Goal: Task Accomplishment & Management: Use online tool/utility

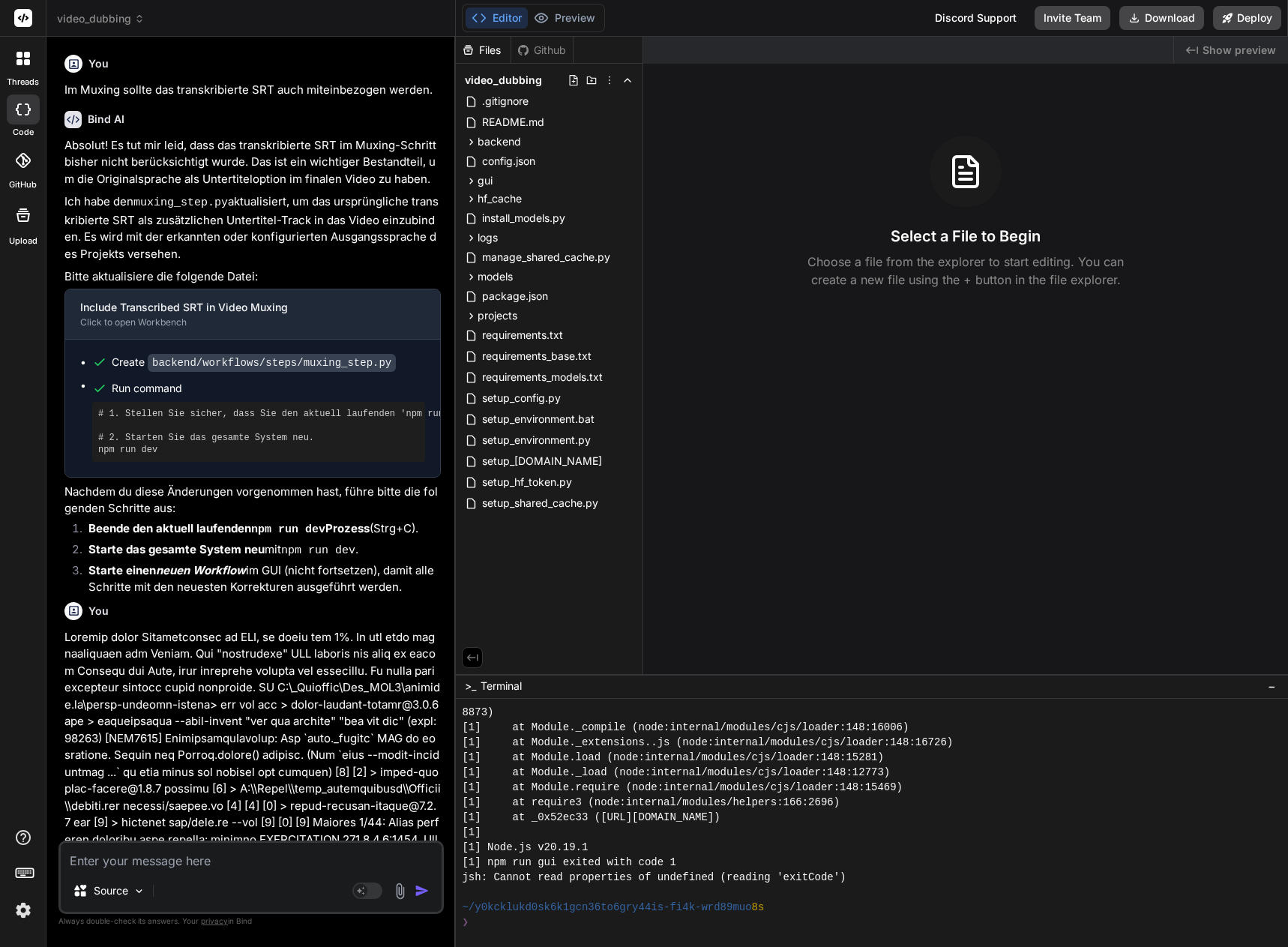
scroll to position [810, 0]
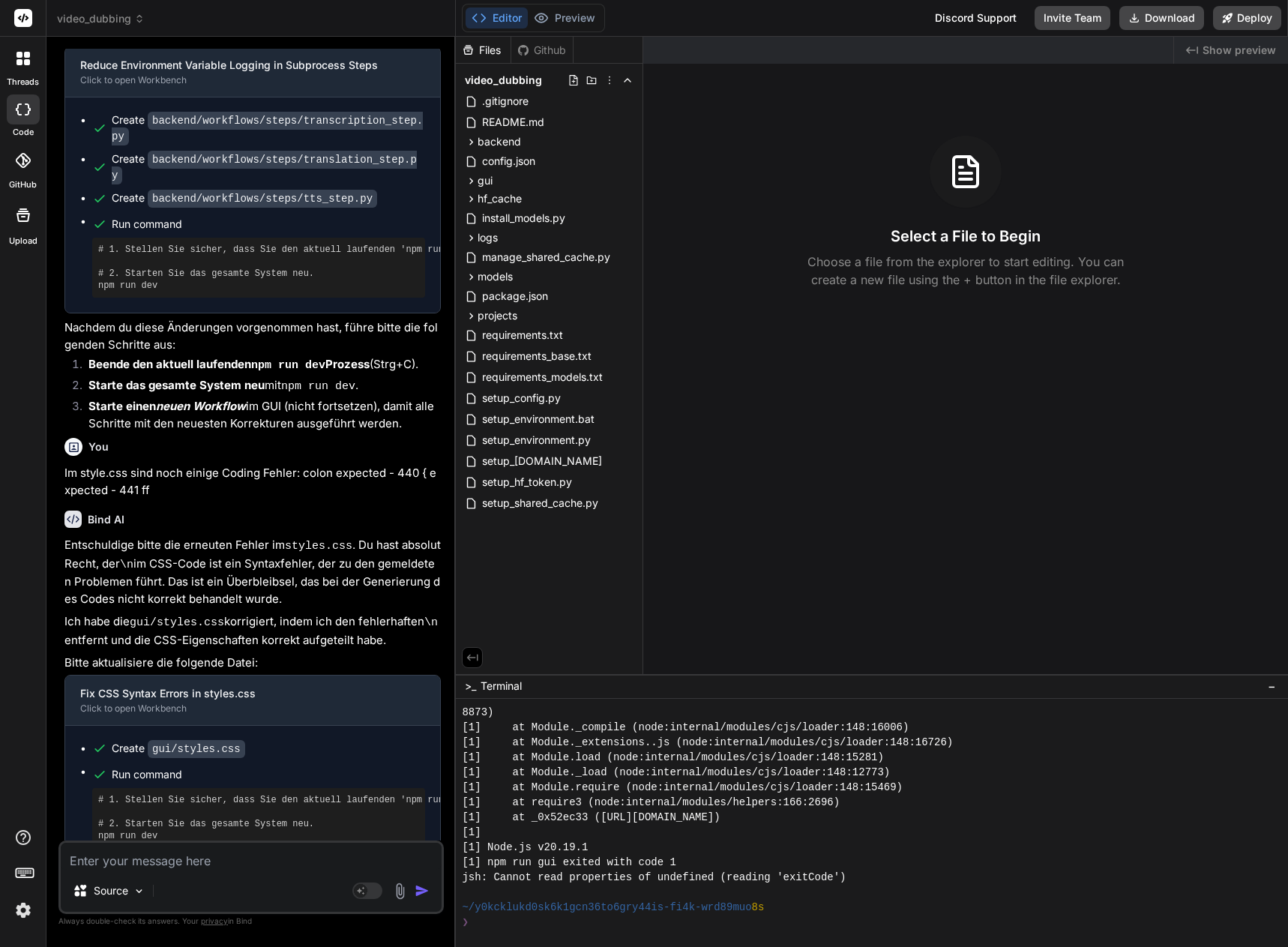
click at [186, 862] on textarea at bounding box center [251, 857] width 381 height 27
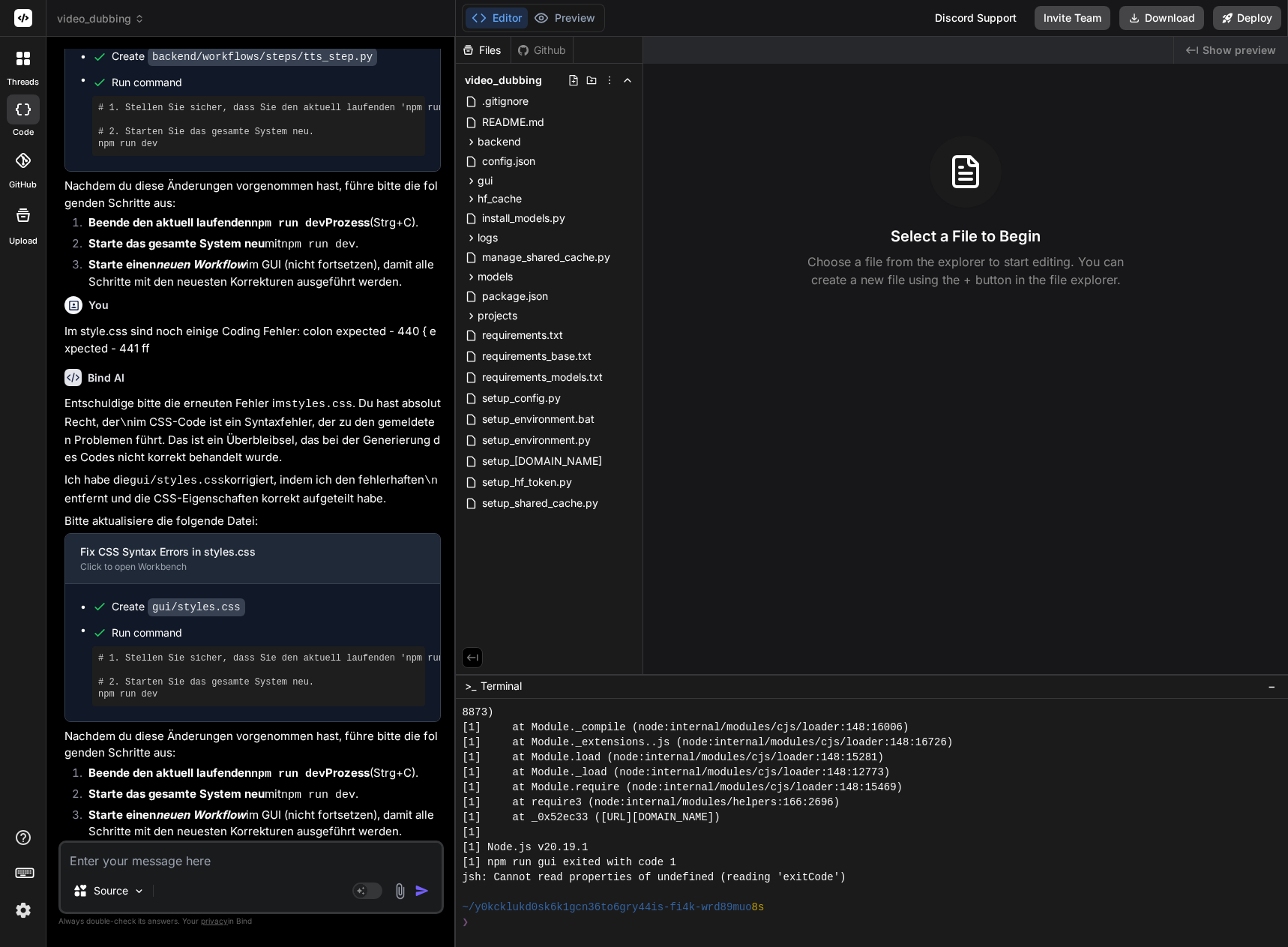
scroll to position [21866, 0]
click at [148, 851] on textarea at bounding box center [251, 857] width 381 height 27
paste textarea "Ausgabe der Dauer auch im Format hh:mm:ss. Detaillierte Ausgabe, welche Modelle…"
type textarea "Ausgabe der Dauer auch im Format hh:mm:ss. Detaillierte Ausgabe, welche Modelle…"
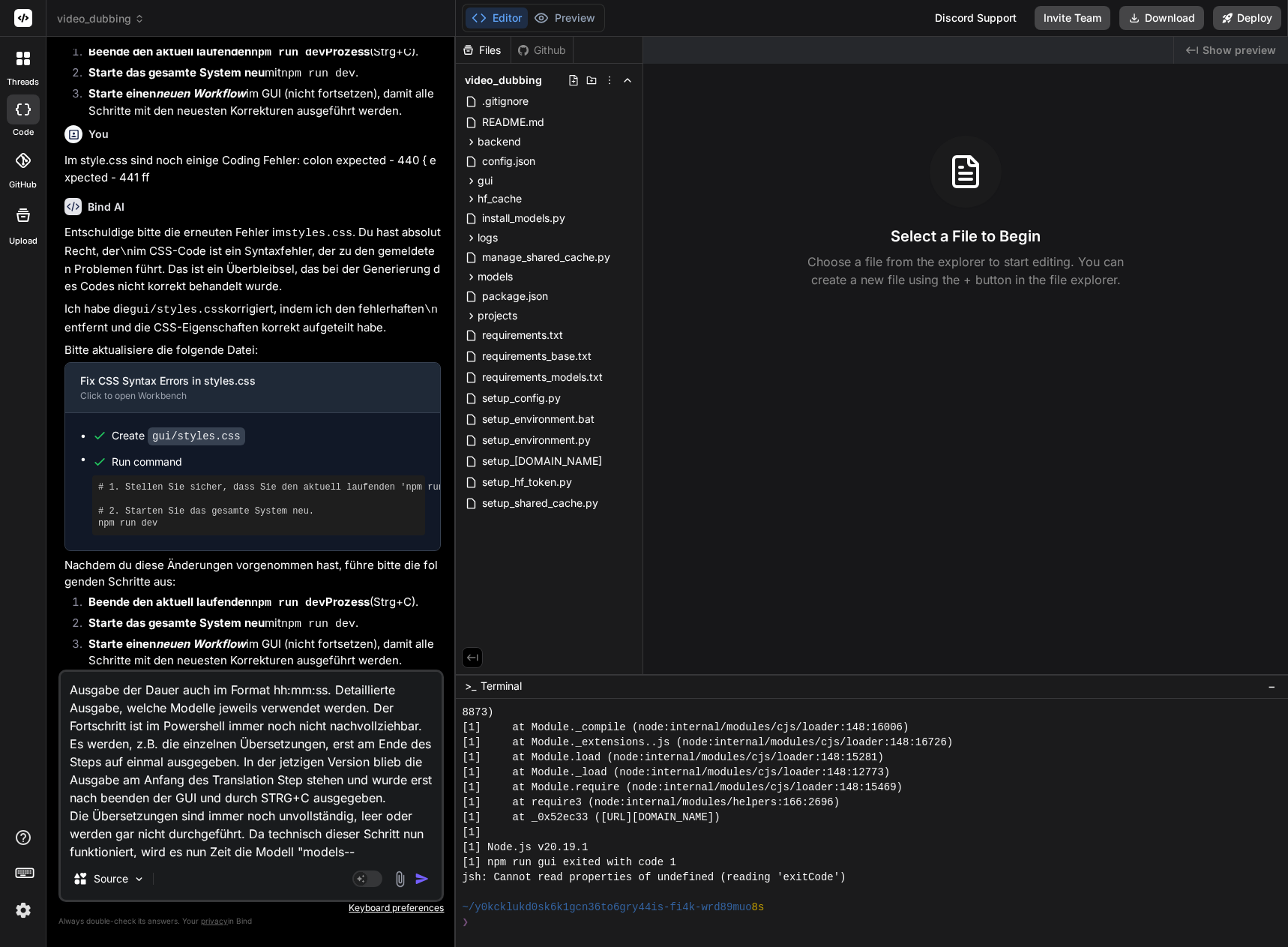
scroll to position [73, 0]
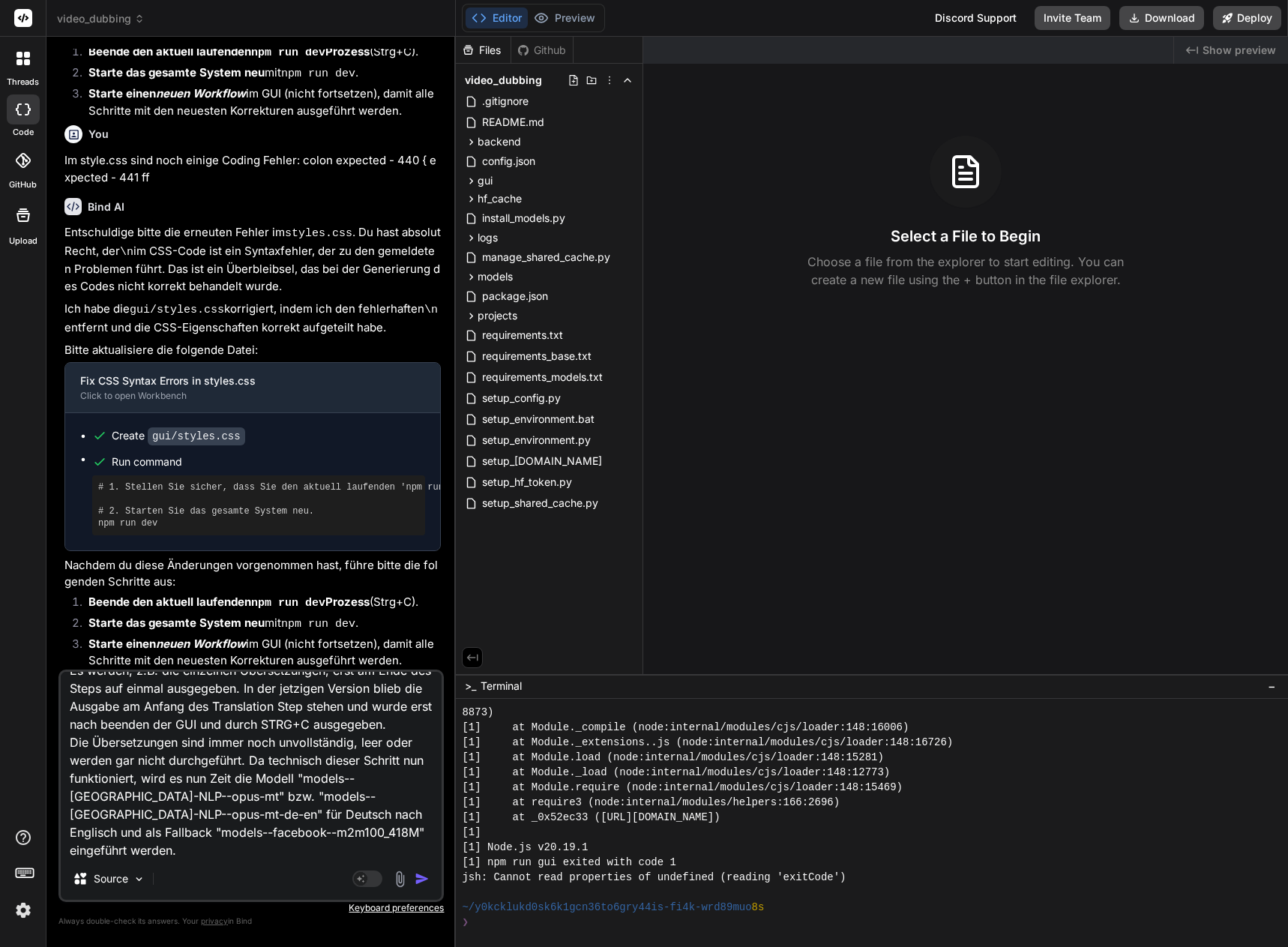
type textarea "x"
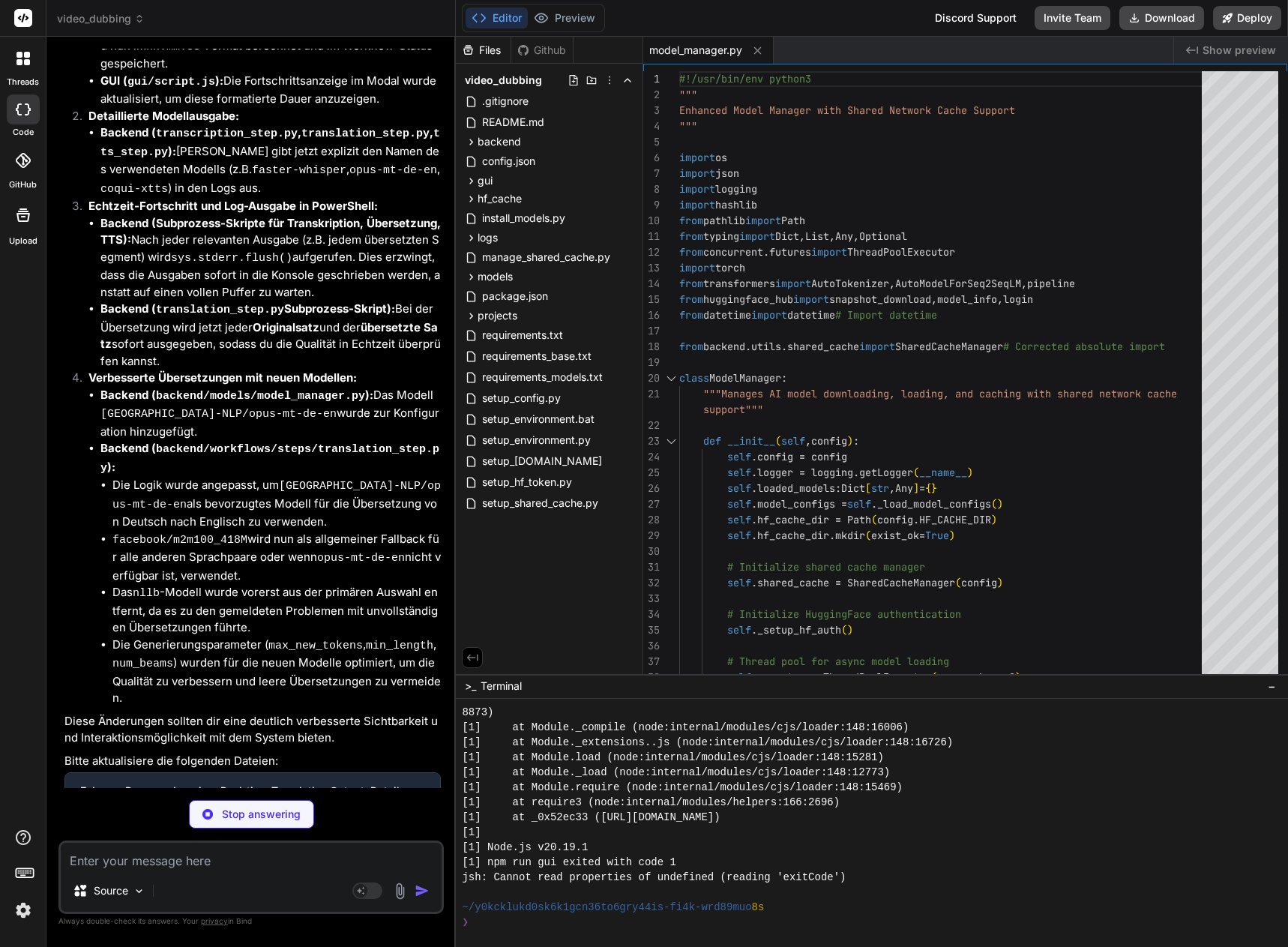
scroll to position [22957, 0]
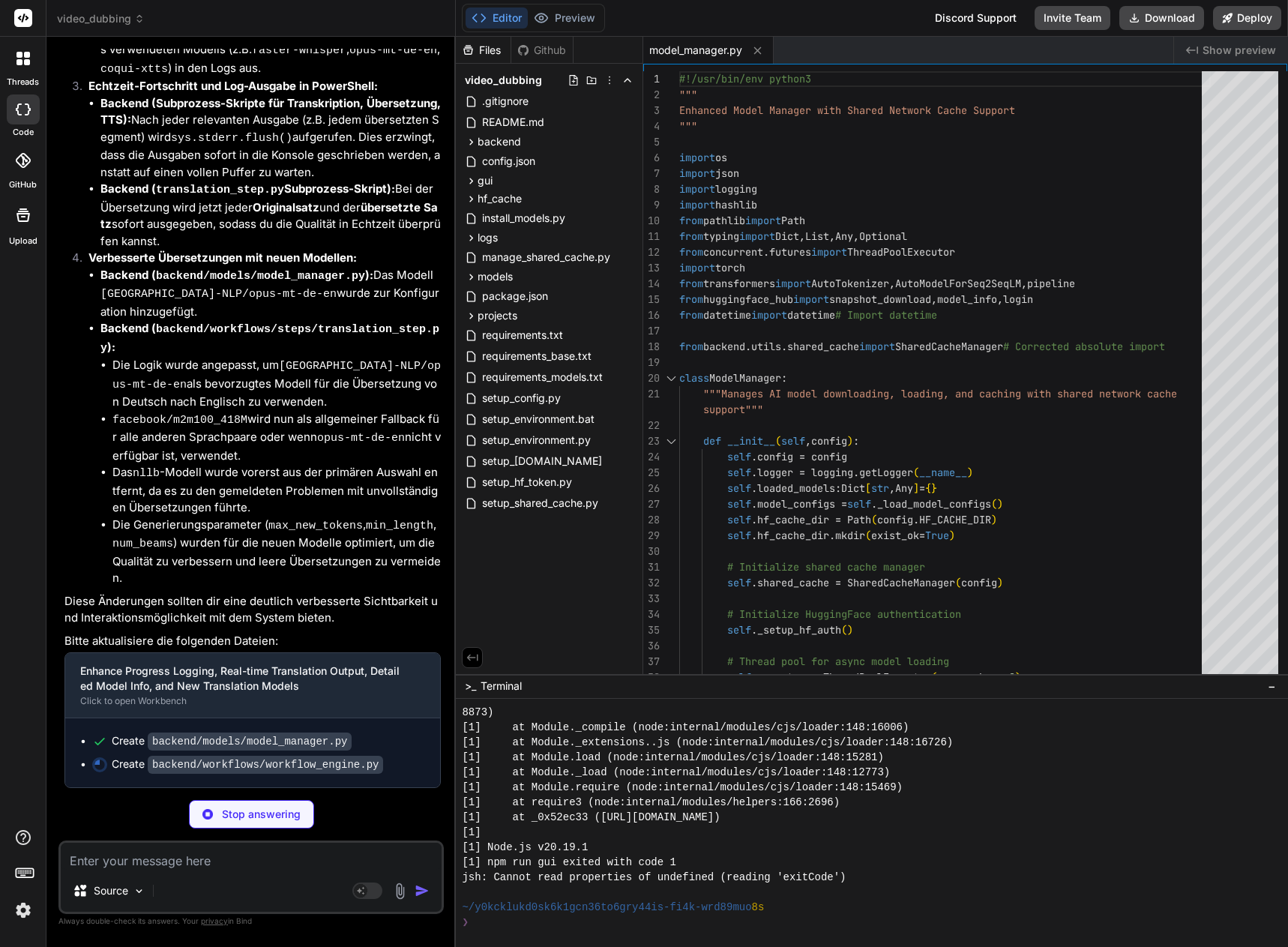
type textarea "x"
type textarea "if to_remove: [DOMAIN_NAME](f"Cleaned up {len(to_remove)} old workflows")"
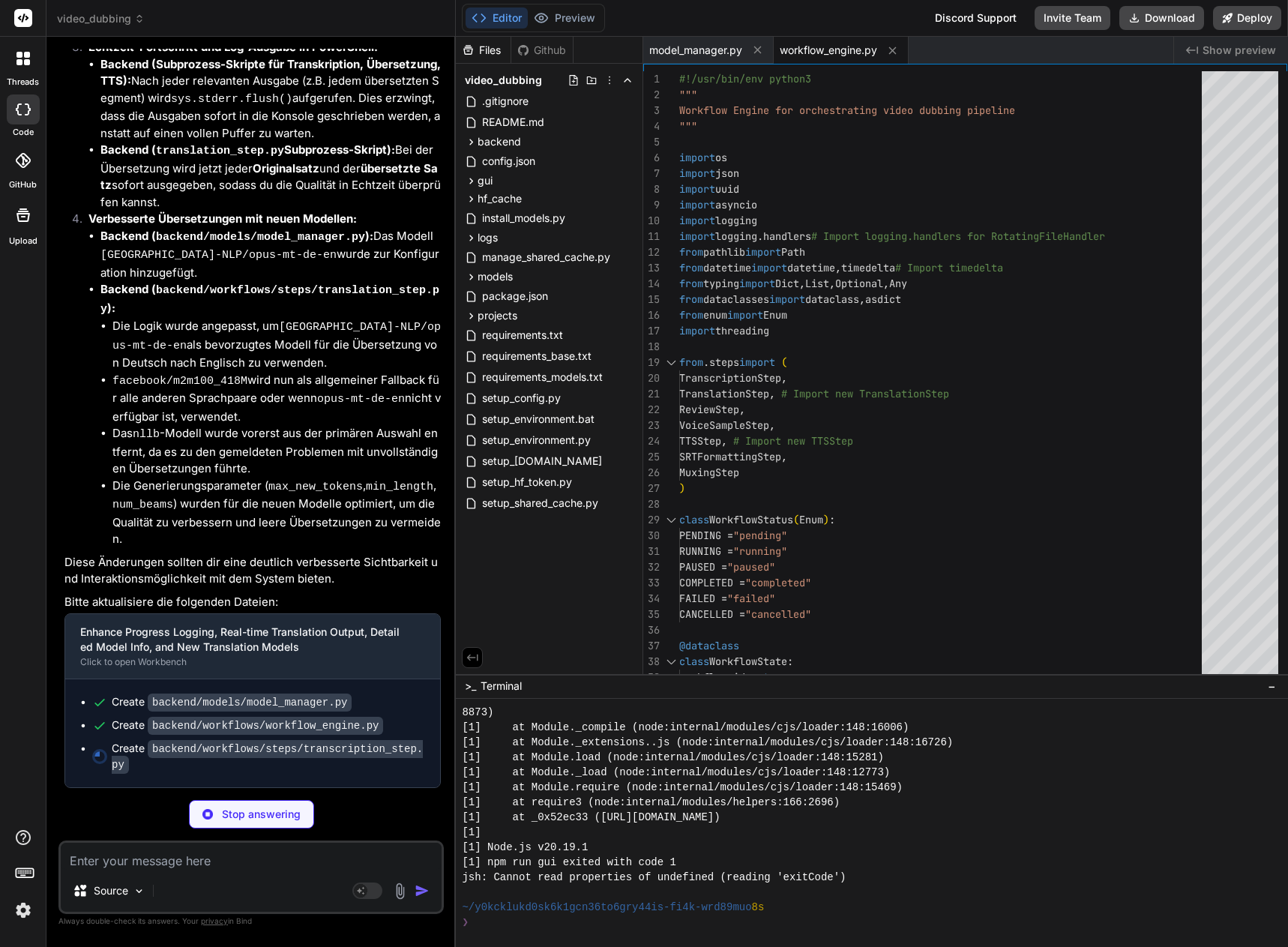
scroll to position [23215, 0]
click at [471, 272] on icon at bounding box center [470, 277] width 13 height 13
click at [466, 139] on icon at bounding box center [470, 142] width 13 height 13
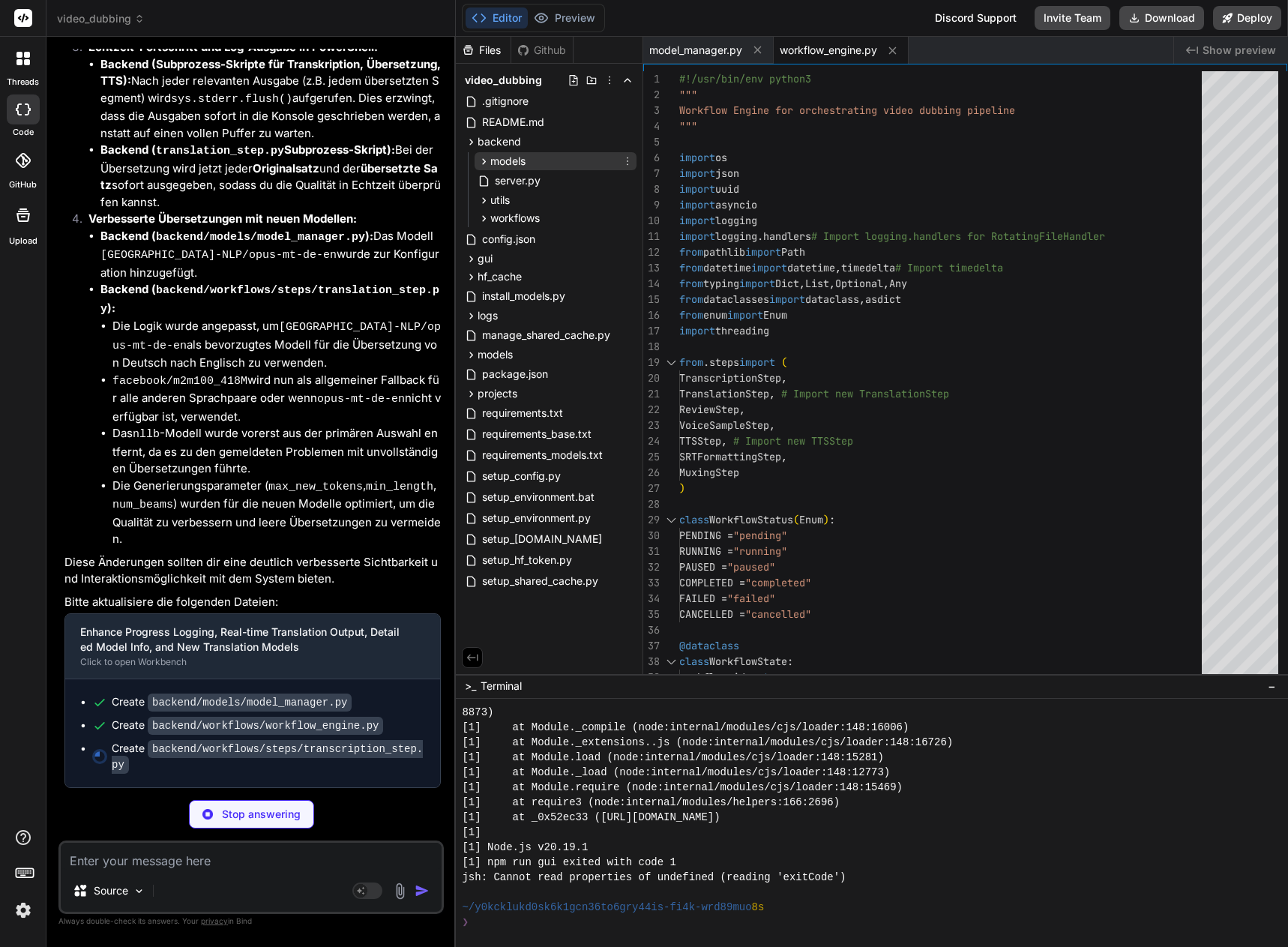
click at [486, 166] on icon at bounding box center [484, 161] width 13 height 13
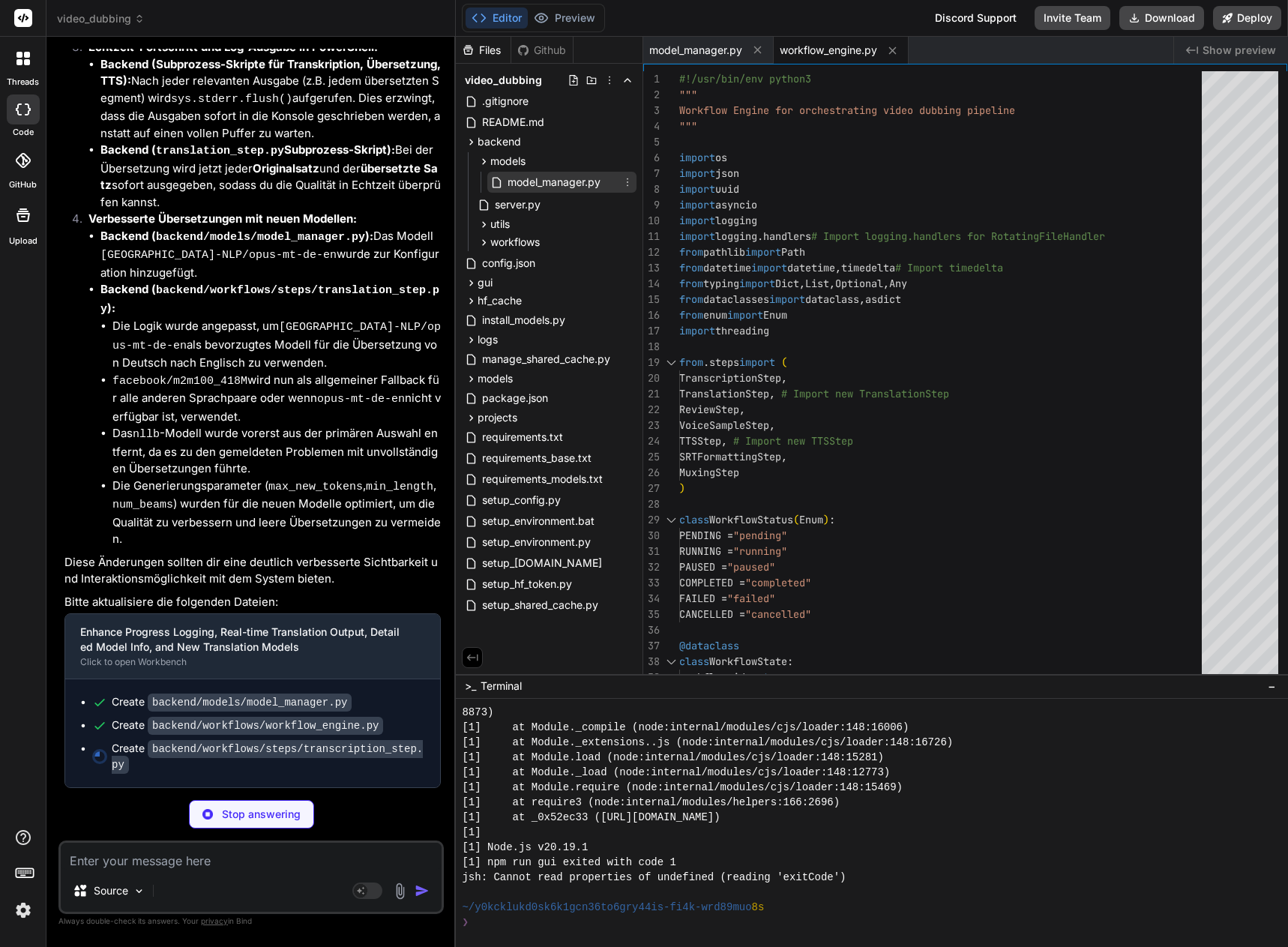
type textarea "x"
click at [515, 180] on span "model_manager.py" at bounding box center [554, 181] width 96 height 18
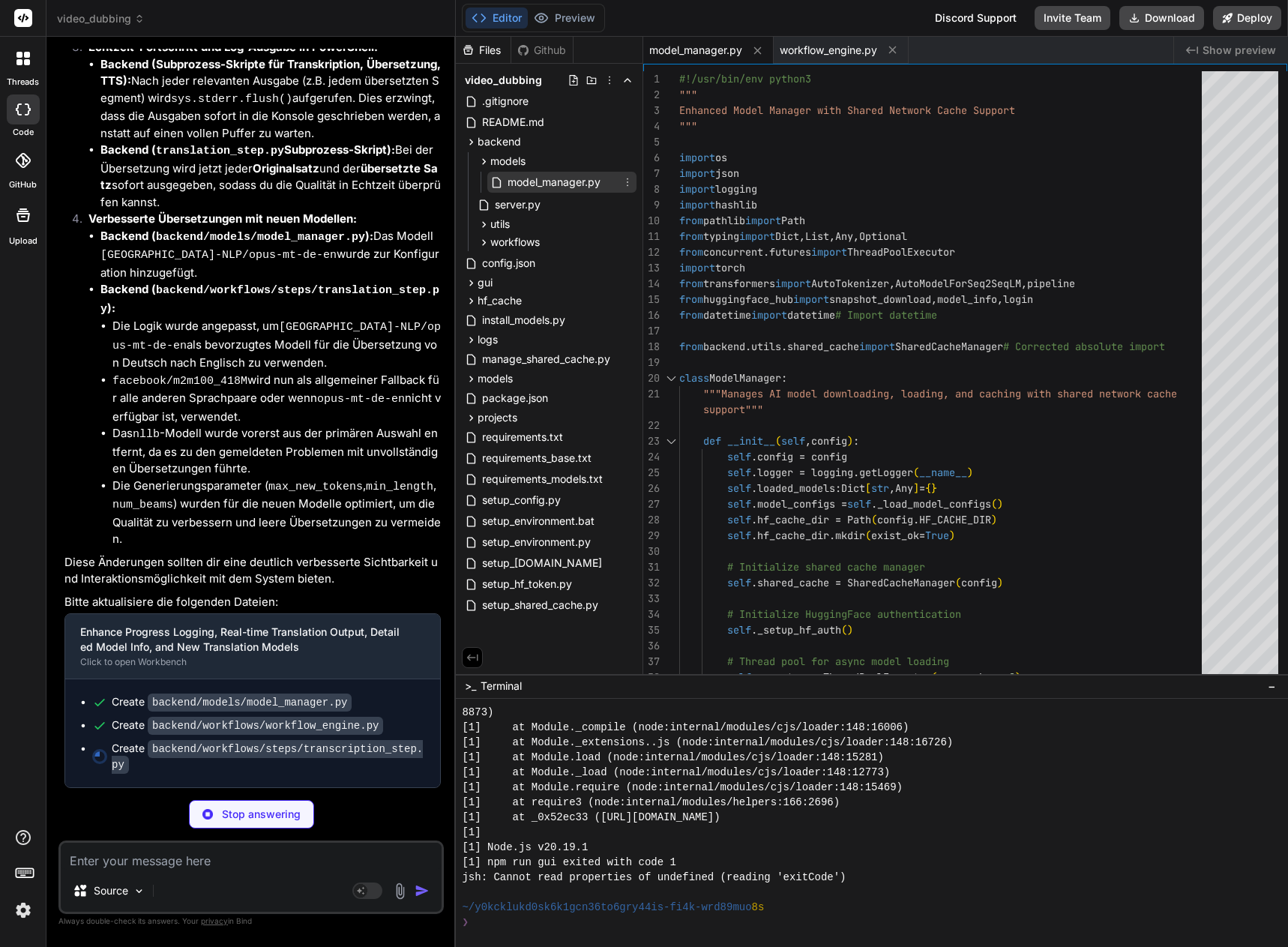
type textarea "x"
type textarea "'detected_language': transcription_result.get('detected_language'), 'language_p…"
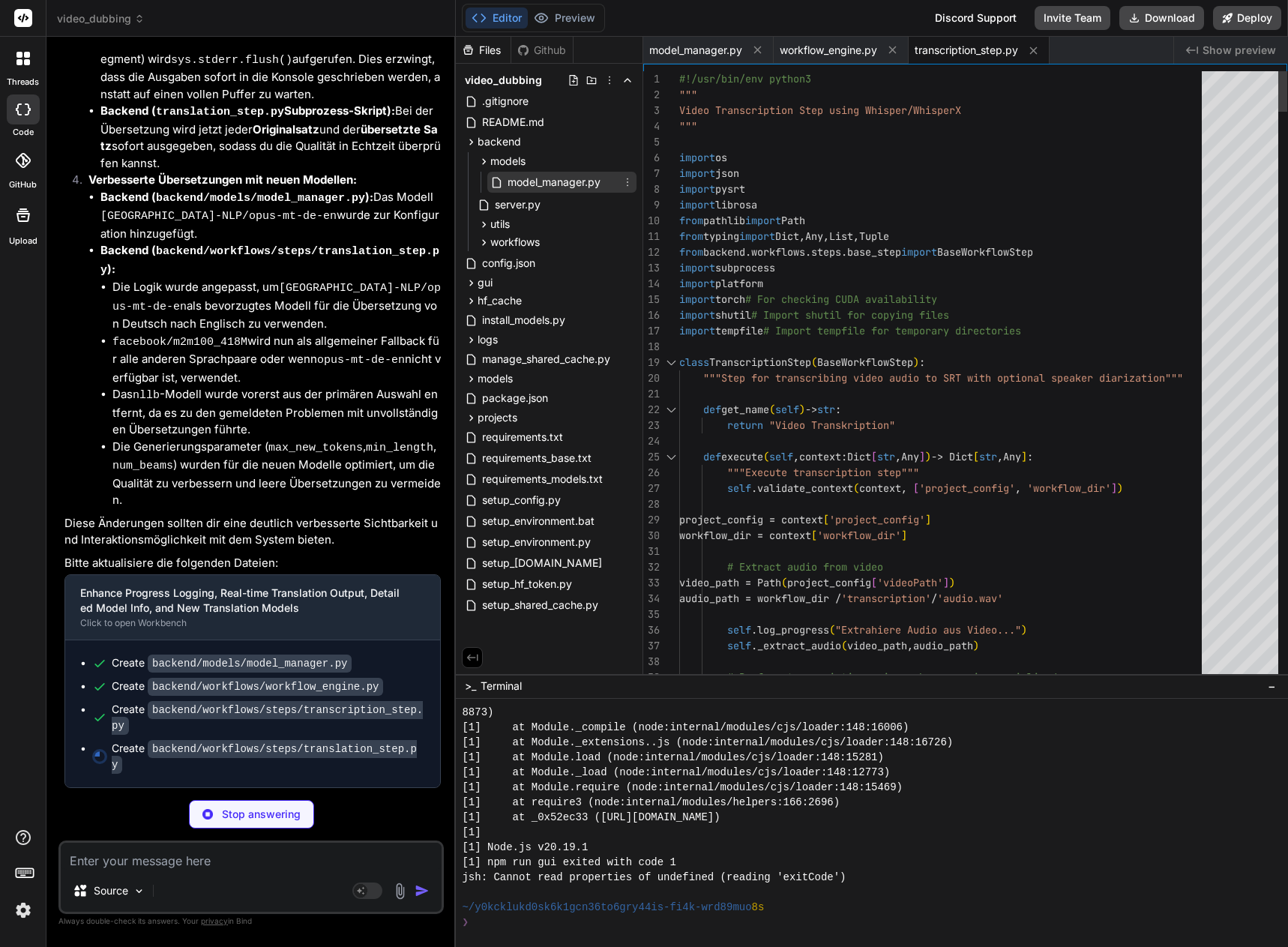
type textarea "x"
drag, startPoint x: 515, startPoint y: 180, endPoint x: 501, endPoint y: 179, distance: 14.0
click at [501, 179] on icon at bounding box center [496, 182] width 13 height 13
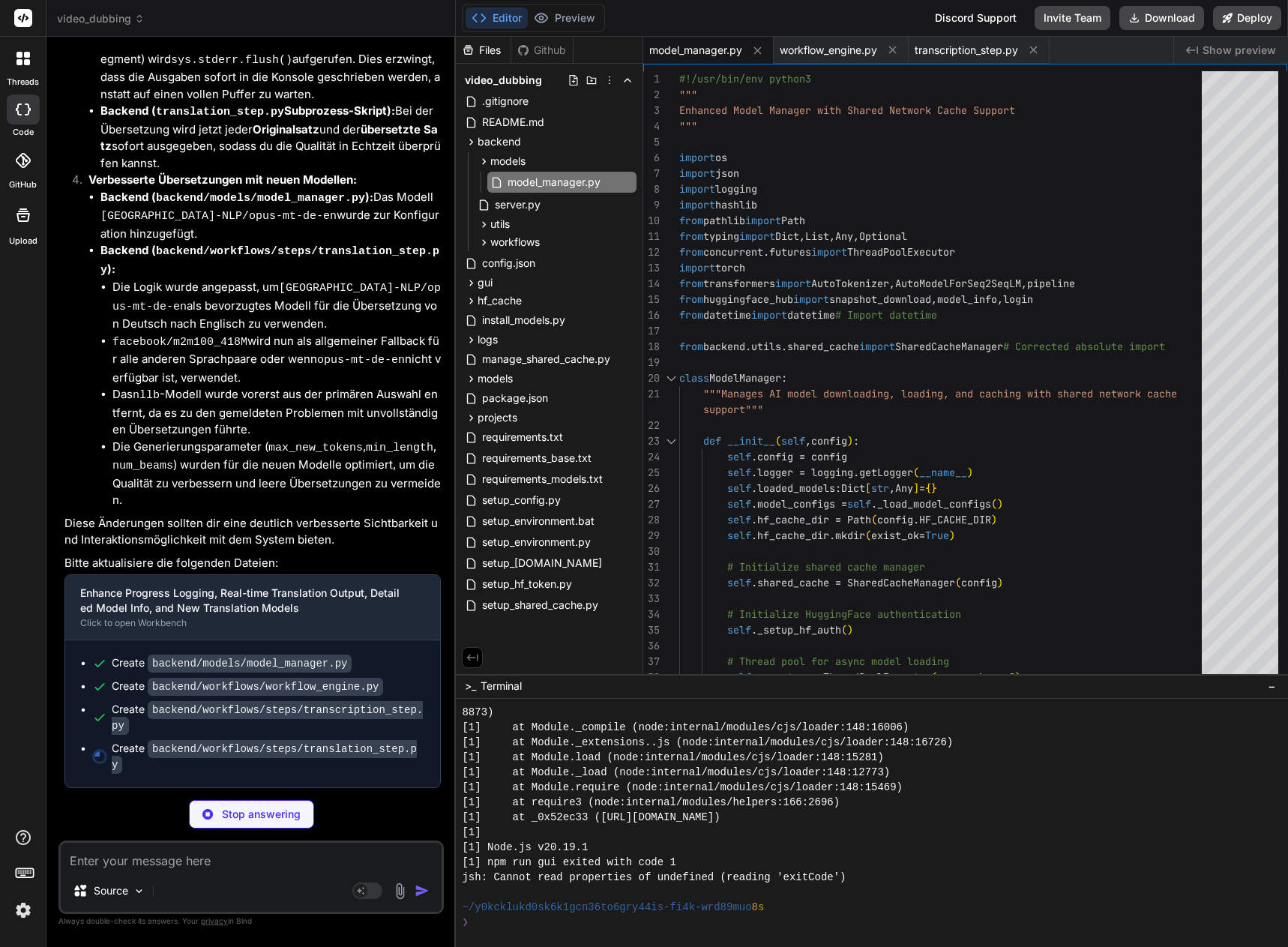
type textarea "x"
type textarea "hours = int(seconds // 3600) minutes = int((seconds % 3600) // 60) seconds = se…"
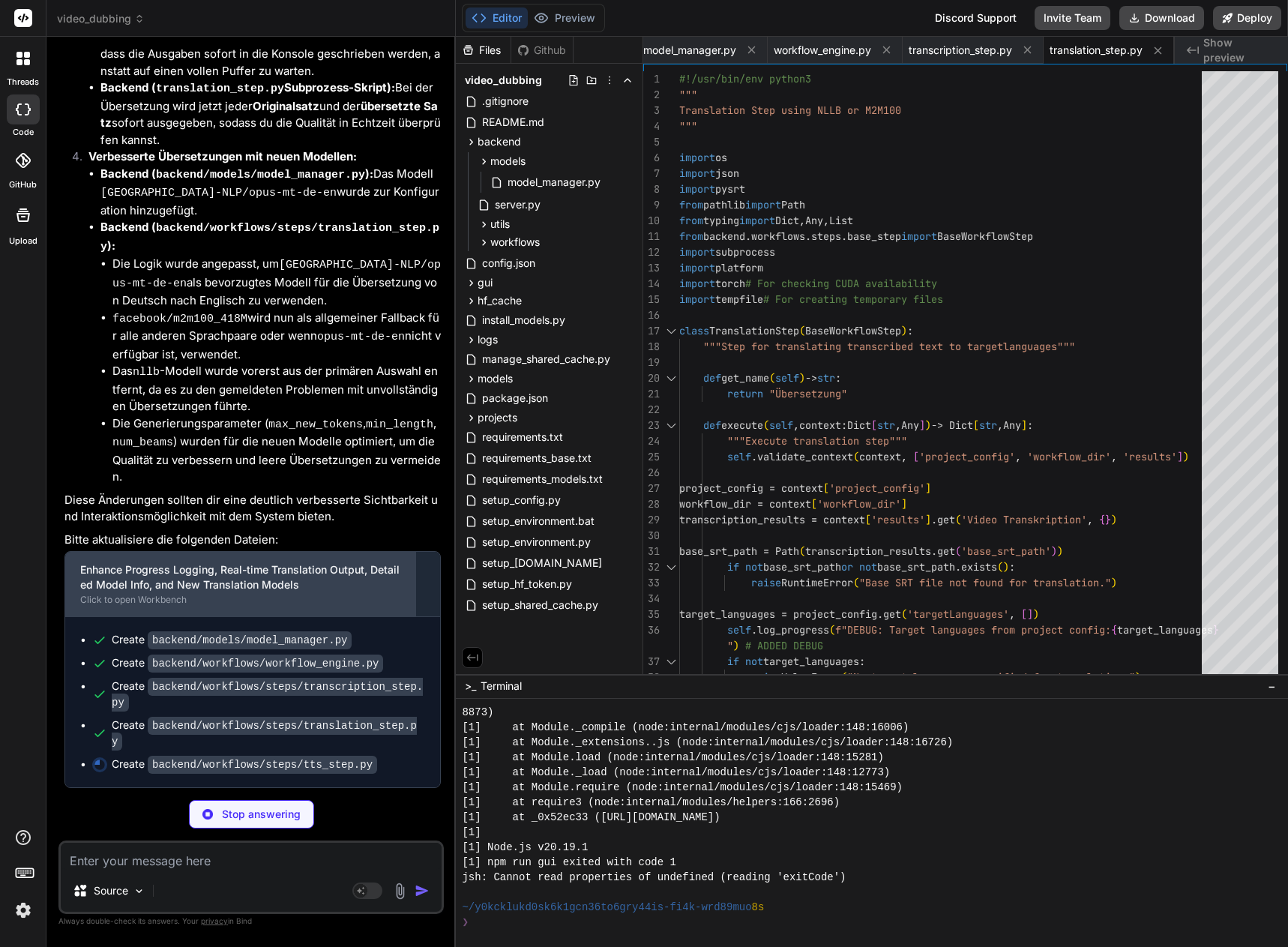
scroll to position [23274, 0]
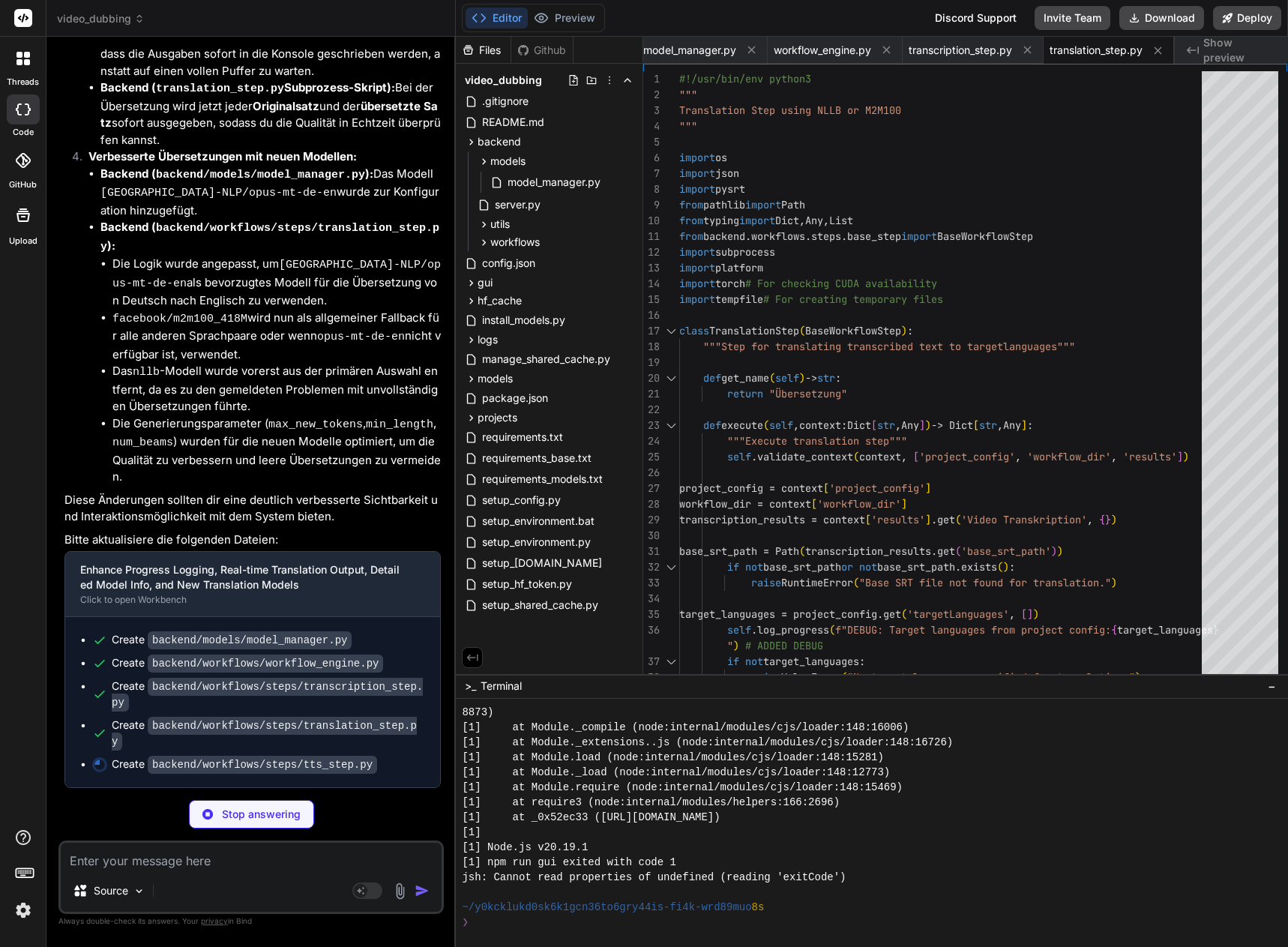
type textarea "x"
type textarea "self.logger.error(f"Unerwarteter Fehler während der TTS-Generierung: {e}") rais…"
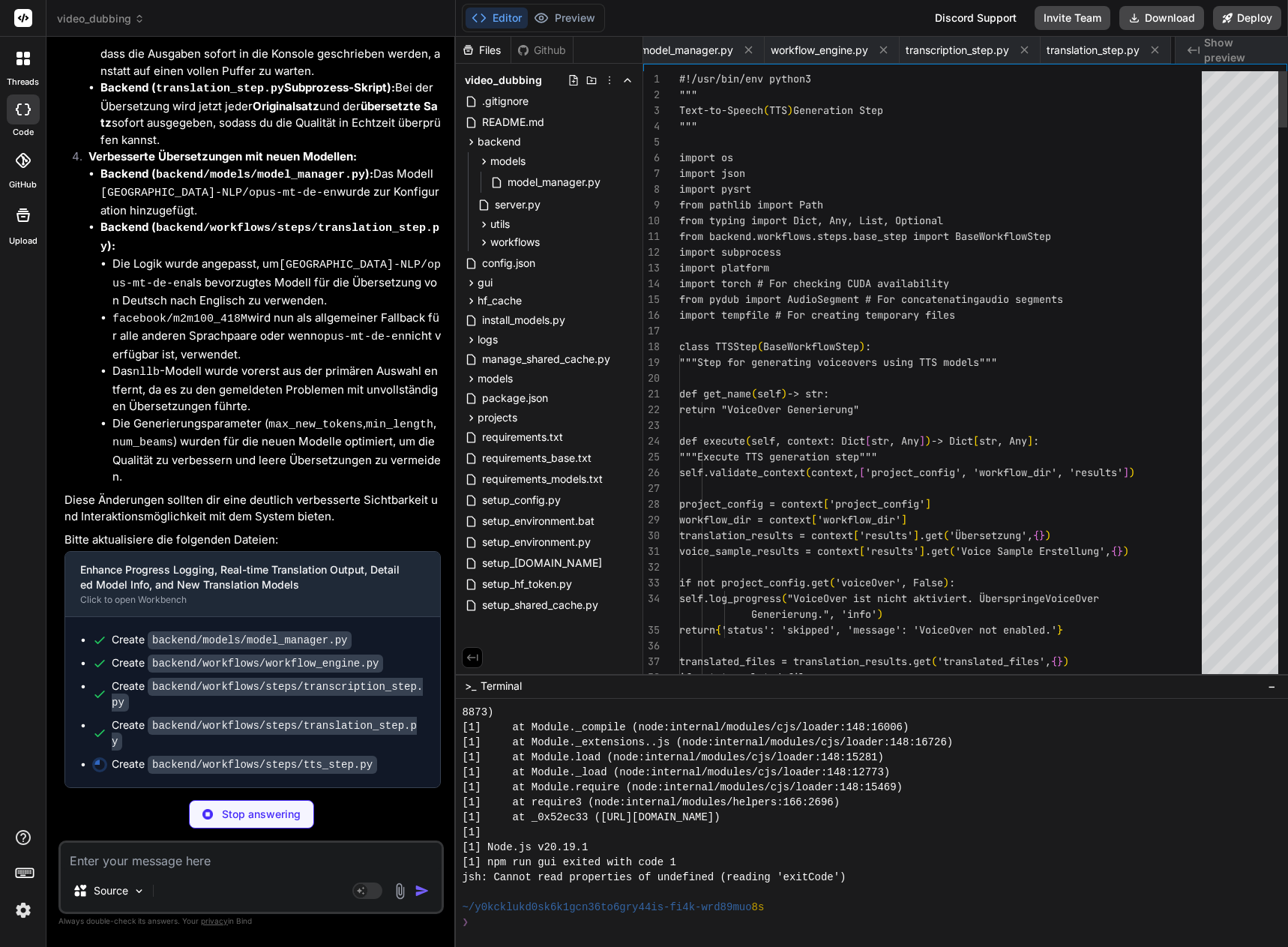
scroll to position [0, 99]
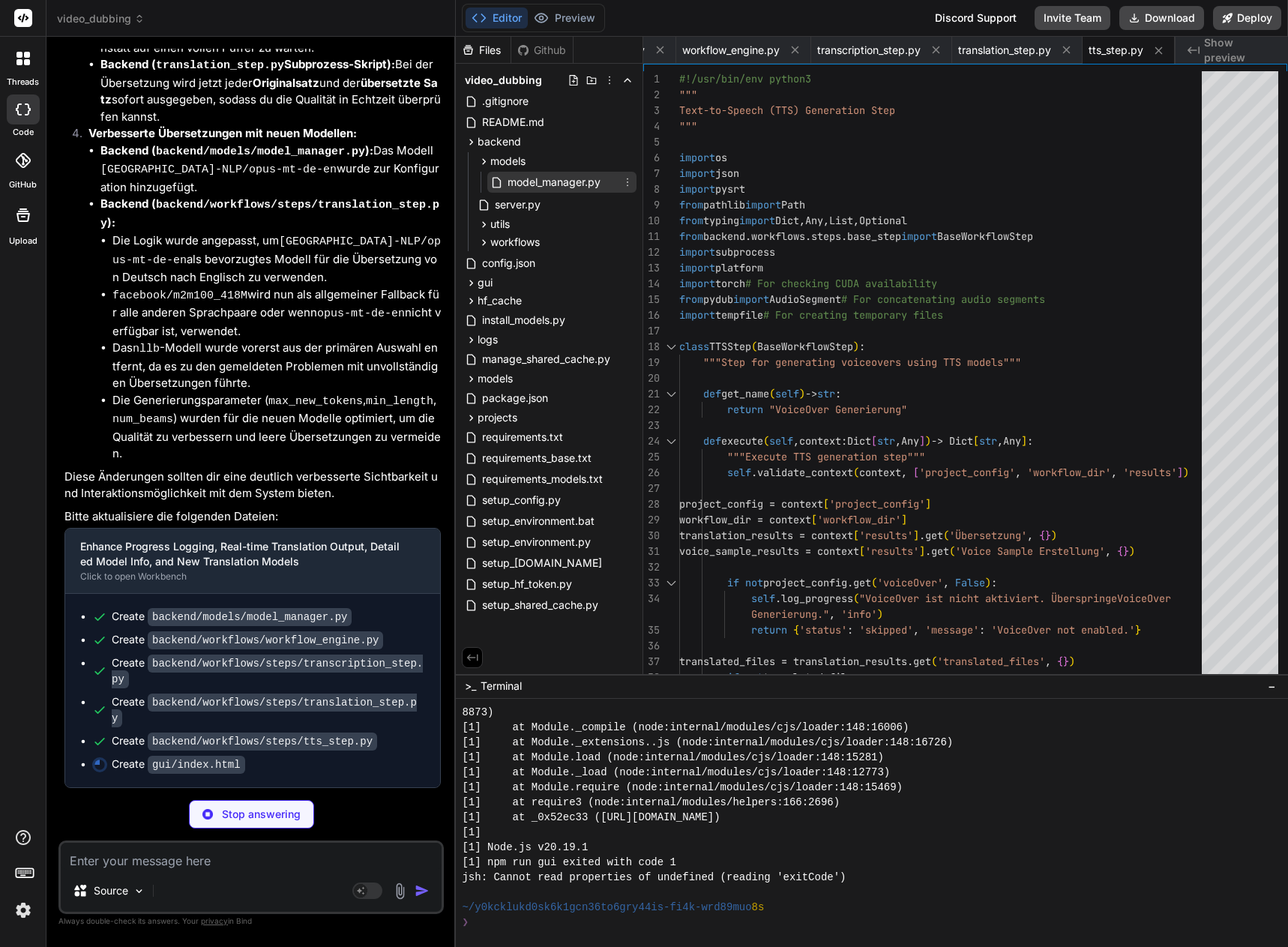
click at [539, 186] on span "model_manager.py" at bounding box center [554, 181] width 96 height 18
type textarea "x"
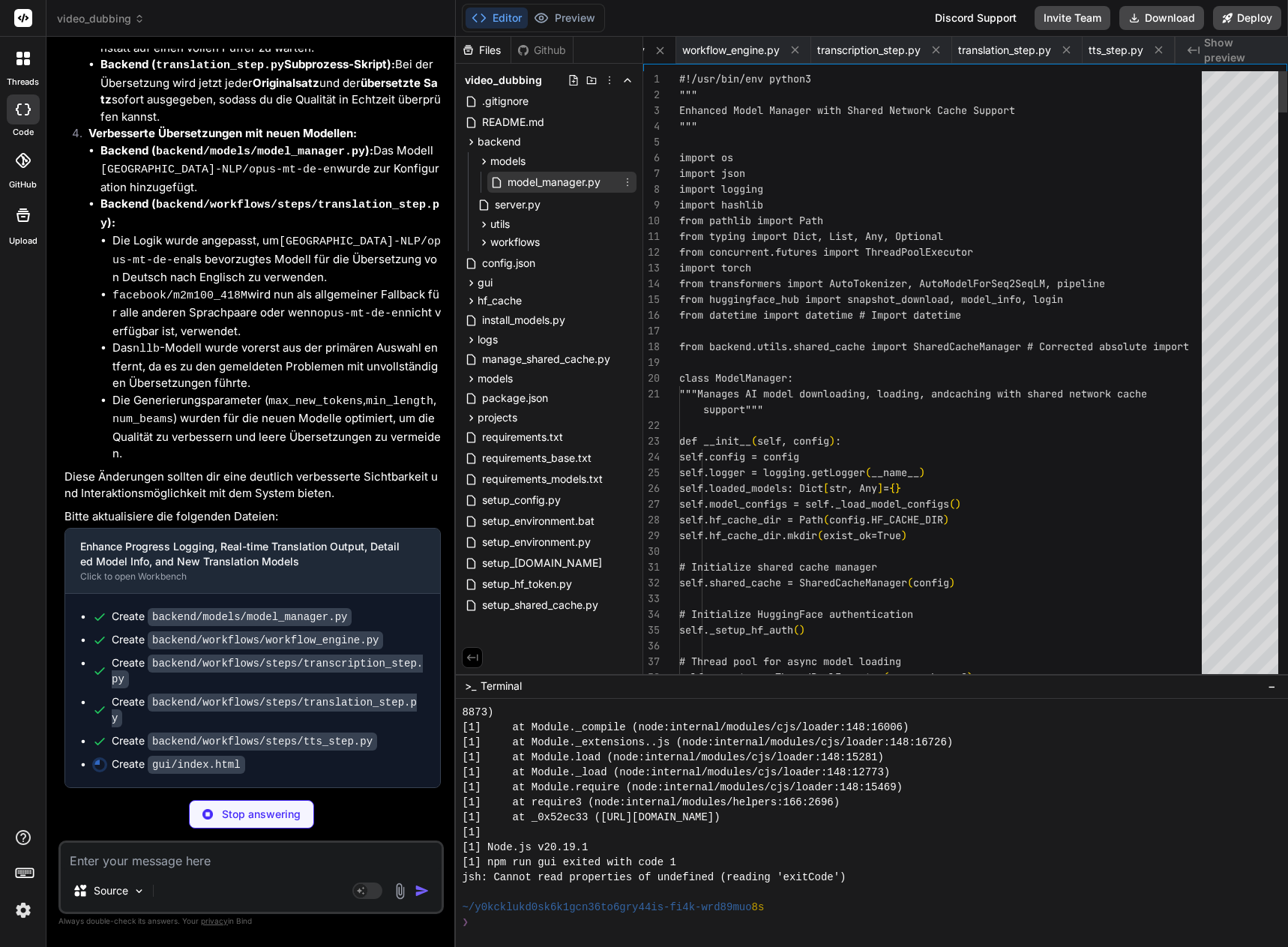
scroll to position [0, 0]
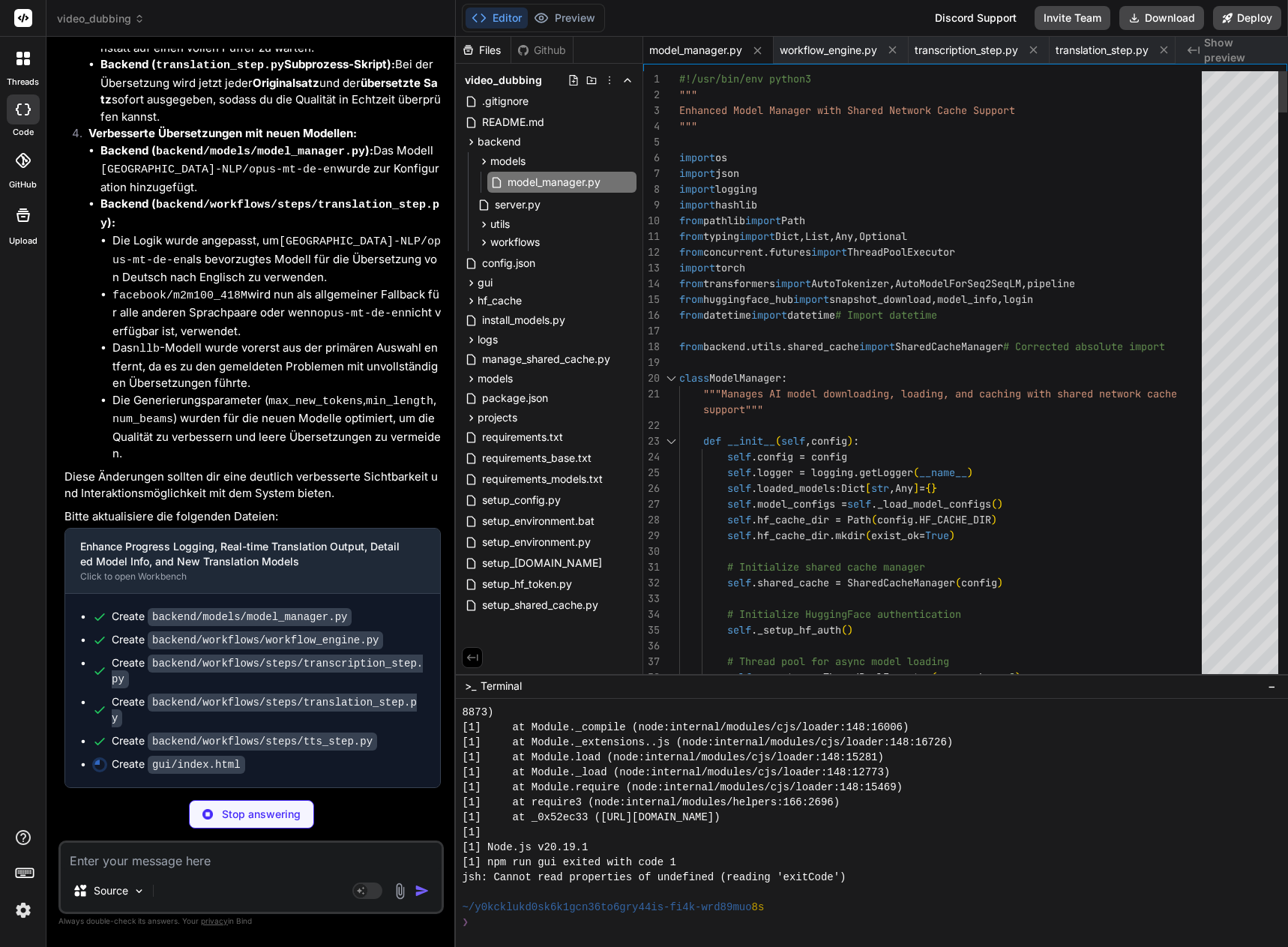
drag, startPoint x: 679, startPoint y: 74, endPoint x: 739, endPoint y: 105, distance: 67.5
type textarea "x"
type textarea "</div> </div> <script src="script.js"></script> </body> </html>"
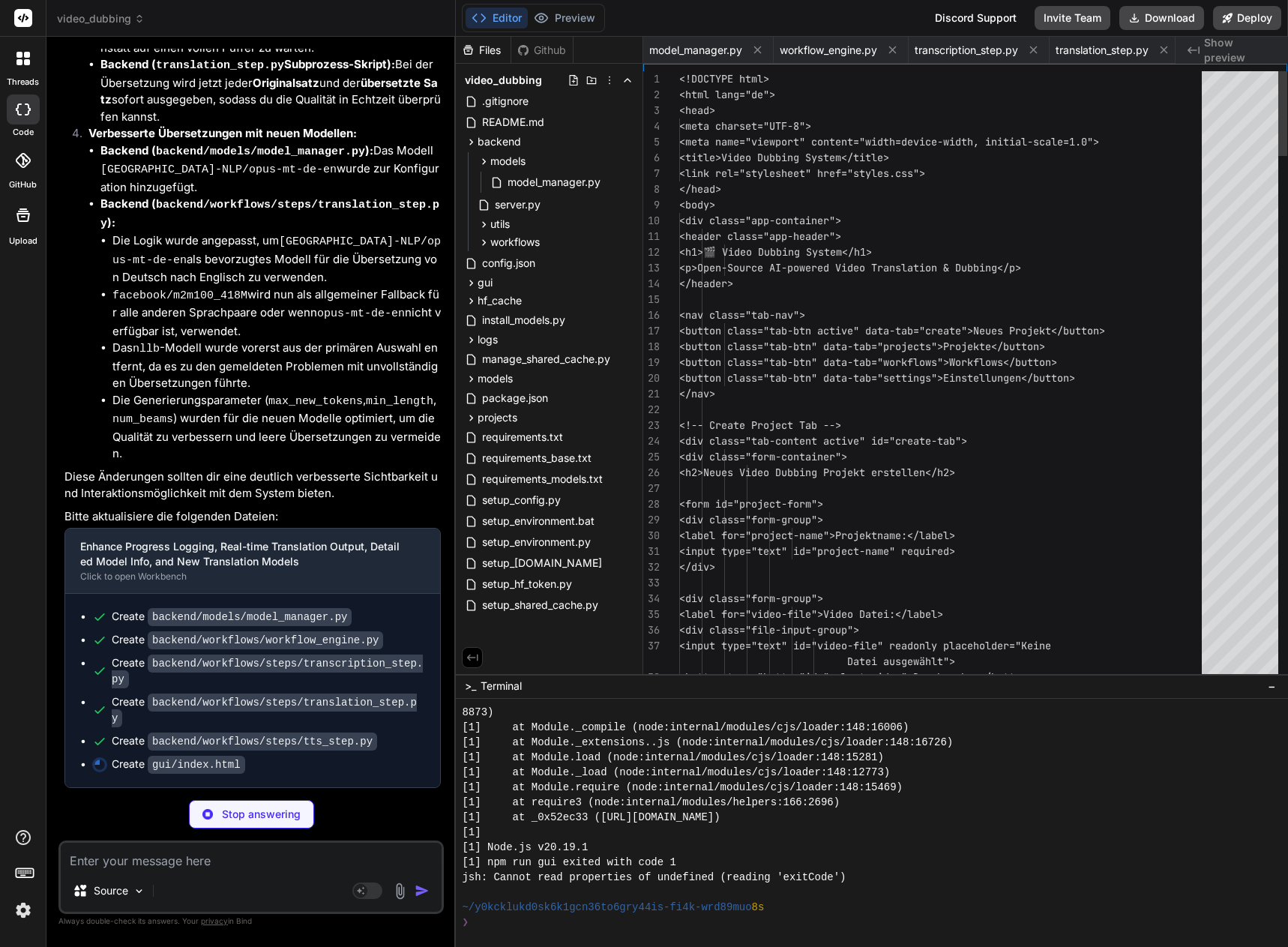
scroll to position [0, 190]
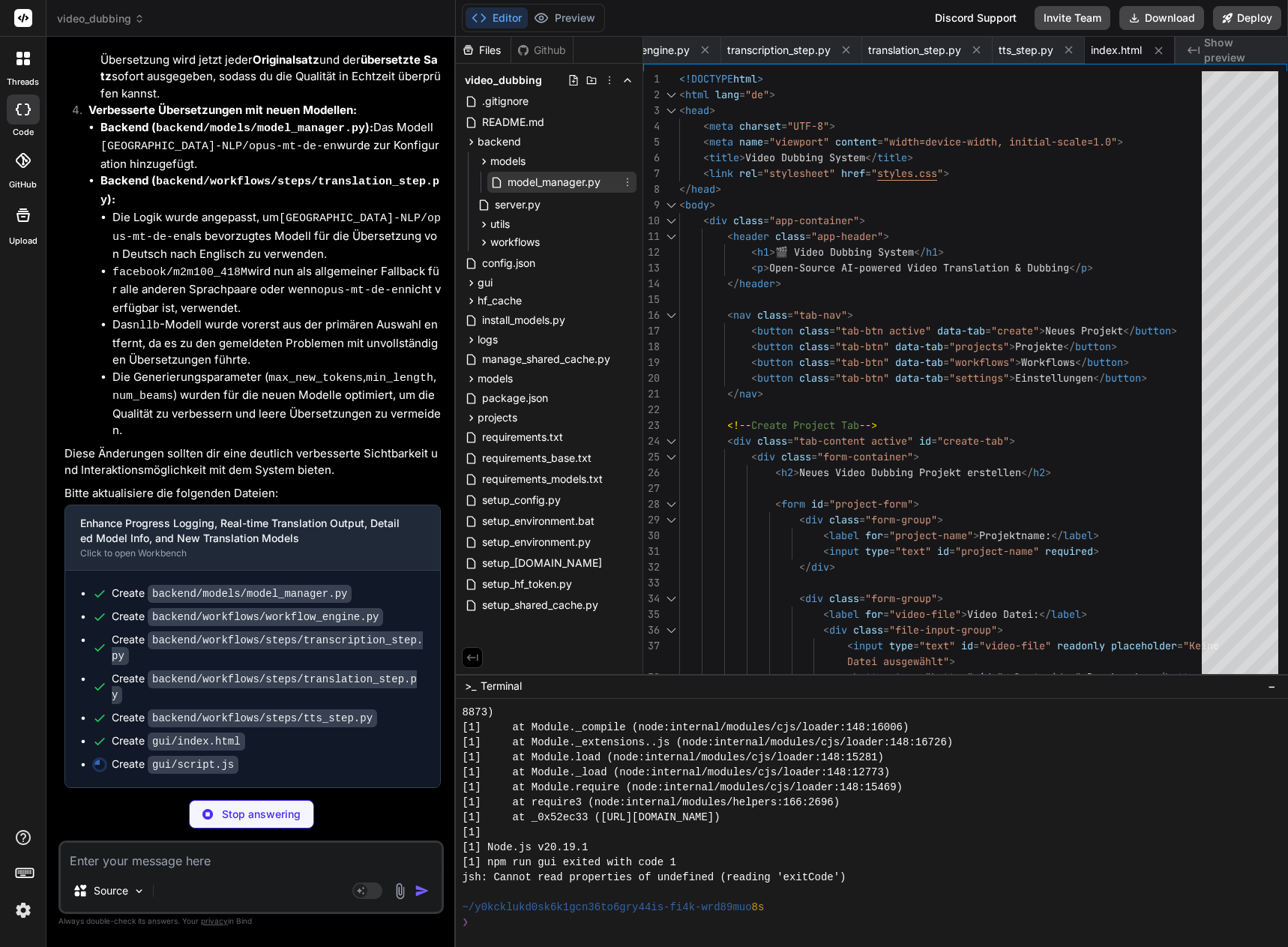
type textarea "x"
click at [541, 180] on span "model_manager.py" at bounding box center [554, 181] width 96 height 18
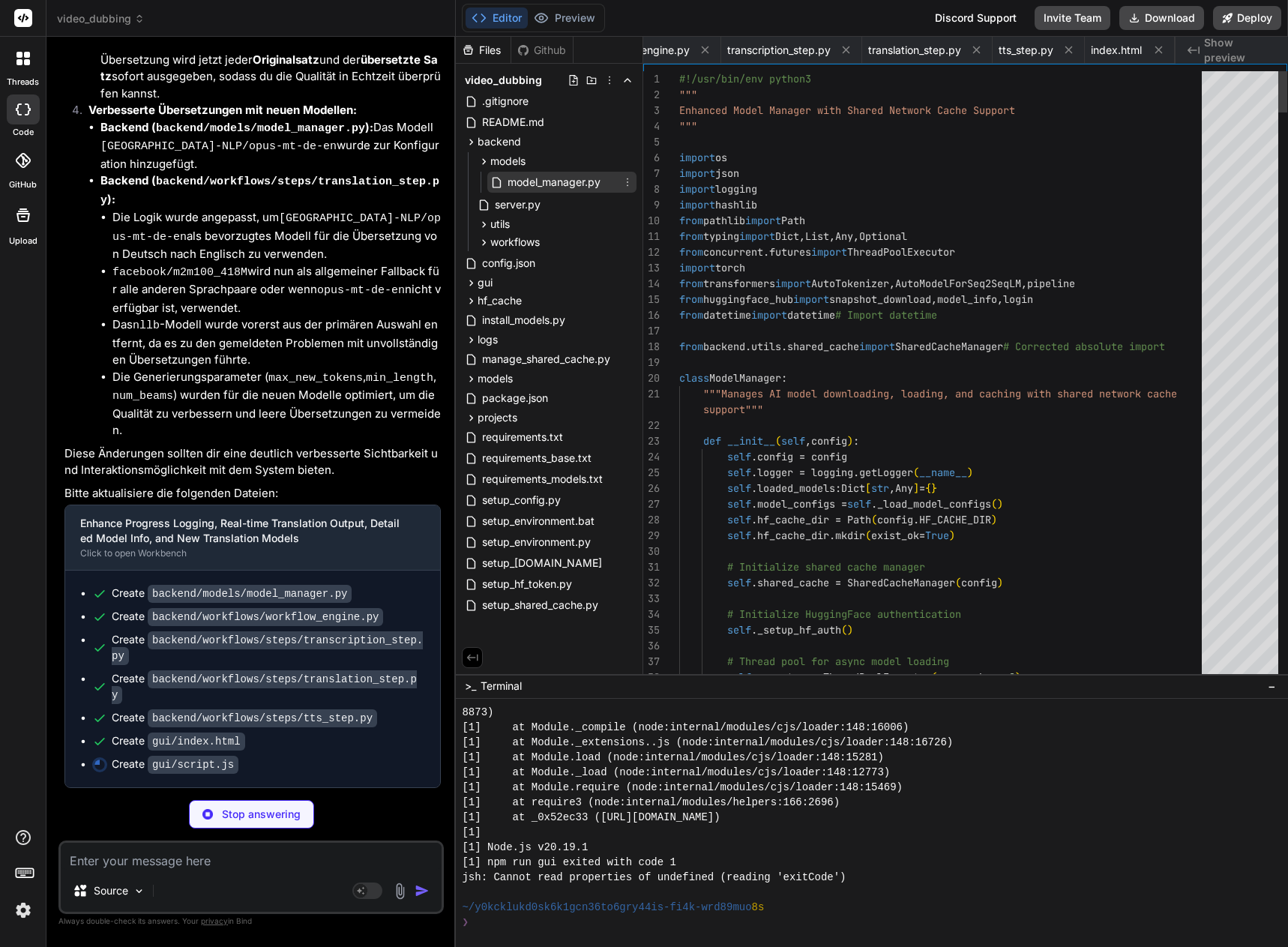
scroll to position [0, 0]
type textarea "x"
type textarea "#!/usr/bin/env python3 """ Enhanced Model Manager with Shared Network Cache Sup…"
drag, startPoint x: 681, startPoint y: 79, endPoint x: 731, endPoint y: 105, distance: 56.4
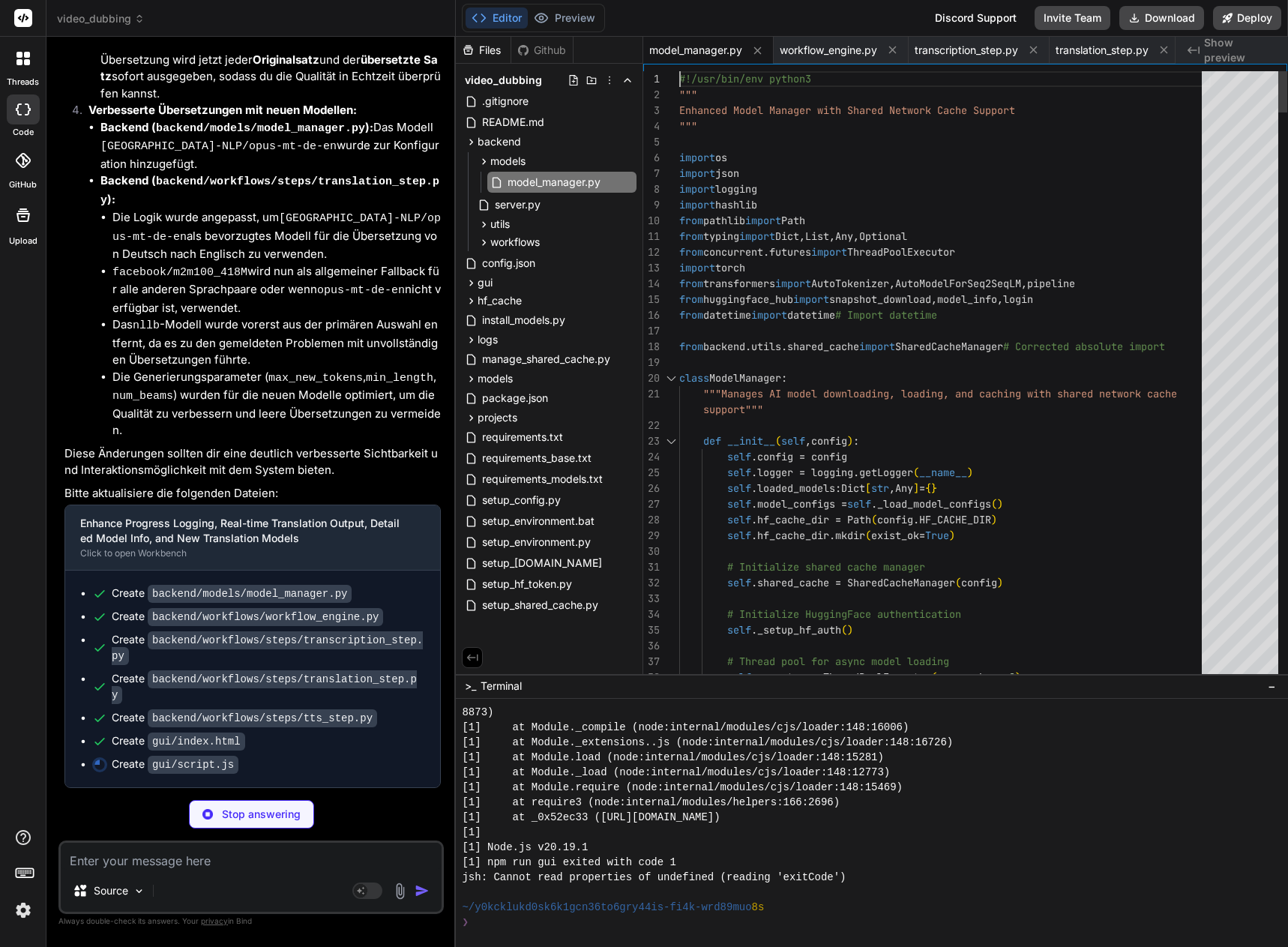
type textarea "x"
type textarea "#!/usr/bin/env python3 """ Enhanced Model Manager with Shared Network Cache Sup…"
type textarea "x"
type textarea "#!/usr/bin/env python3 """ Enhanced Model Manager with Shared Network Cache Sup…"
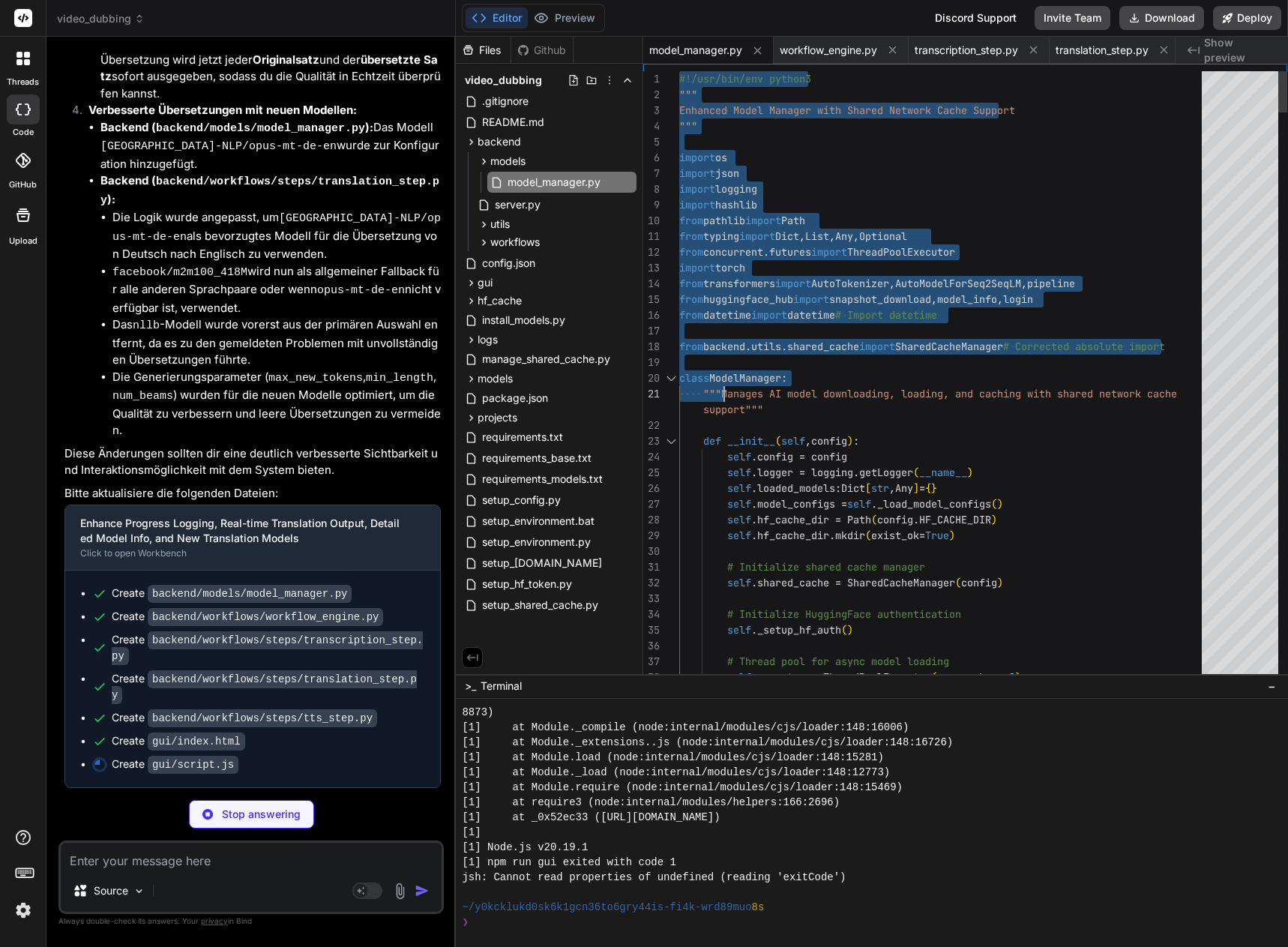
type textarea "x"
type textarea "#!/usr/bin/env python3 """ Enhanced Model Manager with Shared Network Cache Sup…"
type textarea "x"
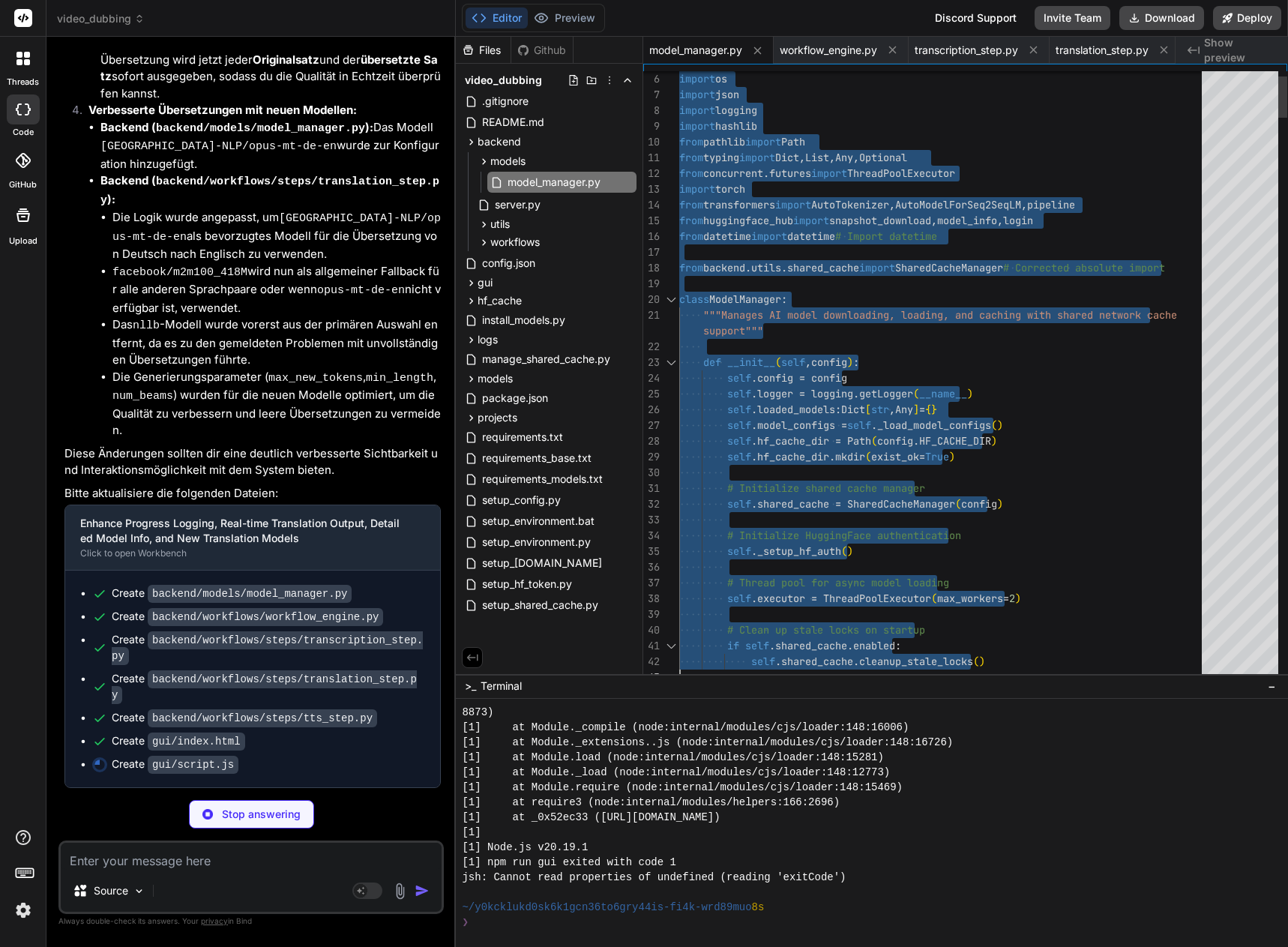
type textarea "#!/usr/bin/env python3 """ Enhanced Model Manager with Shared Network Cache Sup…"
type textarea "x"
type textarea "#!/usr/bin/env python3 """ Enhanced Model Manager with Shared Network Cache Sup…"
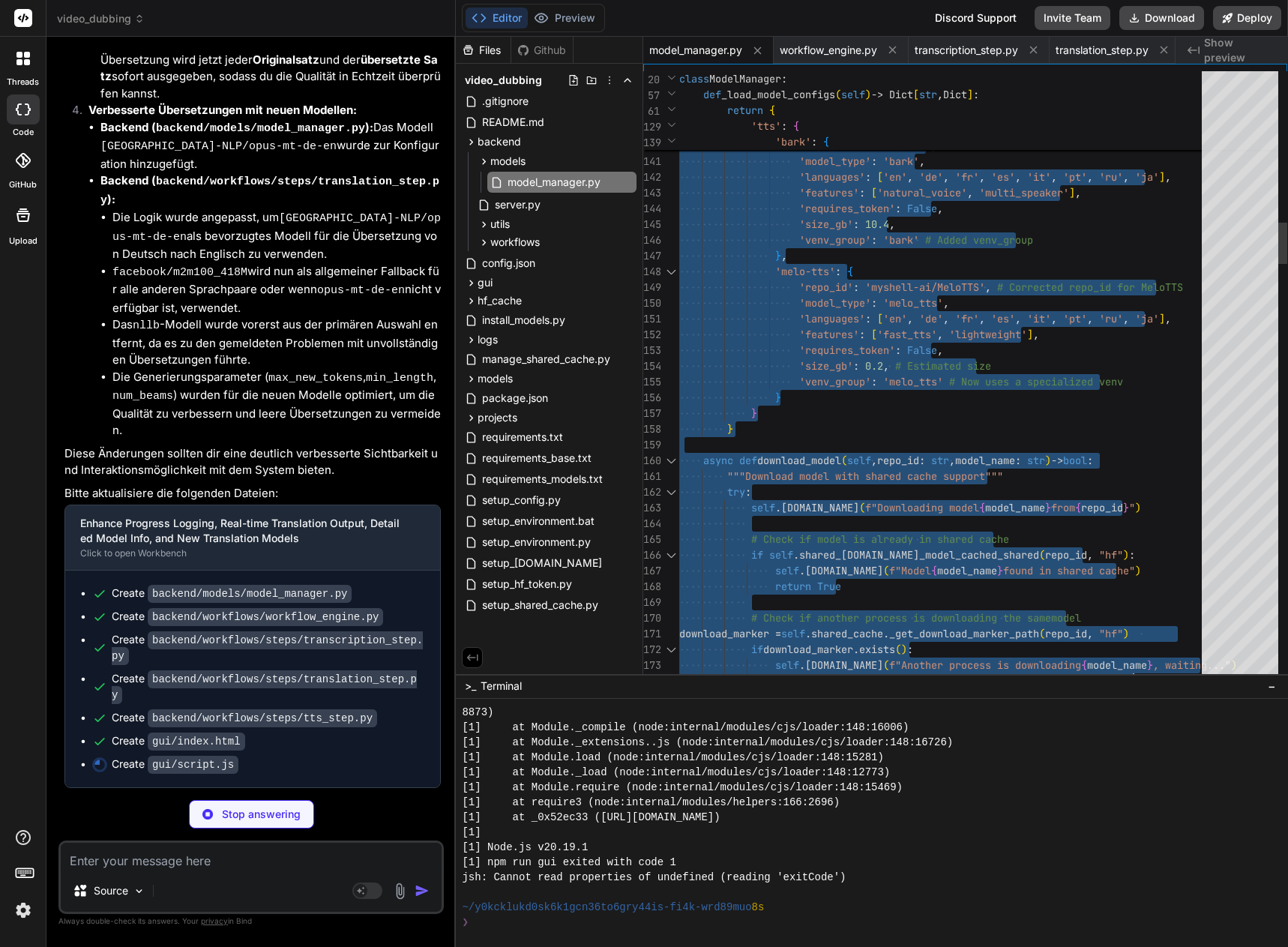
type textarea "x"
type textarea "#!/usr/bin/env python3 """ Enhanced Model Manager with Shared Network Cache Sup…"
type textarea "x"
type textarea "#!/usr/bin/env python3 """ Enhanced Model Manager with Shared Network Cache Sup…"
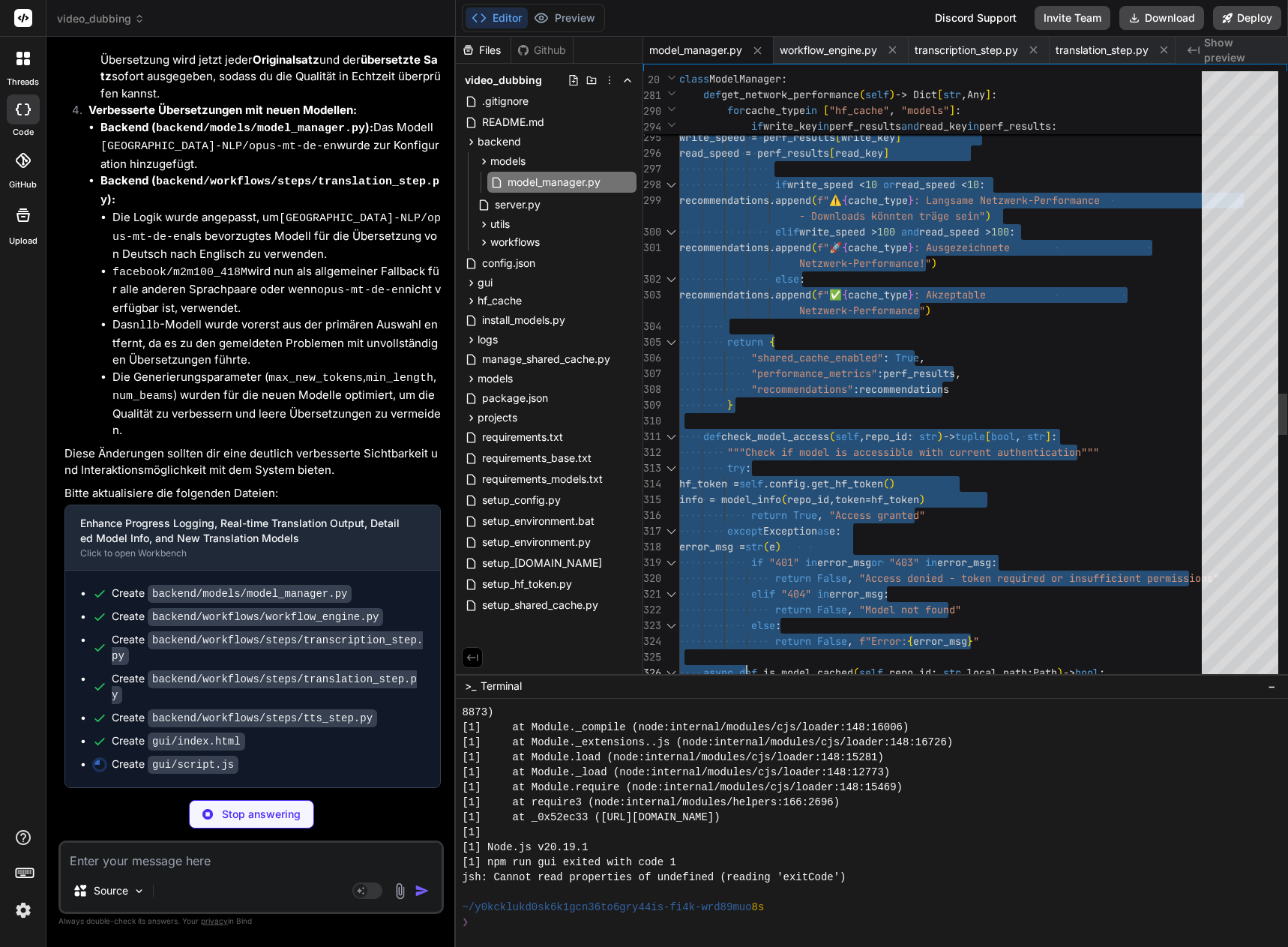
type textarea "x"
type textarea "#!/usr/bin/env python3 """ Enhanced Model Manager with Shared Network Cache Sup…"
type textarea "x"
type textarea "#!/usr/bin/env python3 """ Enhanced Model Manager with Shared Network Cache Sup…"
type textarea "x"
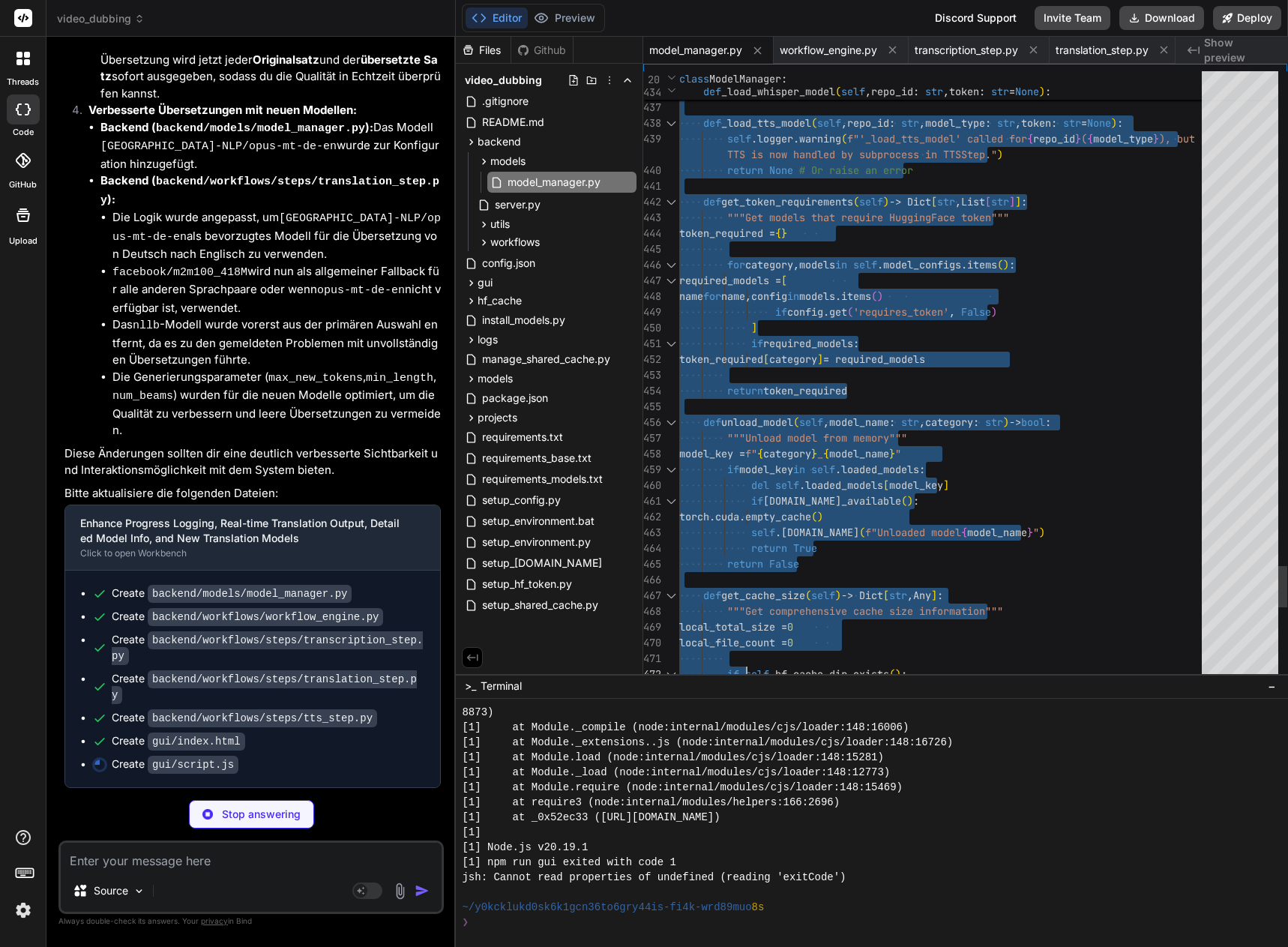
type textarea "#!/usr/bin/env python3 """ Enhanced Model Manager with Shared Network Cache Sup…"
type textarea "x"
type textarea "#!/usr/bin/env python3 """ Enhanced Model Manager with Shared Network Cache Sup…"
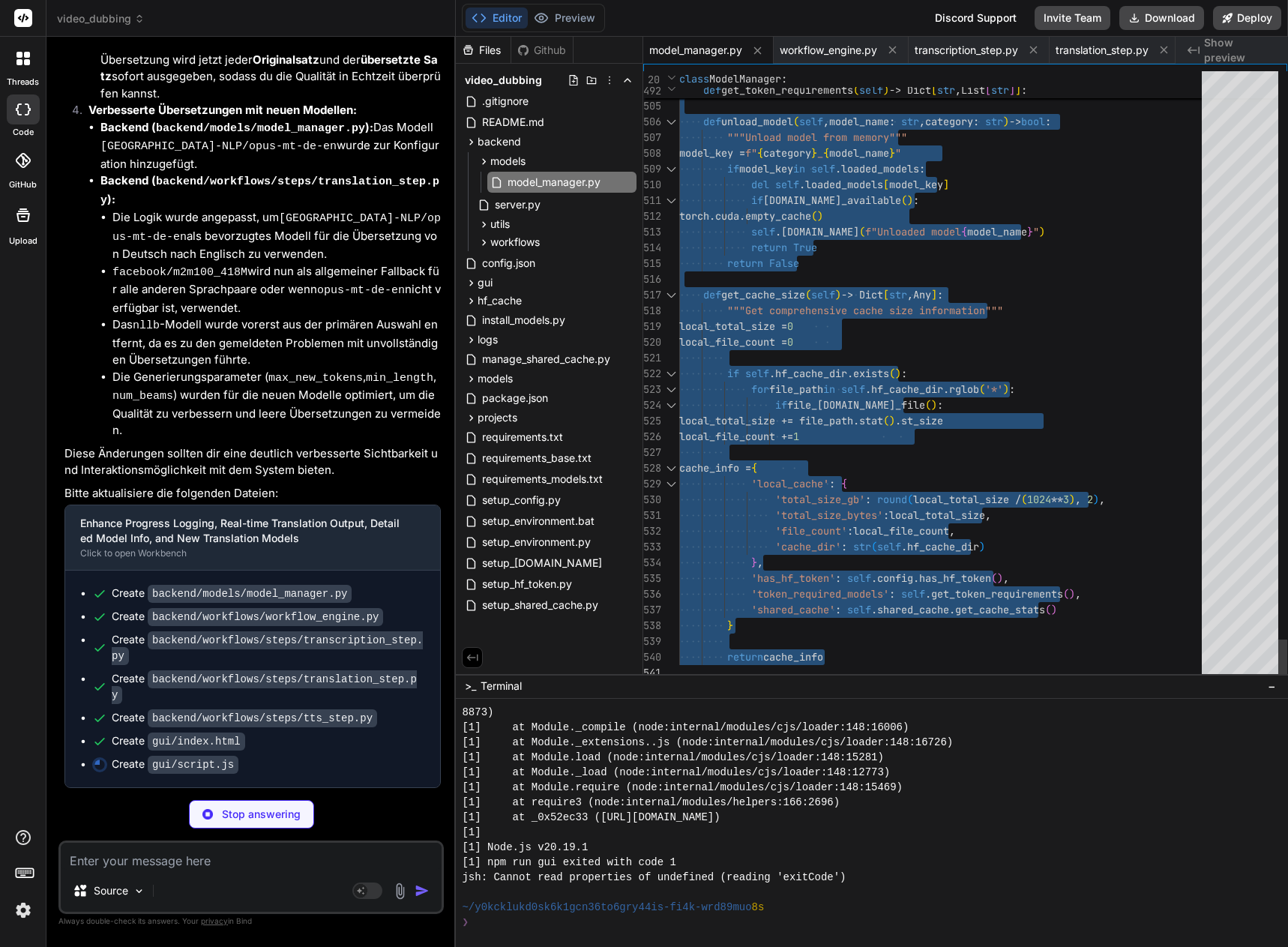
drag, startPoint x: 681, startPoint y: 74, endPoint x: 754, endPoint y: 826, distance: 755.5
type textarea "x"
type textarea "} // Initialize GUI when [PERSON_NAME] is loaded document.addEventListener('DOM…"
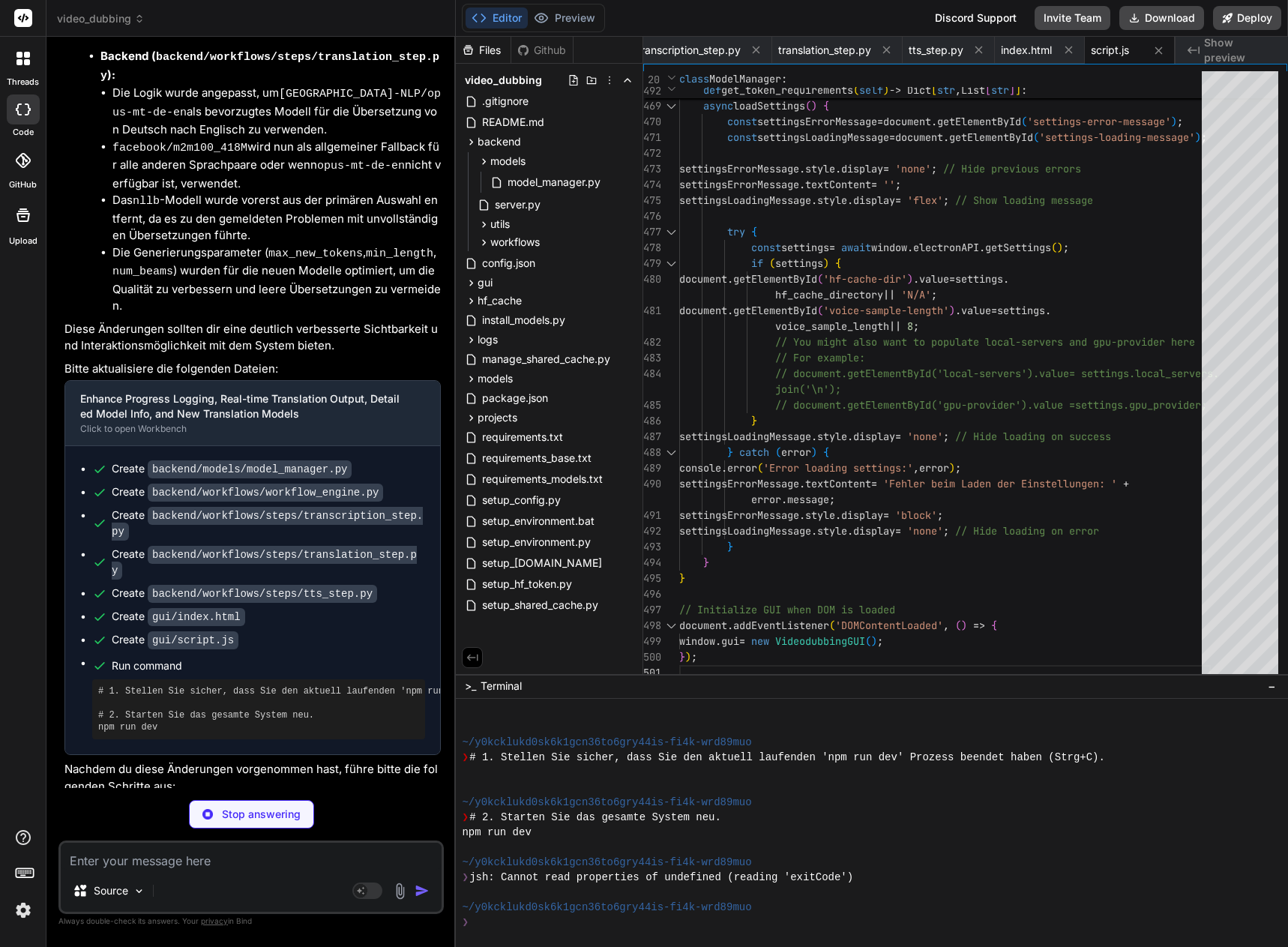
scroll to position [1095, 0]
type textarea "x"
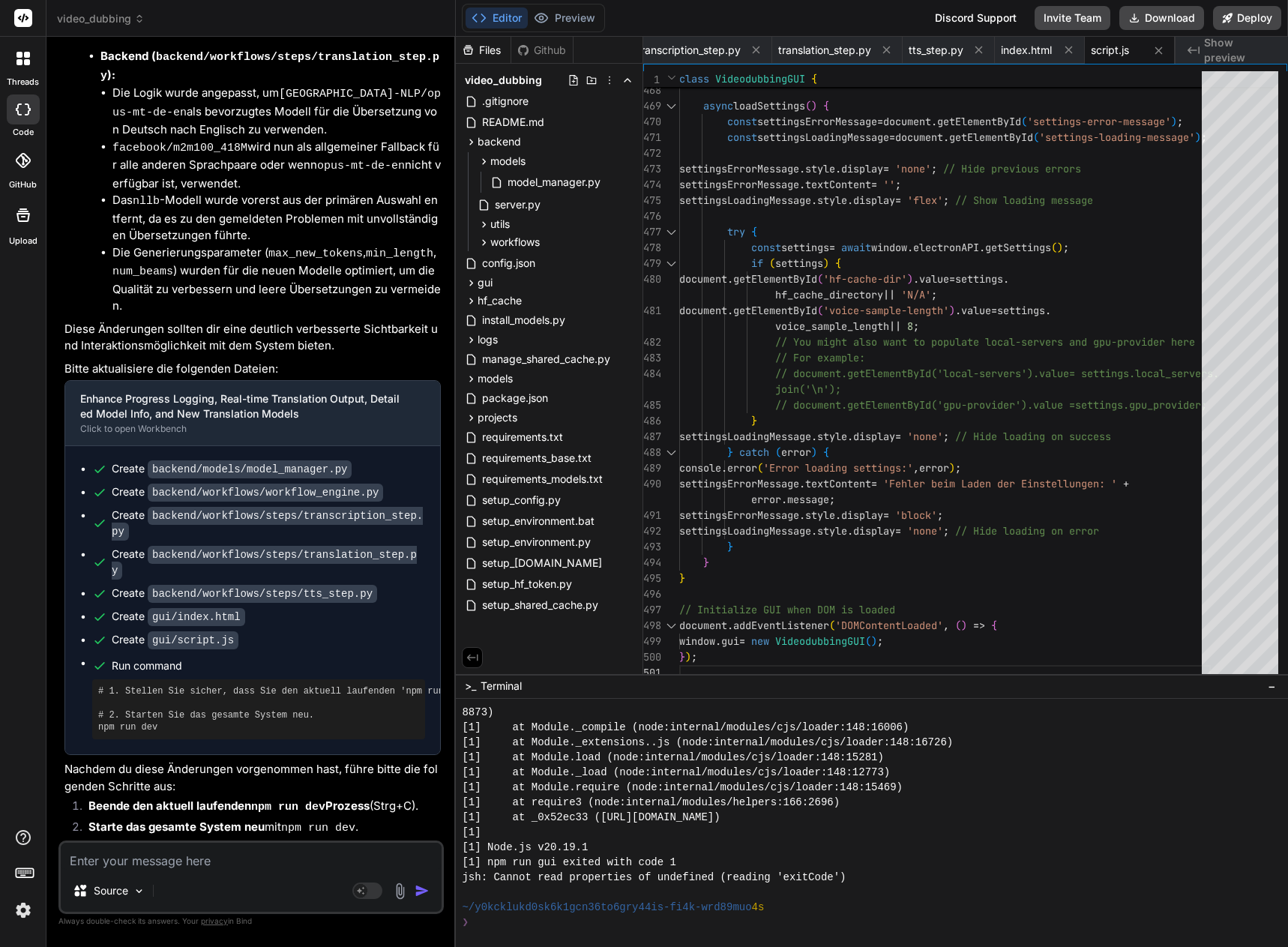
scroll to position [1545, 0]
click at [480, 238] on icon at bounding box center [484, 242] width 13 height 13
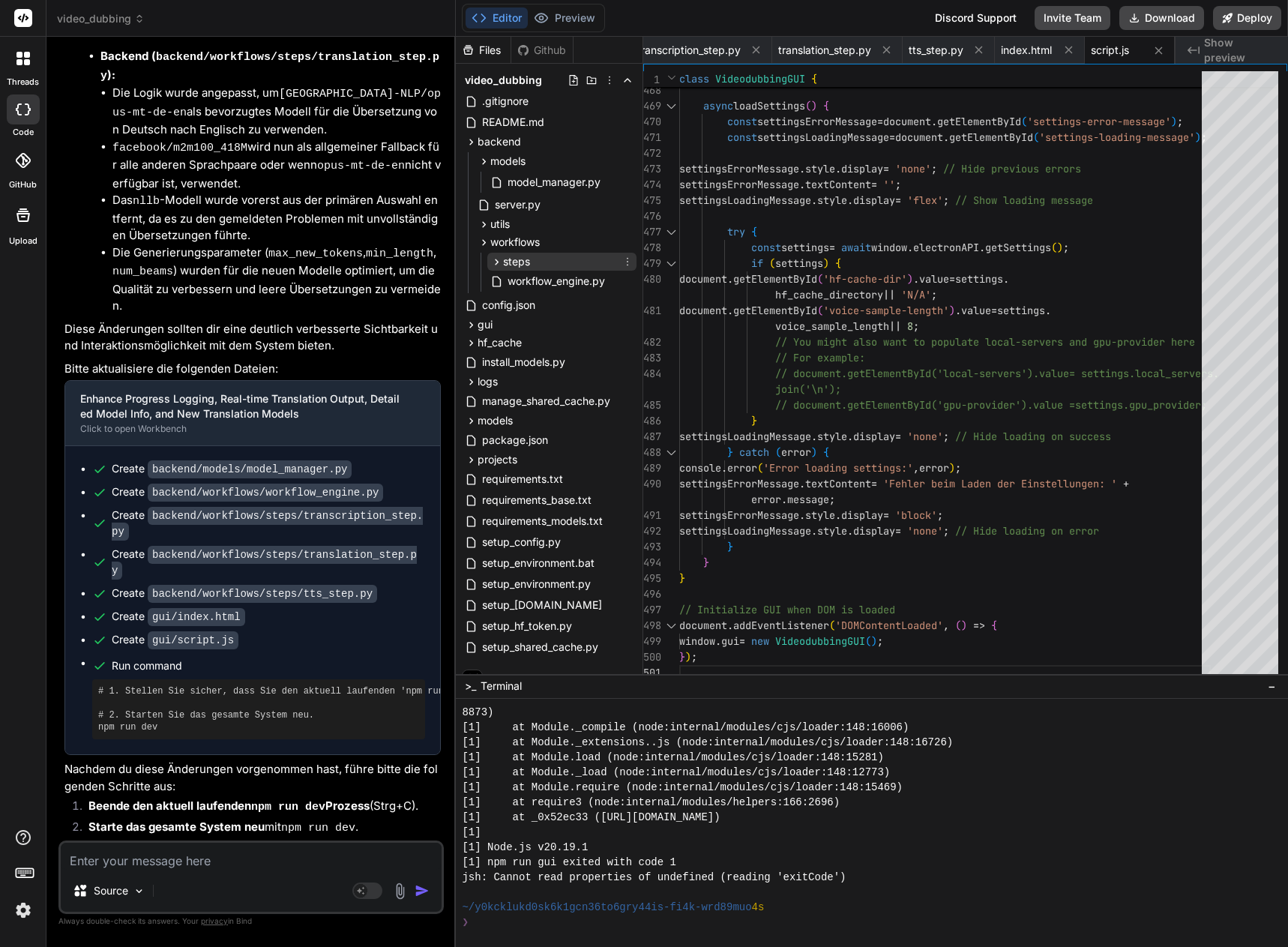
click at [492, 261] on icon at bounding box center [496, 261] width 13 height 13
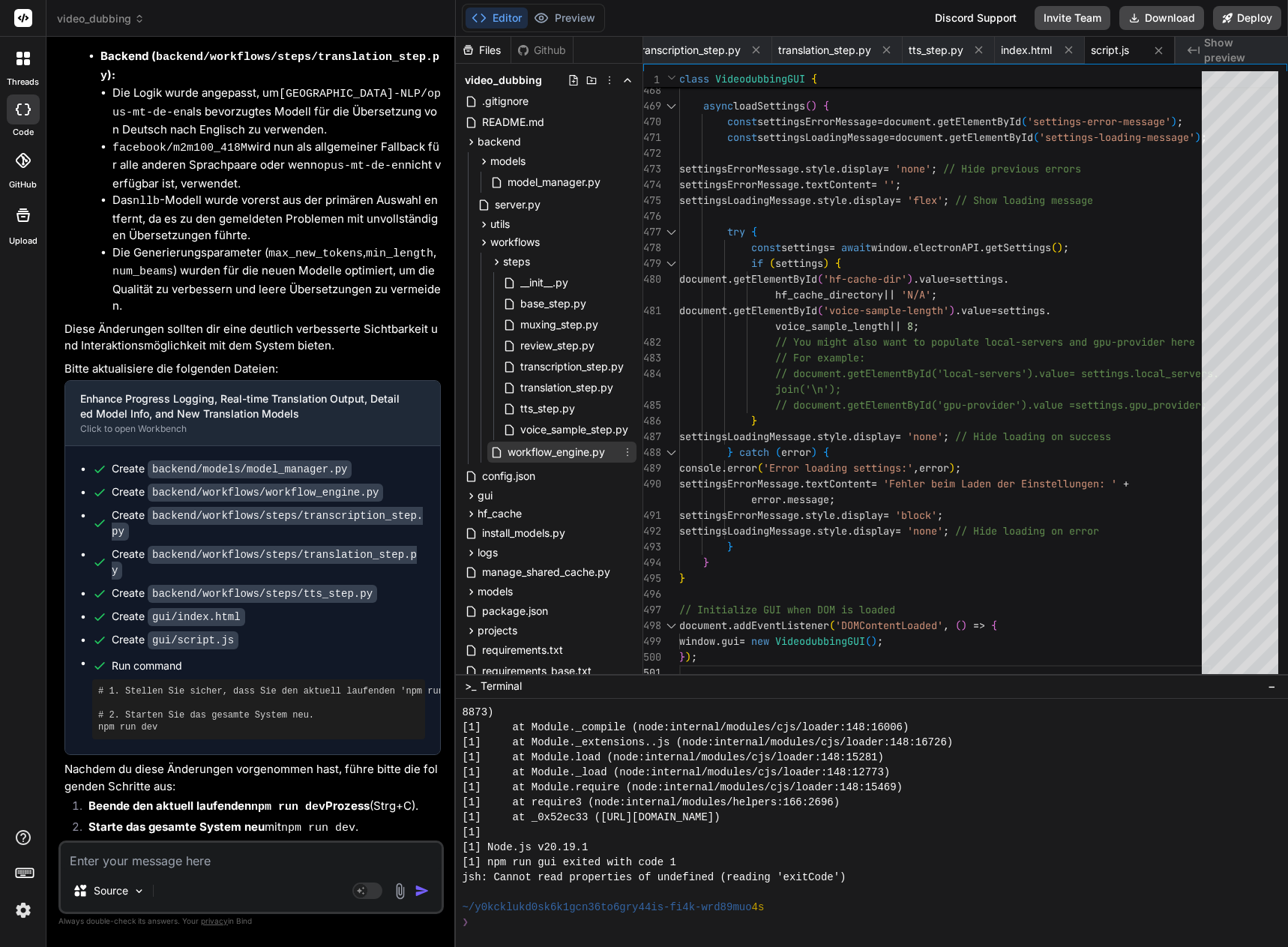
click at [569, 453] on span "workflow_engine.py" at bounding box center [555, 452] width 100 height 18
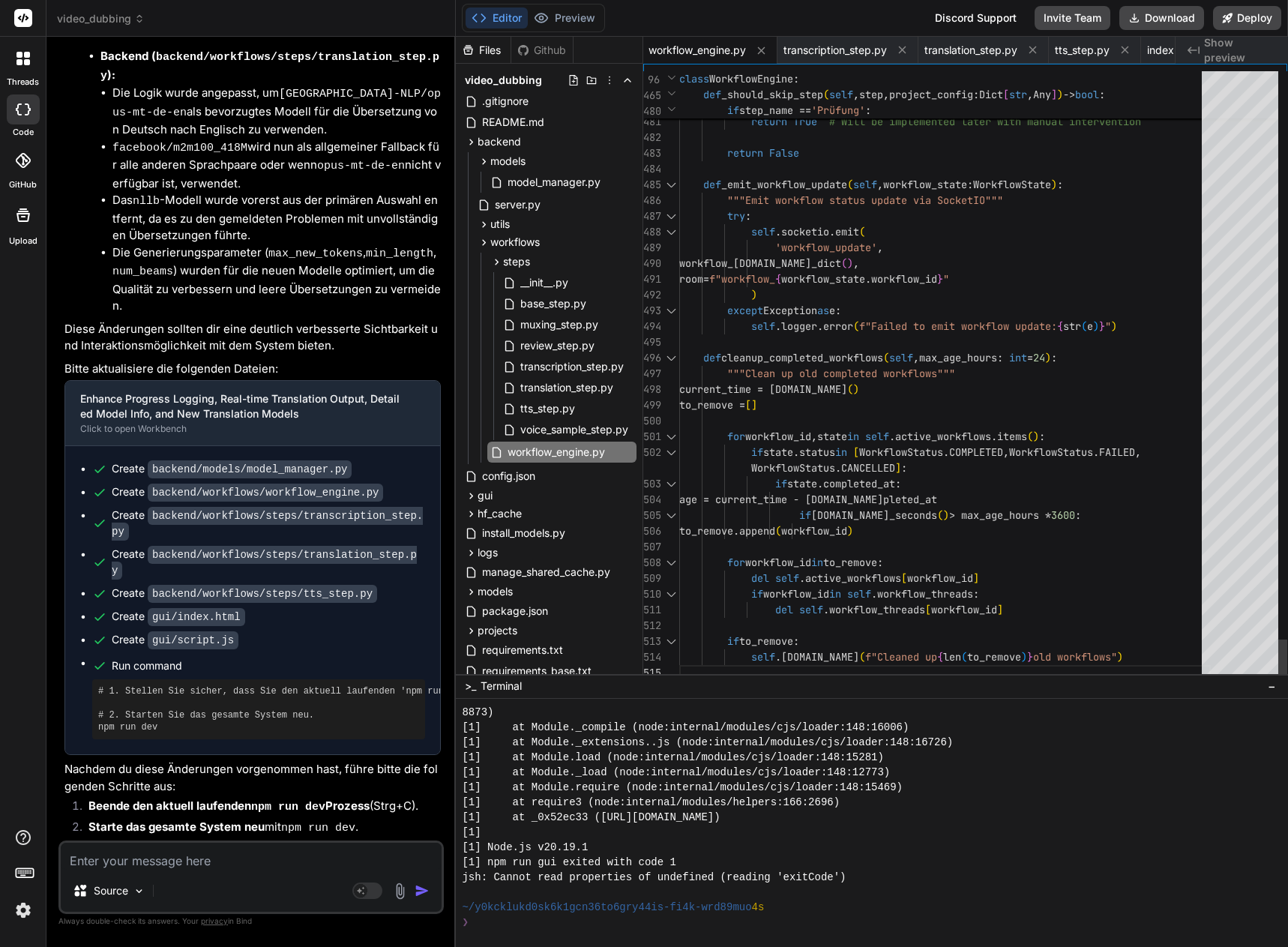
scroll to position [0, 0]
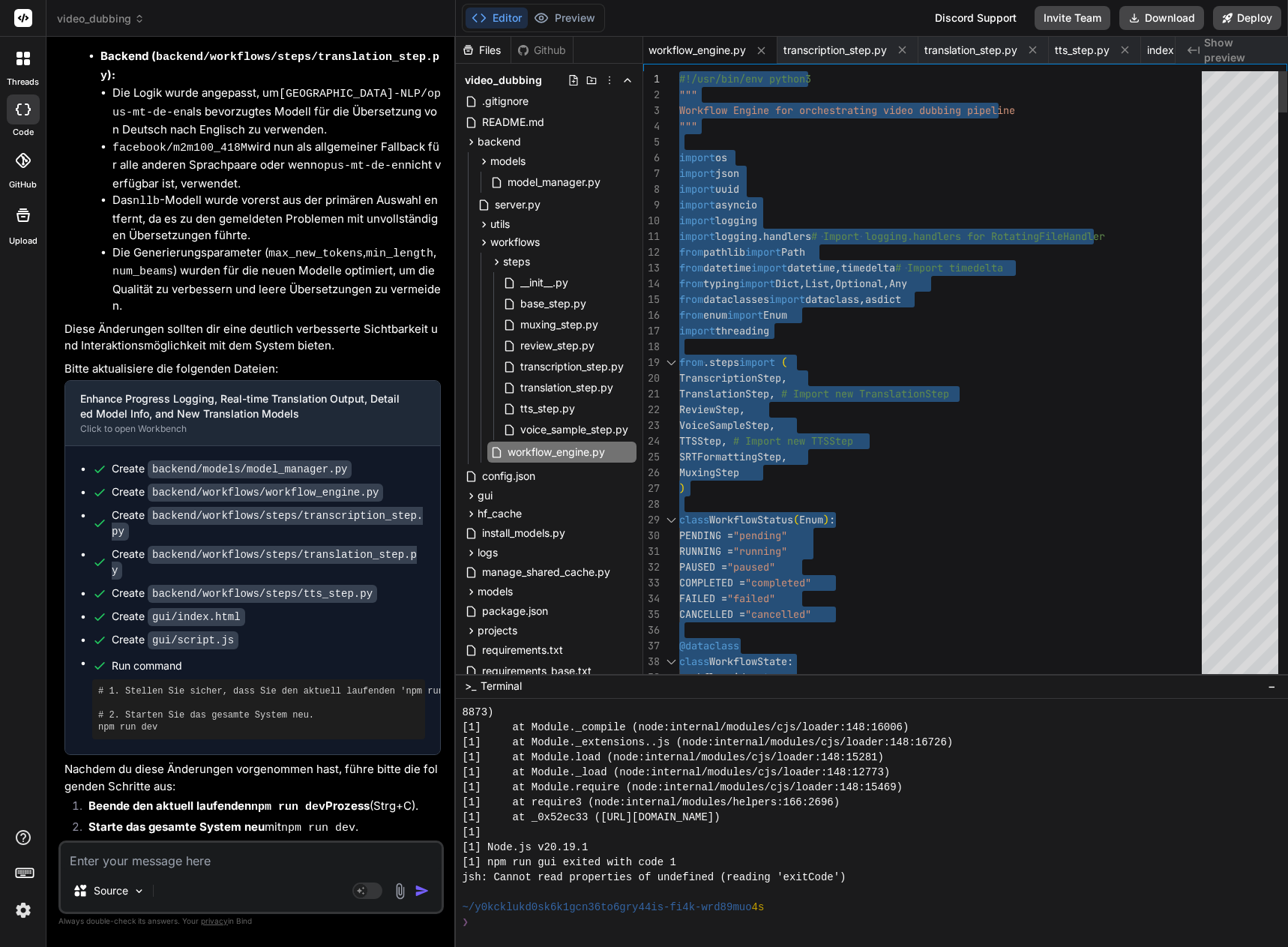
drag, startPoint x: 699, startPoint y: 670, endPoint x: 733, endPoint y: -91, distance: 761.8
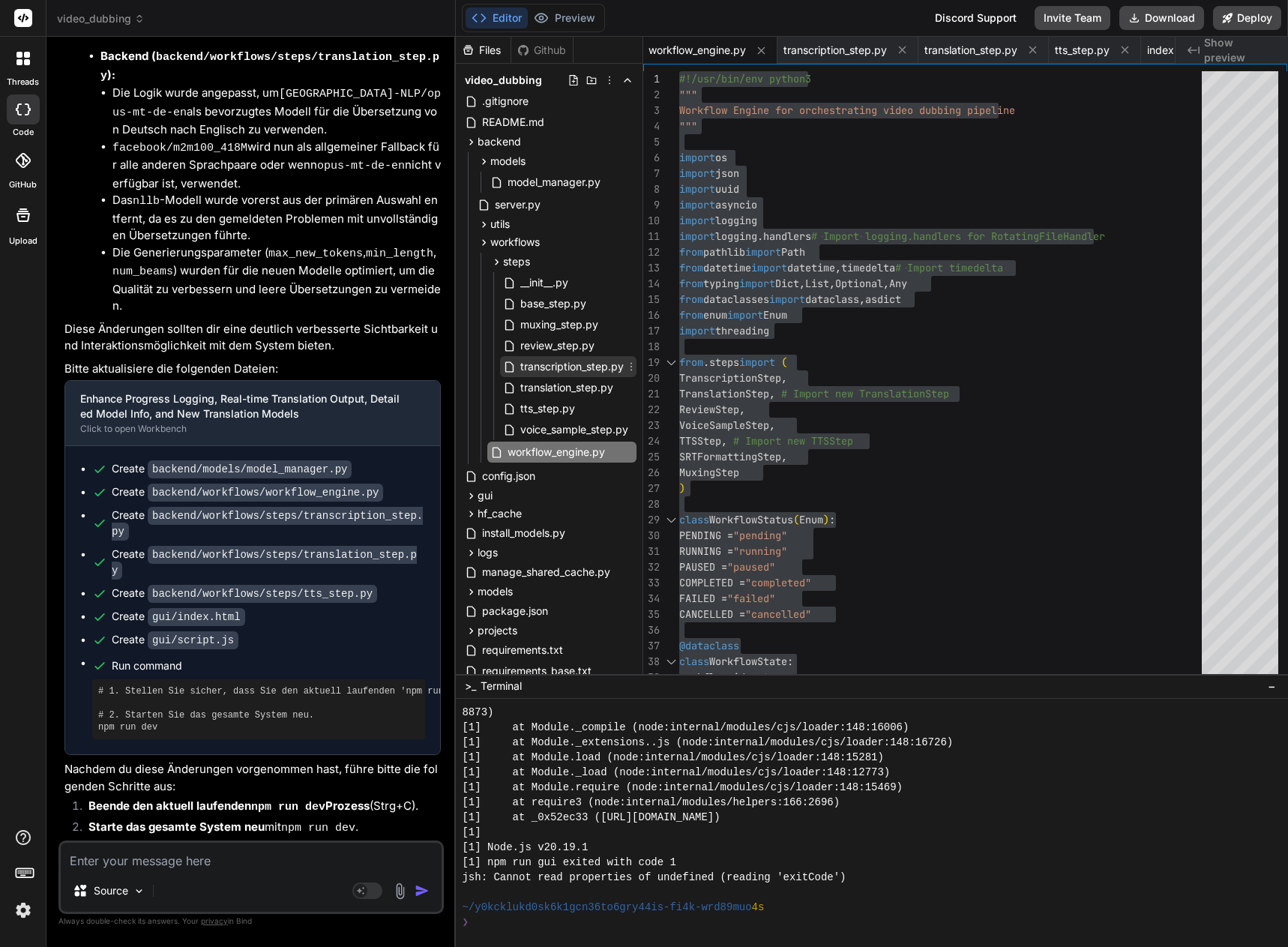
click at [609, 369] on span "transcription_step.py" at bounding box center [572, 366] width 106 height 18
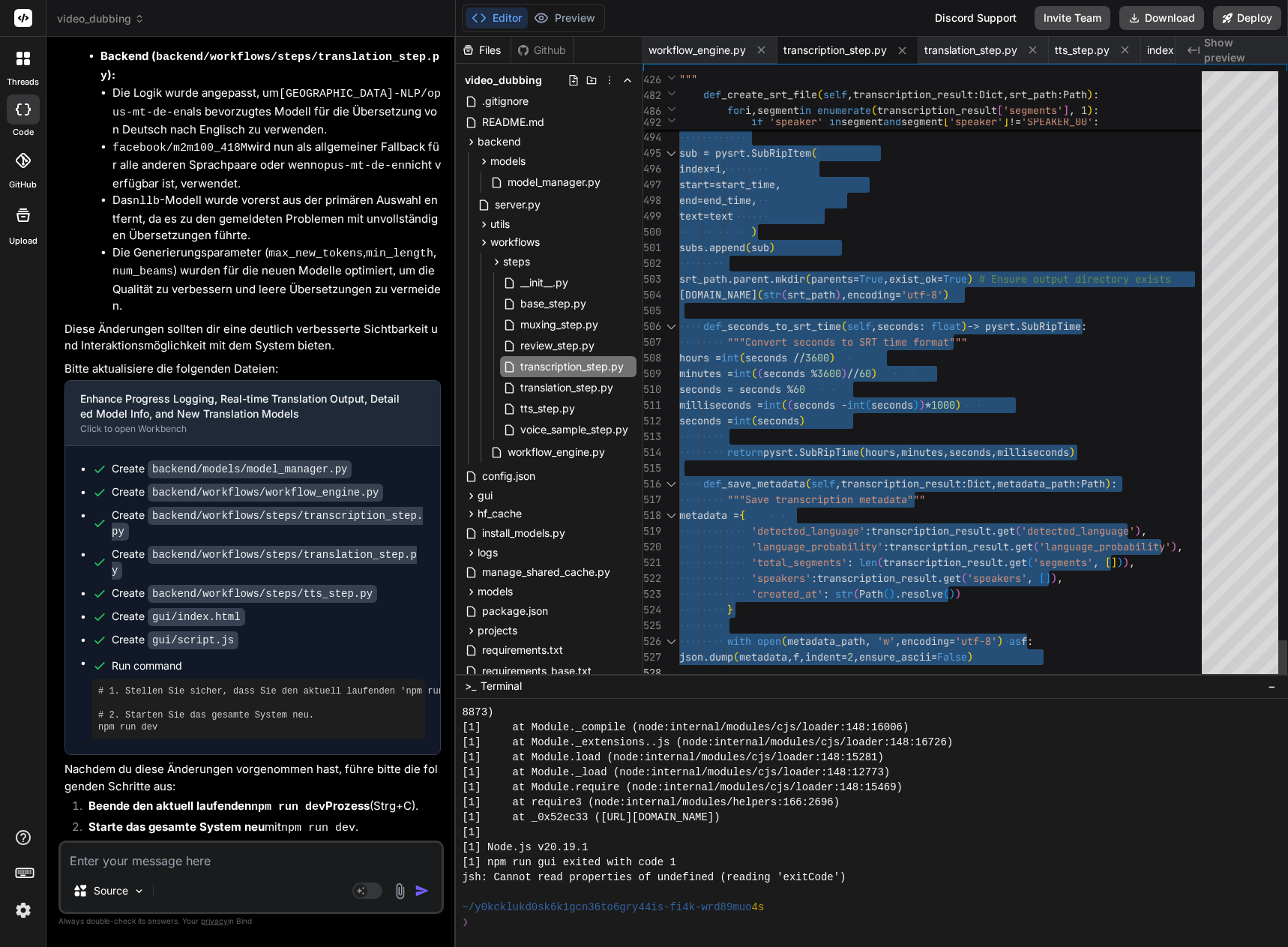
drag, startPoint x: 681, startPoint y: 78, endPoint x: 764, endPoint y: 988, distance: 913.8
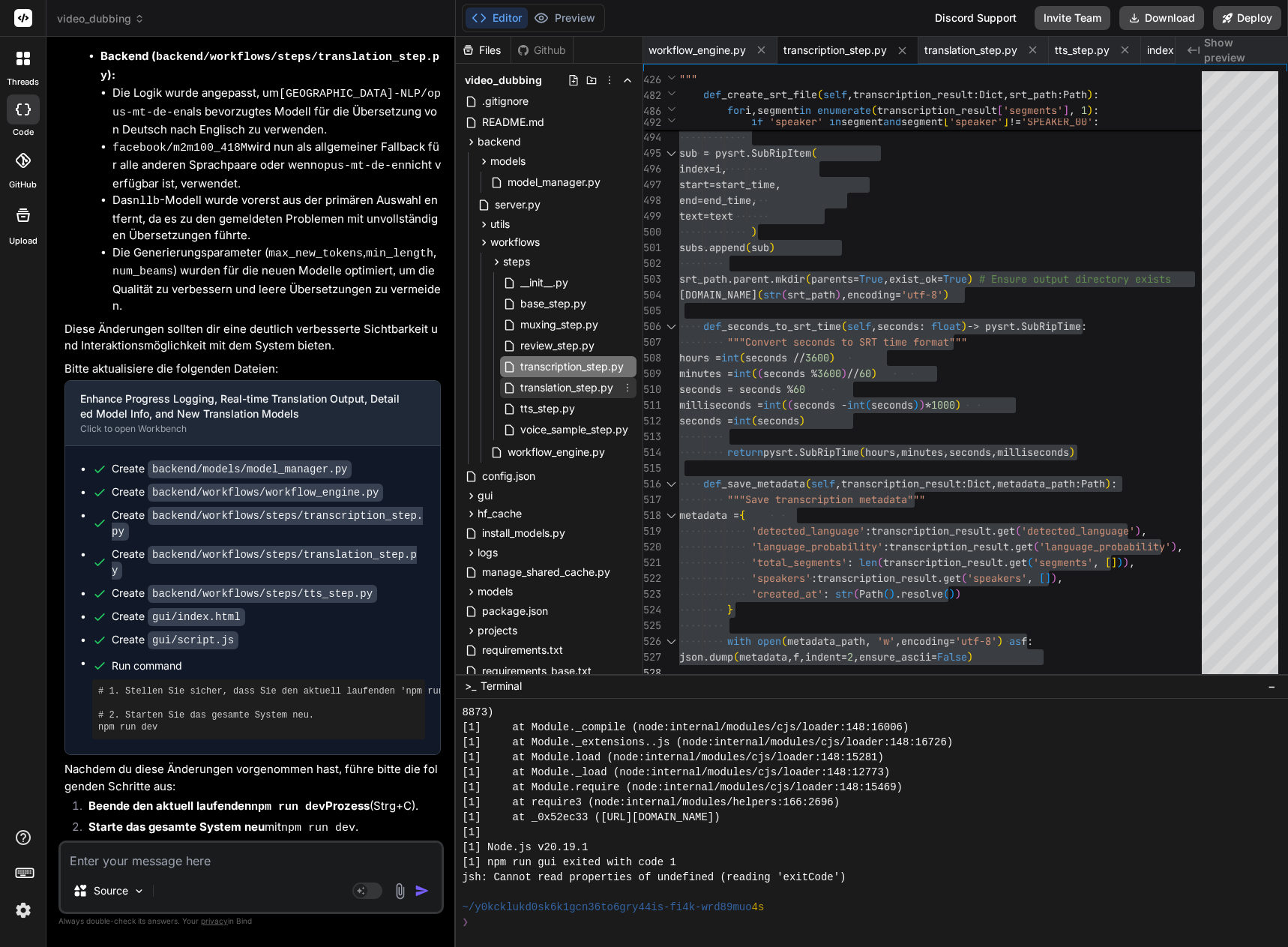
click at [593, 388] on span "translation_step.py" at bounding box center [566, 387] width 96 height 18
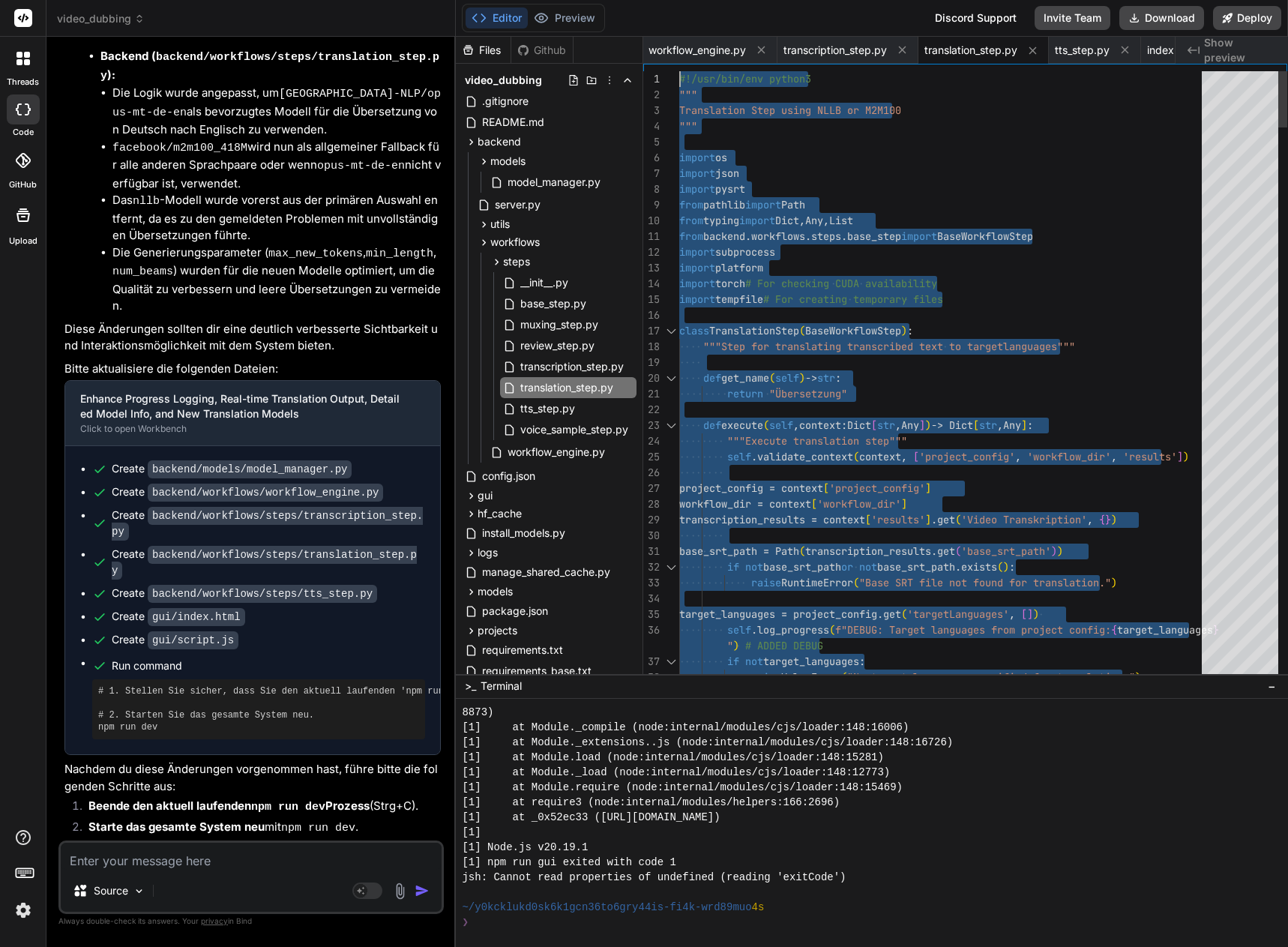
drag, startPoint x: 705, startPoint y: 673, endPoint x: 553, endPoint y: -91, distance: 779.0
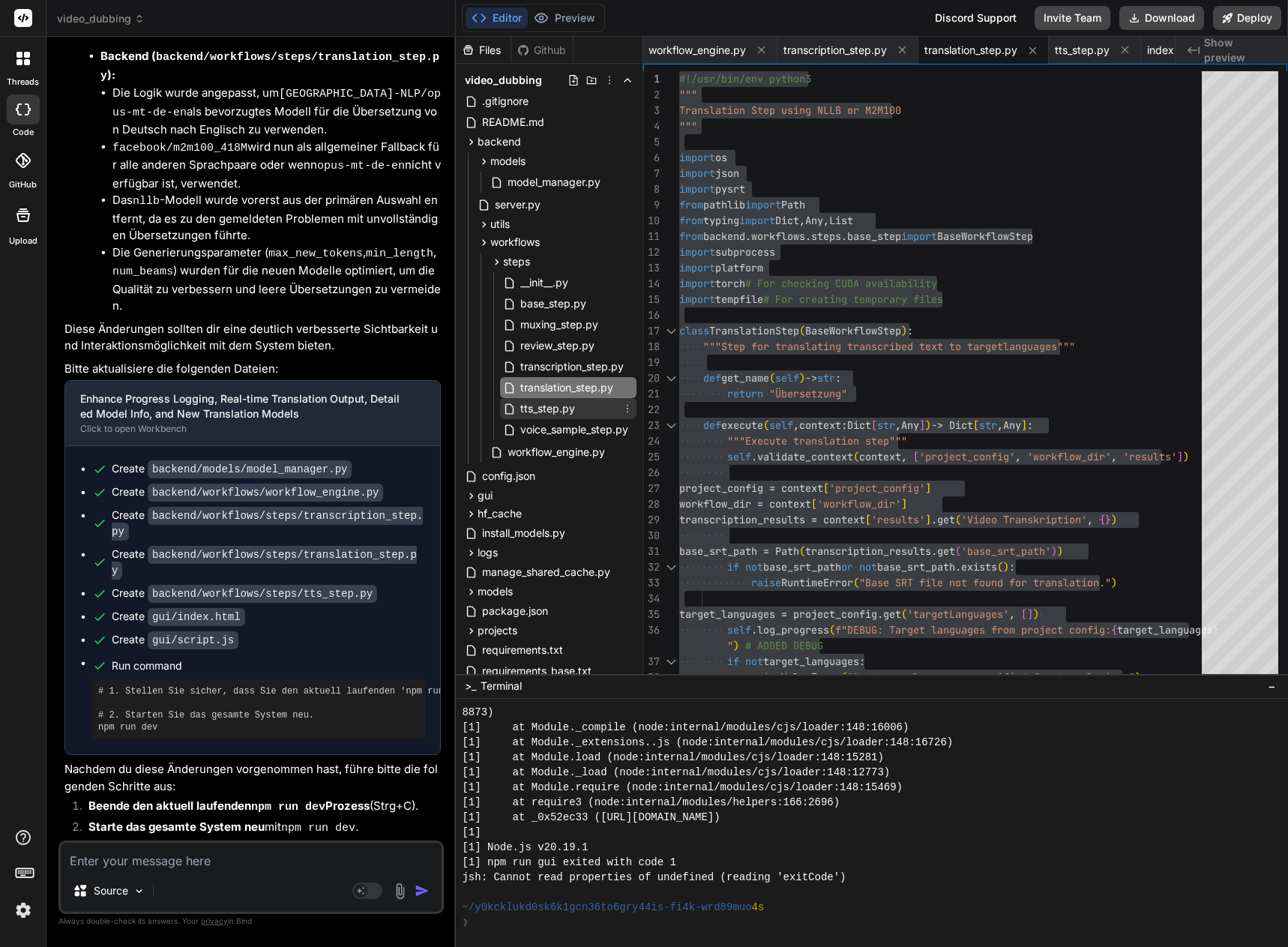
click at [538, 406] on span "tts_step.py" at bounding box center [547, 408] width 57 height 18
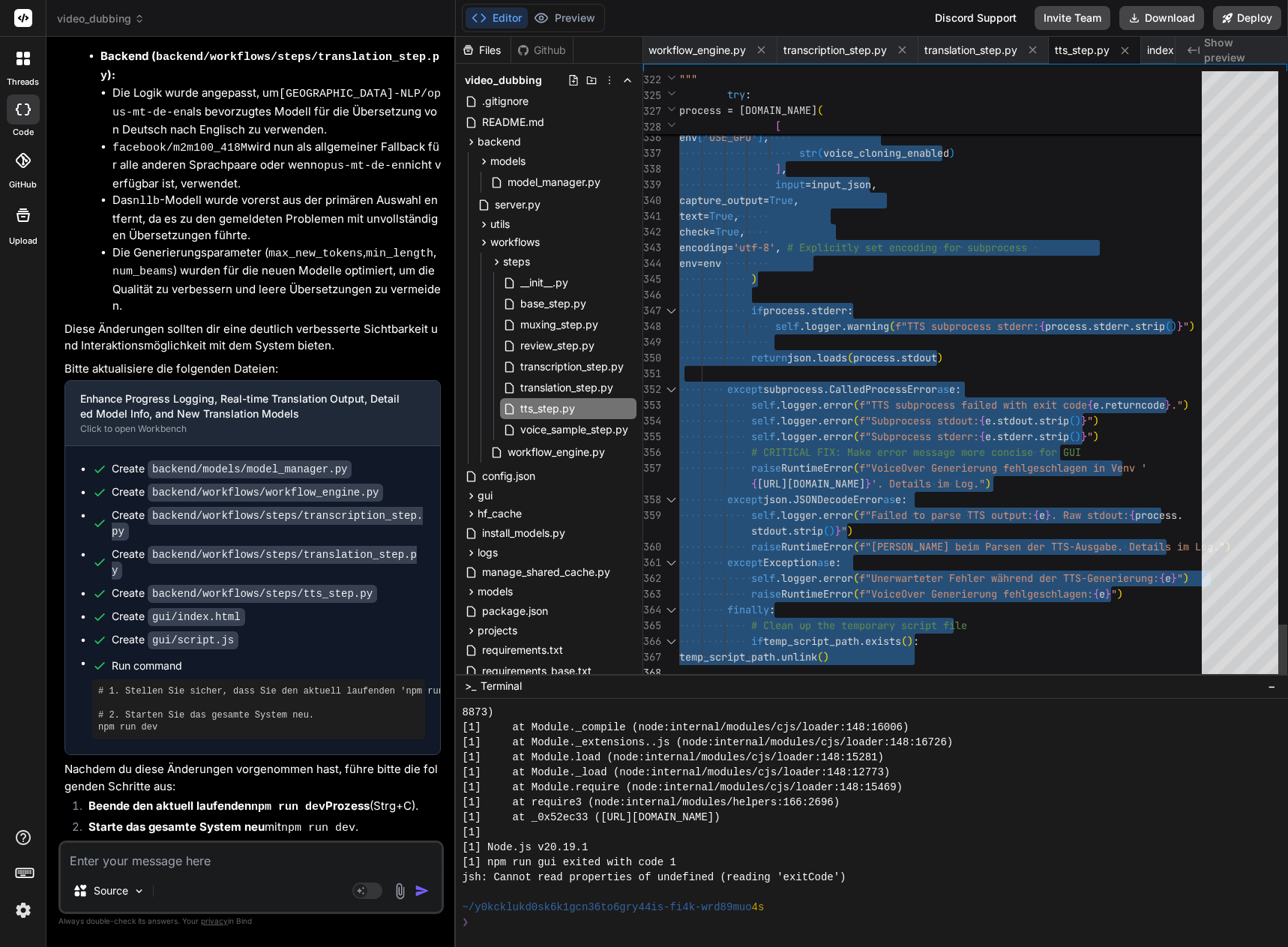
drag, startPoint x: 681, startPoint y: 76, endPoint x: 781, endPoint y: 988, distance: 917.5
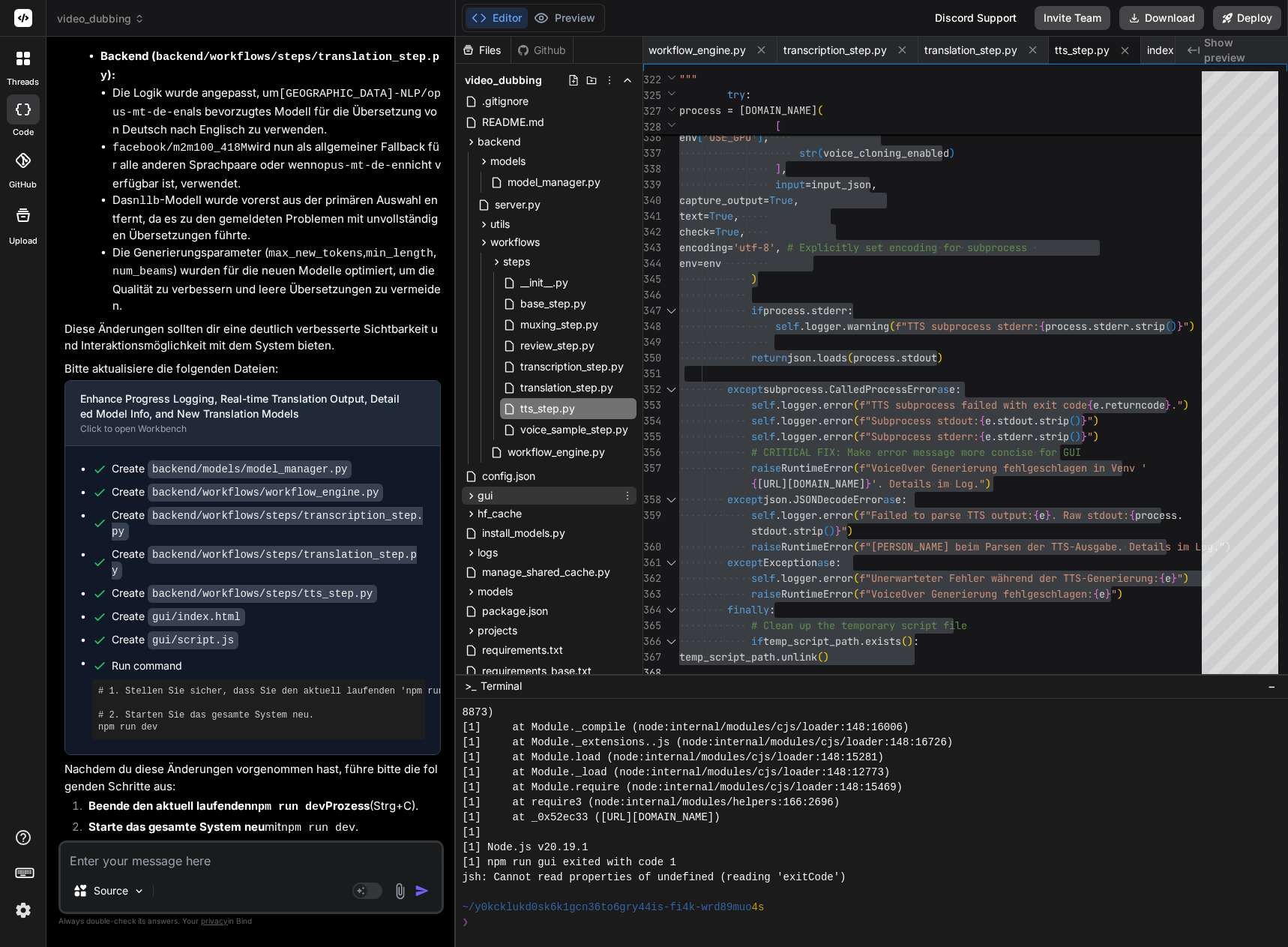
click at [468, 493] on icon at bounding box center [470, 496] width 13 height 13
click at [523, 529] on span "index.html" at bounding box center [520, 534] width 54 height 18
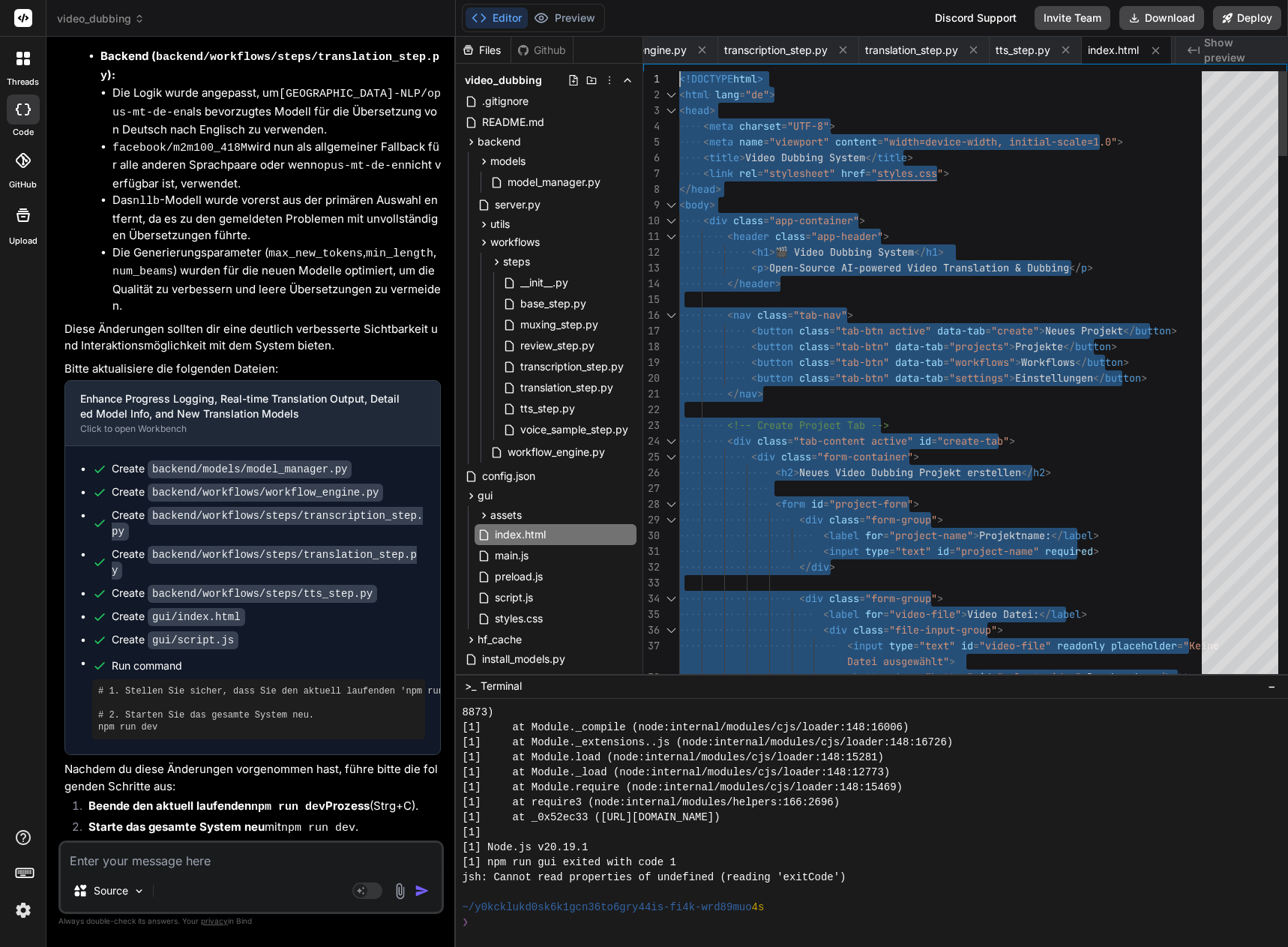
drag, startPoint x: 695, startPoint y: 668, endPoint x: 668, endPoint y: -91, distance: 759.5
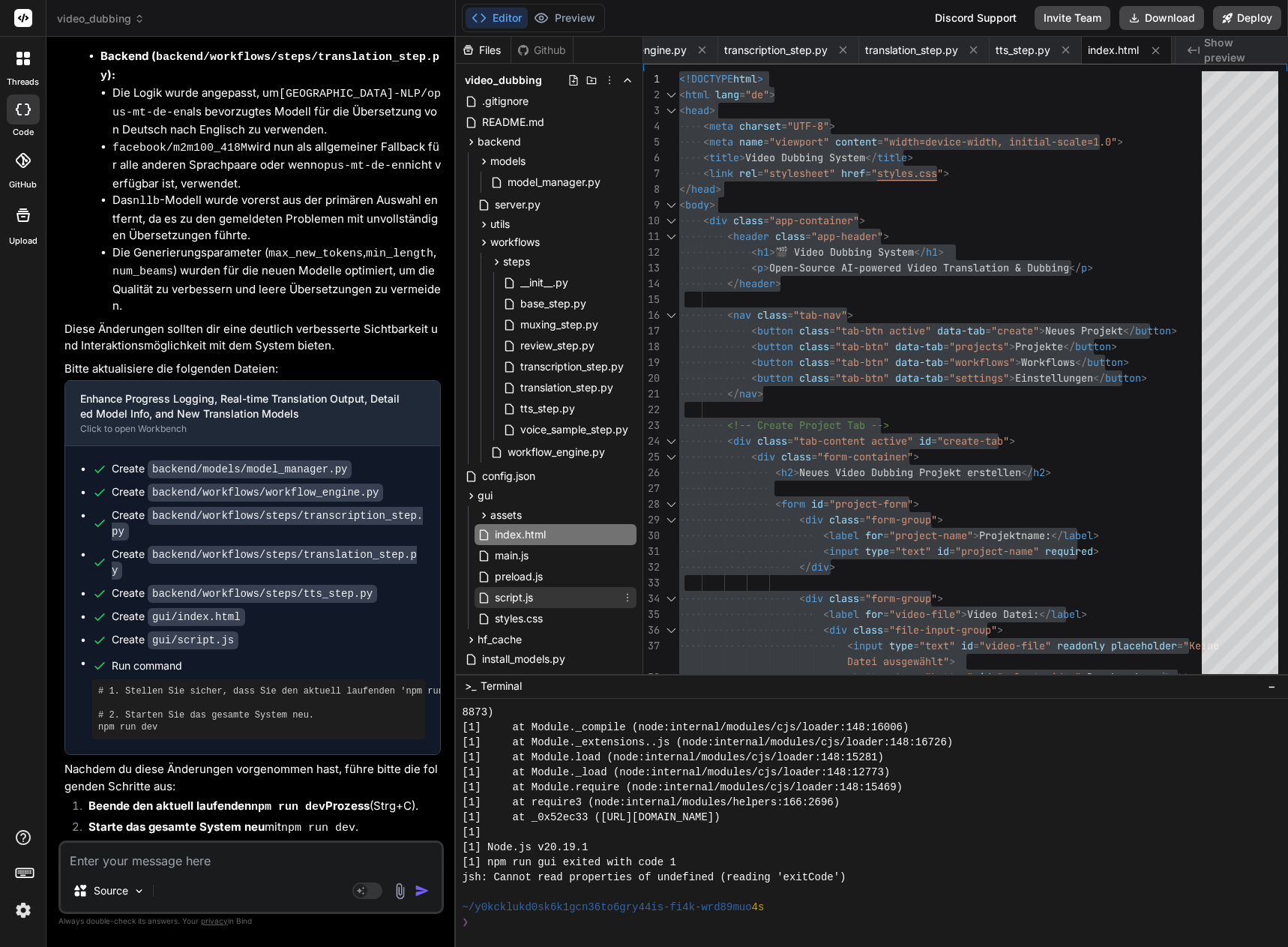
click at [526, 597] on span "script.js" at bounding box center [513, 597] width 41 height 18
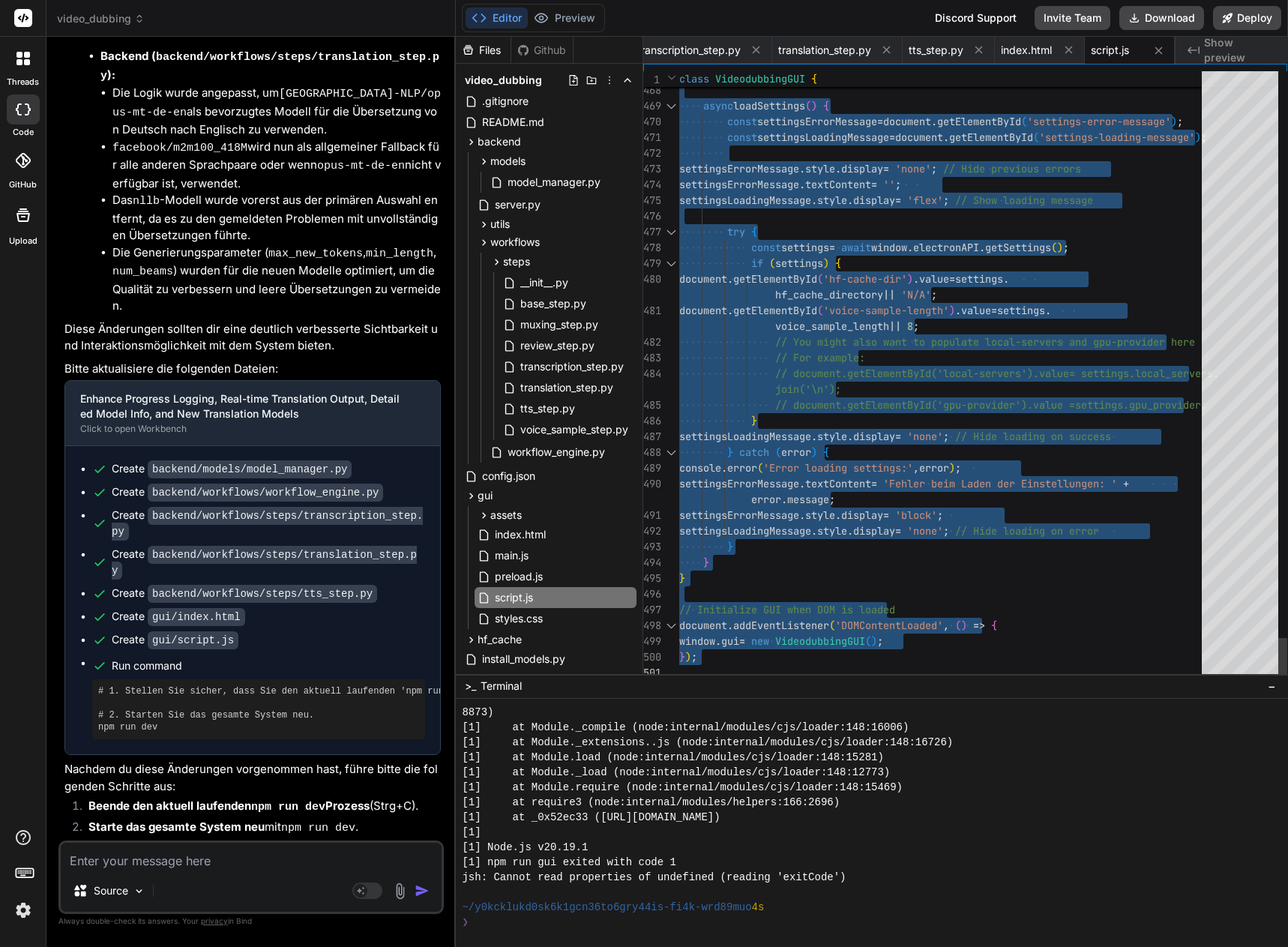
drag, startPoint x: 680, startPoint y: 78, endPoint x: 795, endPoint y: 988, distance: 917.2
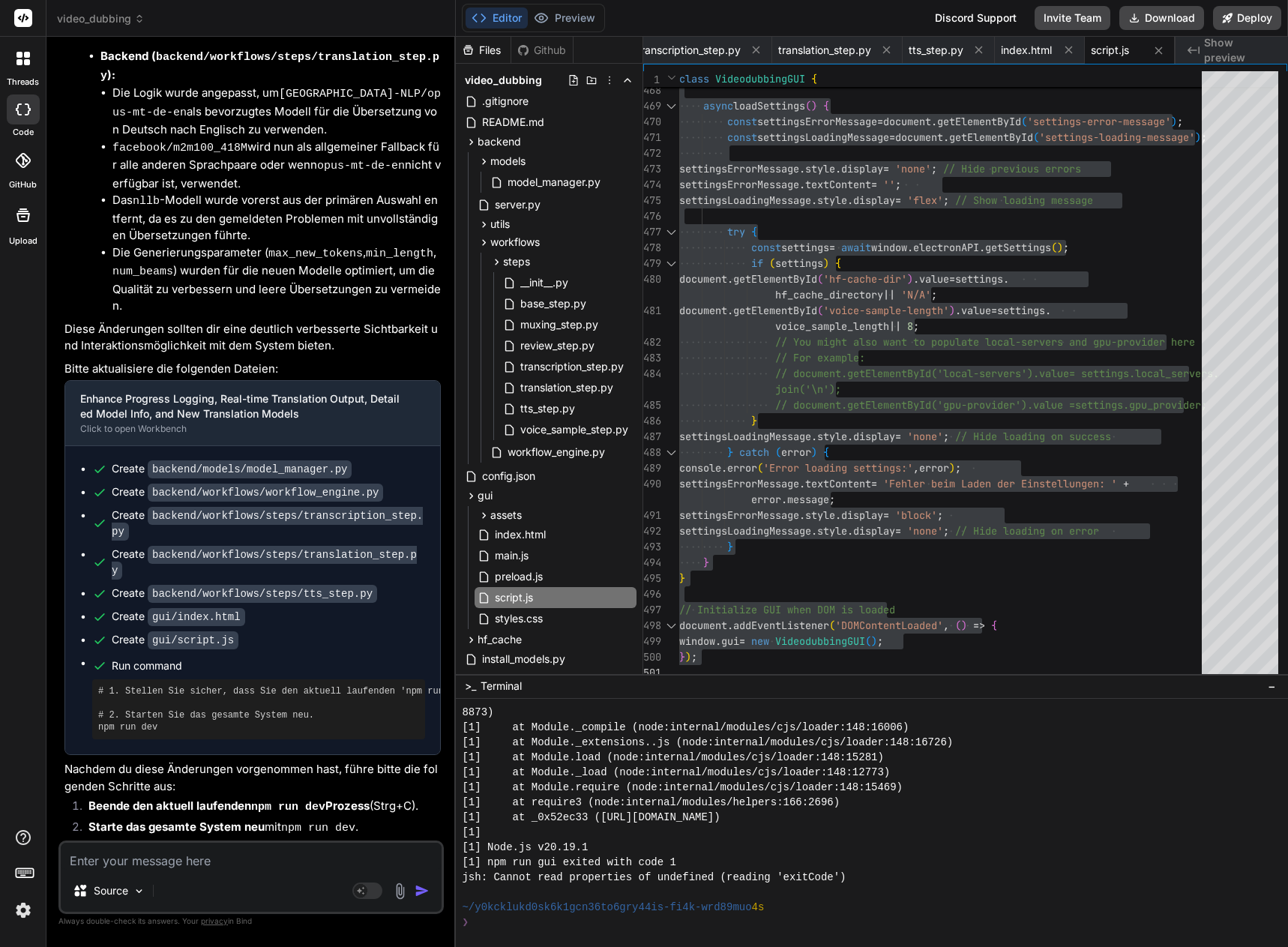
scroll to position [23477, 0]
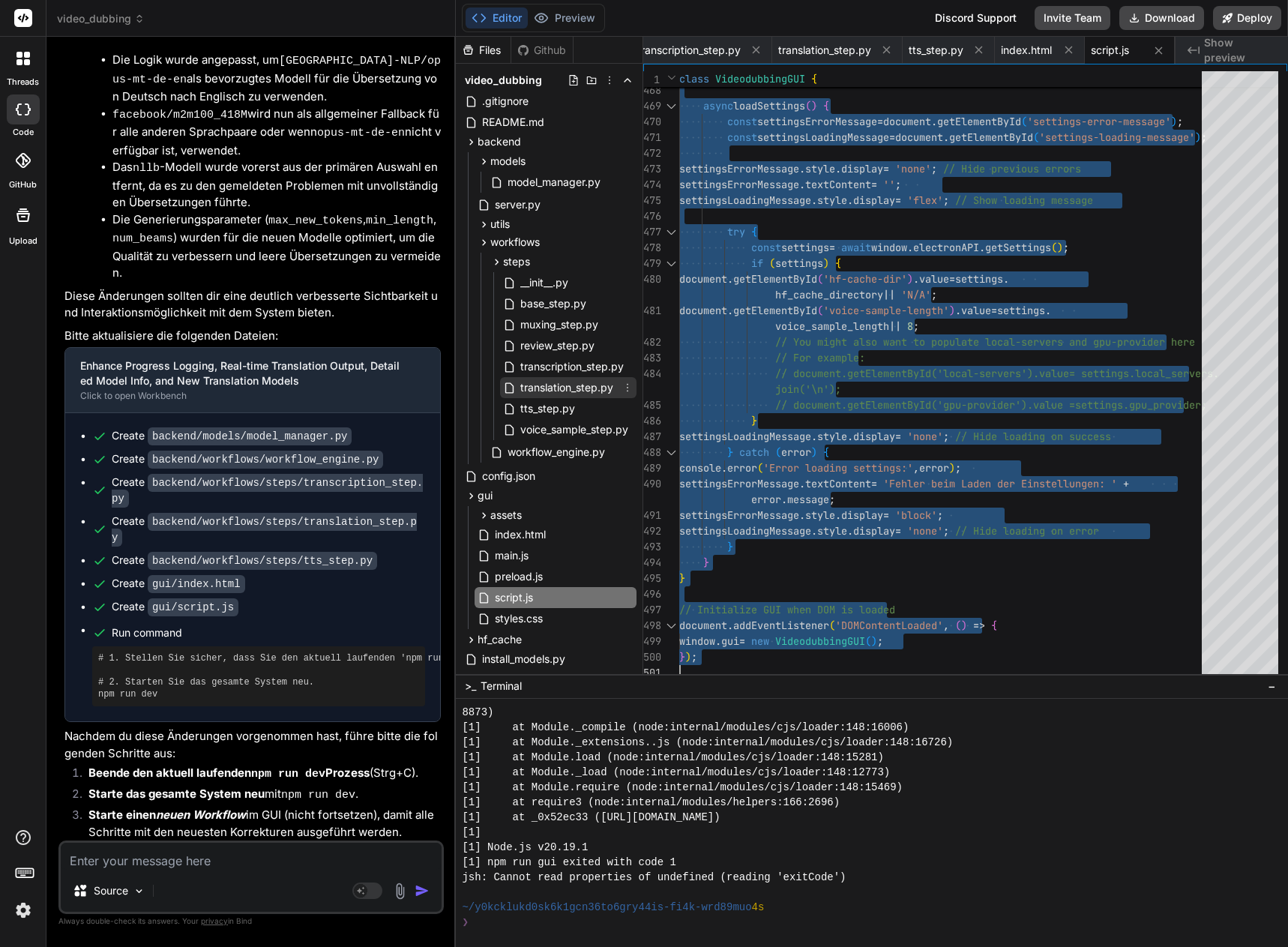
click at [569, 390] on span "translation_step.py" at bounding box center [566, 387] width 96 height 18
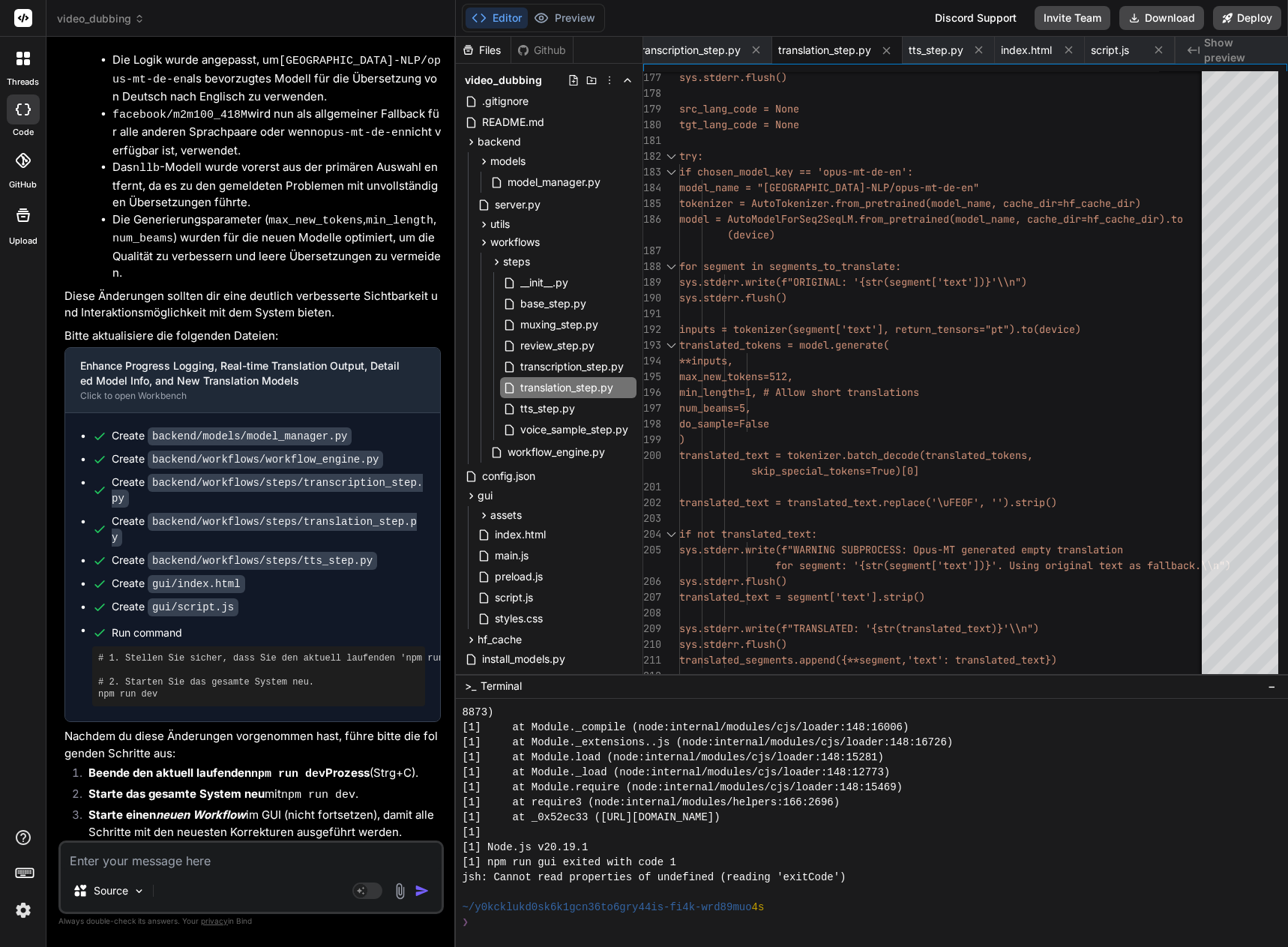
click at [130, 859] on textarea at bounding box center [251, 857] width 381 height 27
type textarea "model_name = "[GEOGRAPHIC_DATA]-NLP/opus-mt-de-en" tokenizer = AutoTokenizer.fr…"
click at [817, 186] on div "sys.stderr.write(f"TRANSLATED: '{str(t ranslated_text)}'\\n") sys.stderr.flush(…" at bounding box center [965, 169] width 572 height 6593
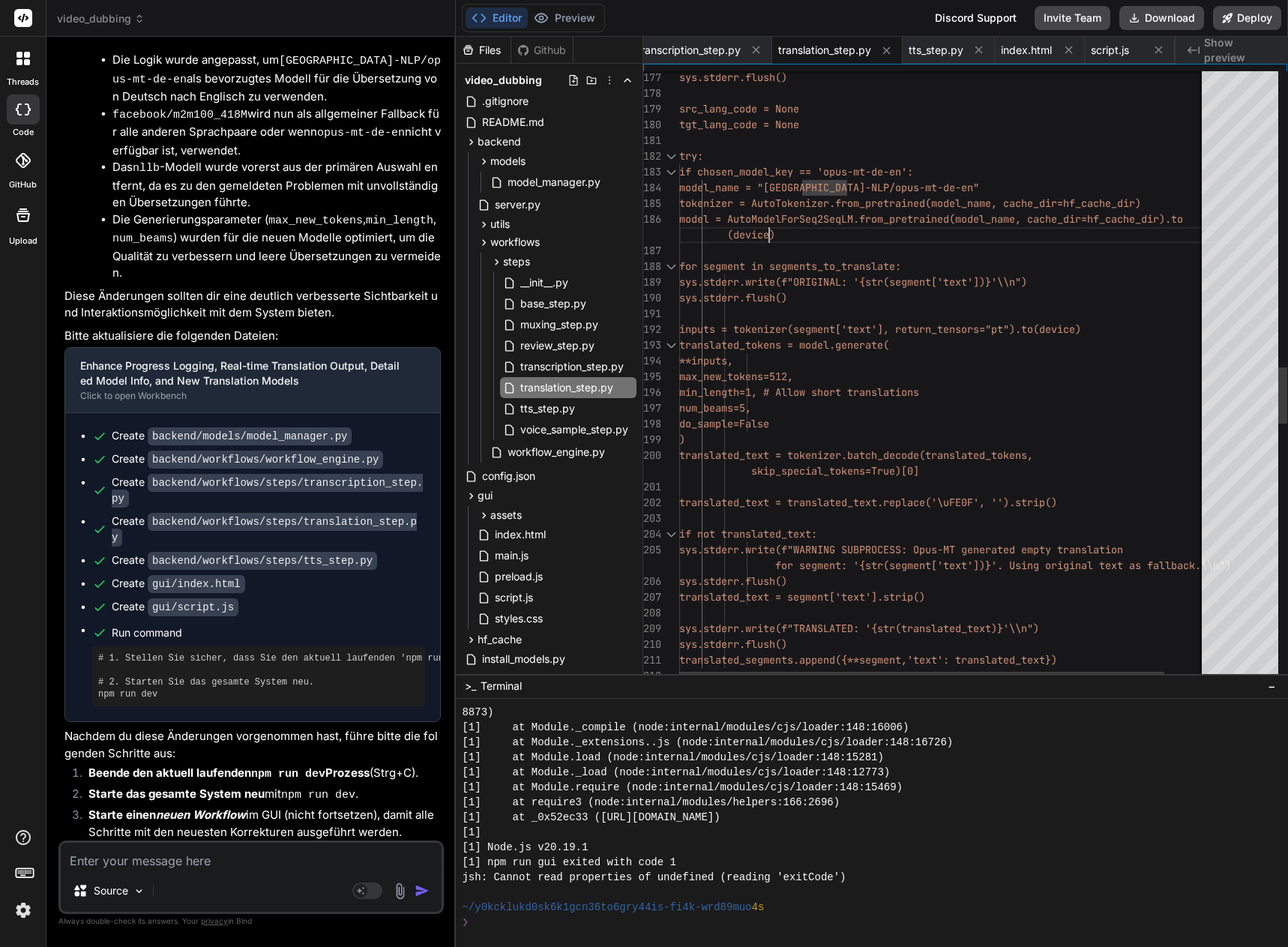
click at [837, 222] on div "sys.stderr.write(f"TRANSLATED: '{str(t ranslated_text)}'\\n") sys.stderr.flush(…" at bounding box center [965, 169] width 572 height 6593
drag, startPoint x: 813, startPoint y: 186, endPoint x: 953, endPoint y: 200, distance: 140.7
click at [890, 186] on div "sys.stderr.write(f"TRANSLATED: '{str(t ranslated_text)}'\\n") sys.stderr.flush(…" at bounding box center [965, 169] width 572 height 6593
drag, startPoint x: 973, startPoint y: 190, endPoint x: 837, endPoint y: 186, distance: 136.1
click at [879, 182] on div "sys.stderr.write(f"TRANSLATED: '{str(t ranslated_text)}'\\n") sys.stderr.flush(…" at bounding box center [965, 169] width 572 height 6593
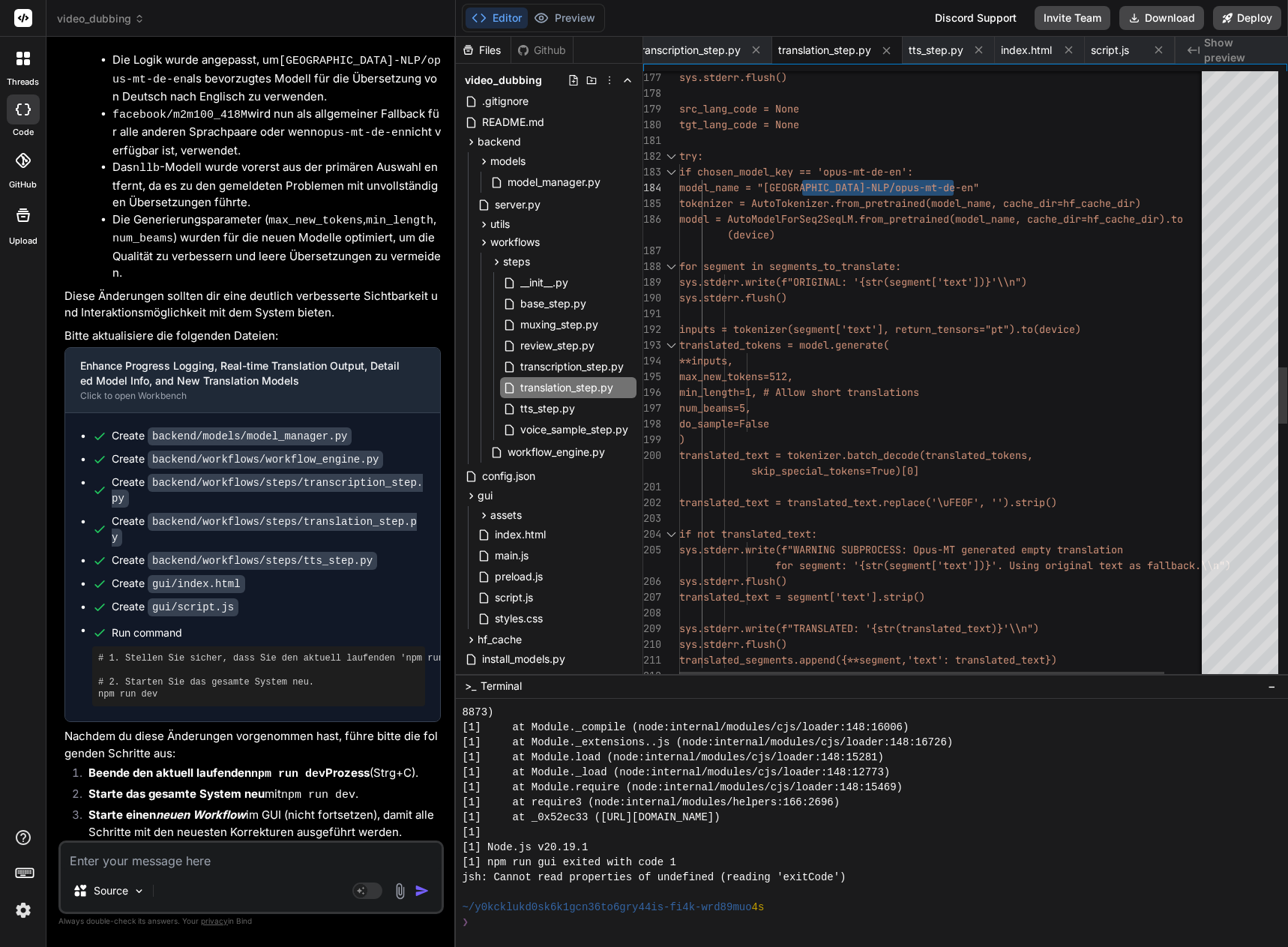
drag, startPoint x: 817, startPoint y: 187, endPoint x: 964, endPoint y: 185, distance: 147.0
click at [978, 181] on div "sys.stderr.write(f"TRANSLATED: '{str(t ranslated_text)}'\\n") sys.stderr.flush(…" at bounding box center [965, 169] width 572 height 6593
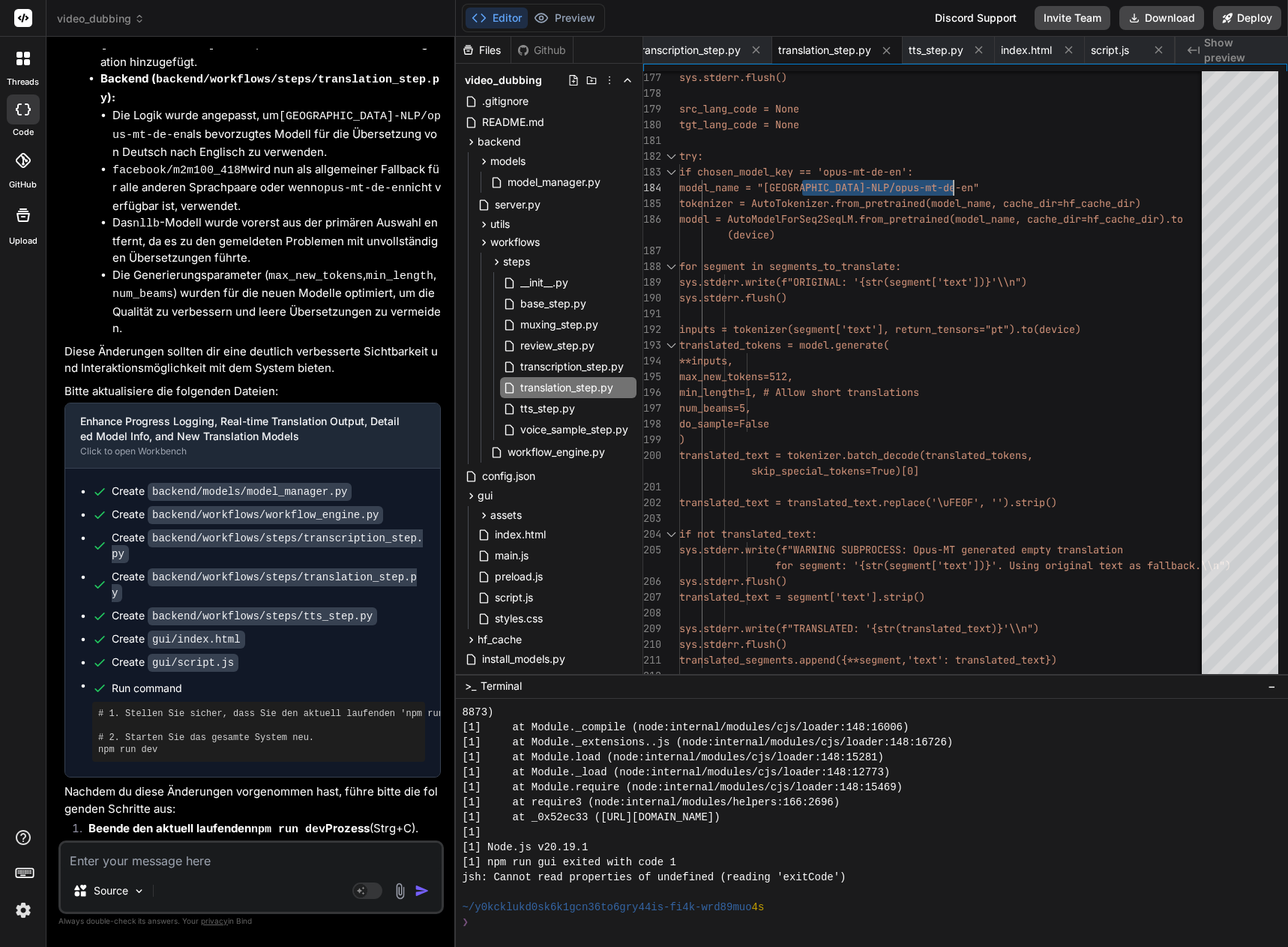
scroll to position [23177, 0]
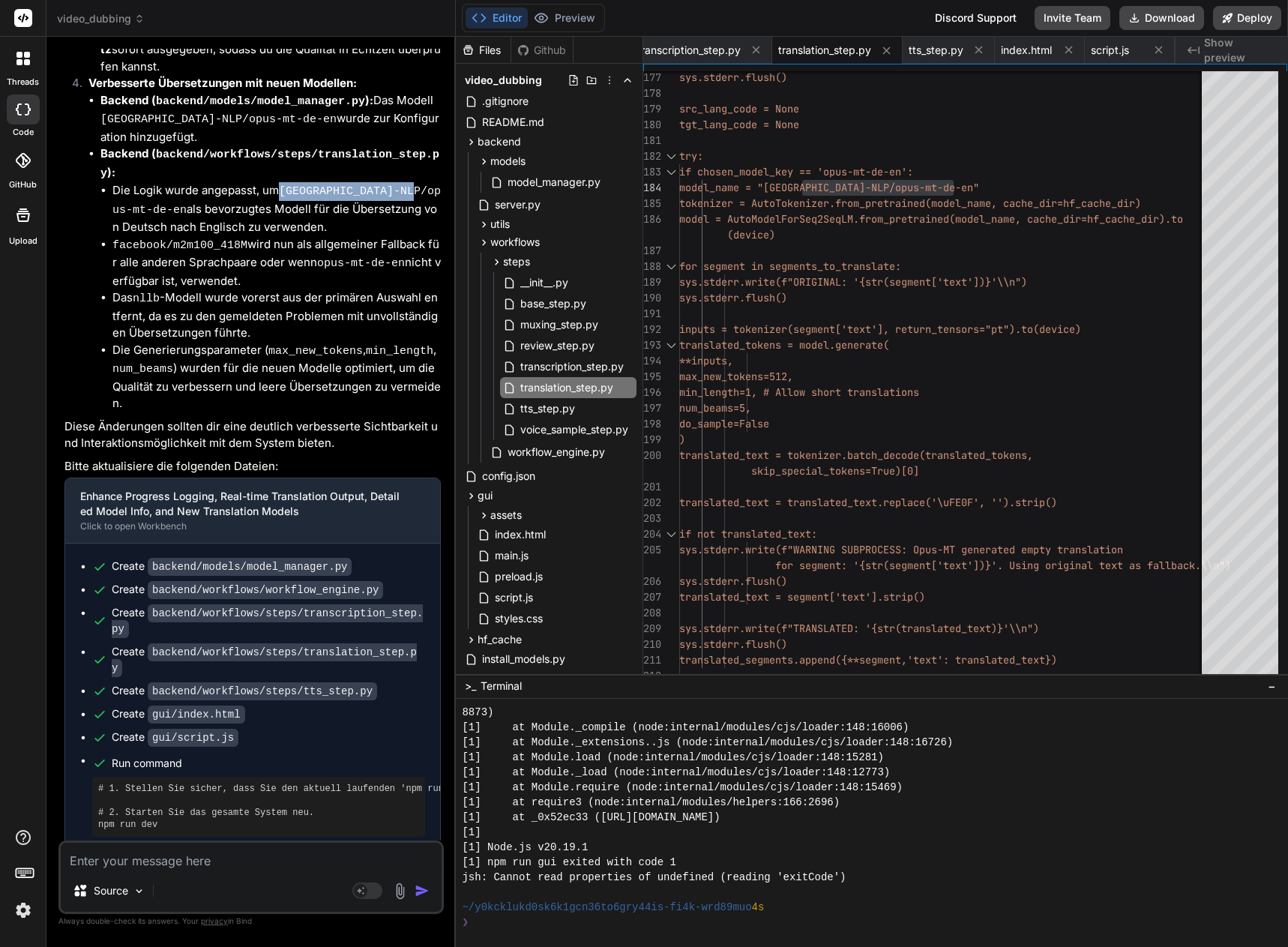
drag, startPoint x: 282, startPoint y: 372, endPoint x: 417, endPoint y: 374, distance: 135.0
click at [418, 217] on code "[GEOGRAPHIC_DATA]-NLP/opus-mt-de-en" at bounding box center [276, 201] width 329 height 31
copy code "[GEOGRAPHIC_DATA]-NLP/opus-mt"
click at [92, 858] on textarea at bounding box center [251, 857] width 381 height 27
type textarea "D"
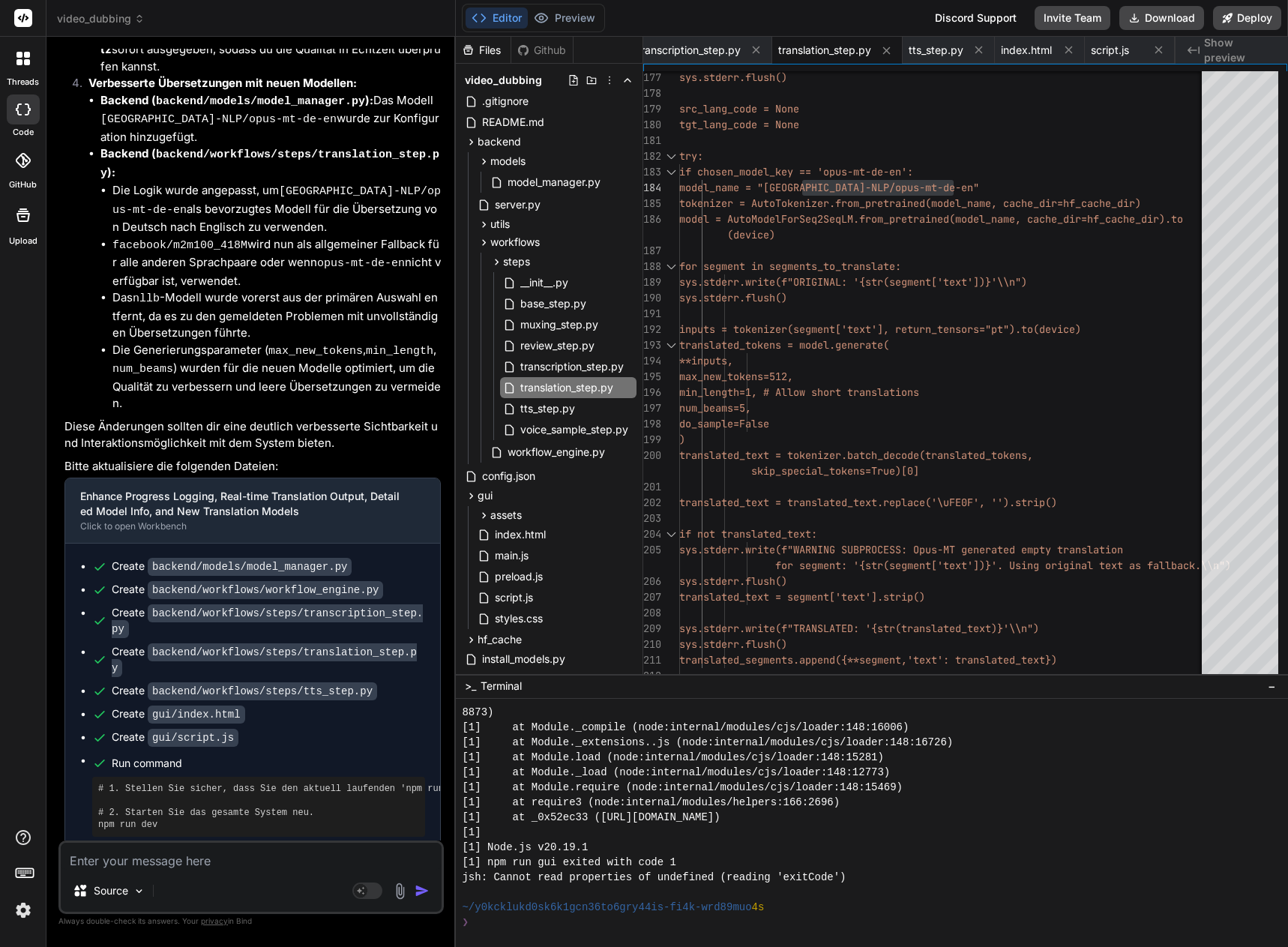
type textarea "x"
type textarea "Da"
type textarea "x"
type textarea "Das"
type textarea "x"
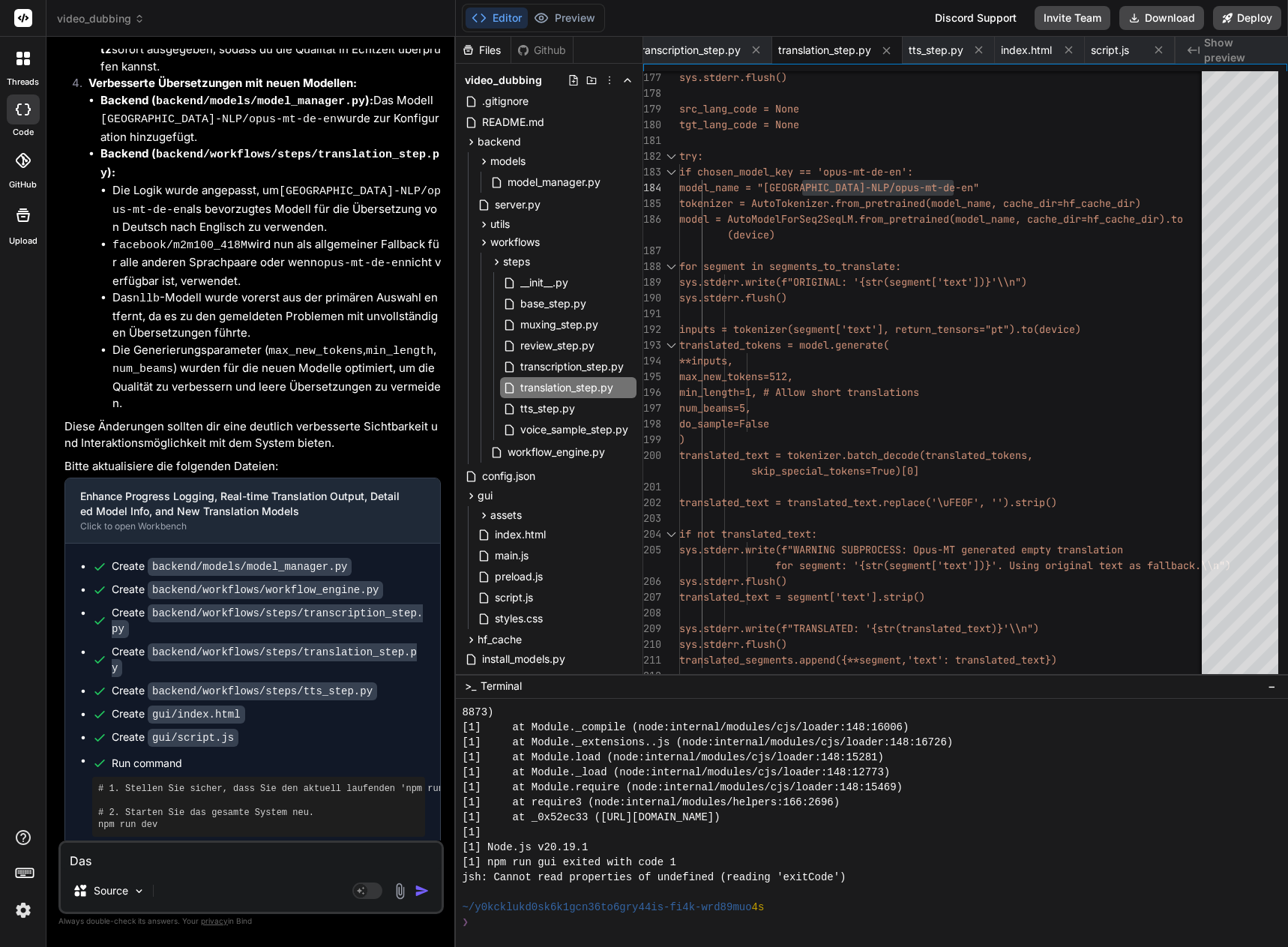
type textarea "Das"
type textarea "x"
type textarea "Das M"
type textarea "x"
type textarea "Das Mo"
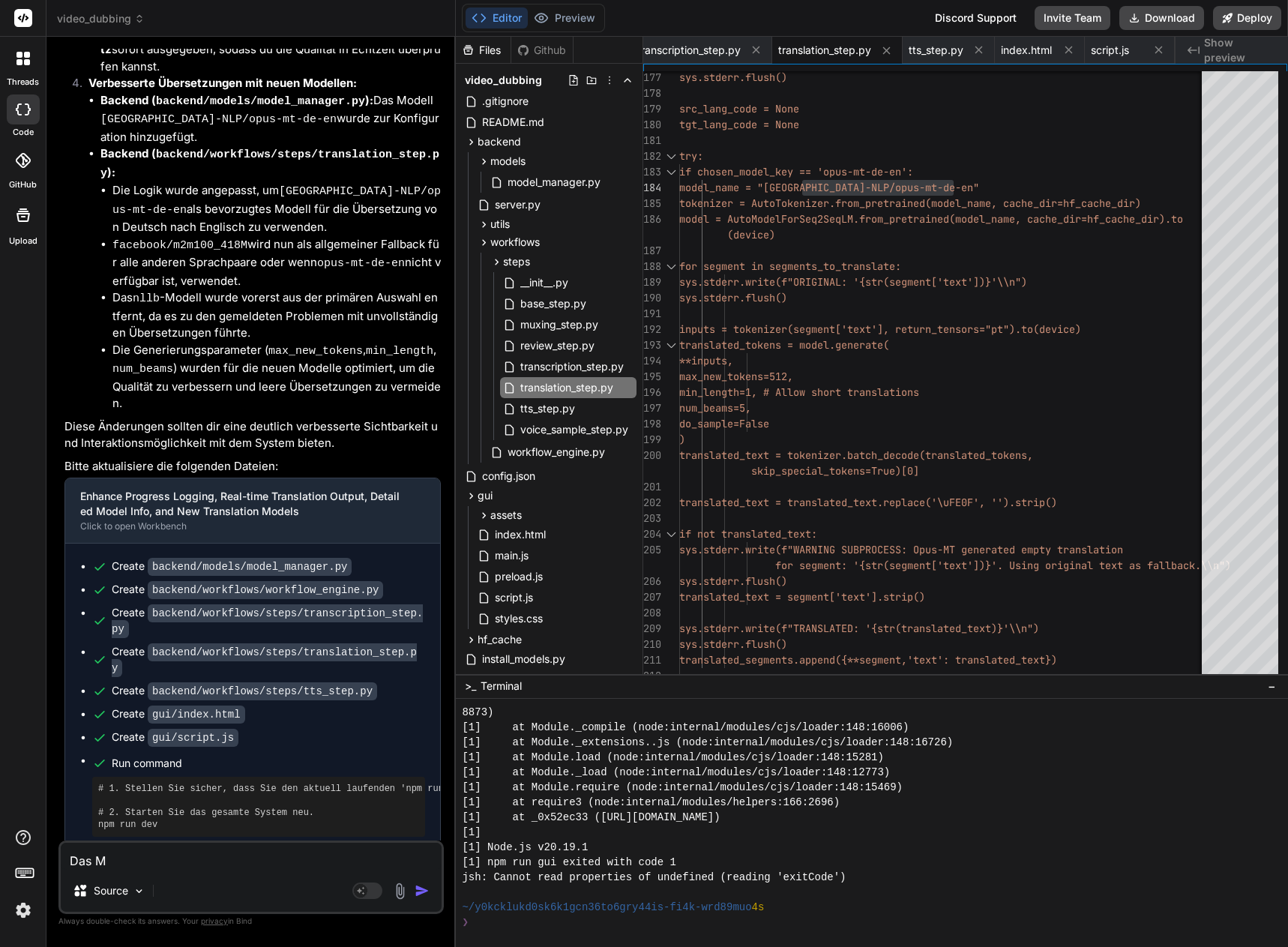
type textarea "x"
type textarea "Das Mod"
type textarea "x"
type textarea "Das Mode"
type textarea "x"
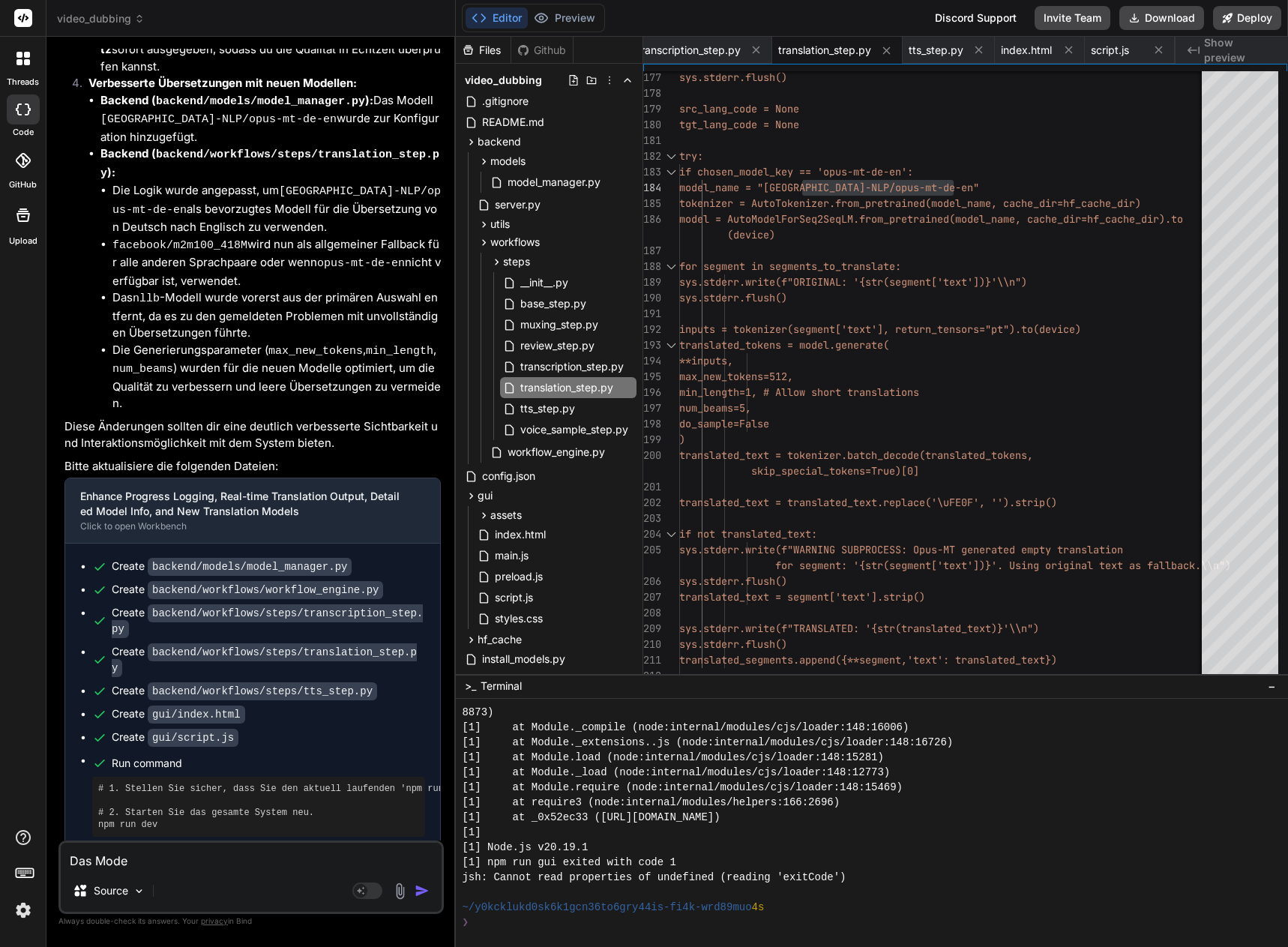
type textarea "Das Model"
type textarea "x"
type textarea "Das Modell"
type textarea "x"
type textarea "Das Modell"
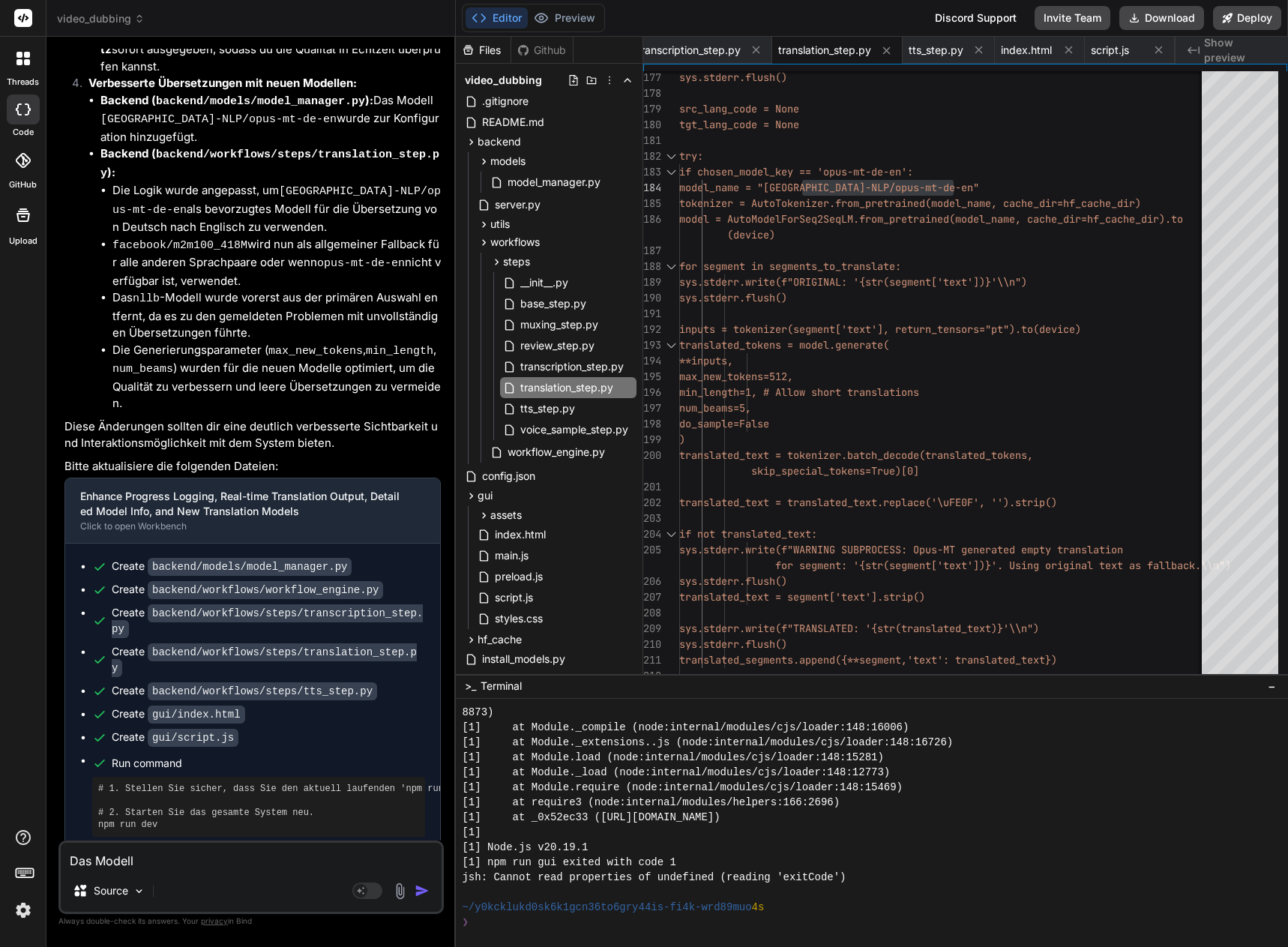
type textarea "x"
paste textarea "[GEOGRAPHIC_DATA]-NLP/opus-mt"
type textarea "Das Modell [GEOGRAPHIC_DATA]-NLP/opus-mt"
type textarea "x"
type textarea "Das Modell [GEOGRAPHIC_DATA]-NLP/opus-mt"
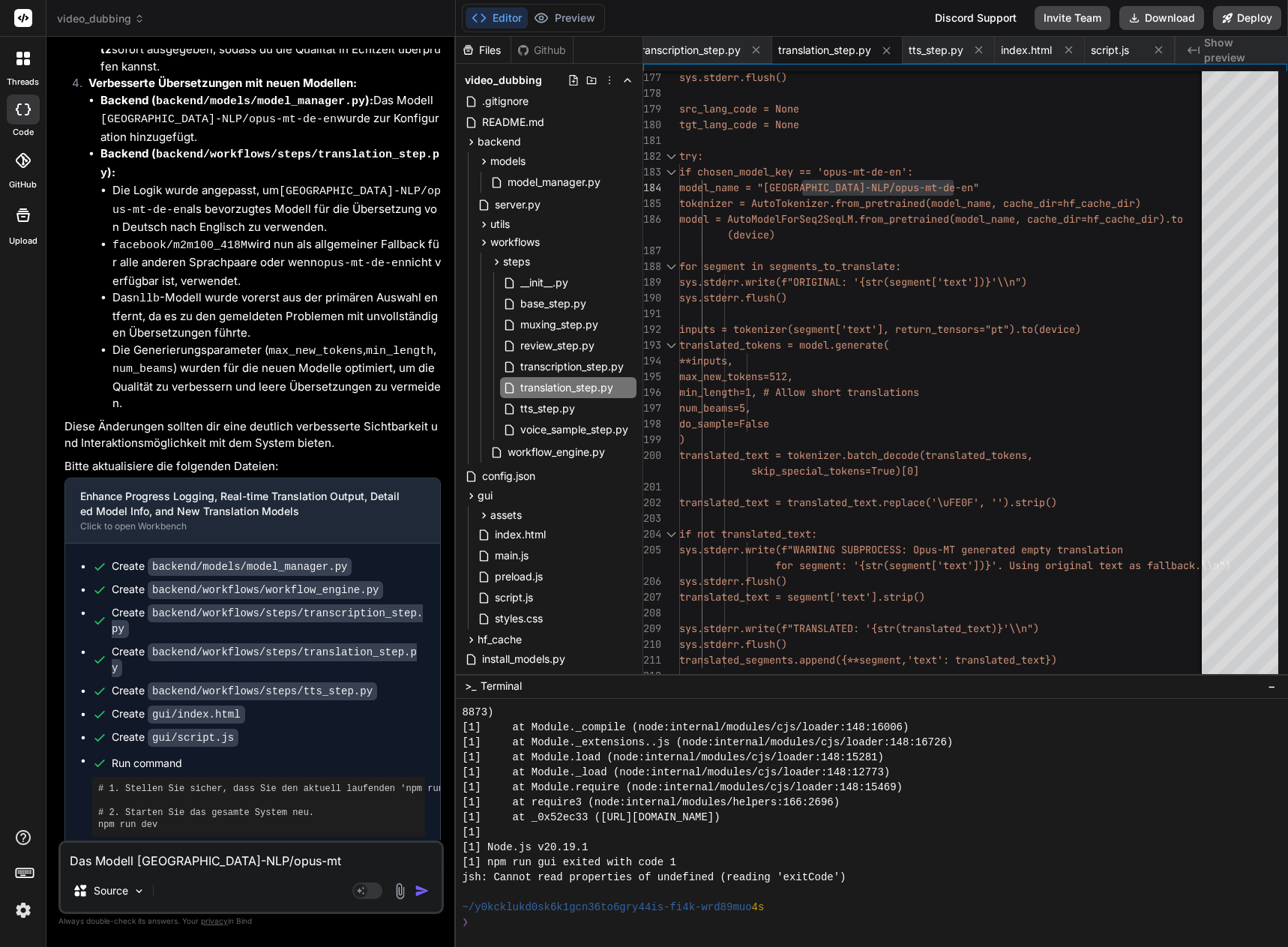
type textarea "x"
type textarea "Das Modell [GEOGRAPHIC_DATA]-NLP/opus-mt g"
type textarea "x"
type textarea "Das Modell [GEOGRAPHIC_DATA]-NLP/opus-mt gi"
type textarea "x"
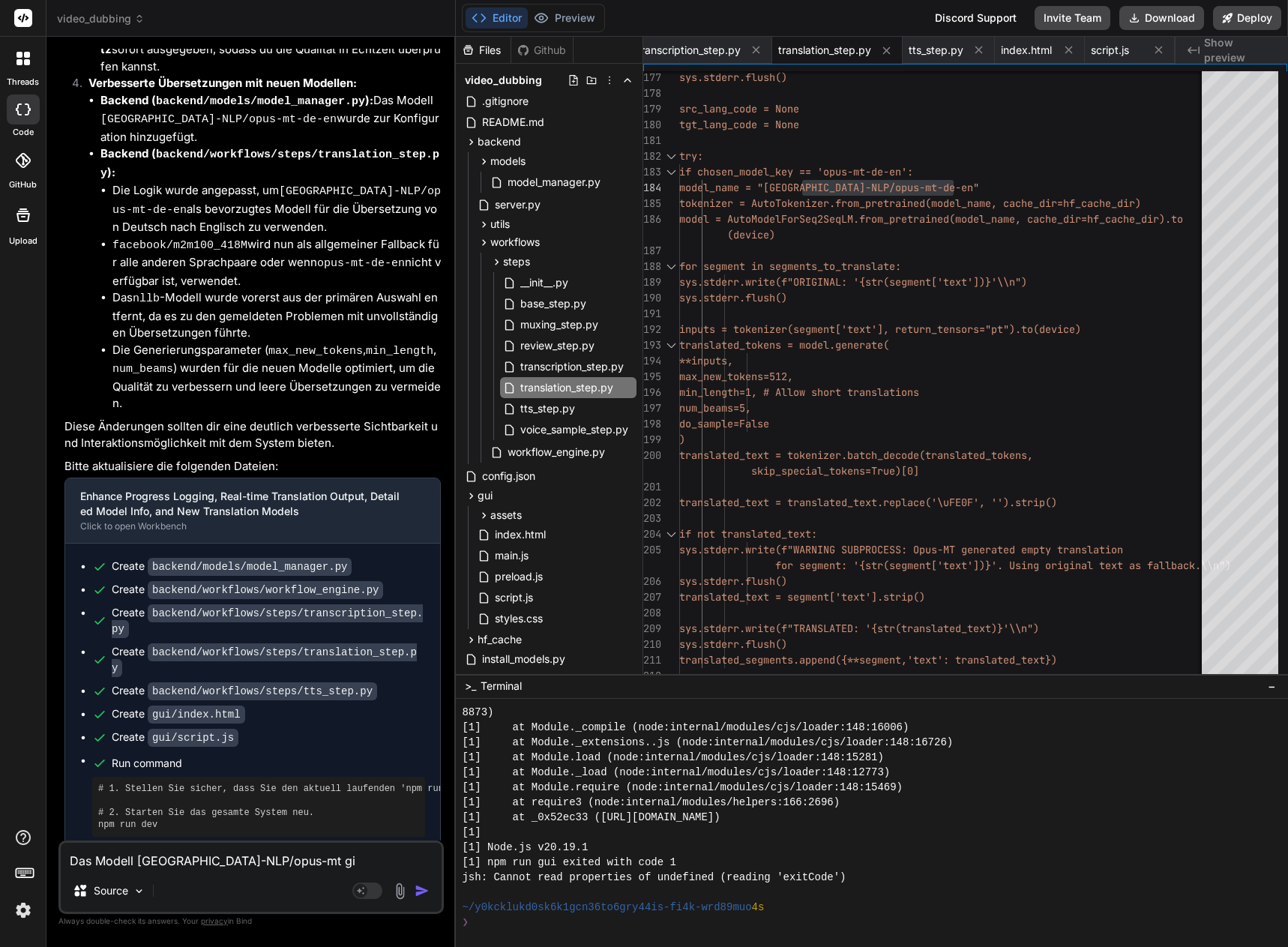
type textarea "Das Modell [GEOGRAPHIC_DATA]-NLP/opus-mt gib"
type textarea "x"
type textarea "Das Modell [GEOGRAPHIC_DATA]-NLP/opus-mt gibt"
type textarea "x"
type textarea "Das Modell [GEOGRAPHIC_DATA]-NLP/opus-mt gibt"
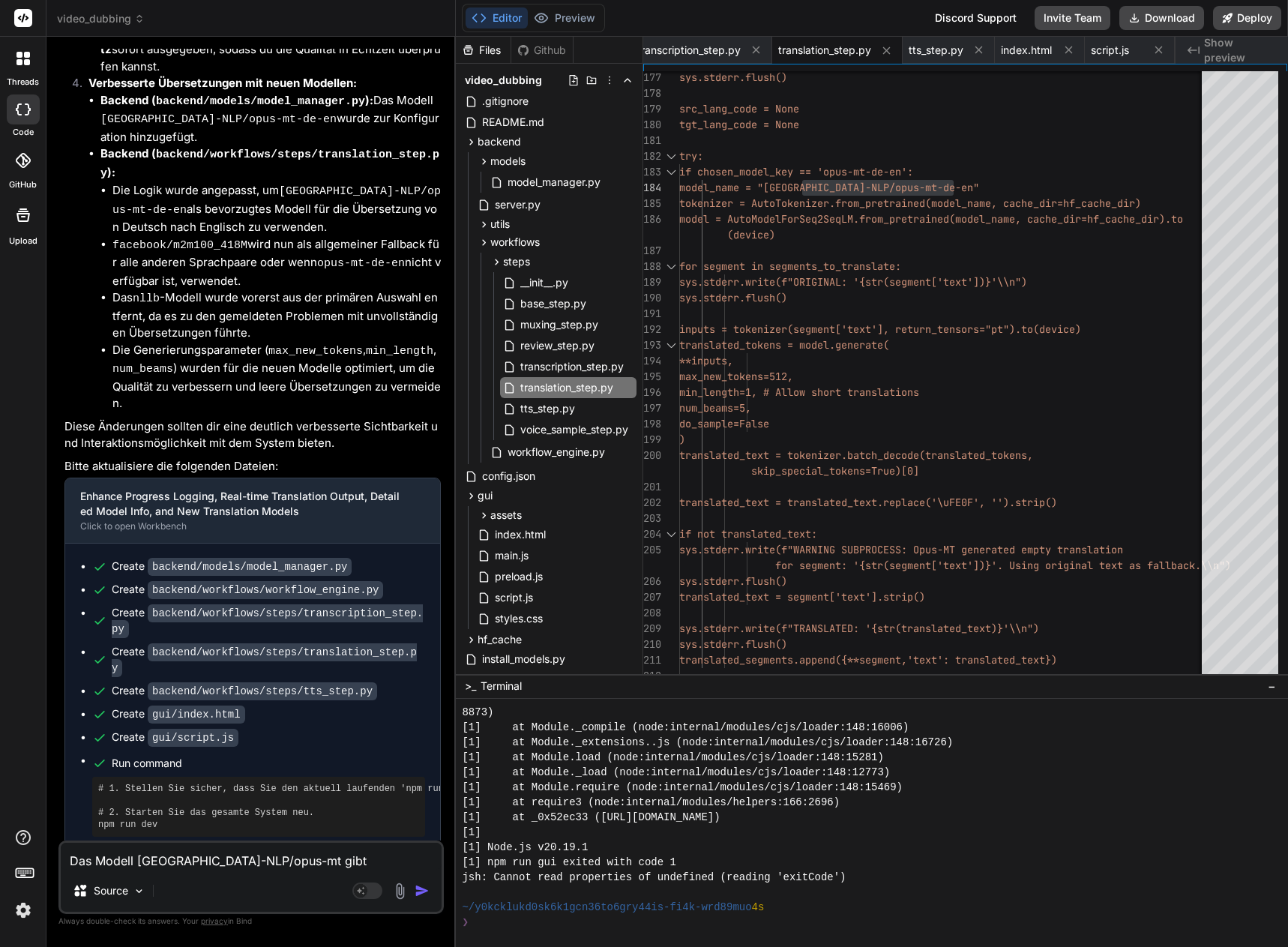
type textarea "x"
type textarea "Das Modell [GEOGRAPHIC_DATA]-NLP/opus-mt gibt e"
type textarea "x"
type textarea "Das Modell [GEOGRAPHIC_DATA]-NLP/opus-mt gibt es"
type textarea "x"
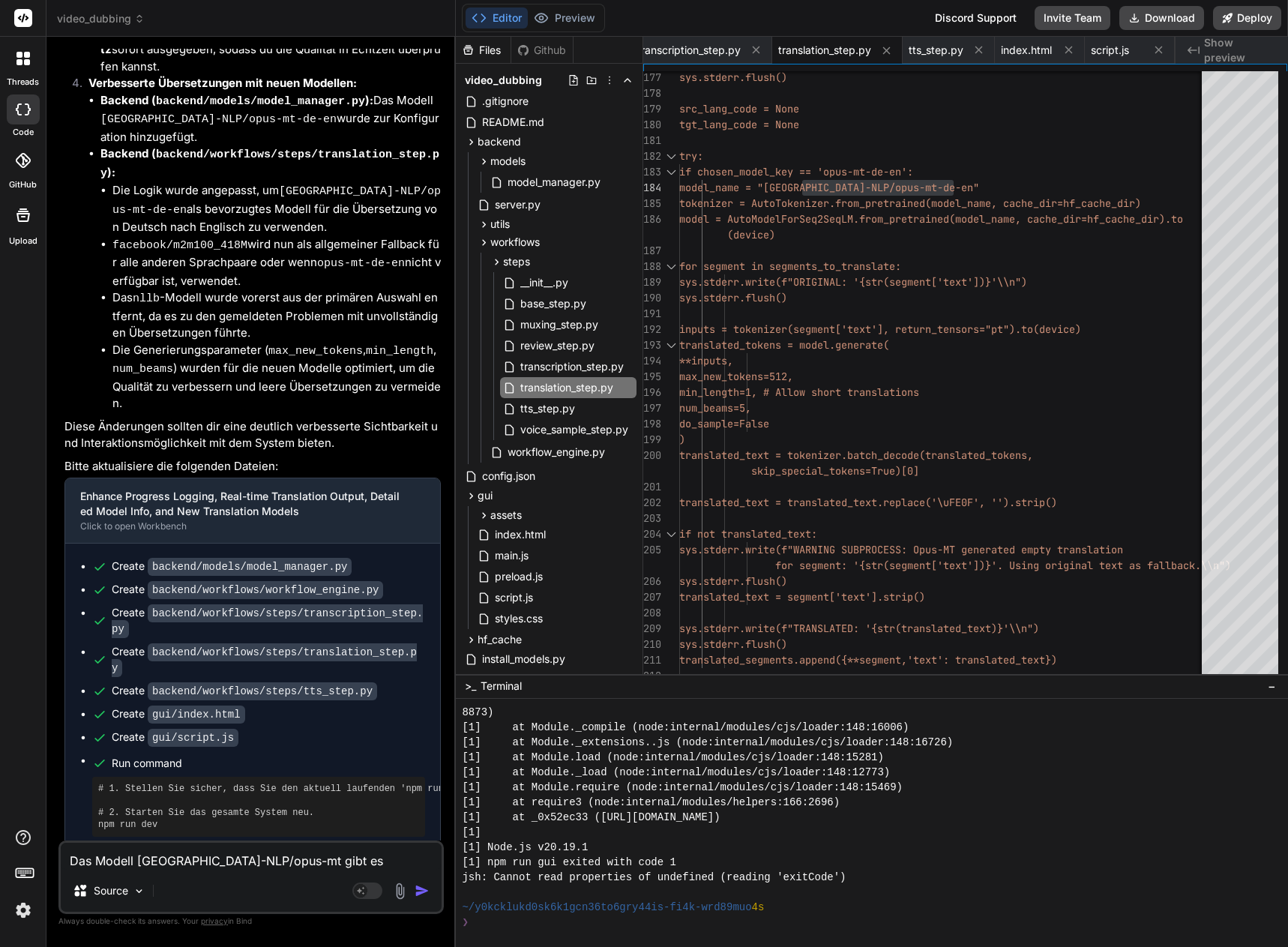
type textarea "Das Modell [GEOGRAPHIC_DATA]-NLP/opus-mt gibt es"
type textarea "x"
type textarea "Das Modell [GEOGRAPHIC_DATA]-NLP/opus-mt gibt es f"
type textarea "x"
type textarea "Das Modell [GEOGRAPHIC_DATA]-NLP/opus-mt gibt es fü"
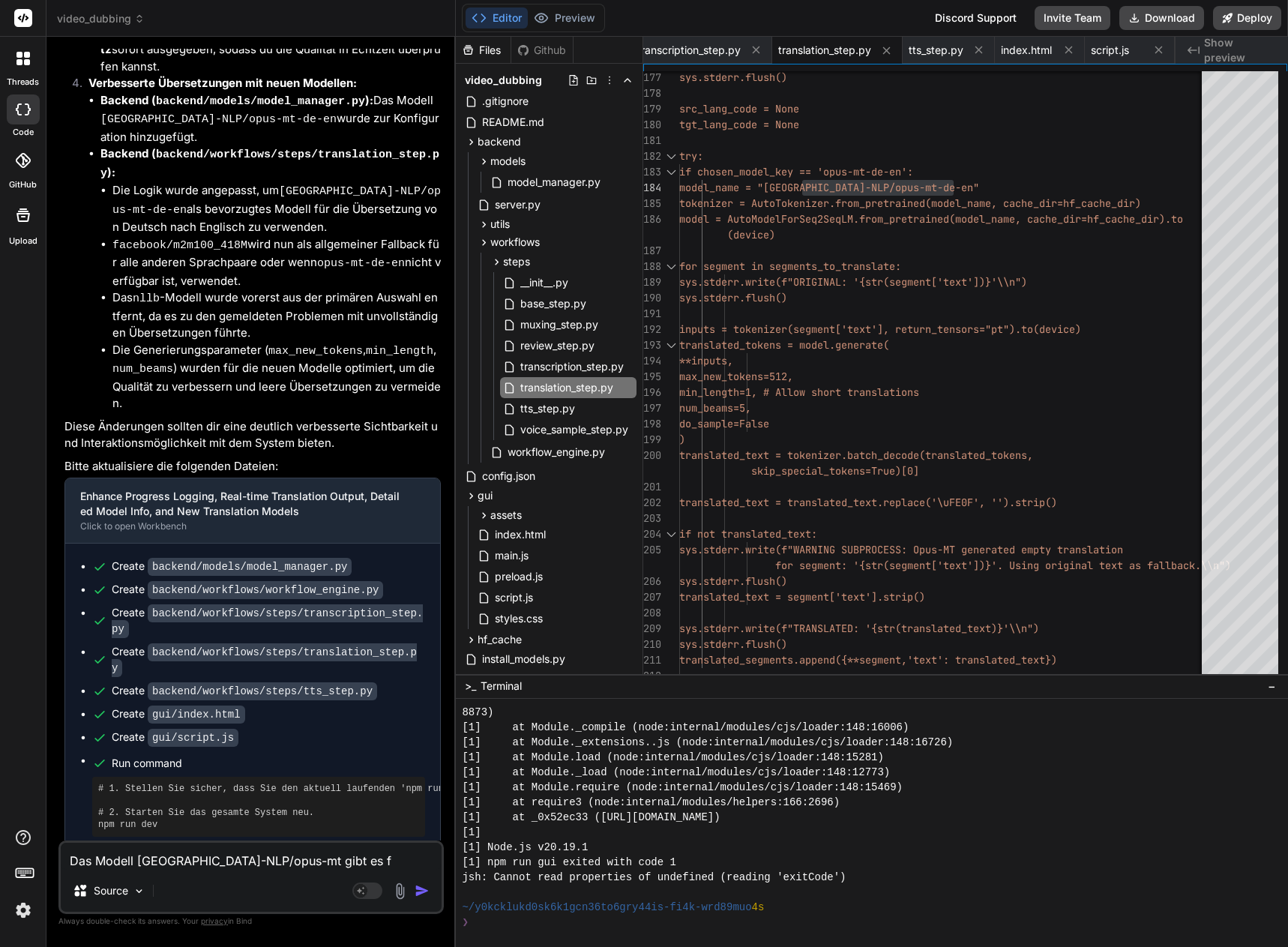
type textarea "x"
type textarea "Das Modell [GEOGRAPHIC_DATA]-NLP/opus-mt gibt es für"
type textarea "x"
type textarea "Das Modell [GEOGRAPHIC_DATA]-NLP/opus-mt gibt es für"
type textarea "x"
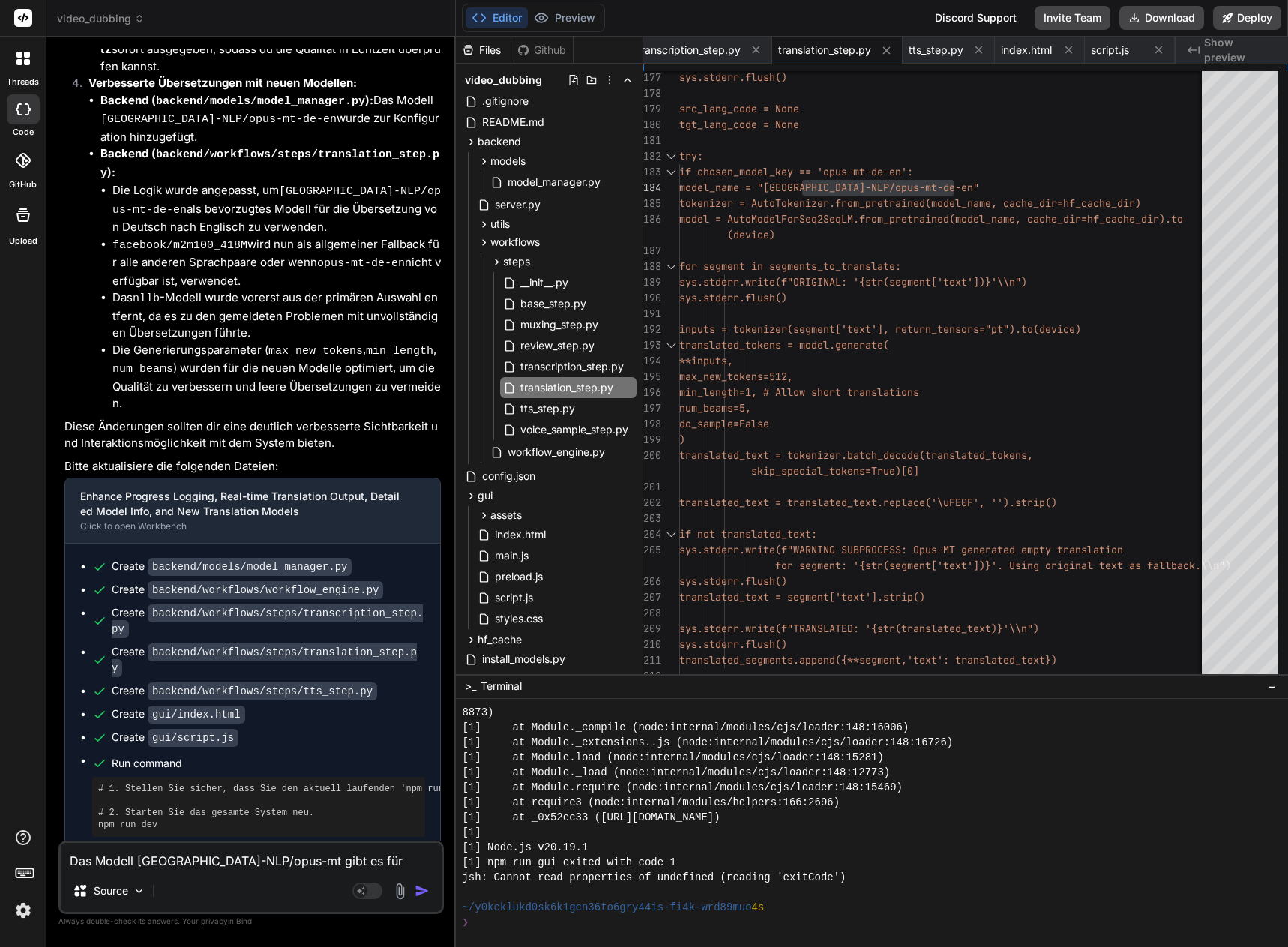
type textarea "Das Modell [GEOGRAPHIC_DATA]-NLP/opus-mt gibt es für v"
type textarea "x"
type textarea "Das Modell [GEOGRAPHIC_DATA]-NLP/opus-mt gibt es für vi"
type textarea "x"
type textarea "Das Modell [GEOGRAPHIC_DATA]-NLP/opus-mt gibt es für vie"
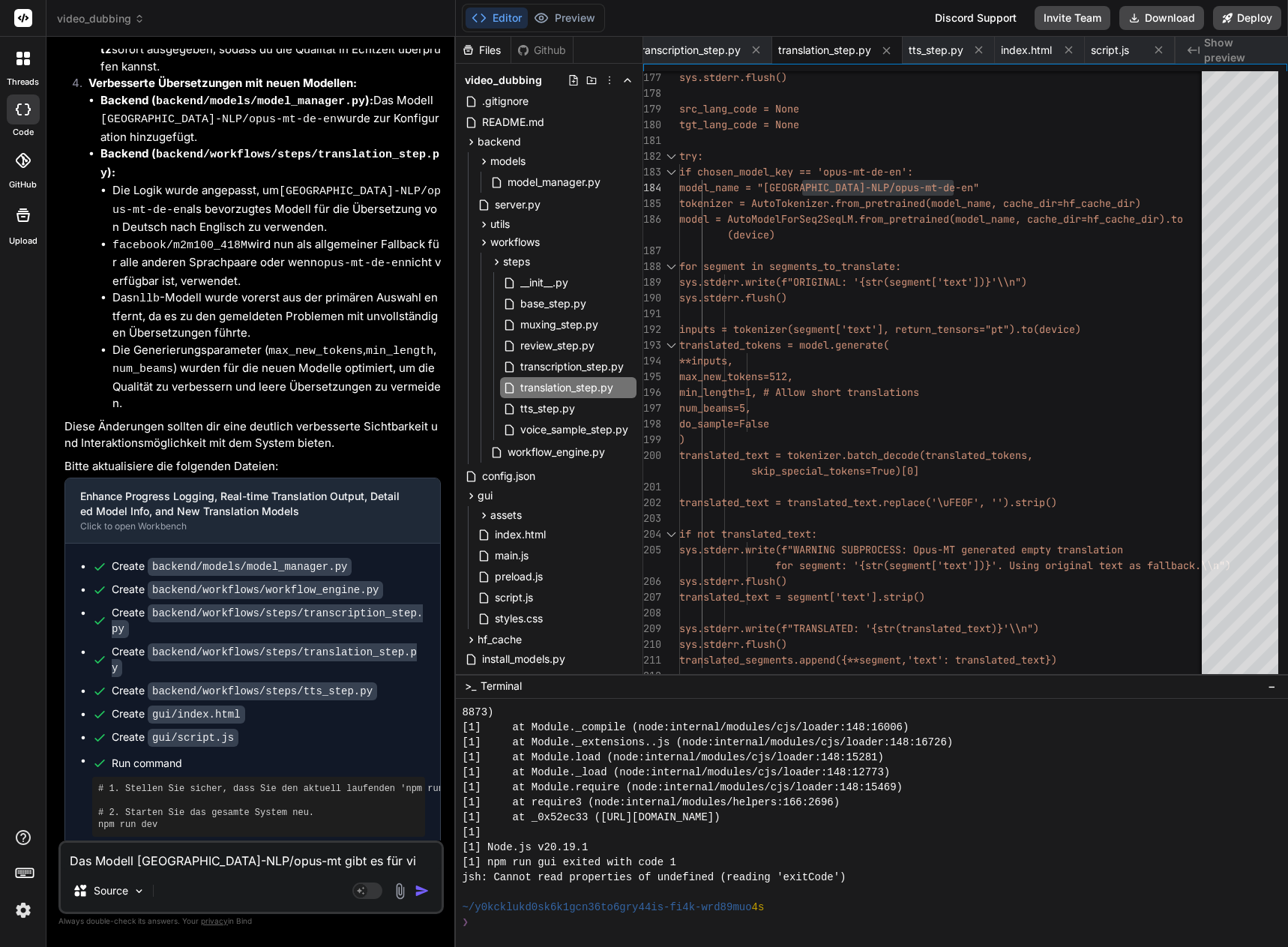
type textarea "x"
type textarea "Das Modell [GEOGRAPHIC_DATA]-NLP/opus-mt gibt es für viel"
type textarea "x"
type textarea "Das Modell [GEOGRAPHIC_DATA]-NLP/opus-mt gibt es für viele"
type textarea "x"
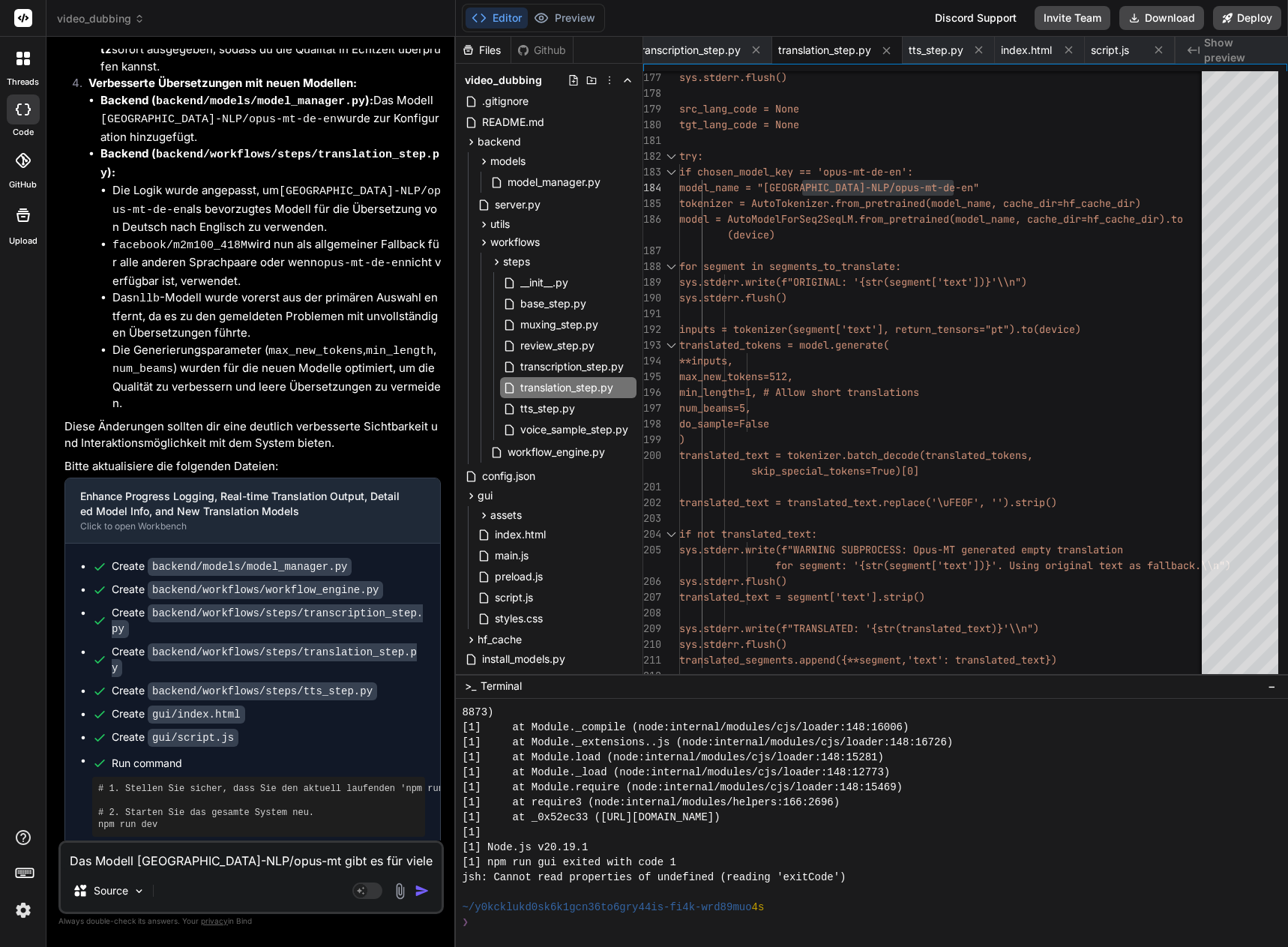
type textarea "Das Modell [GEOGRAPHIC_DATA]-NLP/opus-mt gibt es für viele"
type textarea "x"
type textarea "Das Modell [GEOGRAPHIC_DATA]-NLP/opus-mt gibt es für viele S"
type textarea "x"
type textarea "Das Modell [GEOGRAPHIC_DATA]-NLP/opus-mt gibt es für viele Sp"
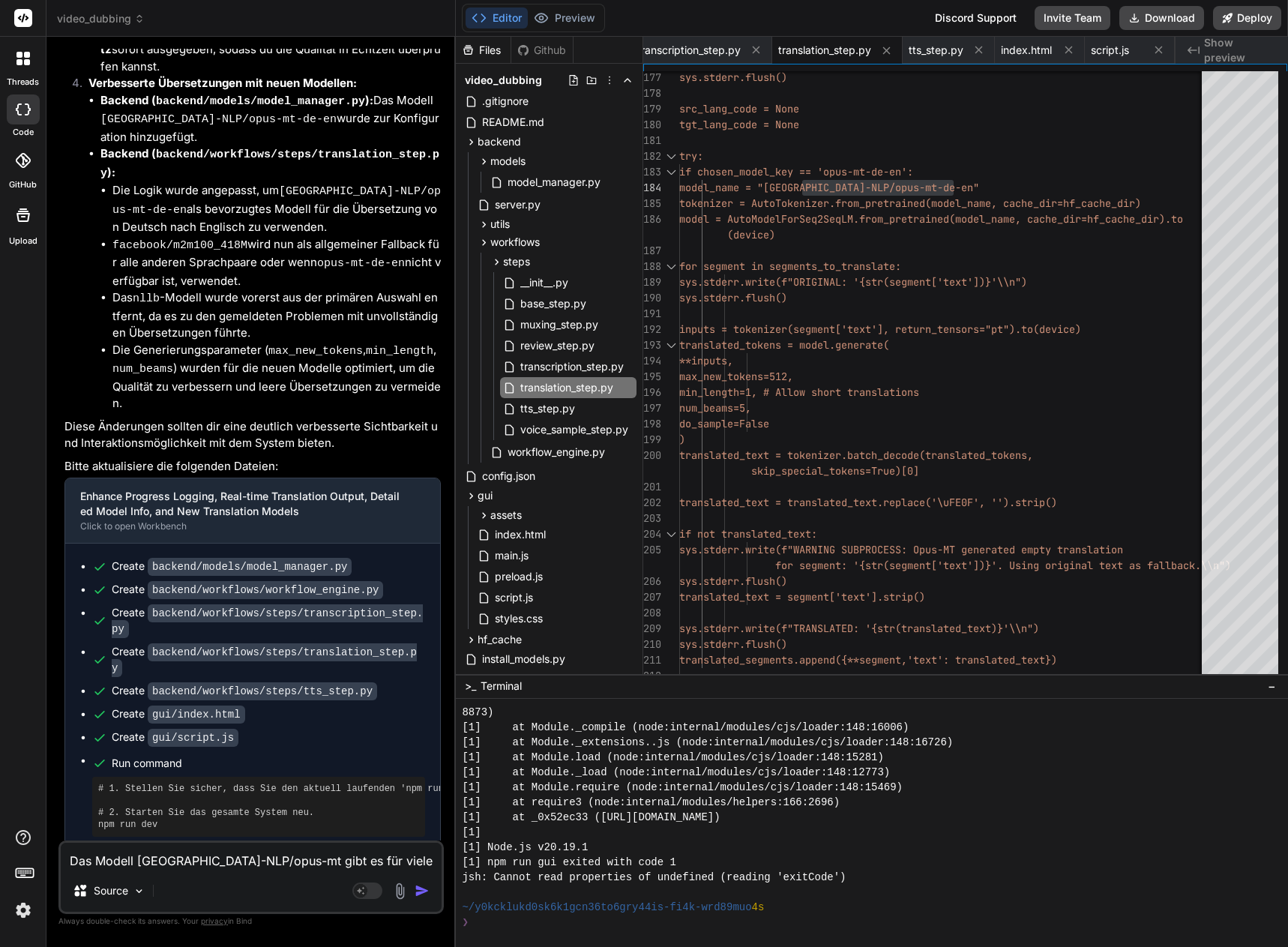
type textarea "x"
type textarea "Das Modell [GEOGRAPHIC_DATA]-NLP/opus-mt gibt es für viele Spr"
type textarea "x"
type textarea "Das Modell [GEOGRAPHIC_DATA]-NLP/opus-mt gibt es für viele Spra"
type textarea "x"
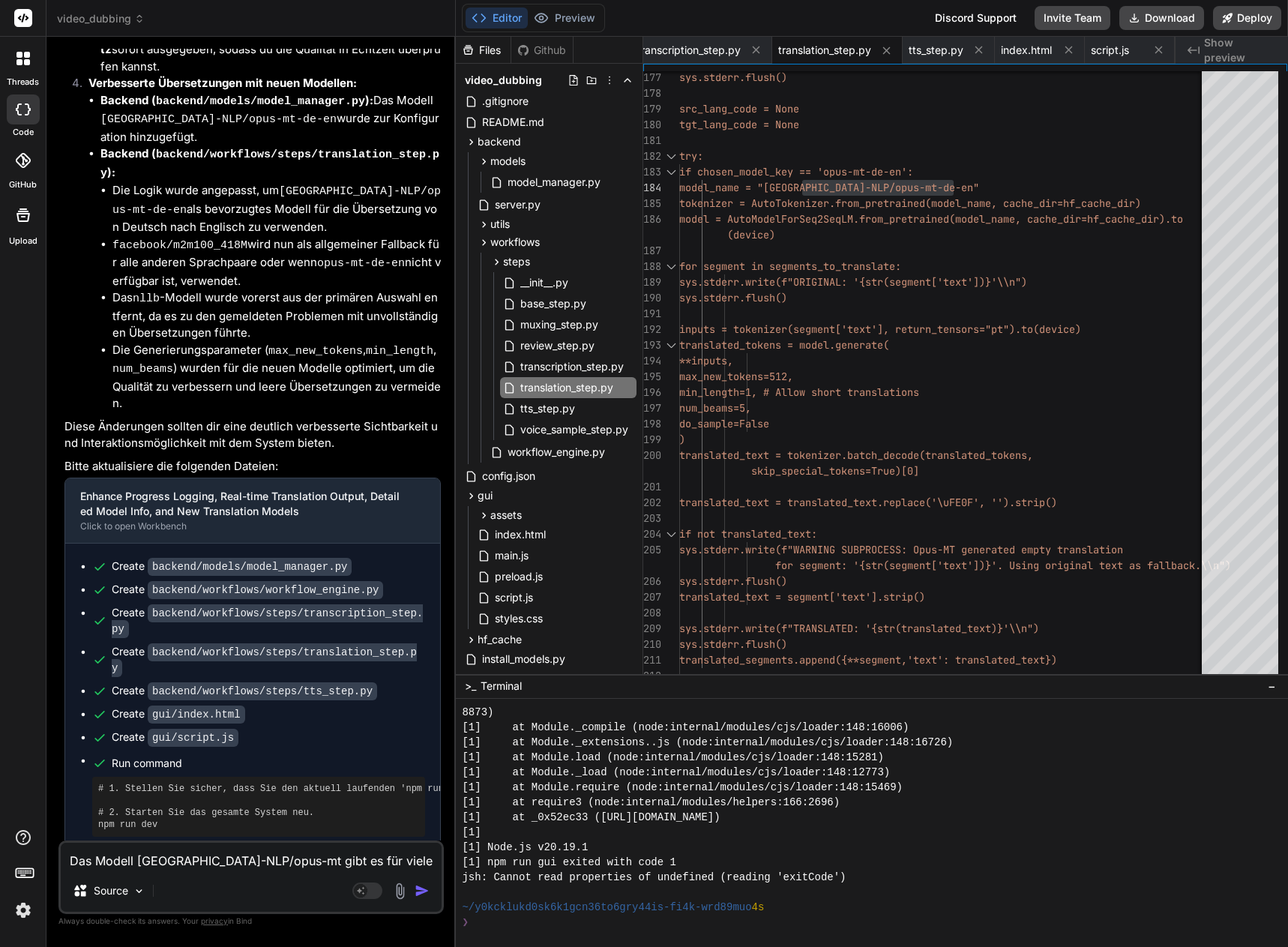
type textarea "Das Modell [GEOGRAPHIC_DATA]-NLP/opus-mt gibt es für viele Sprac"
type textarea "x"
type textarea "Das Modell [GEOGRAPHIC_DATA]-NLP/opus-mt gibt es für viele Sprach"
type textarea "x"
type textarea "Das Modell [GEOGRAPHIC_DATA]-NLP/opus-mt gibt es für viele Sprache"
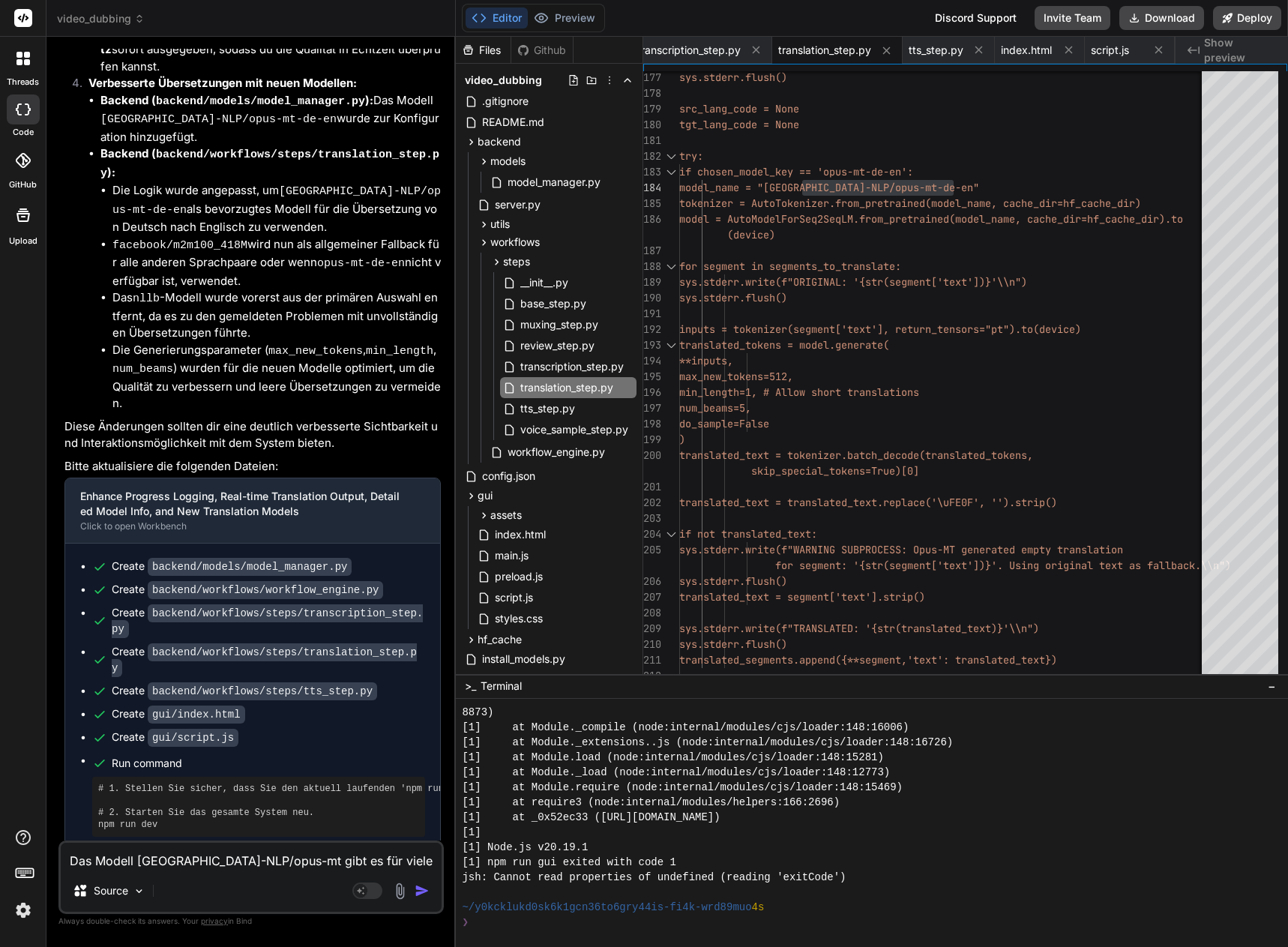
type textarea "x"
type textarea "Das Modell [GEOGRAPHIC_DATA]-NLP/opus-mt gibt es für viele Sprachen"
type textarea "x"
type textarea "Das Modell [GEOGRAPHIC_DATA]-NLP/opus-mt gibt es für viele Sprachen"
type textarea "x"
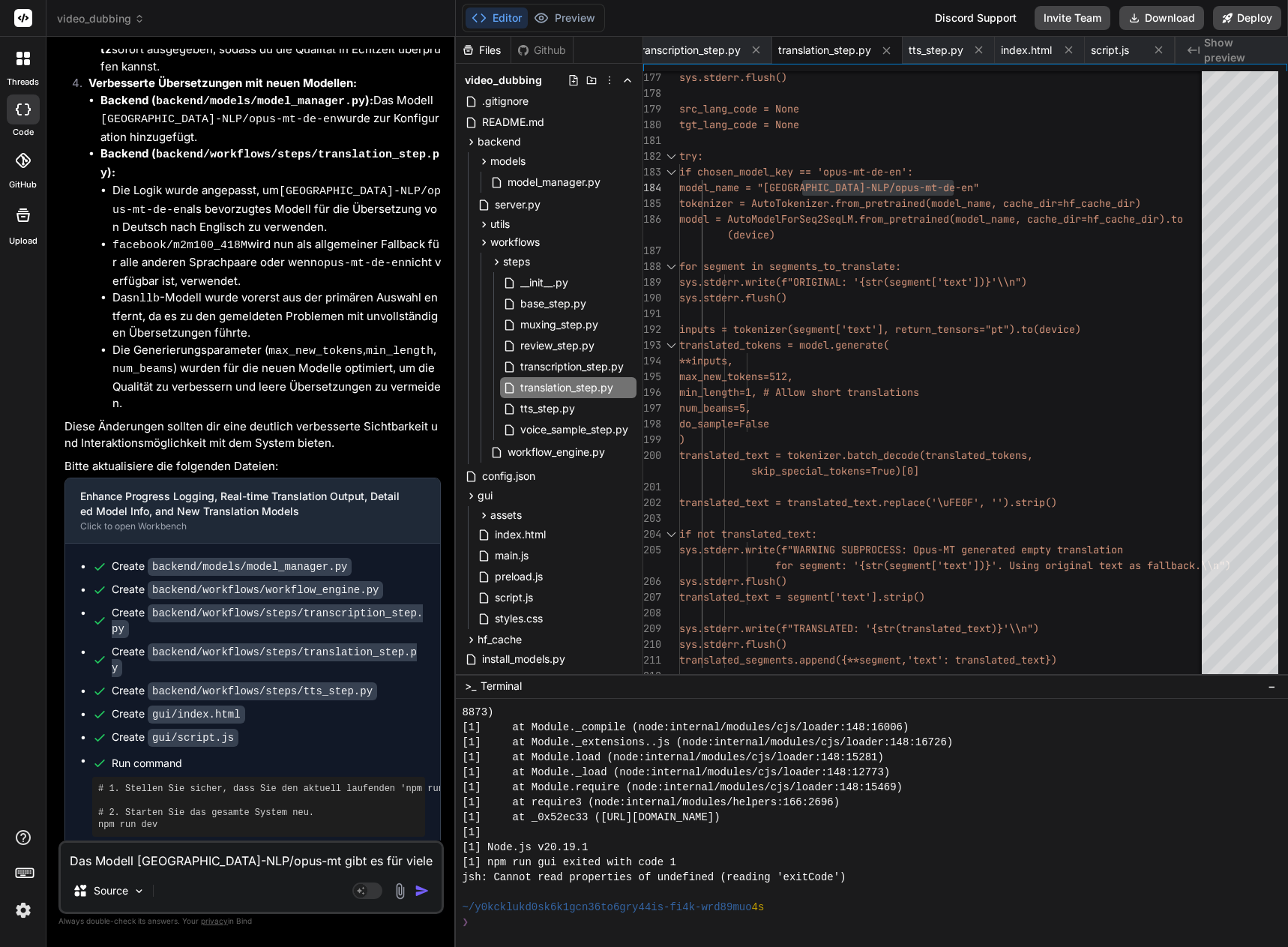
type textarea "Das Modell [GEOGRAPHIC_DATA]-NLP/opus-mt gibt es für viele Sprachen"
type textarea "x"
type textarea "Das Modell [GEOGRAPHIC_DATA]-NLP/opus-mt gibt es für viele Sprachenp"
type textarea "x"
type textarea "Das Modell Helsinki-NLP/opus-mt gibt es für viele Sprachenpa"
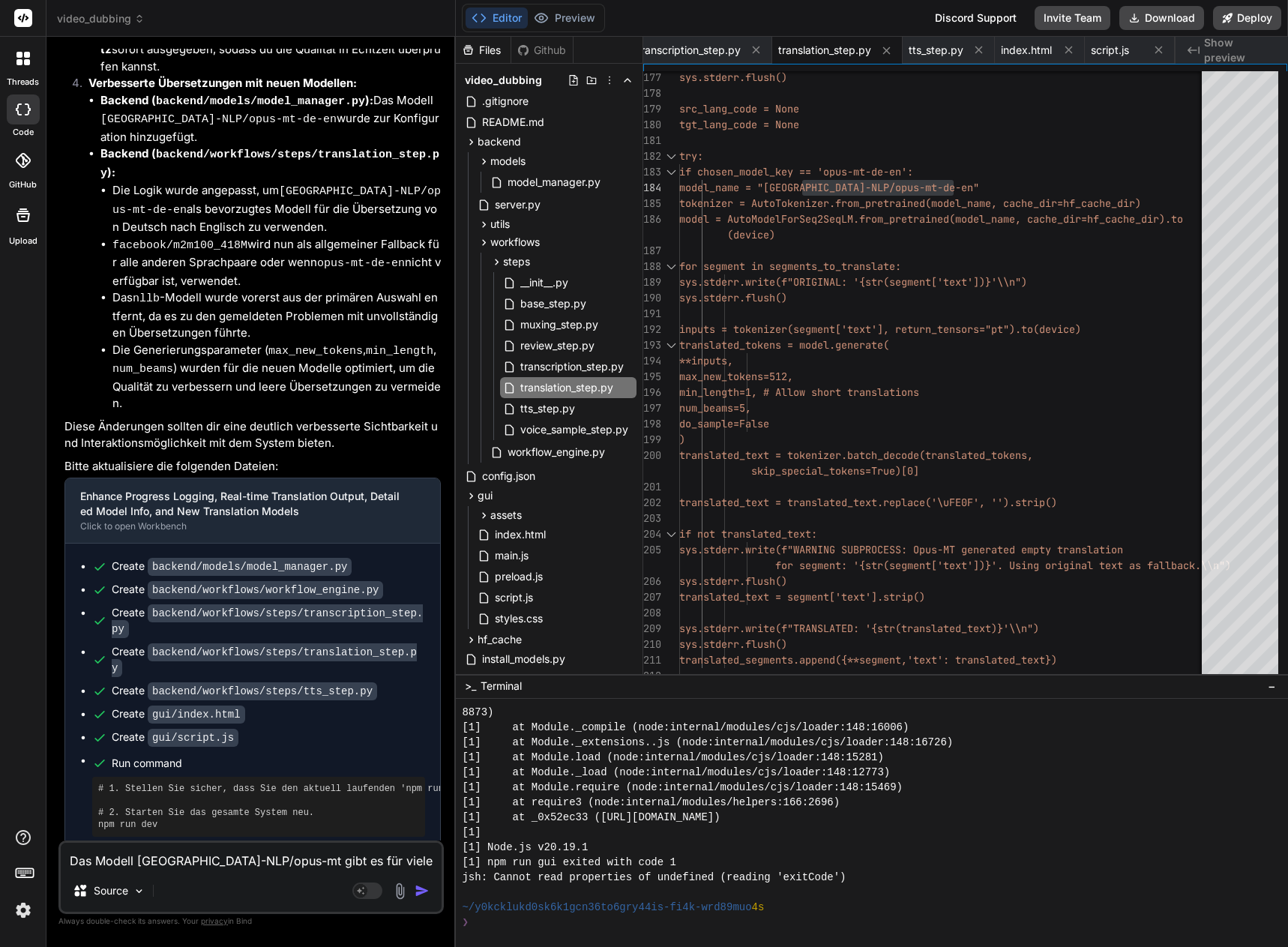
type textarea "x"
type textarea "Das Modell [GEOGRAPHIC_DATA]-NLP/opus-mt gibt es für viele Sprachenpaa"
type textarea "x"
type textarea "Das Modell [GEOGRAPHIC_DATA]-NLP/opus-mt gibt es für viele Sprachenpaaa"
type textarea "x"
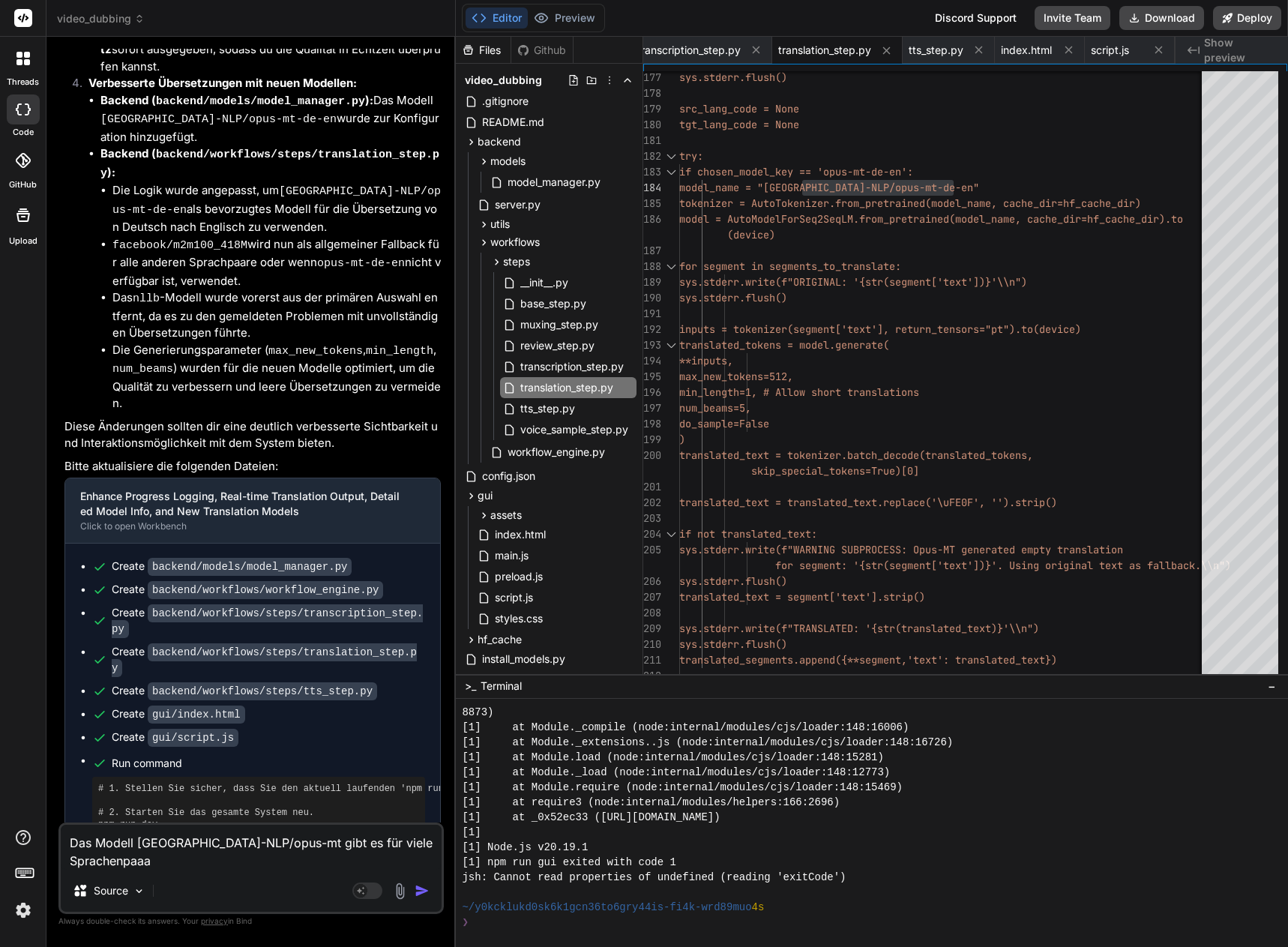
type textarea "Das Modell Helsinki-NLP/opus-mt gibt es für viele Sprachenpaaar"
type textarea "x"
type textarea "Das Modell [GEOGRAPHIC_DATA]-NLP/opus-mt gibt es für viele Sprachenpaaare"
type textarea "x"
type textarea "Das Modell Helsinki-NLP/opus-mt gibt es für viele Sprachenpaaar"
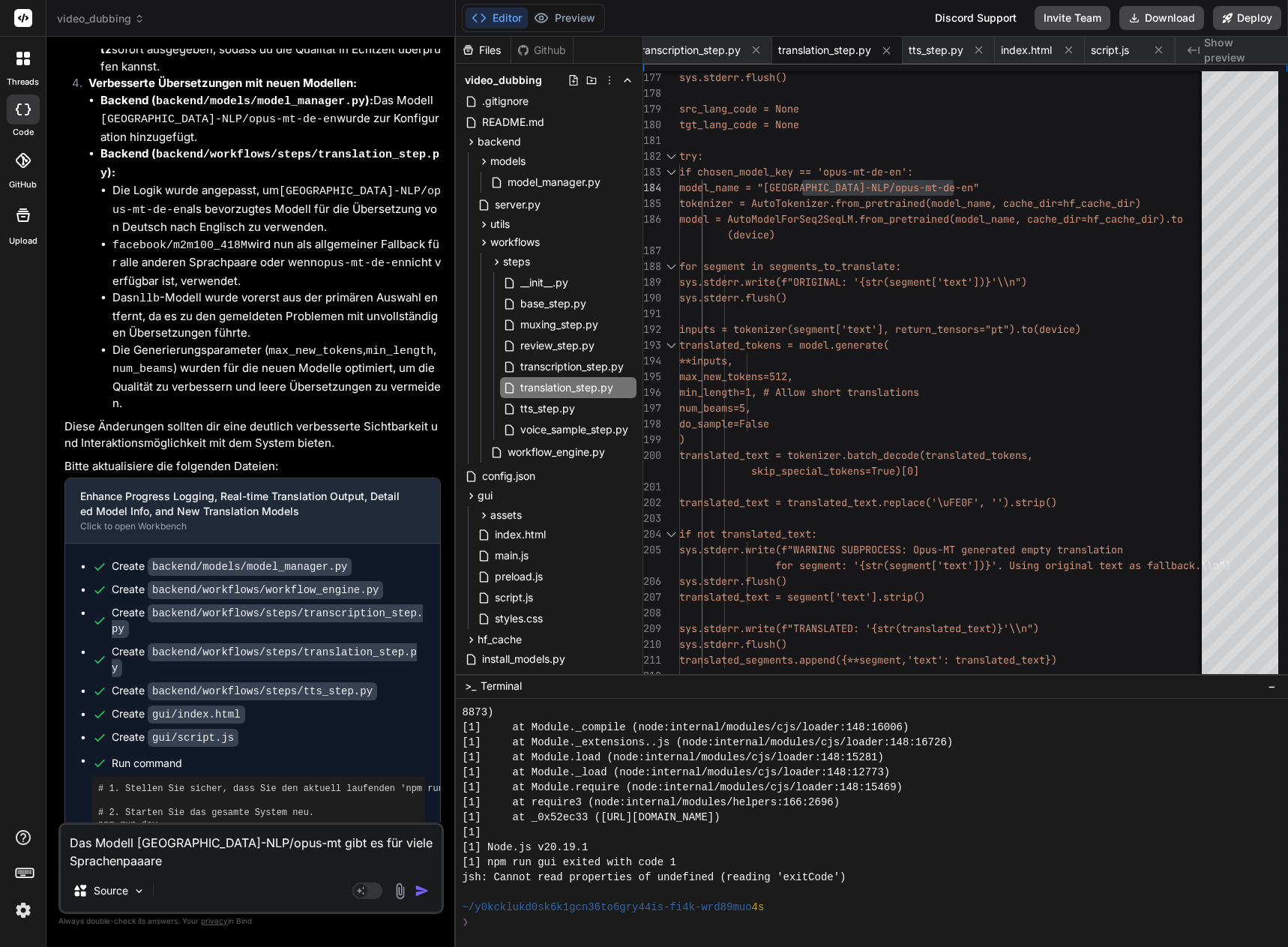
type textarea "x"
type textarea "Das Modell [GEOGRAPHIC_DATA]-NLP/opus-mt gibt es für viele Sprachenpaaa"
type textarea "x"
type textarea "Das Modell [GEOGRAPHIC_DATA]-NLP/opus-mt gibt es für viele Sprachenpaa"
type textarea "x"
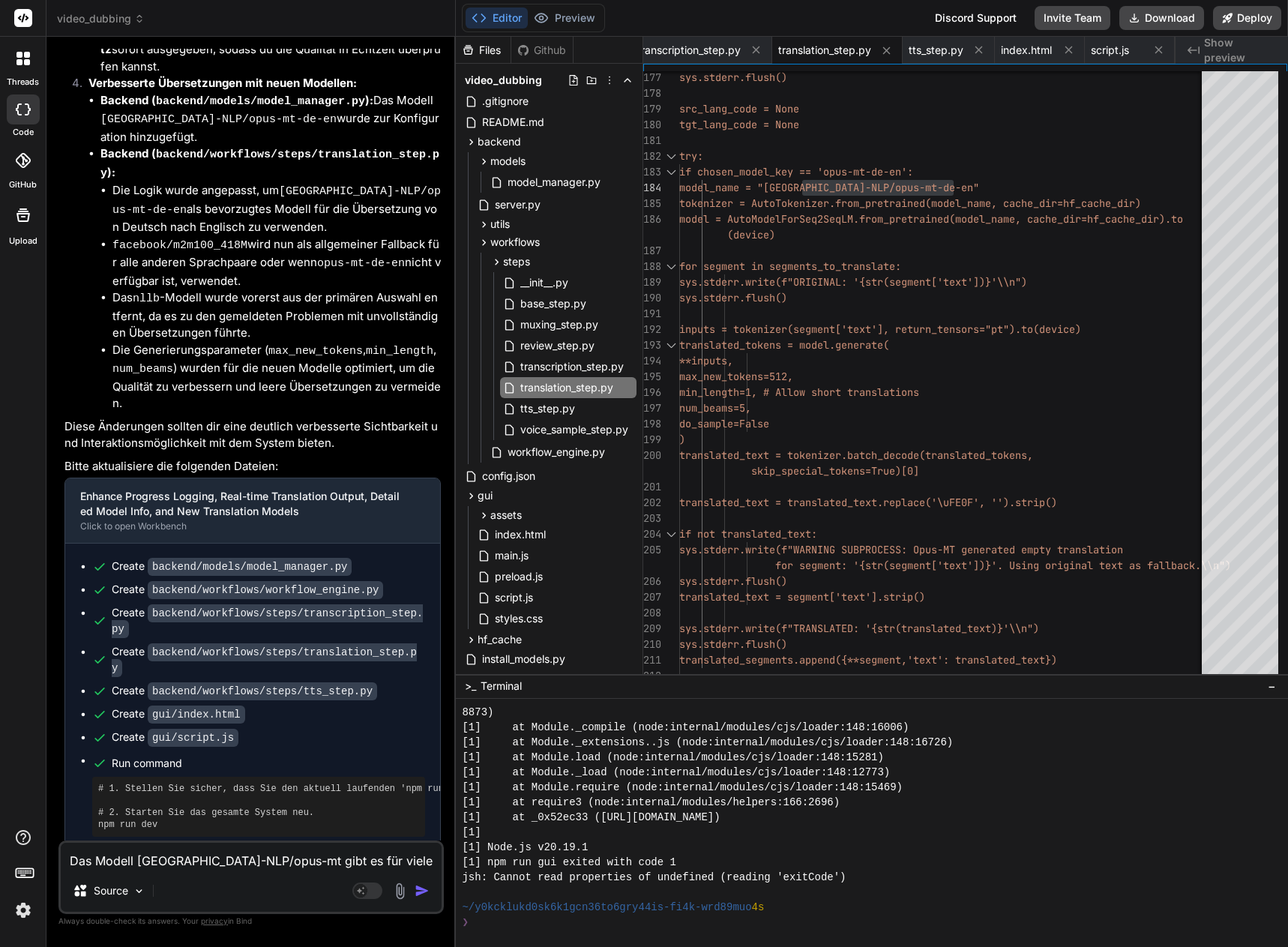
type textarea "Das Modell [GEOGRAPHIC_DATA]-NLP/opus-mt gibt es für viele Sprachenpaar"
type textarea "x"
type textarea "Das Modell [GEOGRAPHIC_DATA]-NLP/opus-mt gibt es für viele Sprachenpaare"
type textarea "x"
type textarea "Das Modell [GEOGRAPHIC_DATA]-NLP/opus-mt gibt es für viele Sprachenpaare."
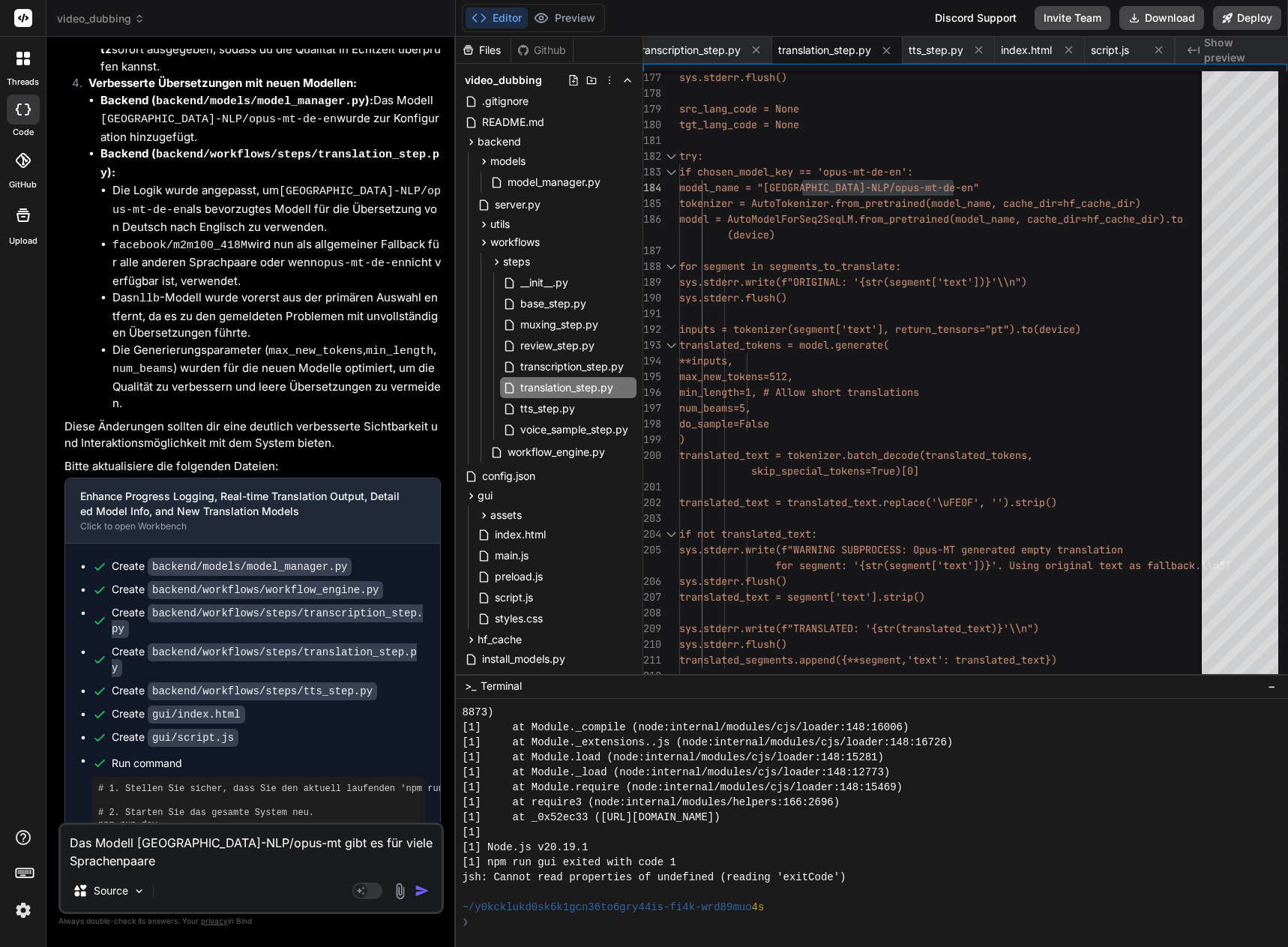
type textarea "x"
type textarea "Das Modell [GEOGRAPHIC_DATA]-NLP/opus-mt gibt es für viele Sprachenpaare."
type textarea "x"
type textarea "Das Modell [GEOGRAPHIC_DATA]-NLP/opus-mt gibt es für viele Sprachenpaare. D"
type textarea "x"
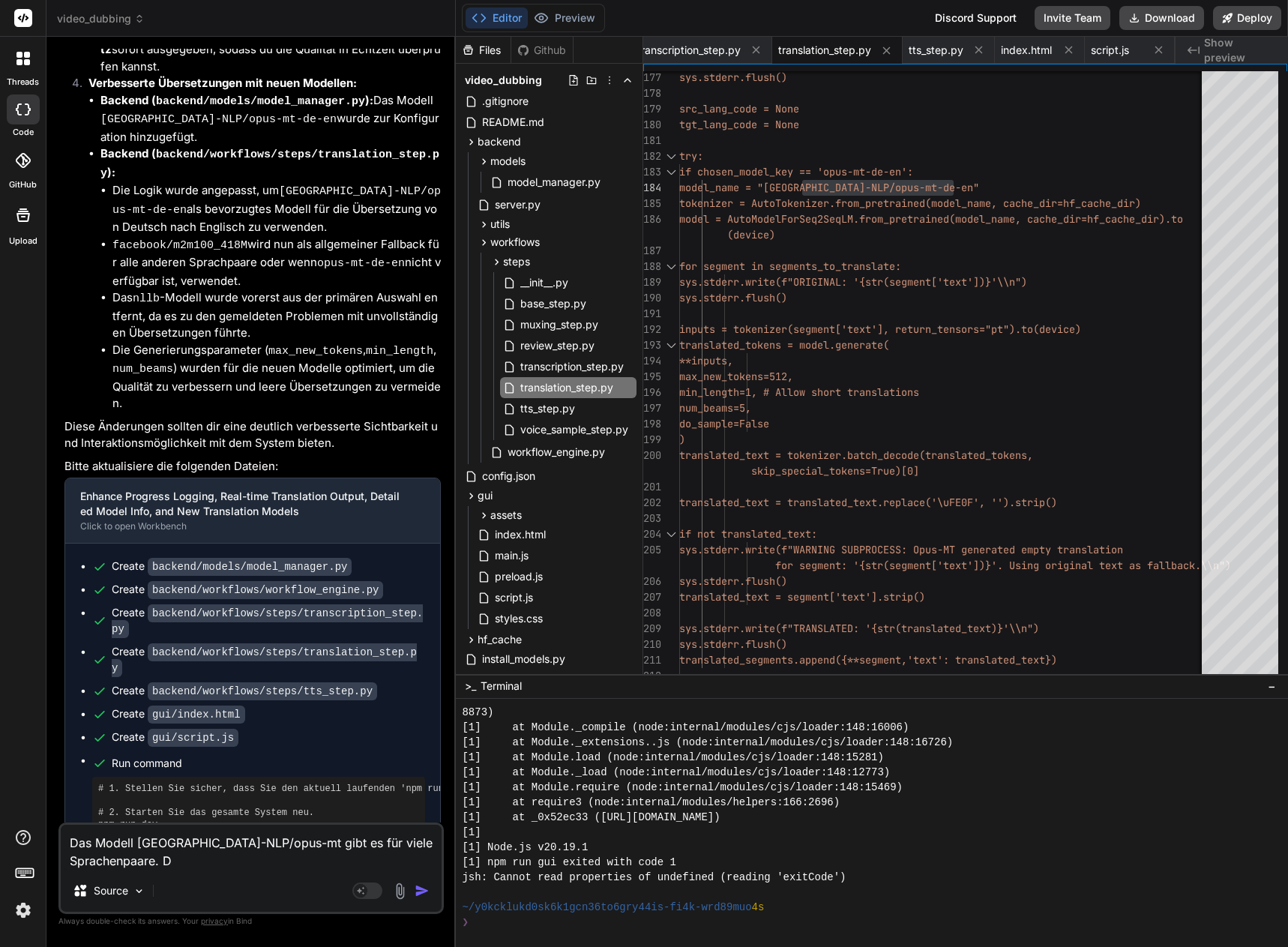
type textarea "Das Modell [GEOGRAPHIC_DATA]-NLP/opus-mt gibt es für viele Sprachenpaare. Di"
type textarea "x"
type textarea "Das Modell [GEOGRAPHIC_DATA]-NLP/opus-mt gibt es für viele Sprachenpaare. Die"
type textarea "x"
type textarea "Das Modell [GEOGRAPHIC_DATA]-NLP/opus-mt gibt es für viele Sprachenpaare. Dies"
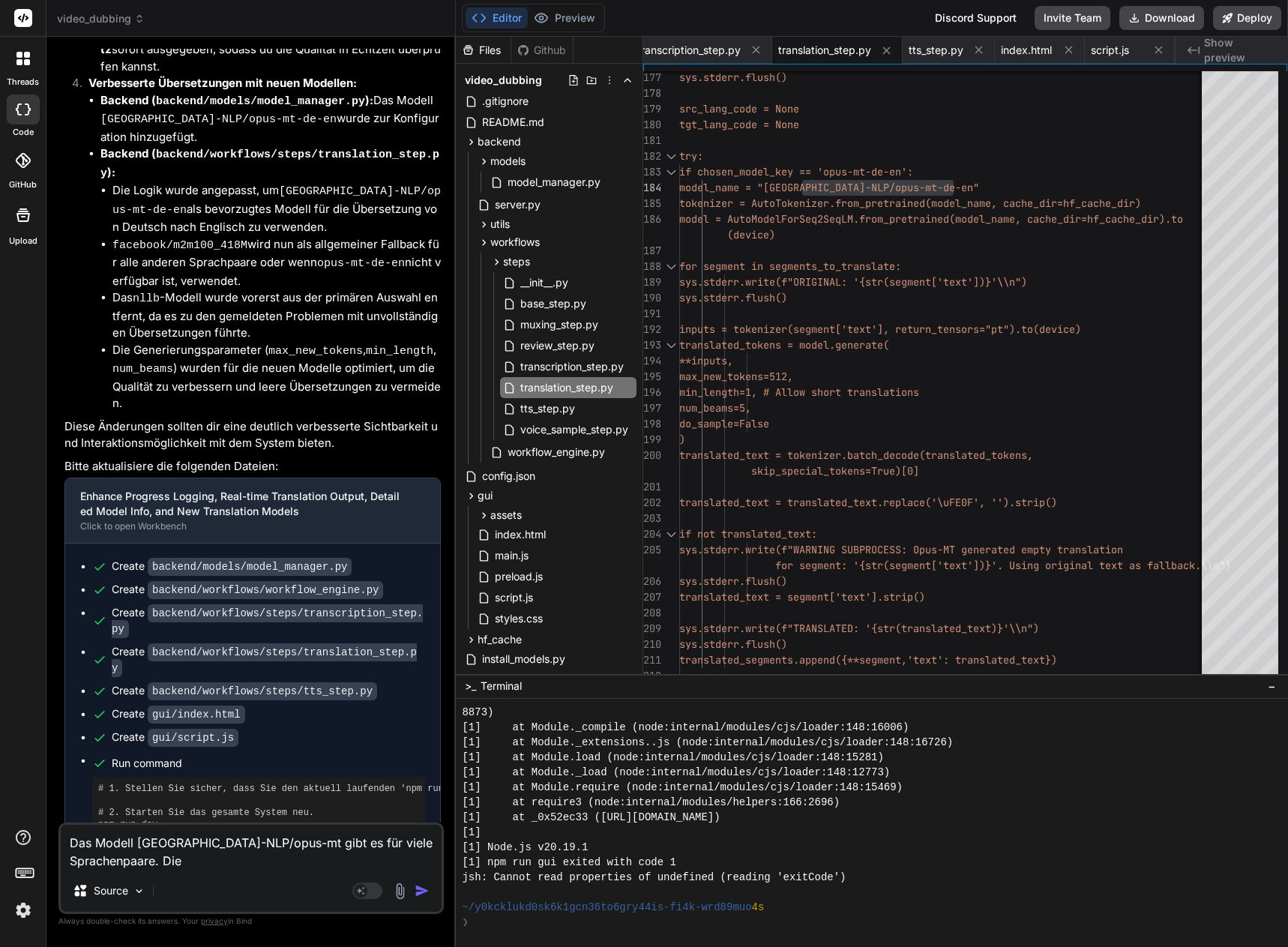
type textarea "x"
type textarea "Das Modell [GEOGRAPHIC_DATA]-NLP/opus-mt gibt es für viele Sprachenpaare. Dies"
type textarea "x"
type textarea "Das Modell [GEOGRAPHIC_DATA]-NLP/opus-mt gibt es für viele Sprachenpaare. Dies b"
type textarea "x"
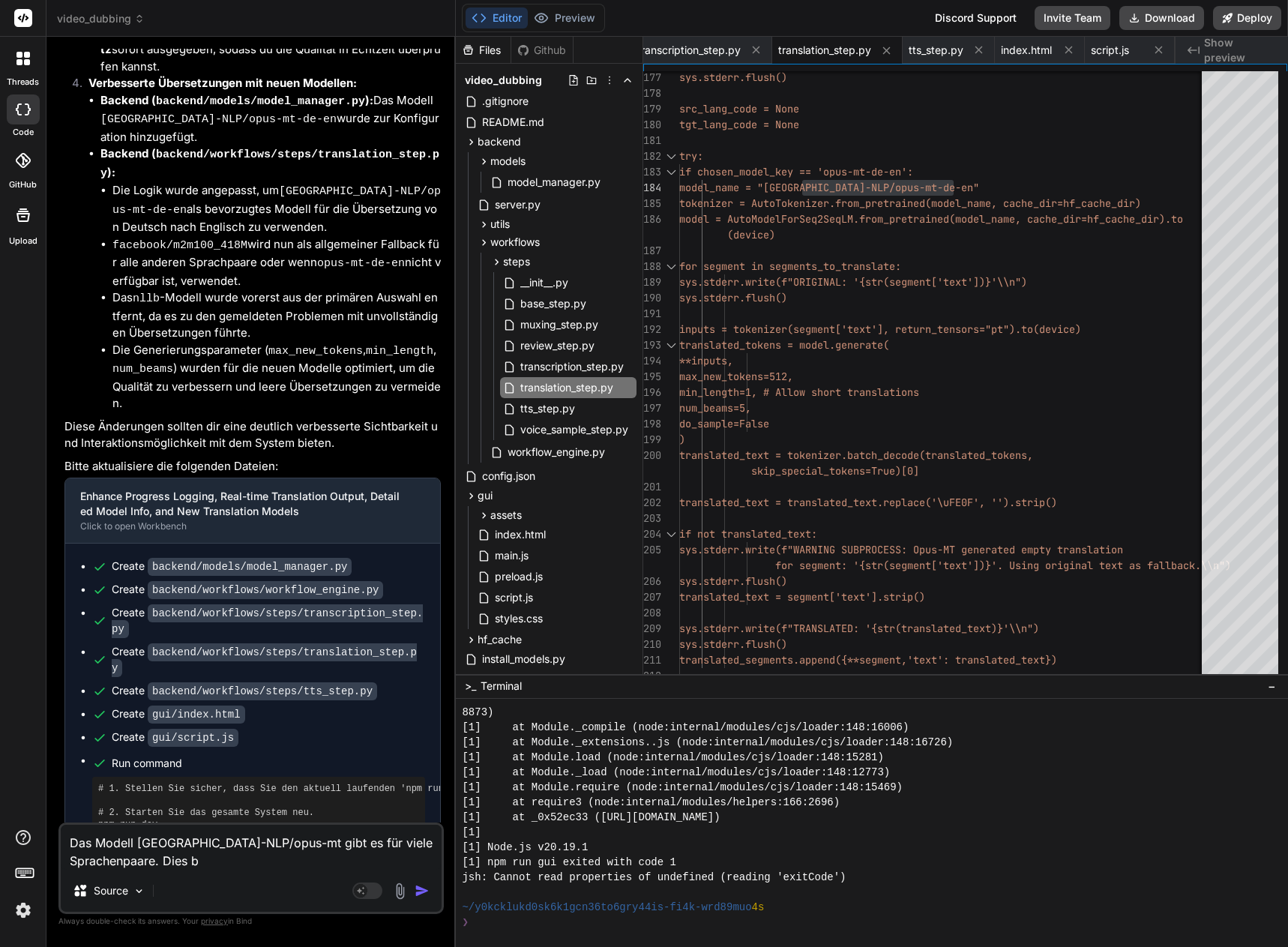
type textarea "Das Modell [GEOGRAPHIC_DATA]-NLP/opus-mt gibt es für viele Sprachenpaare. Dies …"
type textarea "x"
type textarea "Das Modell [GEOGRAPHIC_DATA]-NLP/opus-mt gibt es für viele Sprachenpaare. Dies …"
type textarea "x"
type textarea "Das Modell [GEOGRAPHIC_DATA]-NLP/opus-mt gibt es für viele Sprachenpaare. Dies …"
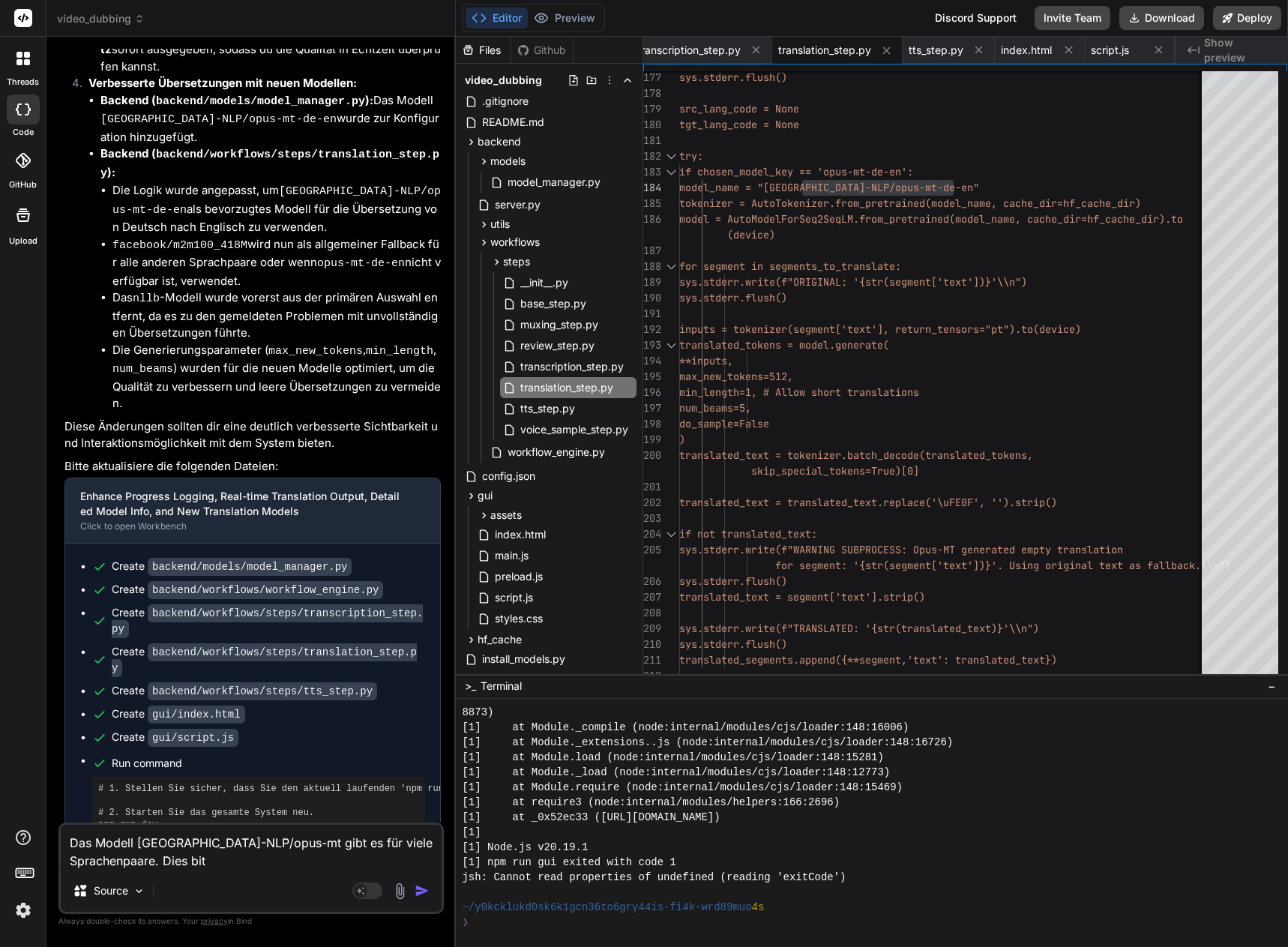
type textarea "x"
type textarea "Das Modell [GEOGRAPHIC_DATA]-NLP/opus-mt gibt es für viele Sprachenpaare. Dies …"
type textarea "x"
type textarea "Das Modell [GEOGRAPHIC_DATA]-NLP/opus-mt gibt es für viele Sprachenpaare. Dies …"
type textarea "x"
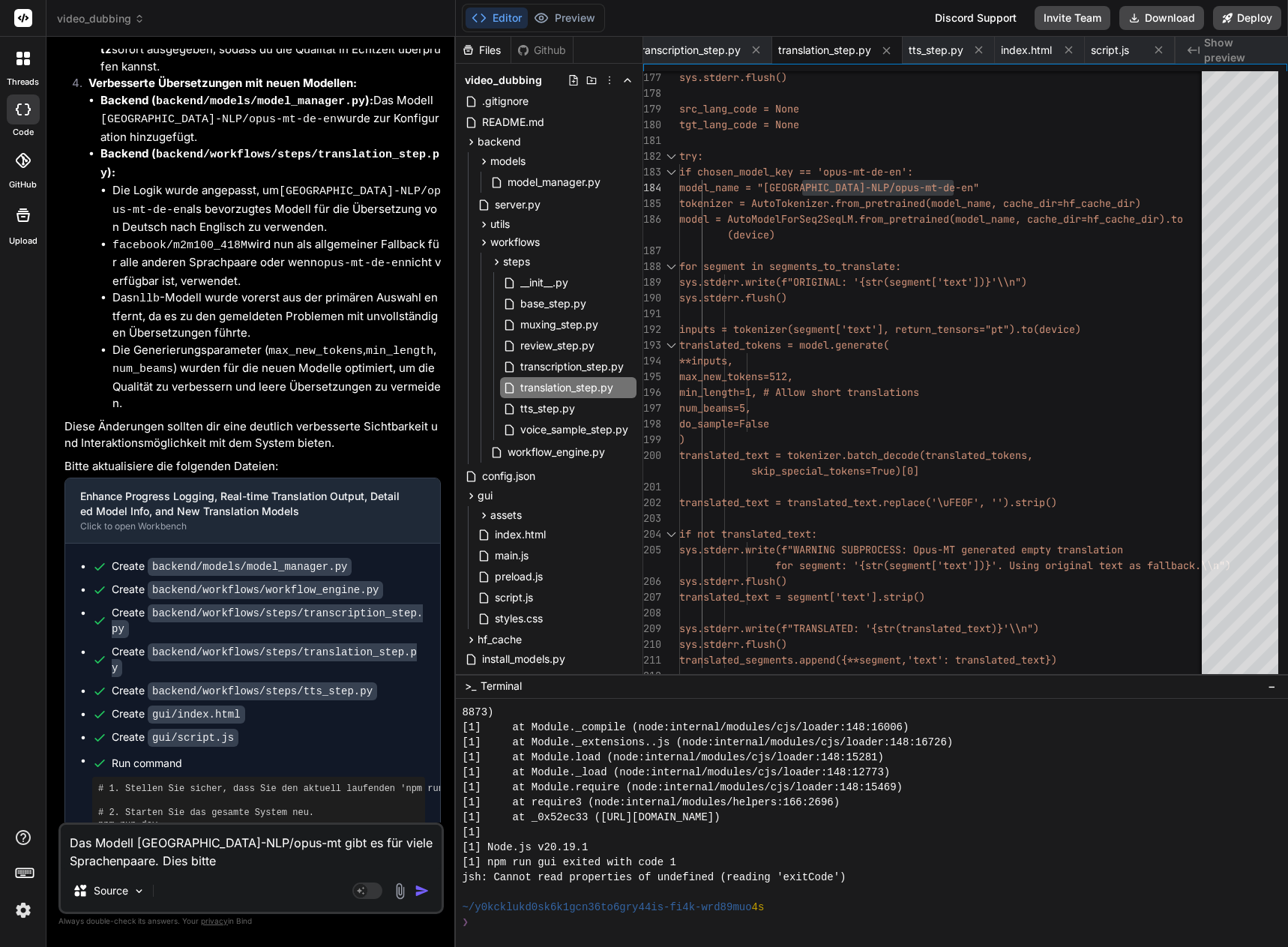
type textarea "Das Modell [GEOGRAPHIC_DATA]-NLP/opus-mt gibt es für viele Sprachenpaare. Dies …"
type textarea "x"
type textarea "Das Modell [GEOGRAPHIC_DATA]-NLP/opus-mt gibt es für viele Sprachenpaare. Dies …"
type textarea "x"
type textarea "Das Modell [GEOGRAPHIC_DATA]-NLP/opus-mt gibt es für viele Sprachenpaare. Dies …"
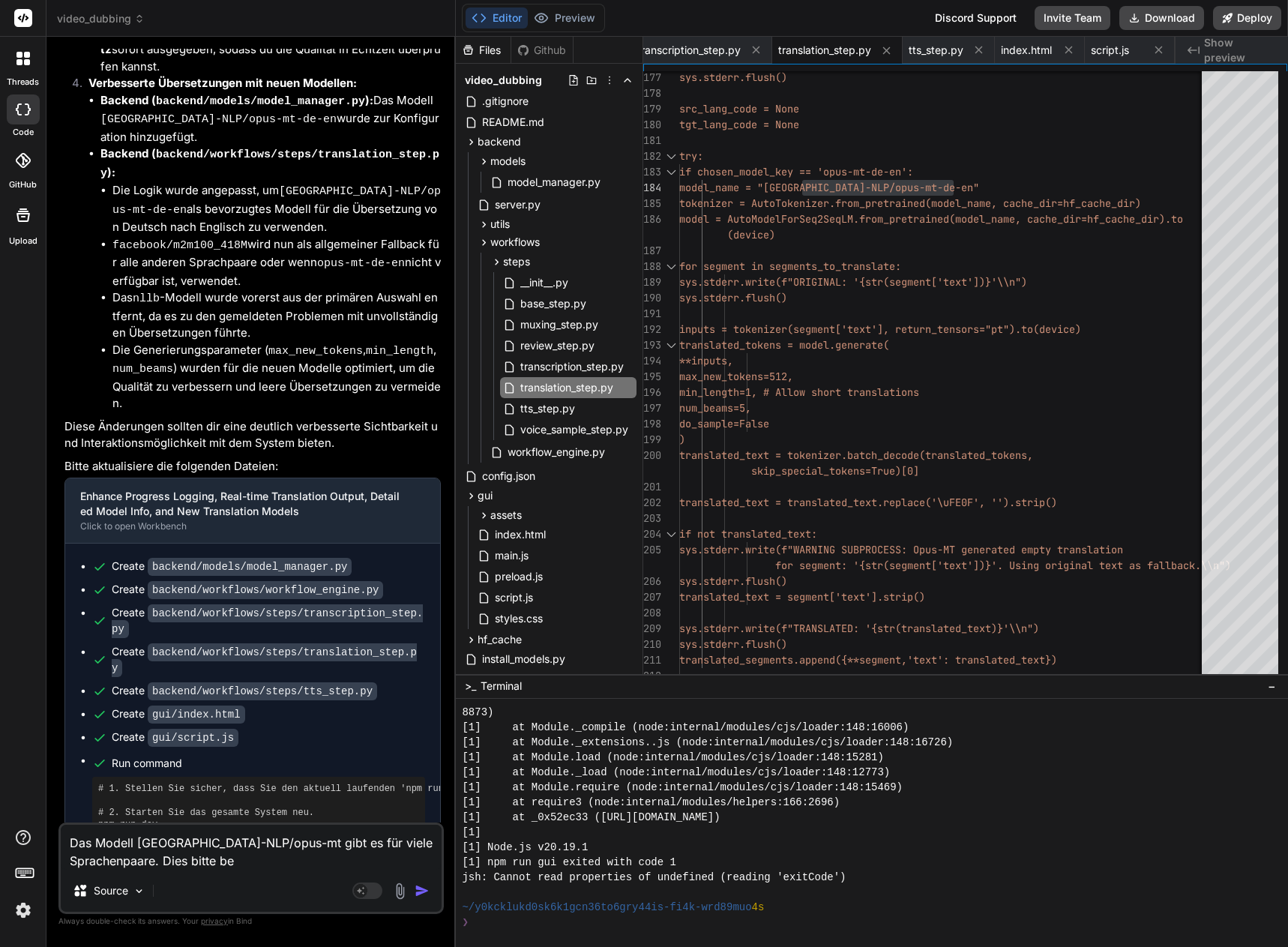
type textarea "x"
type textarea "Das Modell [GEOGRAPHIC_DATA]-NLP/opus-mt gibt es für viele Sprachenpaare. Dies …"
type textarea "x"
type textarea "Das Modell [GEOGRAPHIC_DATA]-NLP/opus-mt gibt es für viele Sprachenpaare. Dies …"
type textarea "x"
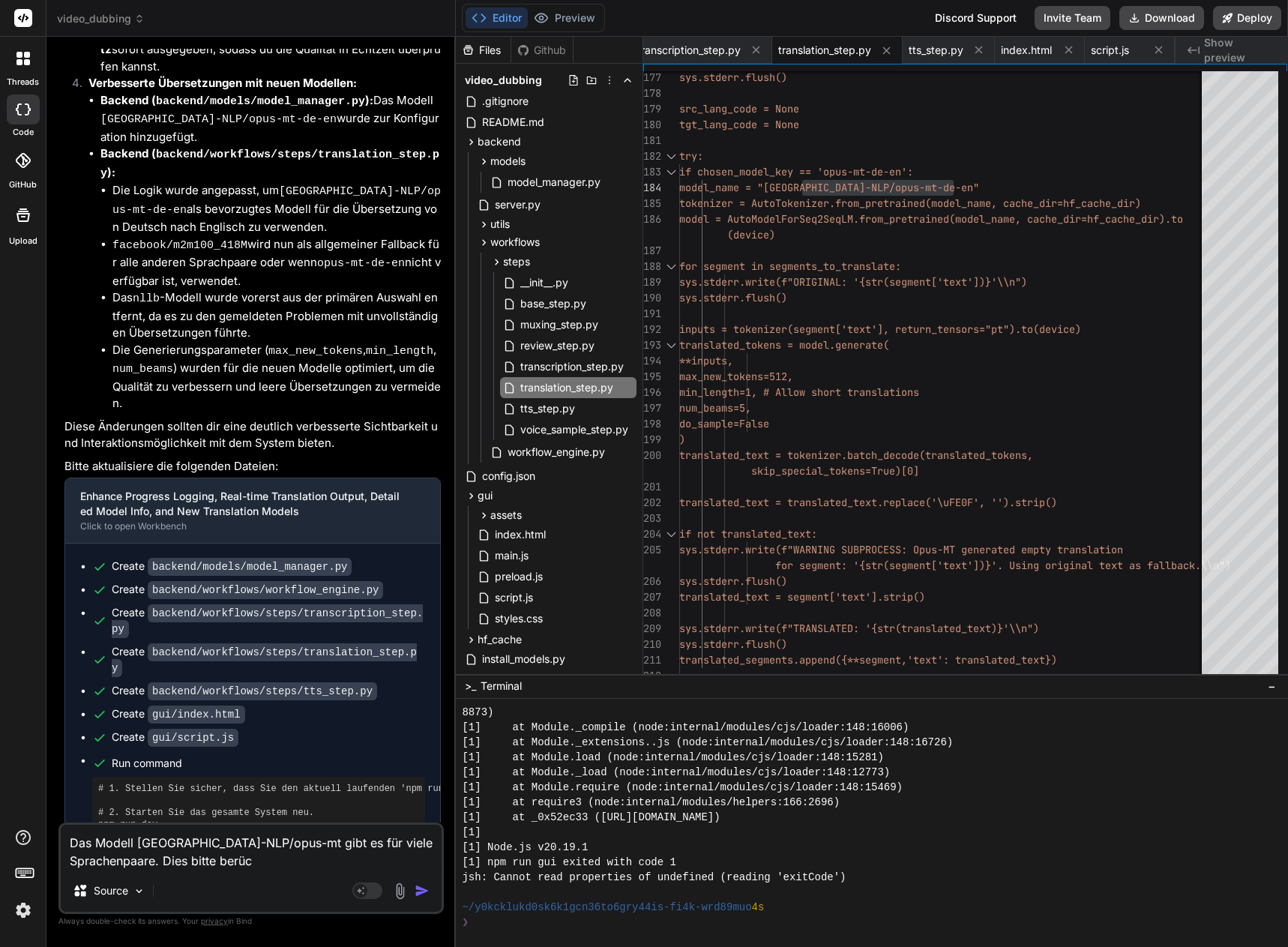
type textarea "Das Modell [GEOGRAPHIC_DATA]-NLP/opus-mt gibt es für viele Sprachenpaare. Dies …"
type textarea "x"
type textarea "Das Modell [GEOGRAPHIC_DATA]-NLP/opus-mt gibt es für viele Sprachenpaare. Dies …"
type textarea "x"
type textarea "Das Modell [GEOGRAPHIC_DATA]-NLP/opus-mt gibt es für viele Sprachenpaare. Dies …"
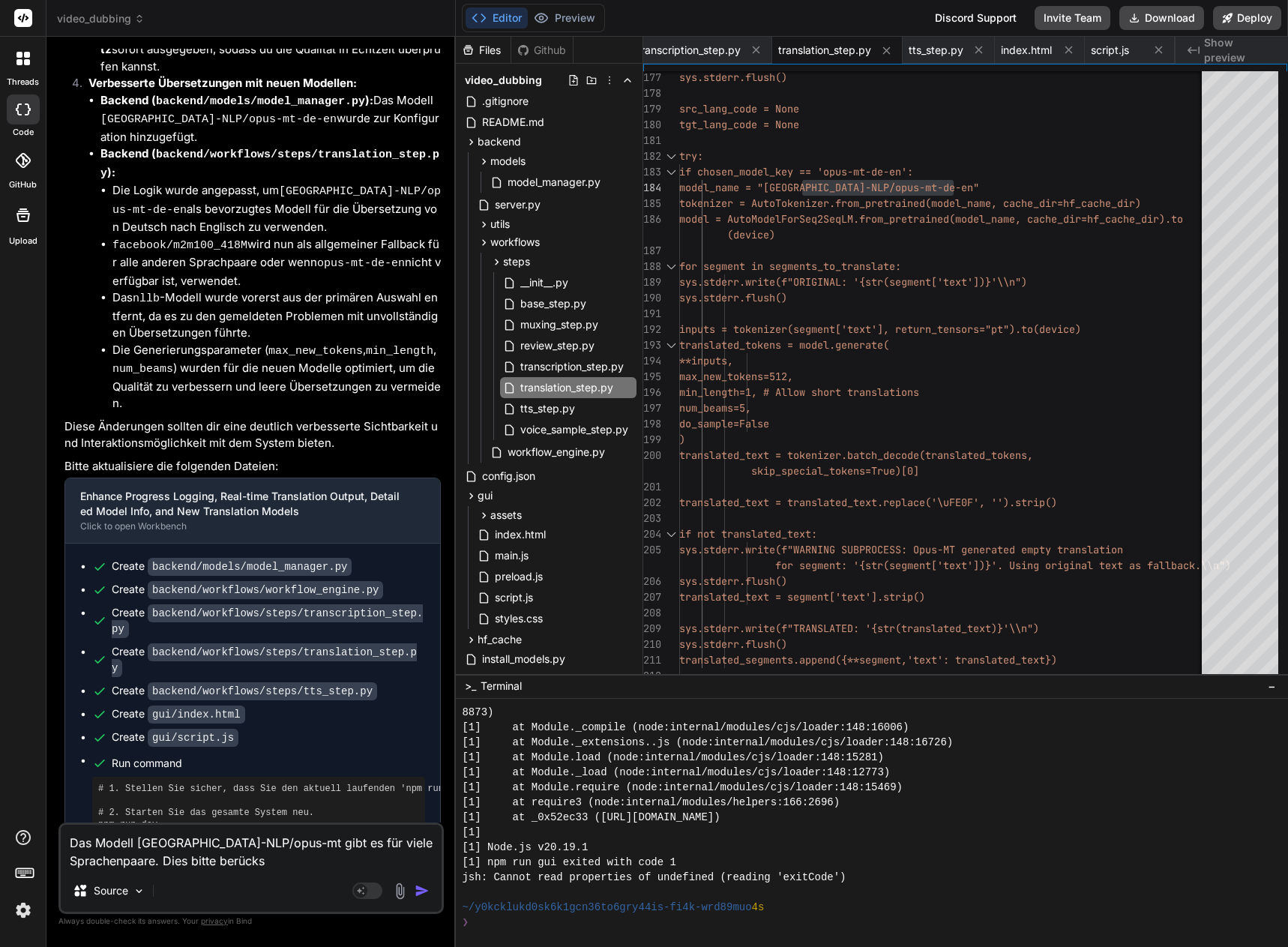
type textarea "x"
type textarea "Das Modell [GEOGRAPHIC_DATA]-NLP/opus-mt gibt es für viele Sprachenpaare. Dies …"
type textarea "x"
type textarea "Das Modell [GEOGRAPHIC_DATA]-NLP/opus-mt gibt es für viele Sprachenpaare. Dies …"
type textarea "x"
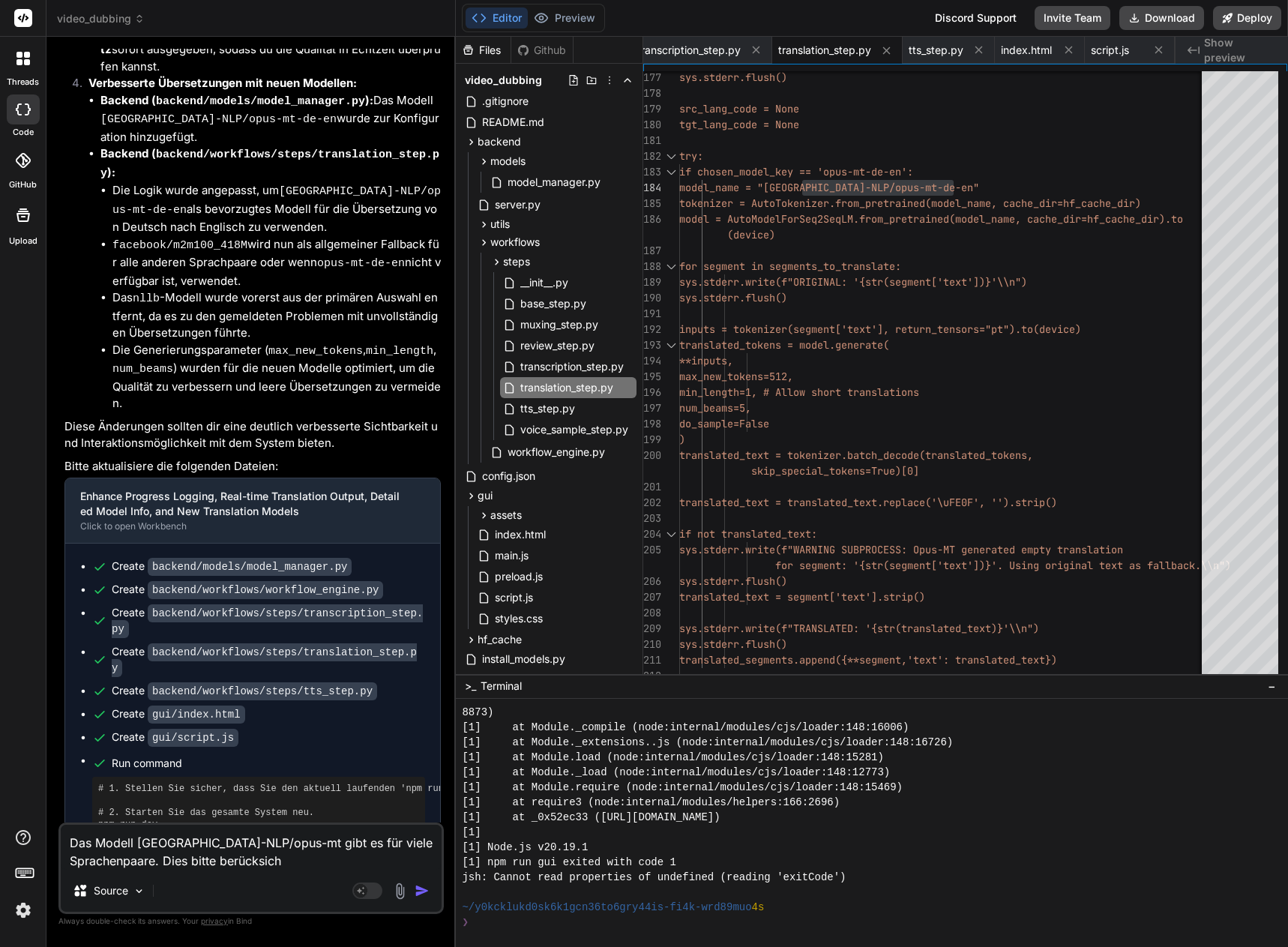
type textarea "Das Modell [GEOGRAPHIC_DATA]-NLP/opus-mt gibt es für viele Sprachenpaare. Dies …"
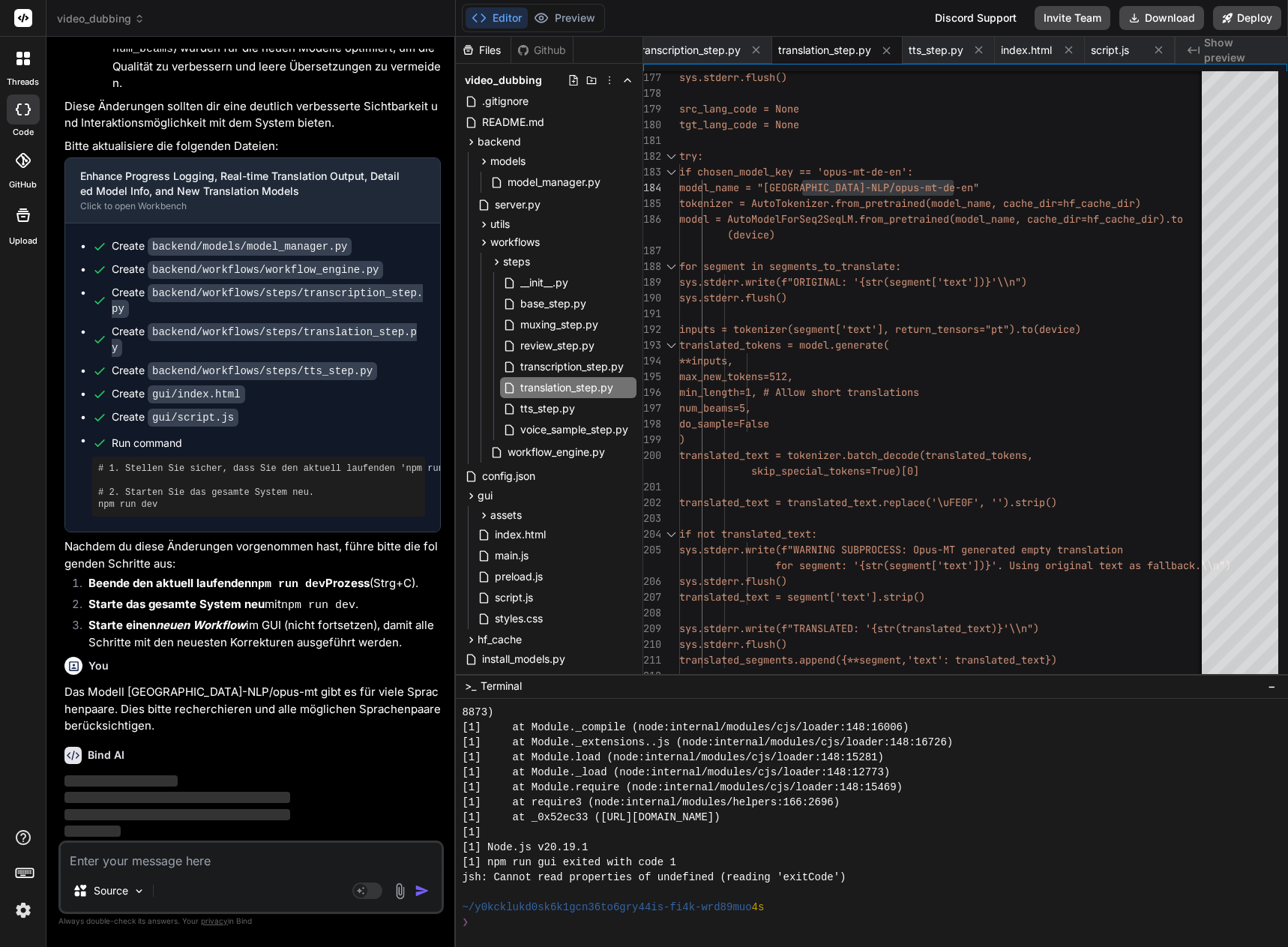
click at [313, 630] on li "Starte einen neuen Workflow im GUI (nicht fortsetzen), damit alle Schritte mit …" at bounding box center [259, 634] width 364 height 34
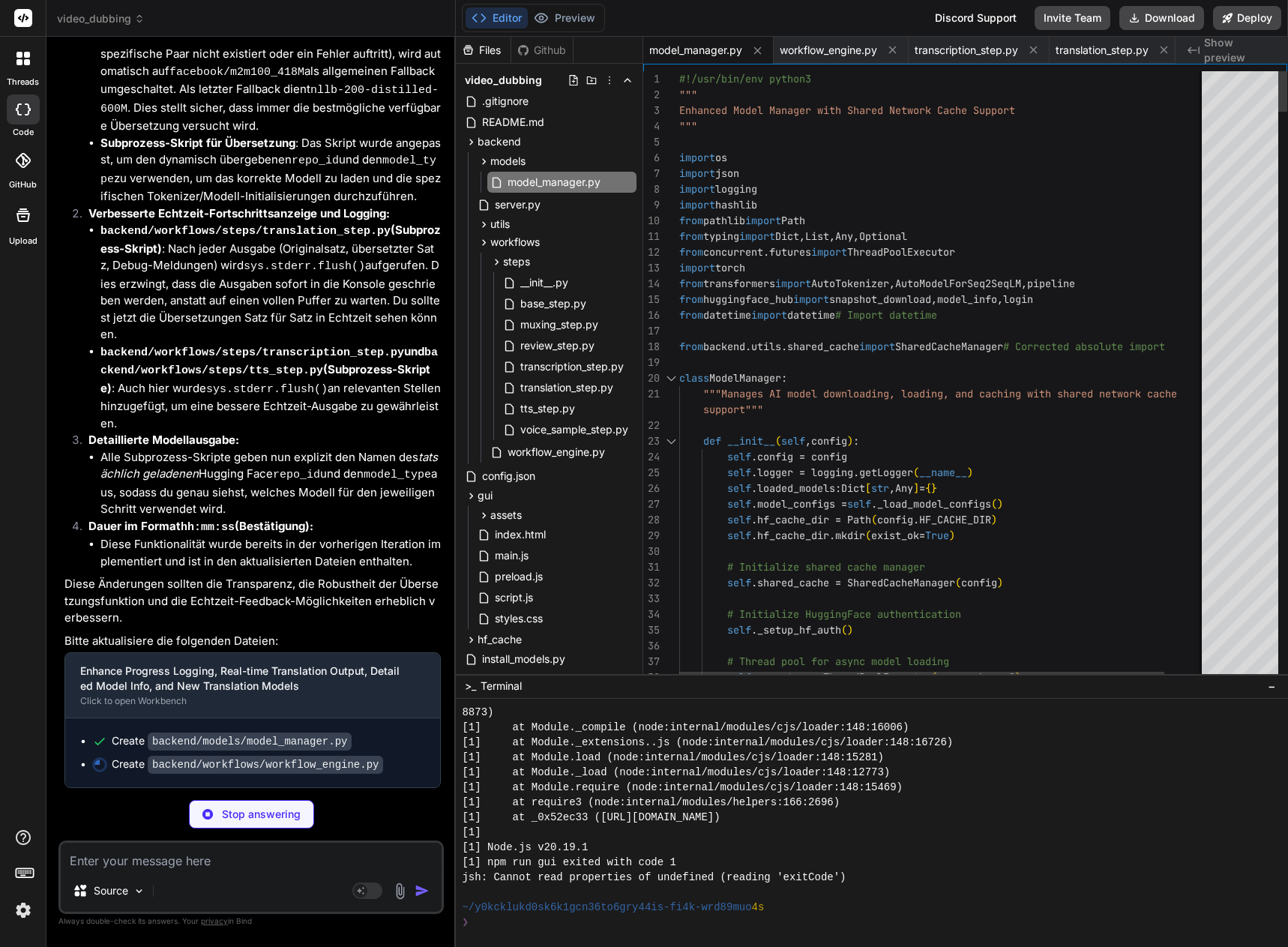
scroll to position [0, 0]
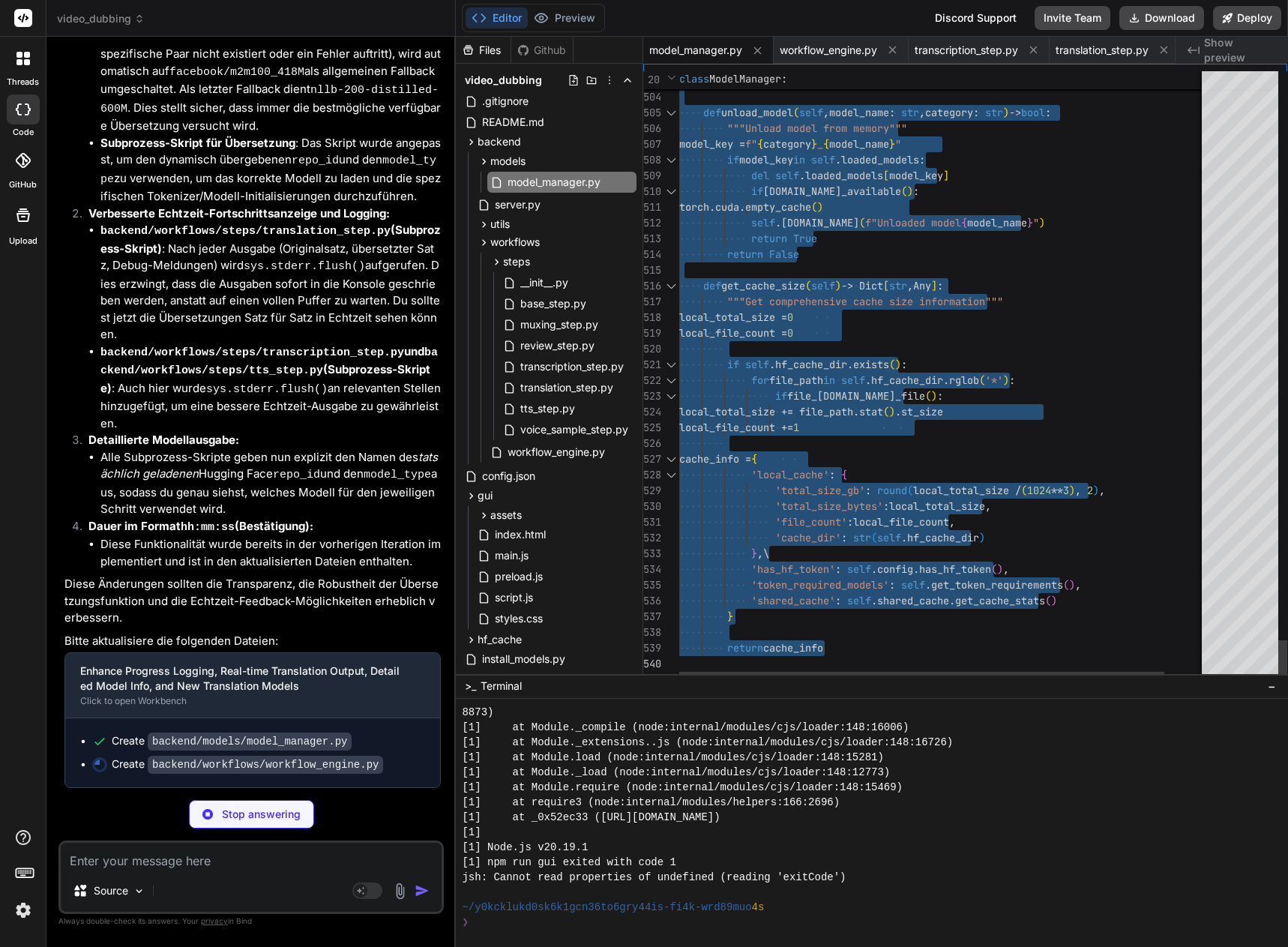
drag, startPoint x: 681, startPoint y: 74, endPoint x: 724, endPoint y: 987, distance: 914.0
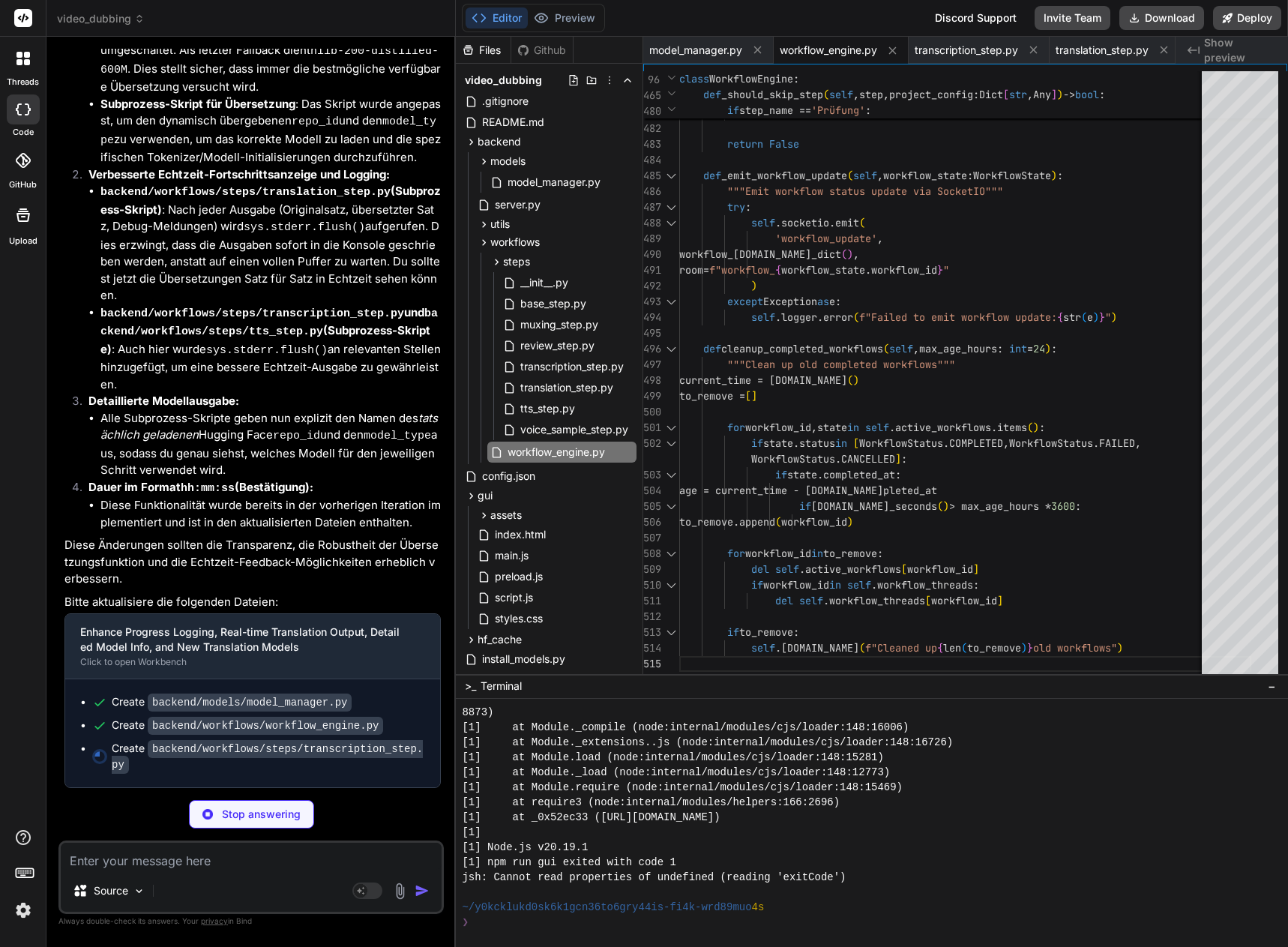
scroll to position [24707, 0]
click at [570, 455] on span "workflow_engine.py" at bounding box center [555, 452] width 100 height 18
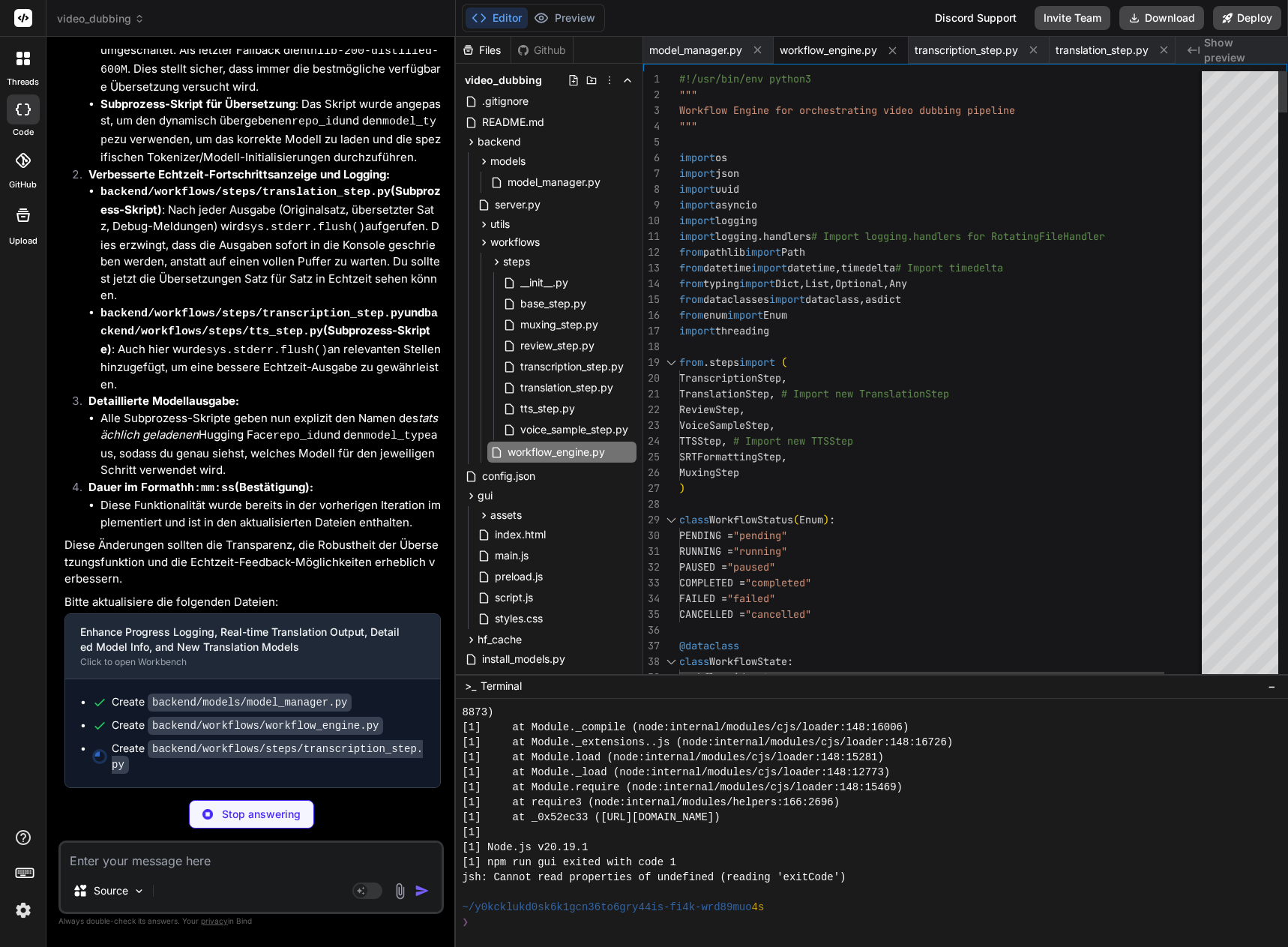
scroll to position [0, 0]
drag, startPoint x: 680, startPoint y: 79, endPoint x: 723, endPoint y: 77, distance: 43.0
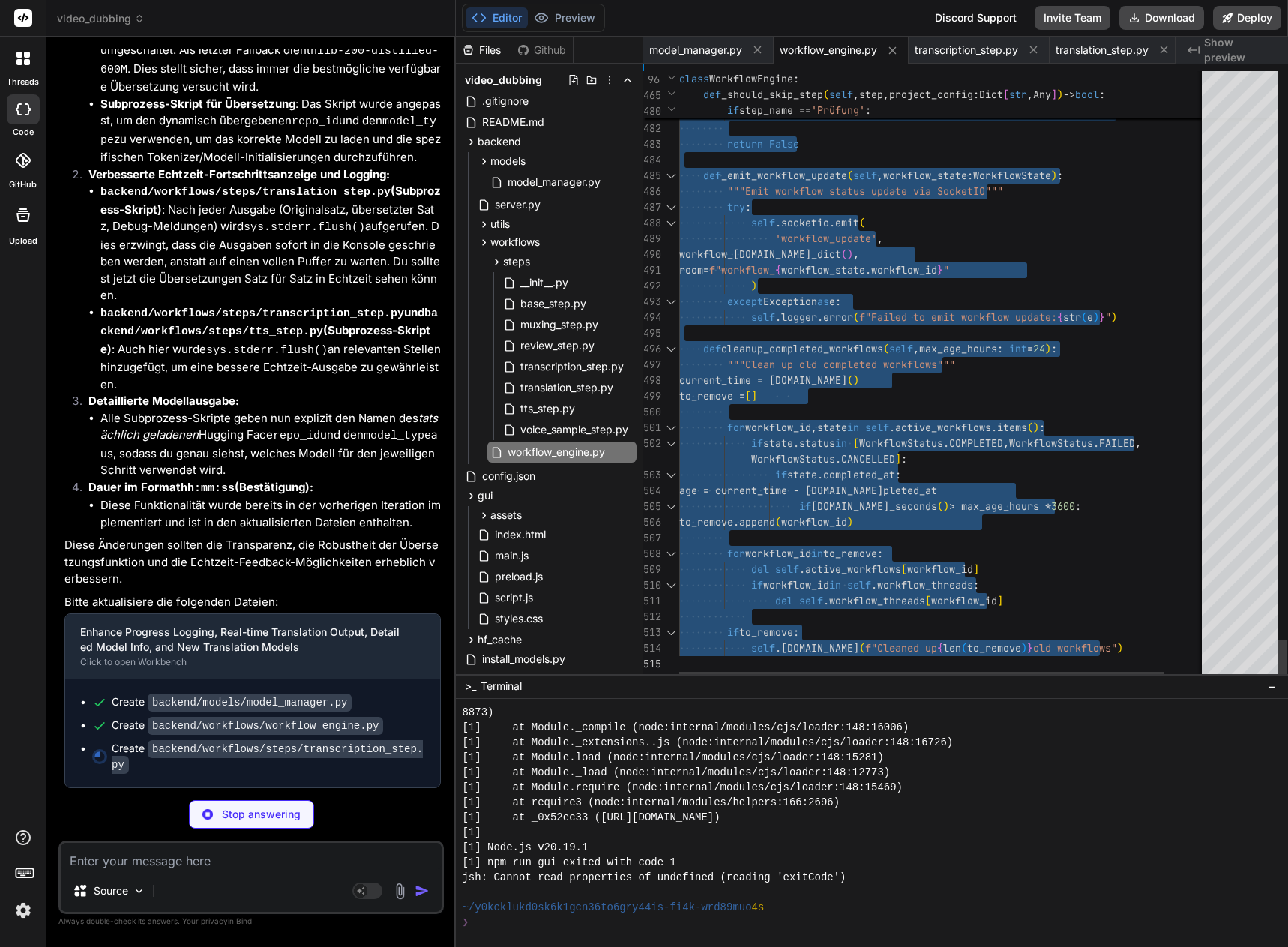
drag, startPoint x: 681, startPoint y: 78, endPoint x: 756, endPoint y: 988, distance: 913.1
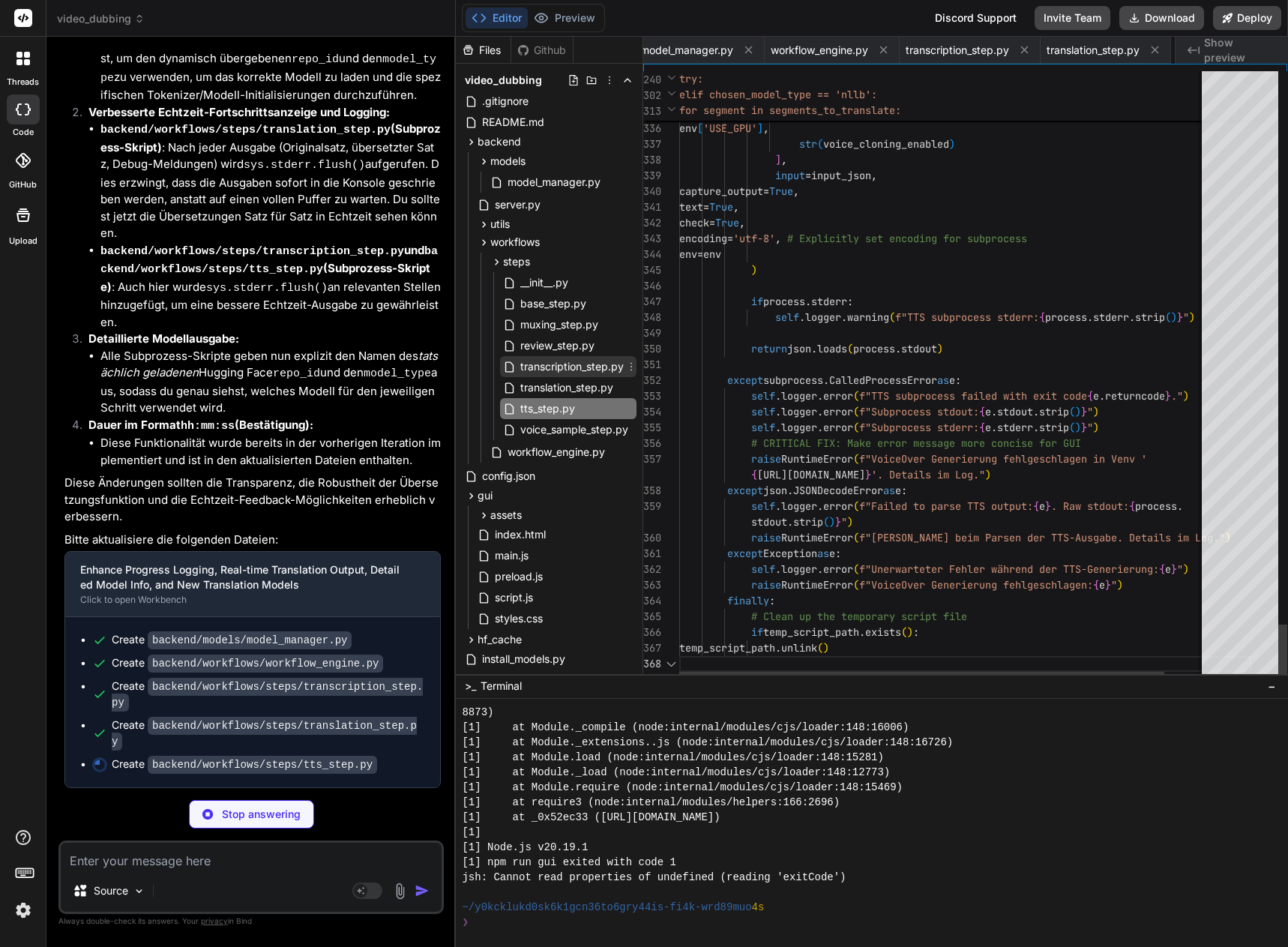
scroll to position [0, 100]
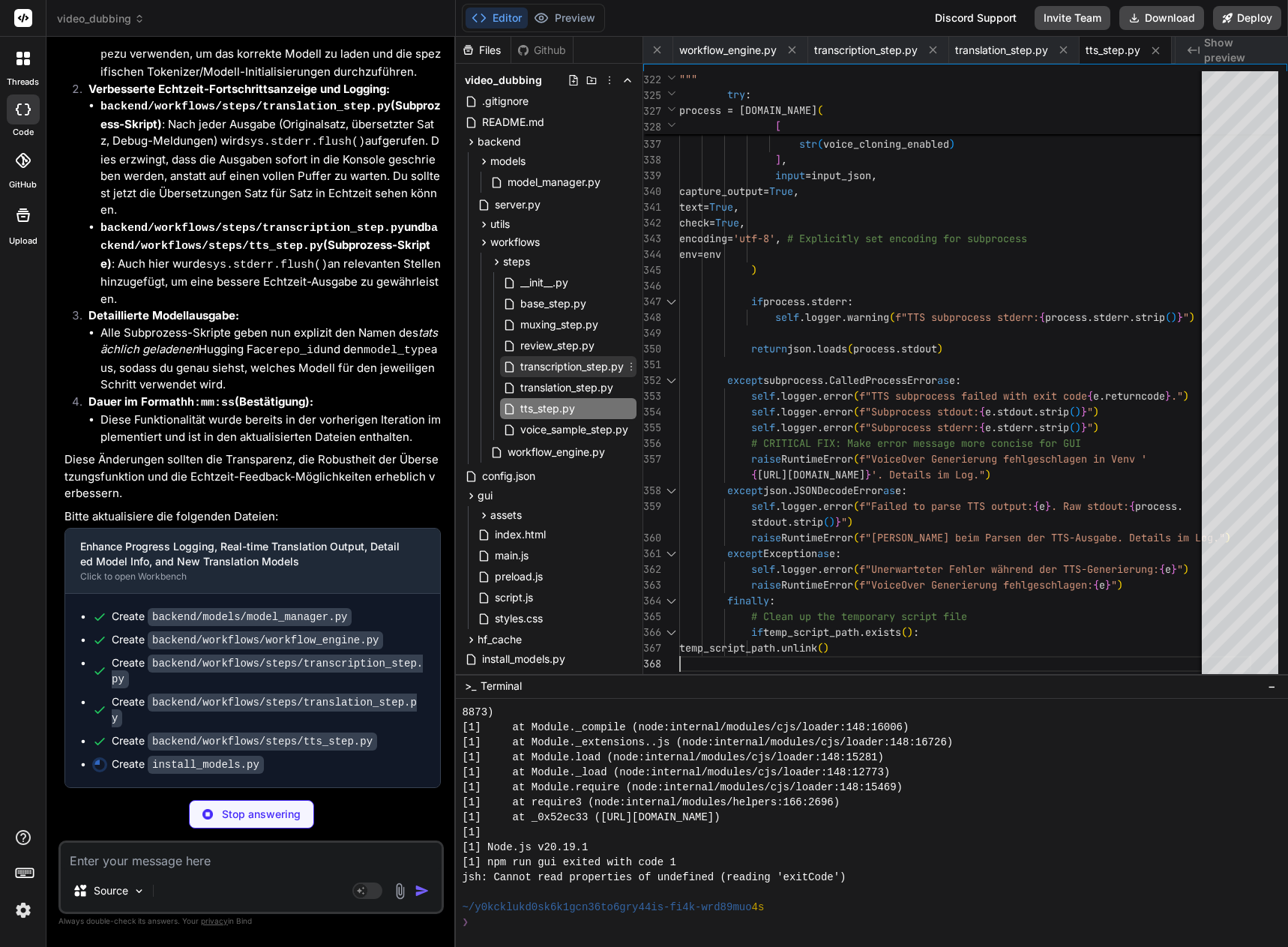
click at [563, 363] on span "transcription_step.py" at bounding box center [572, 366] width 106 height 18
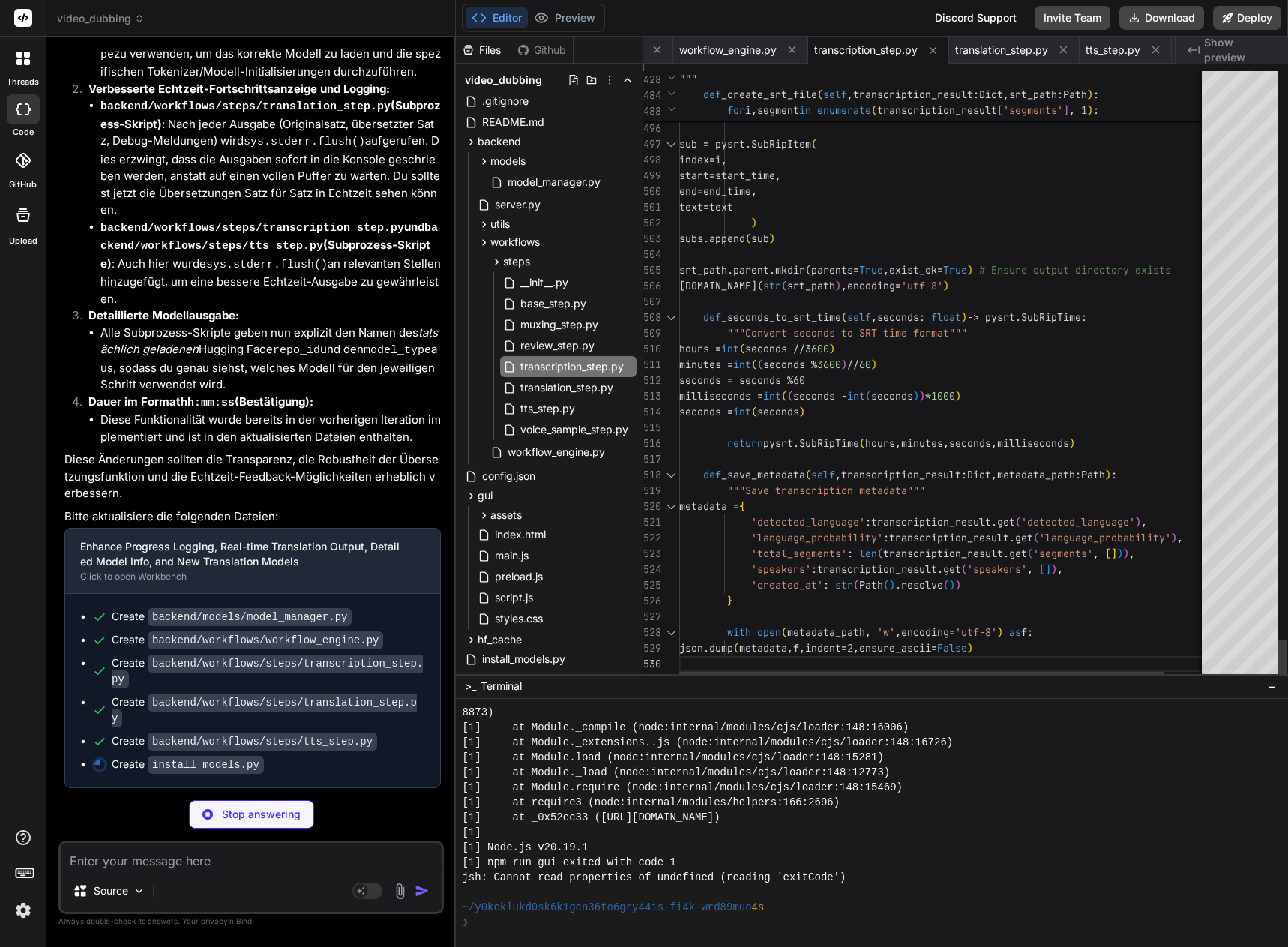
scroll to position [0, 0]
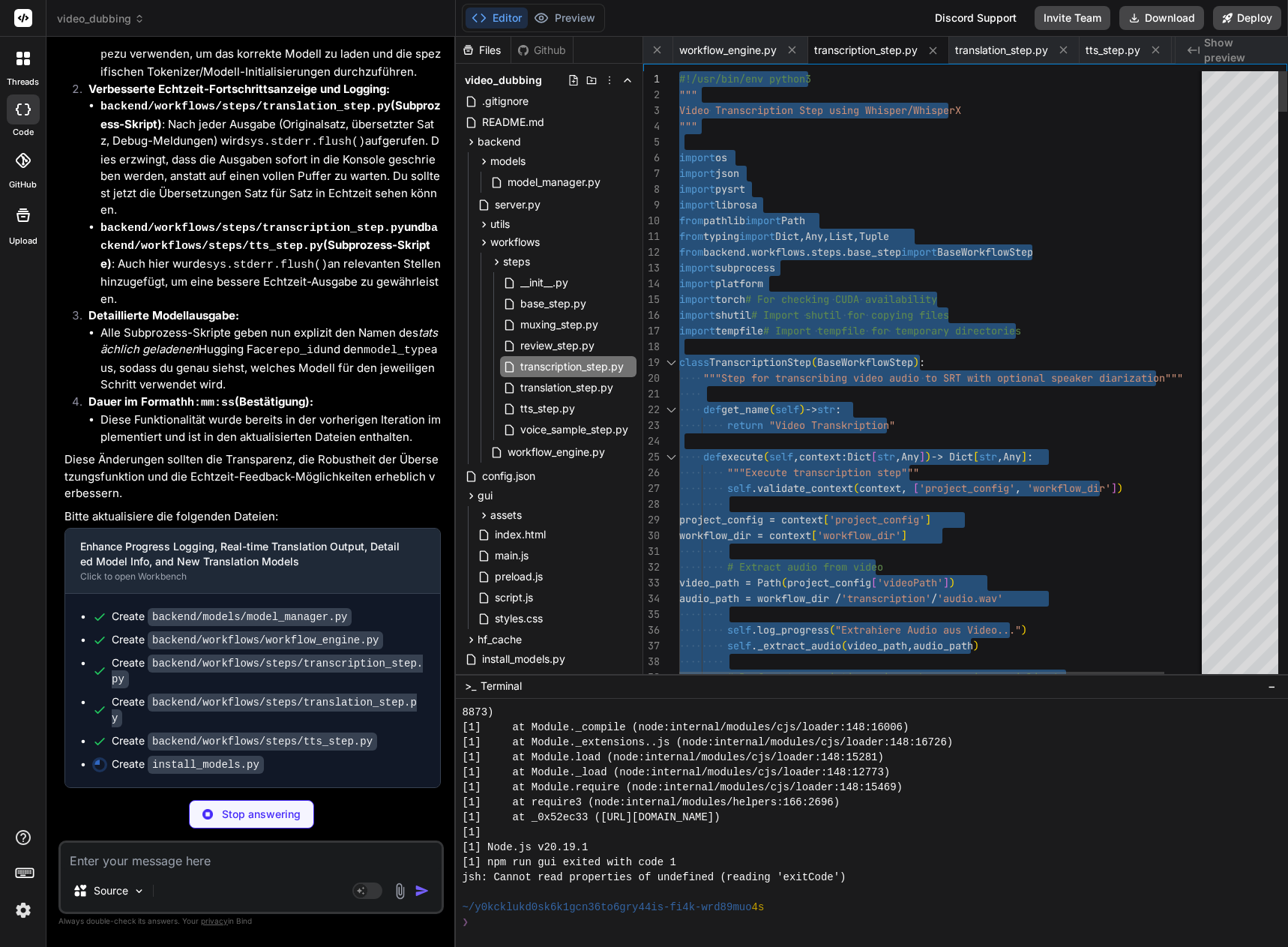
drag, startPoint x: 700, startPoint y: 668, endPoint x: 579, endPoint y: -91, distance: 768.6
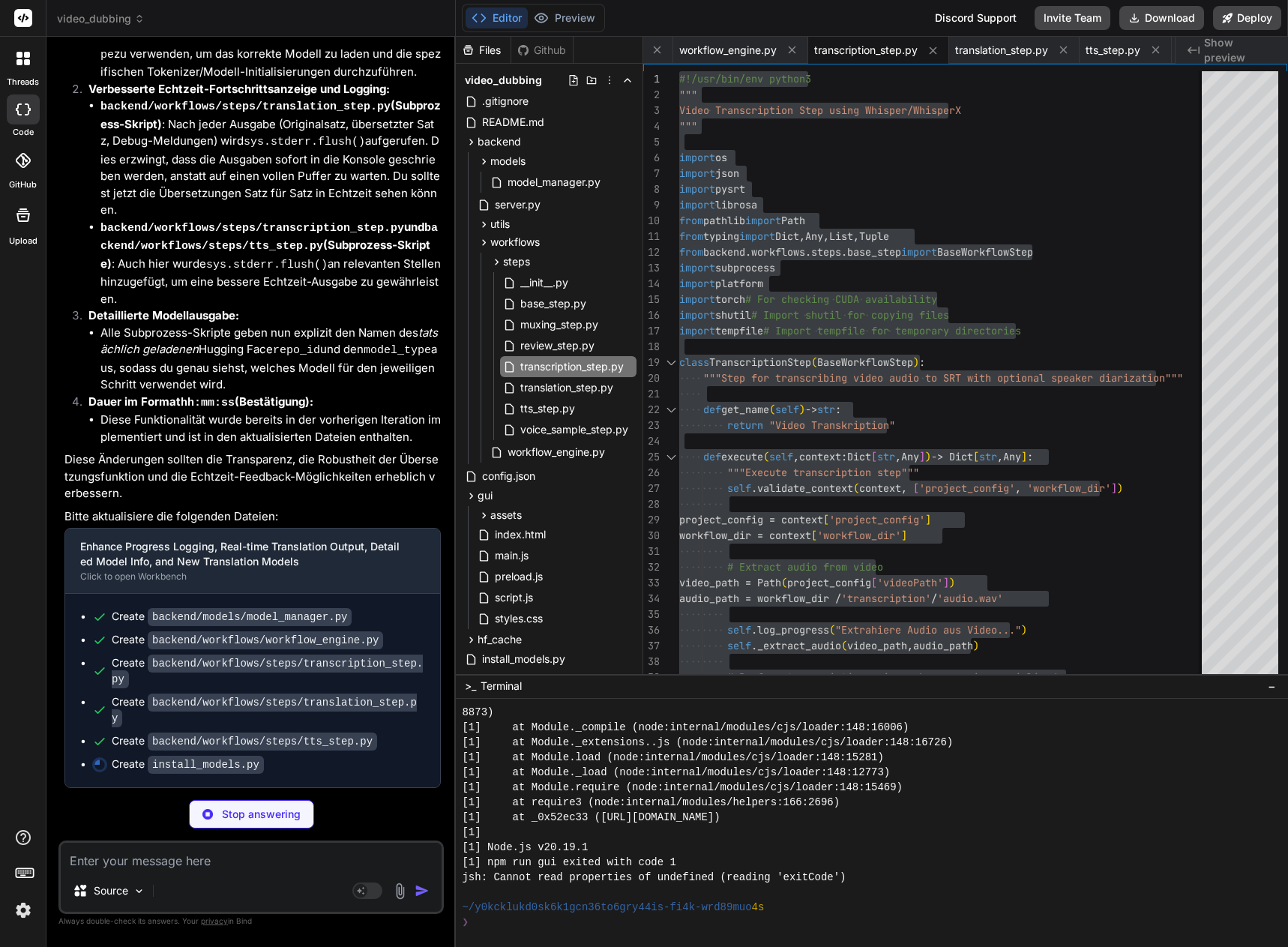
scroll to position [24790, 0]
click at [559, 389] on span "translation_step.py" at bounding box center [566, 387] width 96 height 18
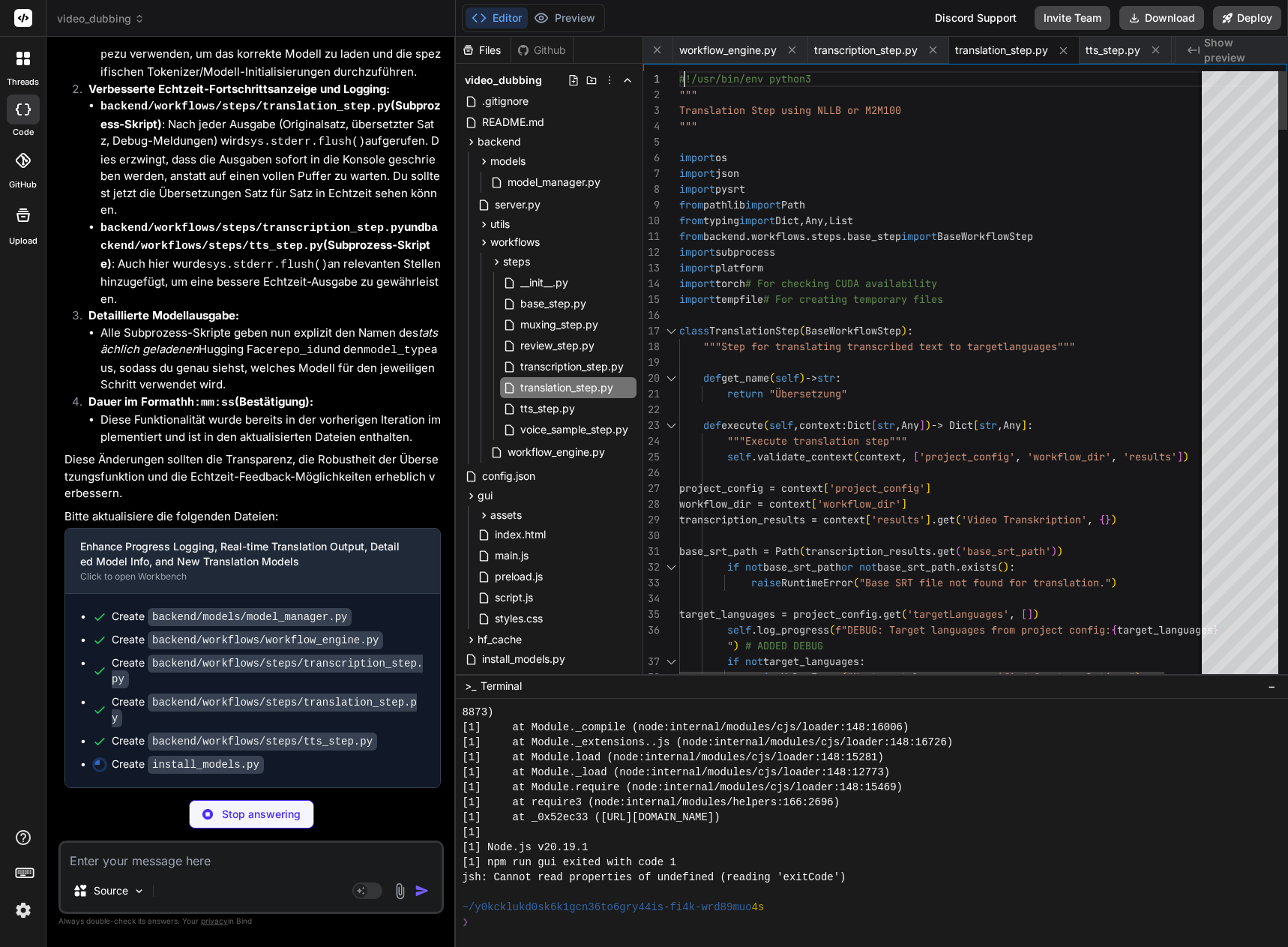
scroll to position [0, 0]
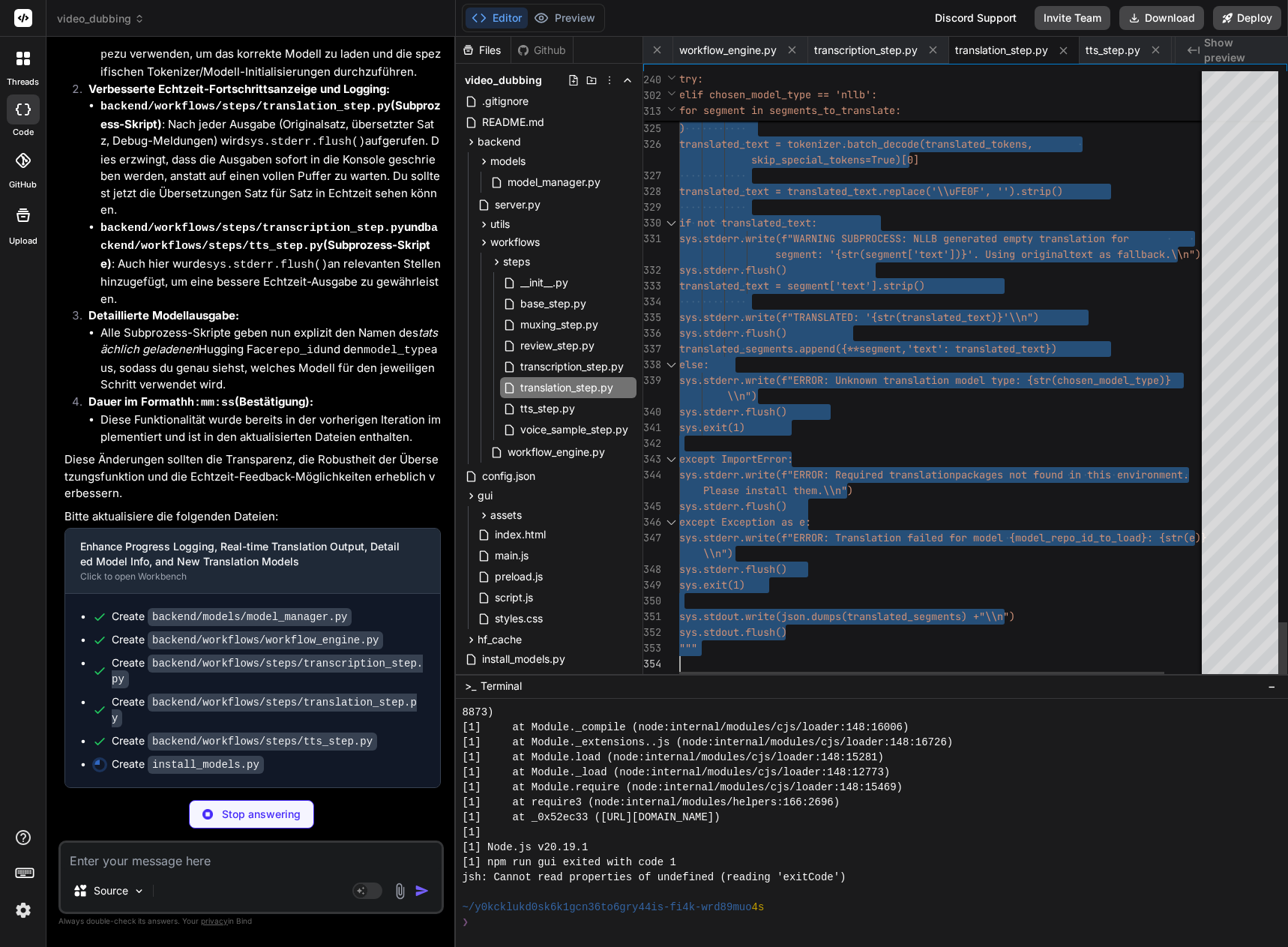
drag, startPoint x: 681, startPoint y: 73, endPoint x: 736, endPoint y: 977, distance: 905.7
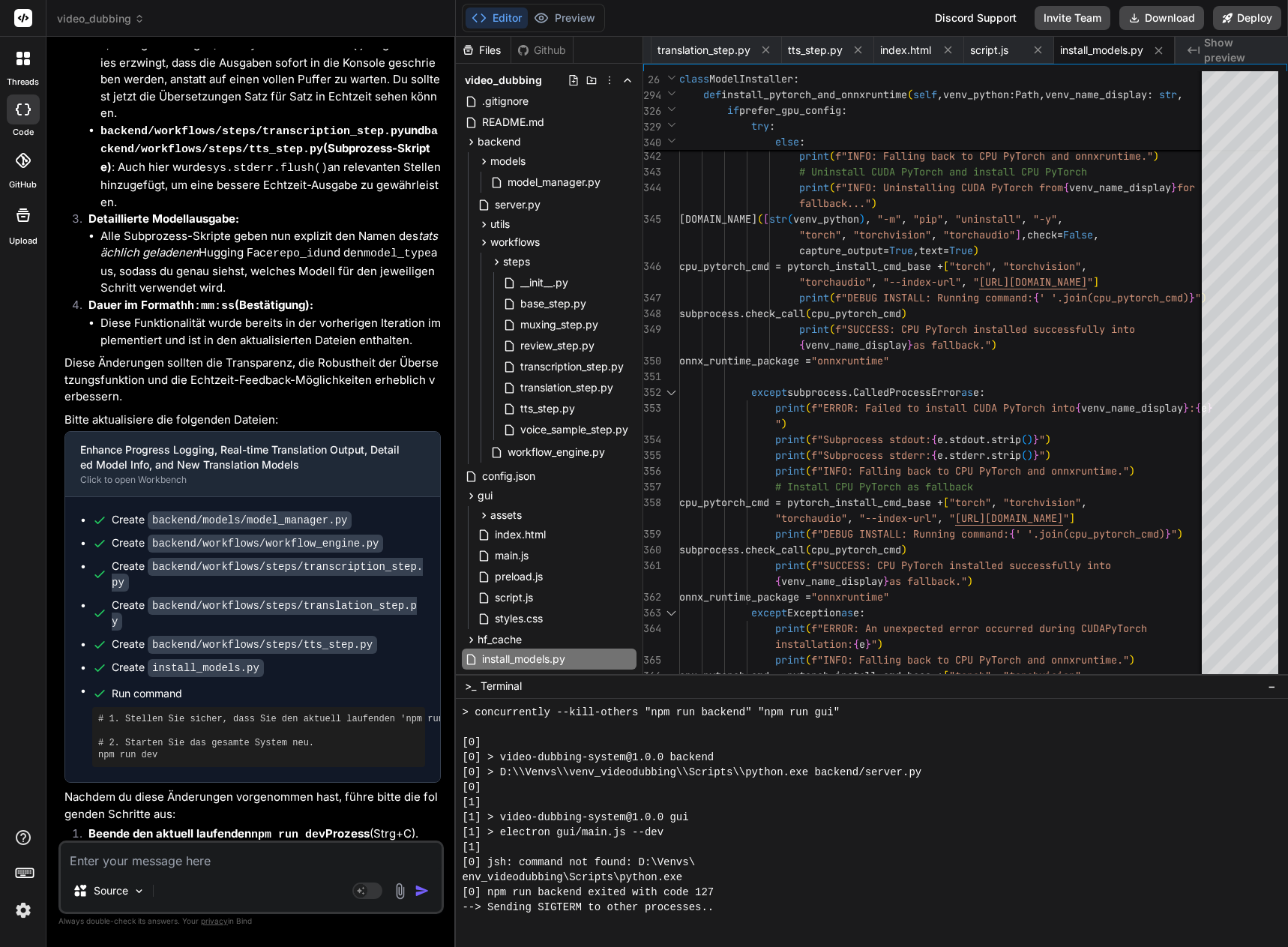
scroll to position [2280, 0]
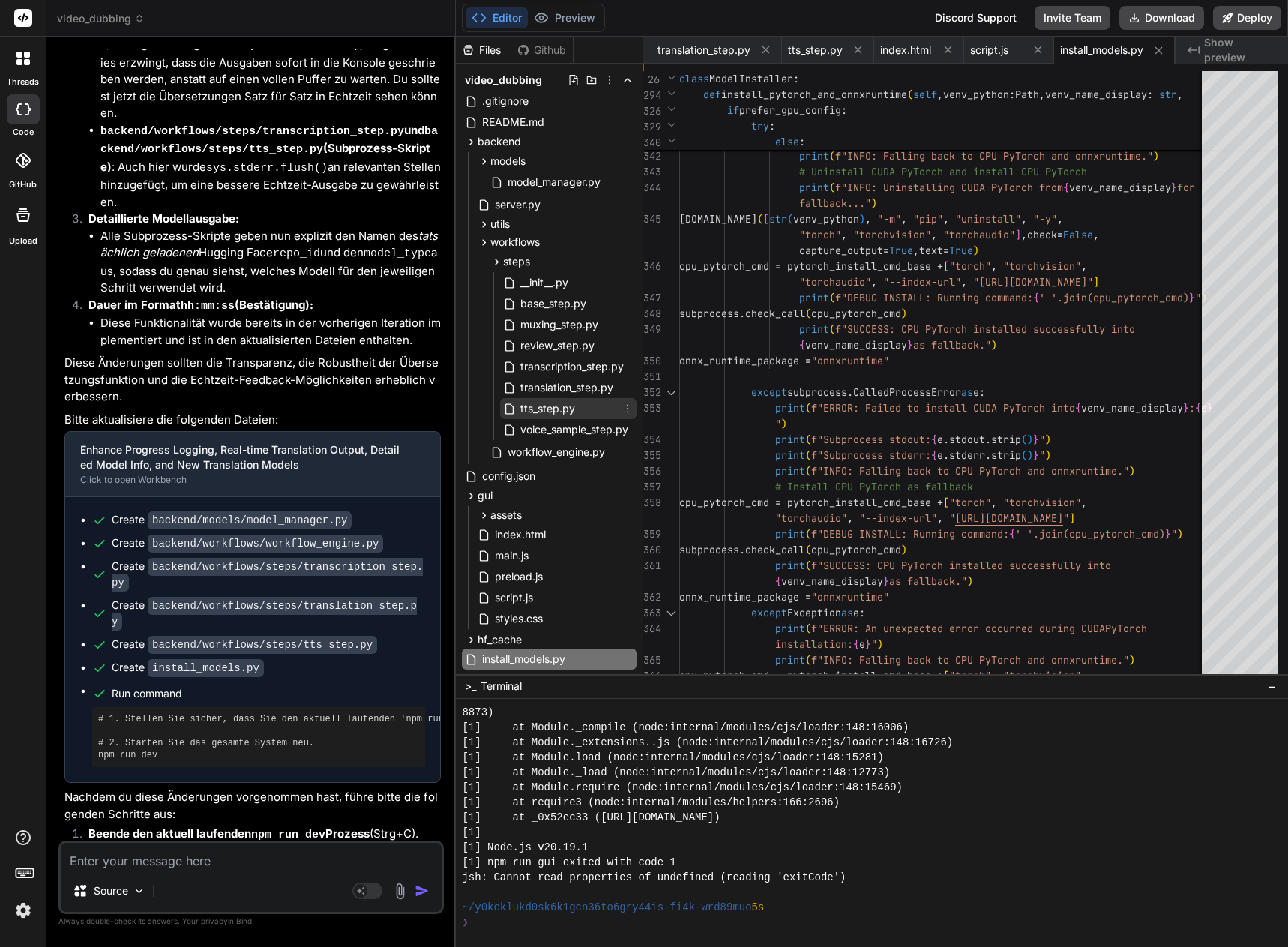
click at [556, 408] on span "tts_step.py" at bounding box center [547, 408] width 57 height 18
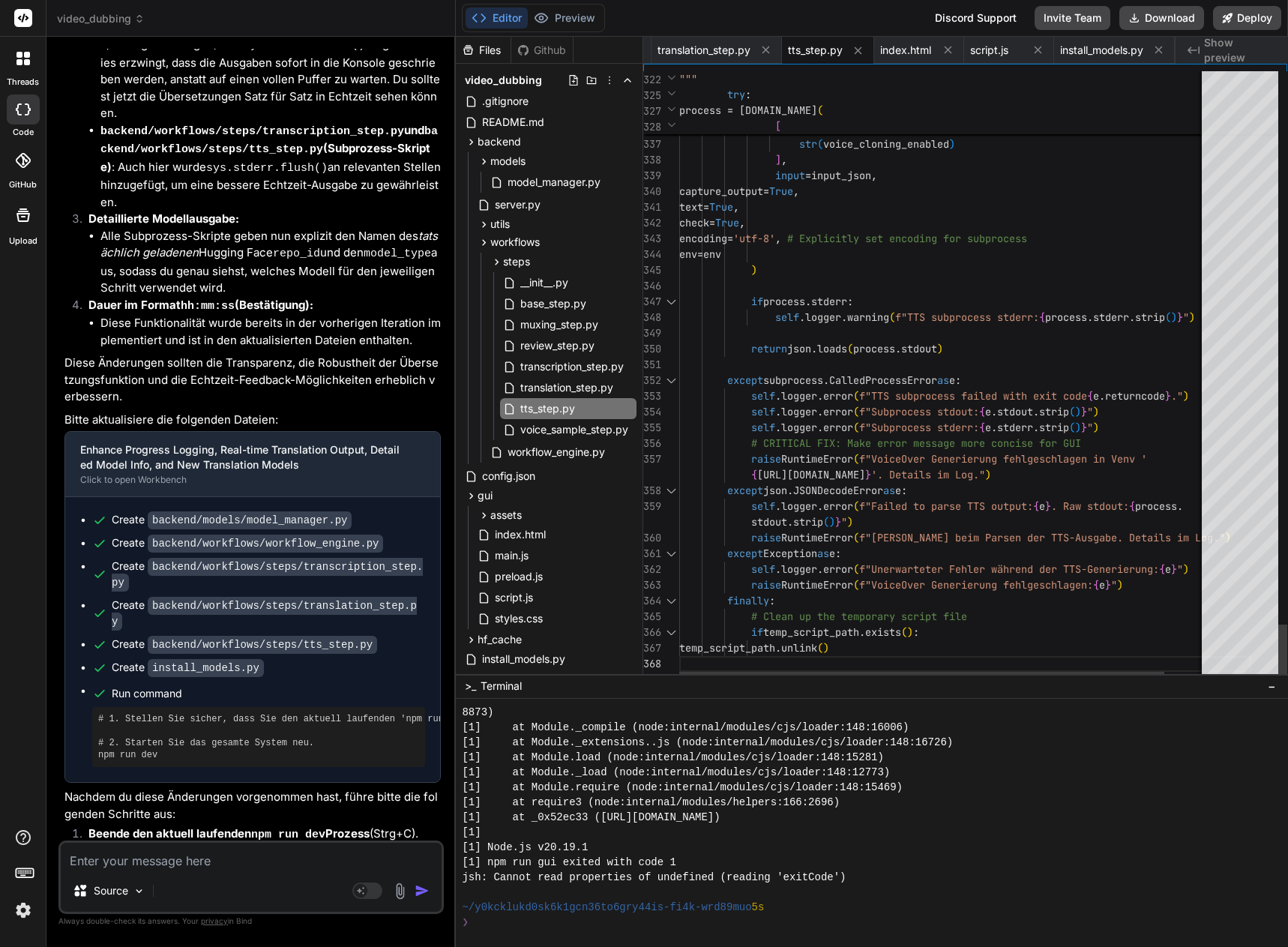
scroll to position [0, 0]
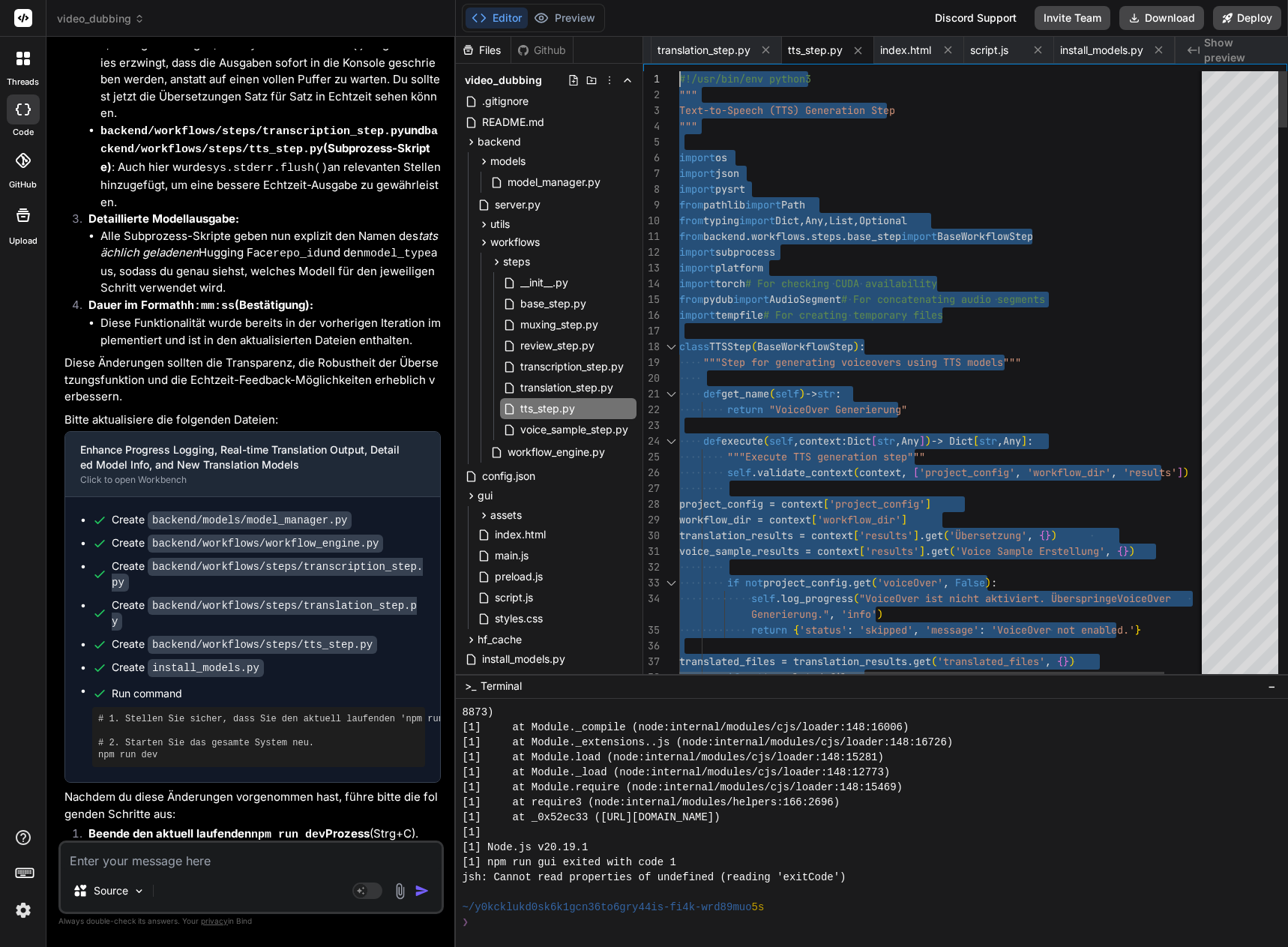
drag, startPoint x: 712, startPoint y: 665, endPoint x: 598, endPoint y: -91, distance: 764.5
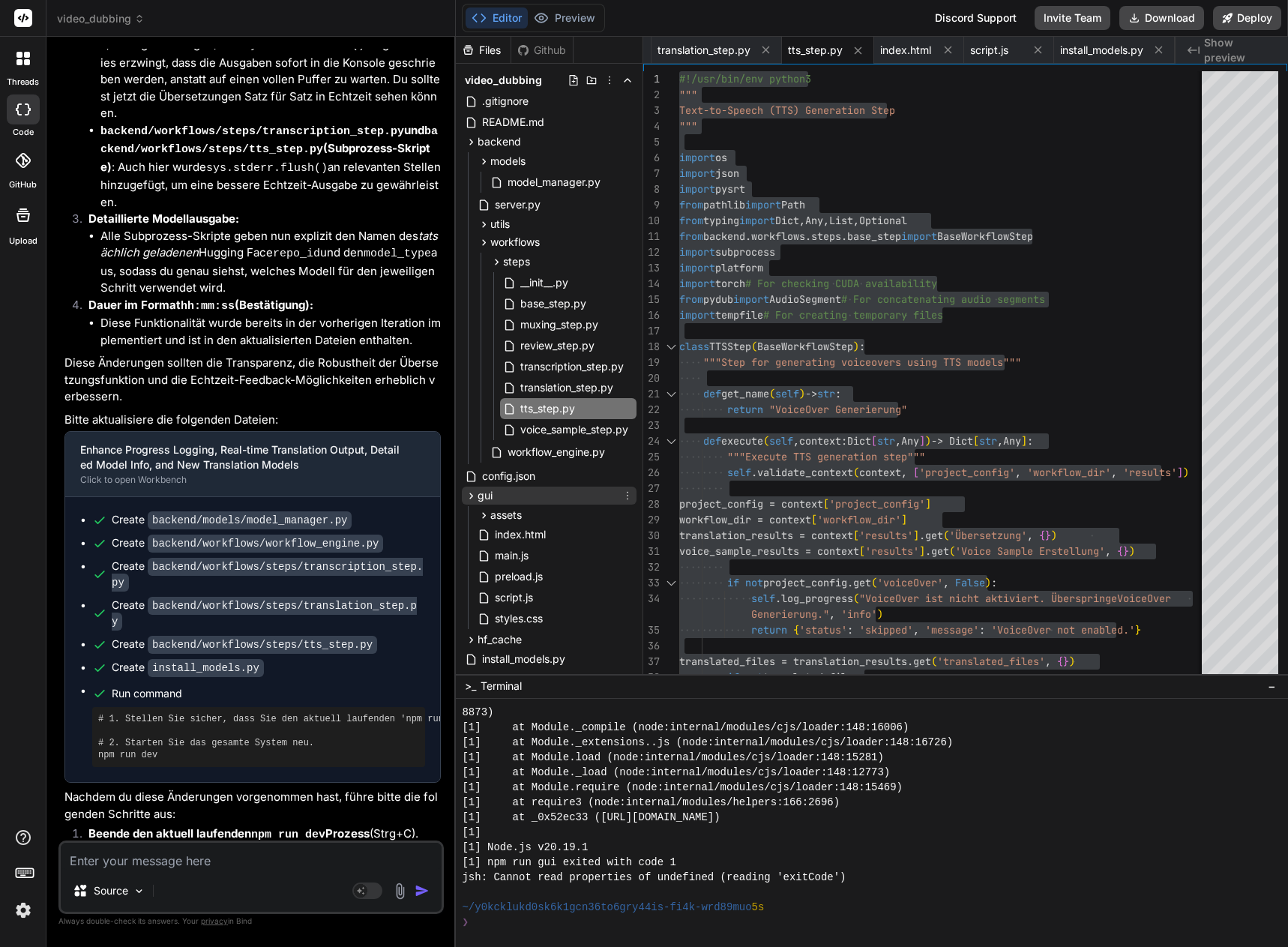
scroll to position [75, 0]
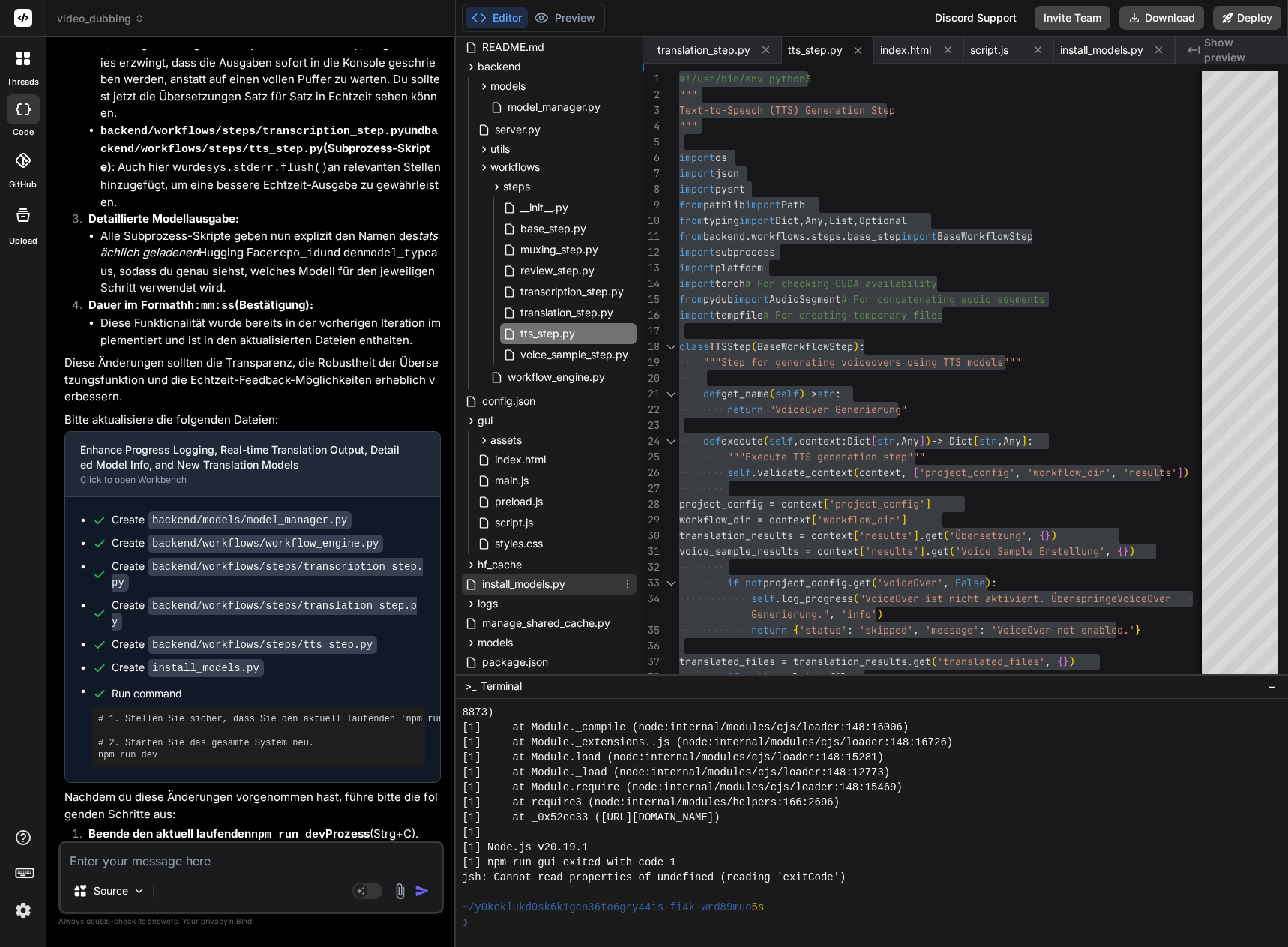
click at [520, 586] on span "install_models.py" at bounding box center [523, 584] width 86 height 18
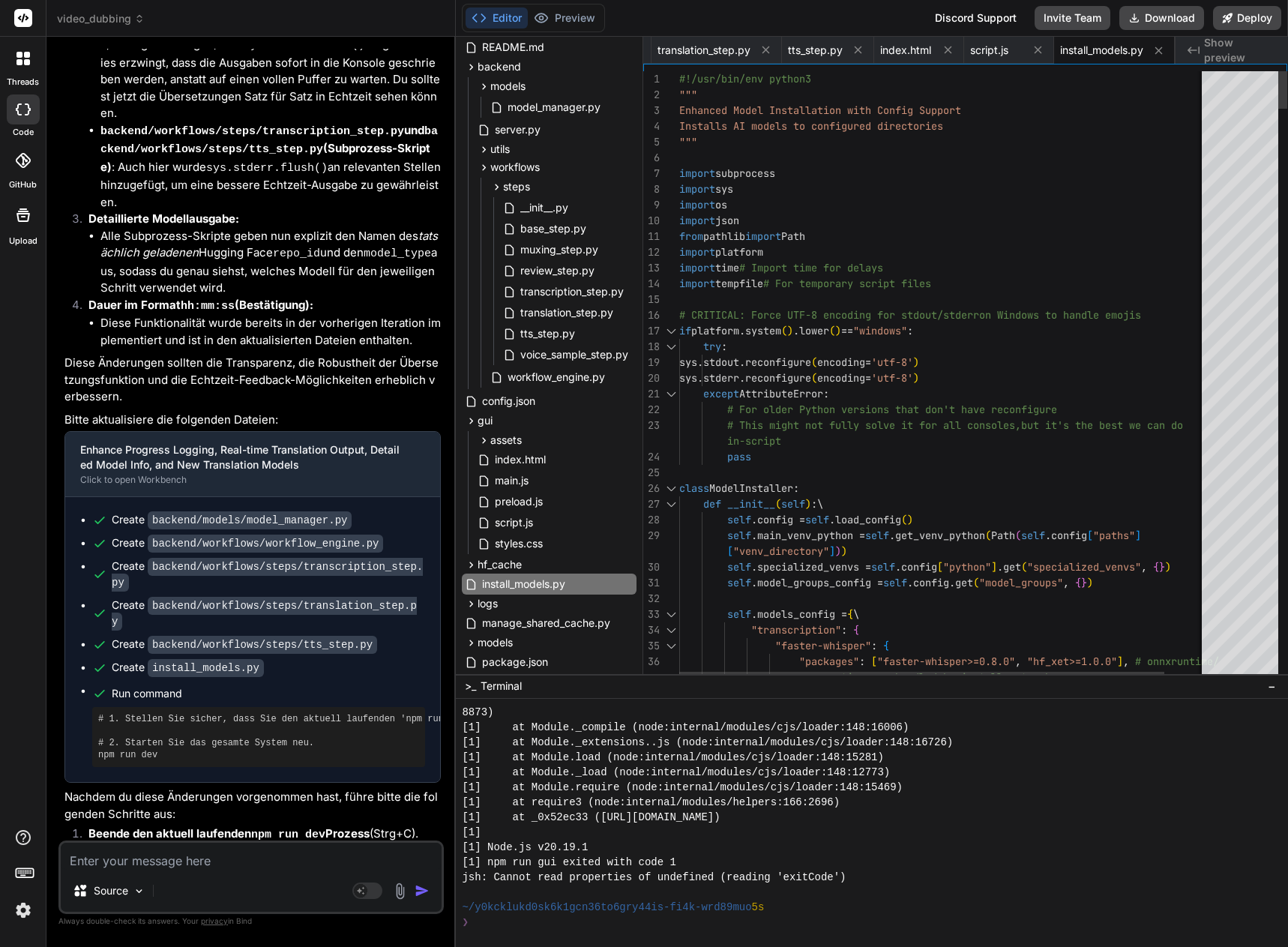
scroll to position [0, 0]
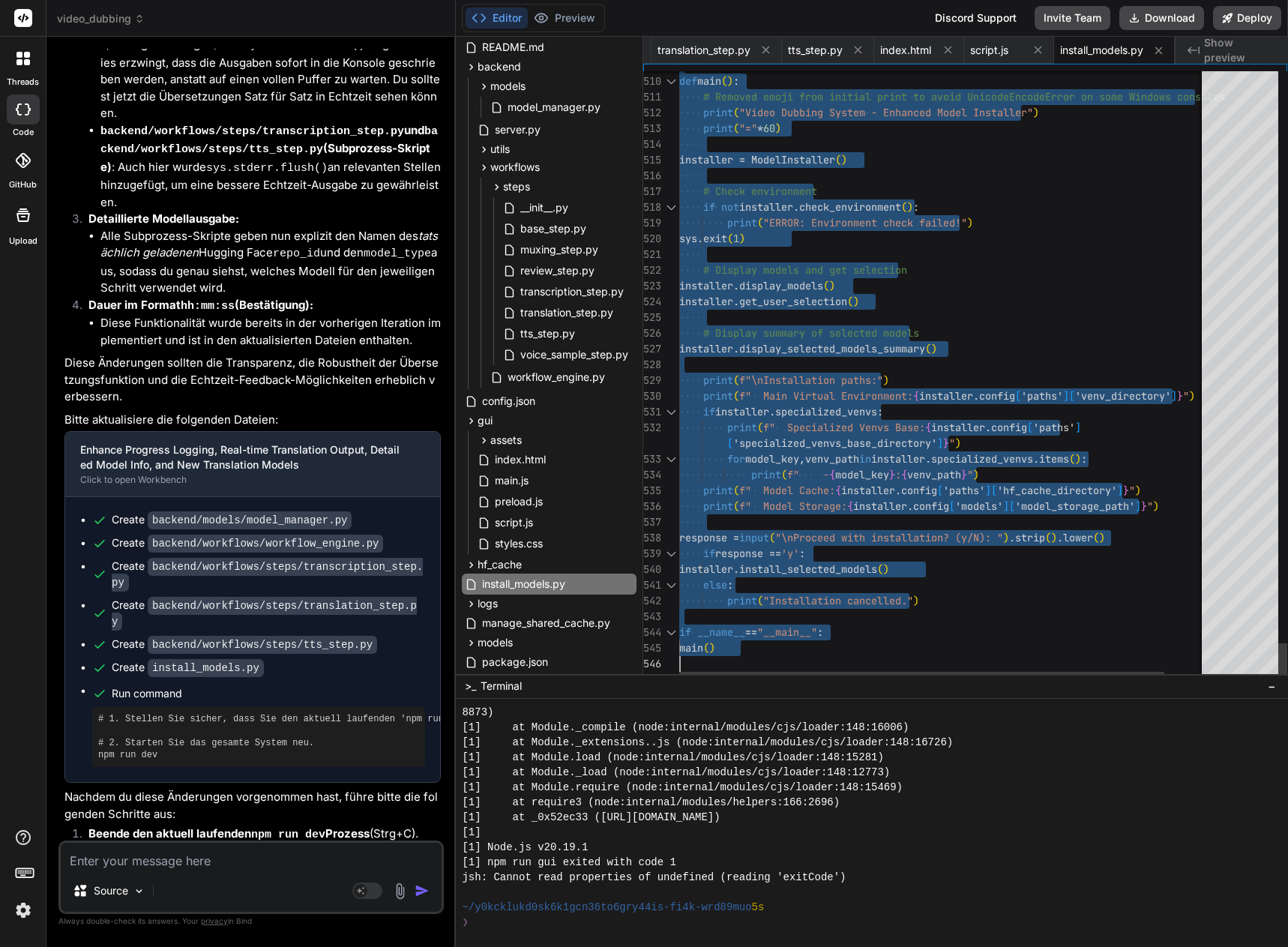
drag, startPoint x: 681, startPoint y: 76, endPoint x: 715, endPoint y: 939, distance: 863.7
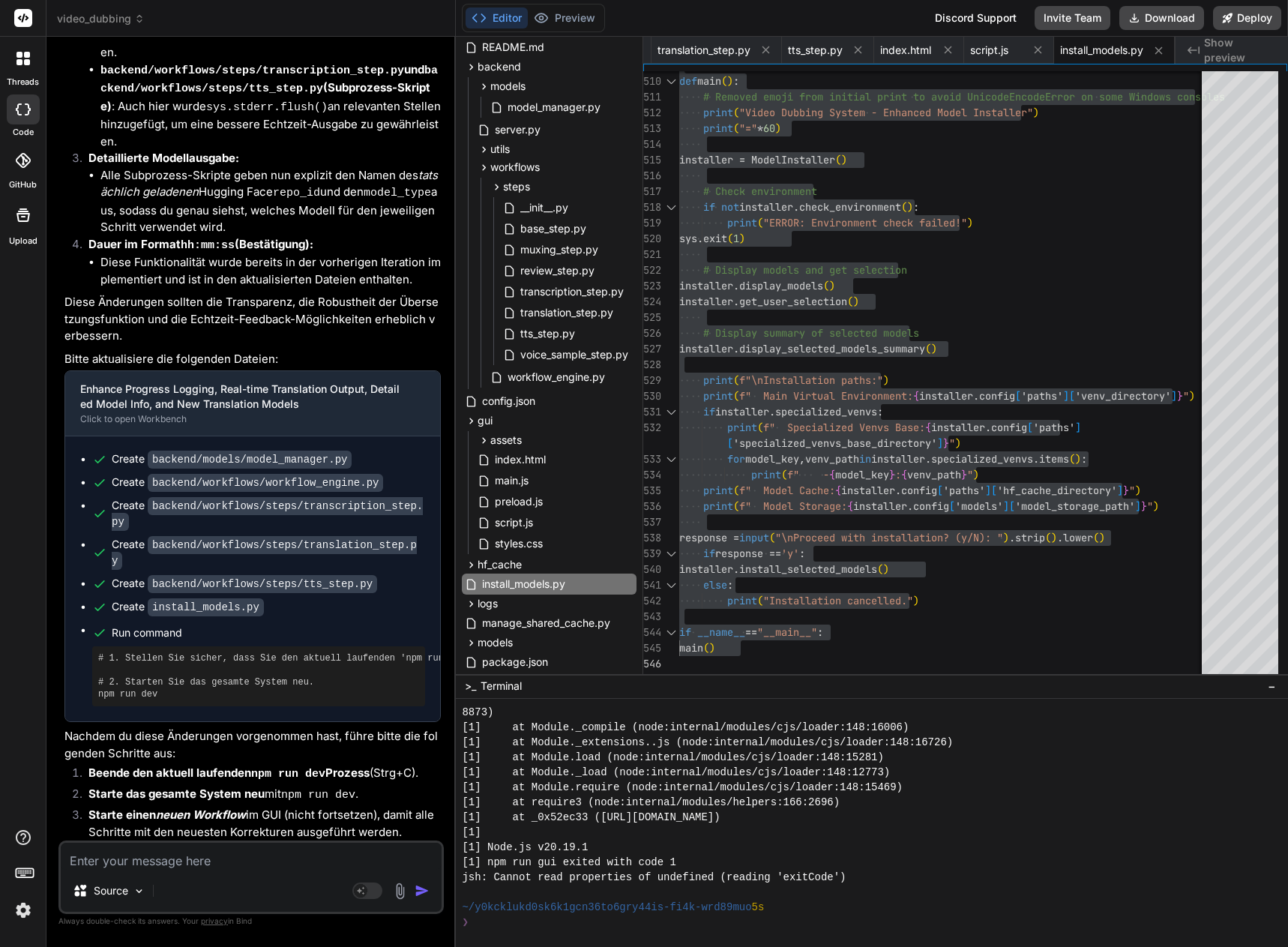
scroll to position [24948, 0]
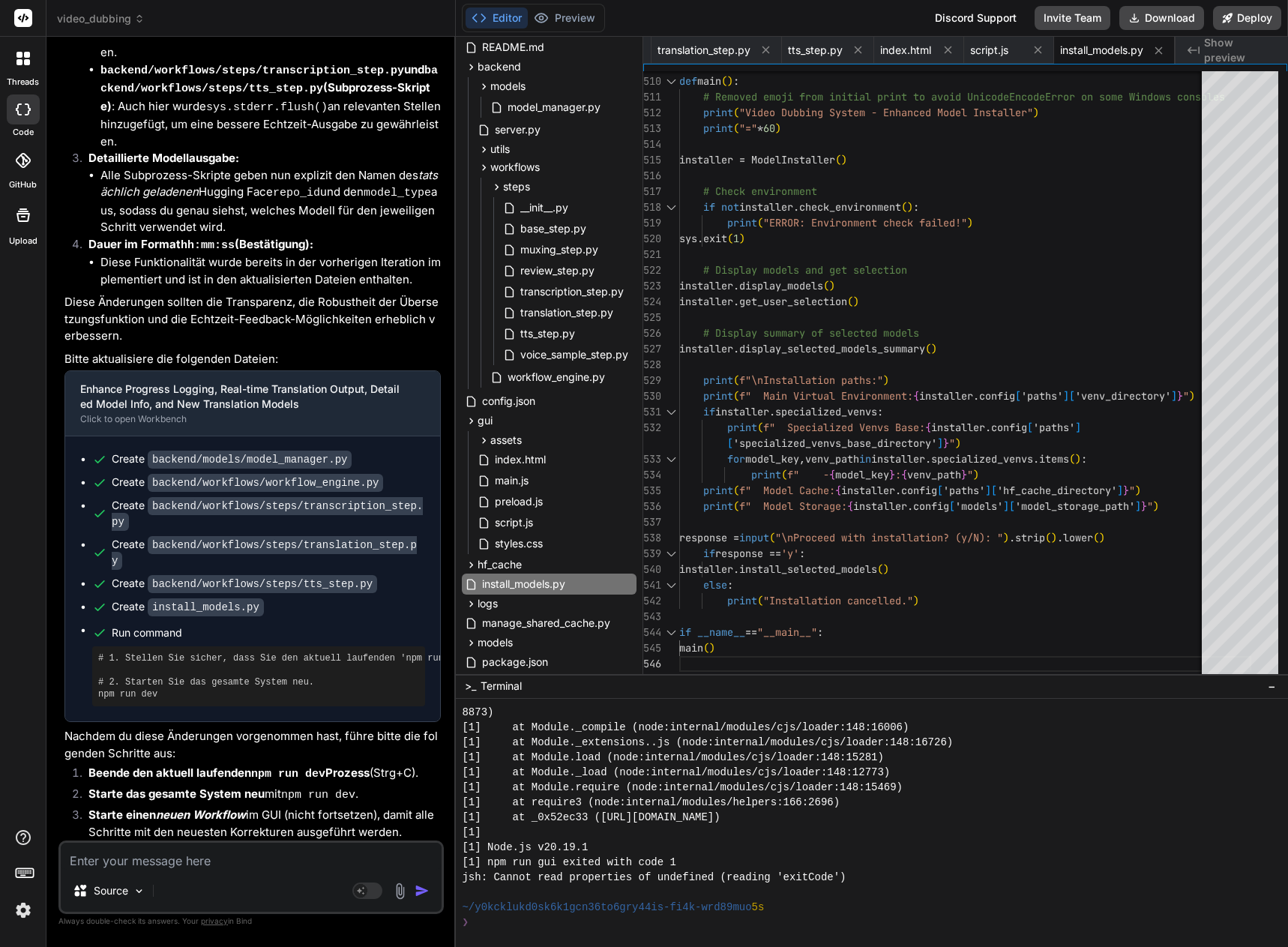
click at [92, 857] on textarea at bounding box center [251, 857] width 381 height 27
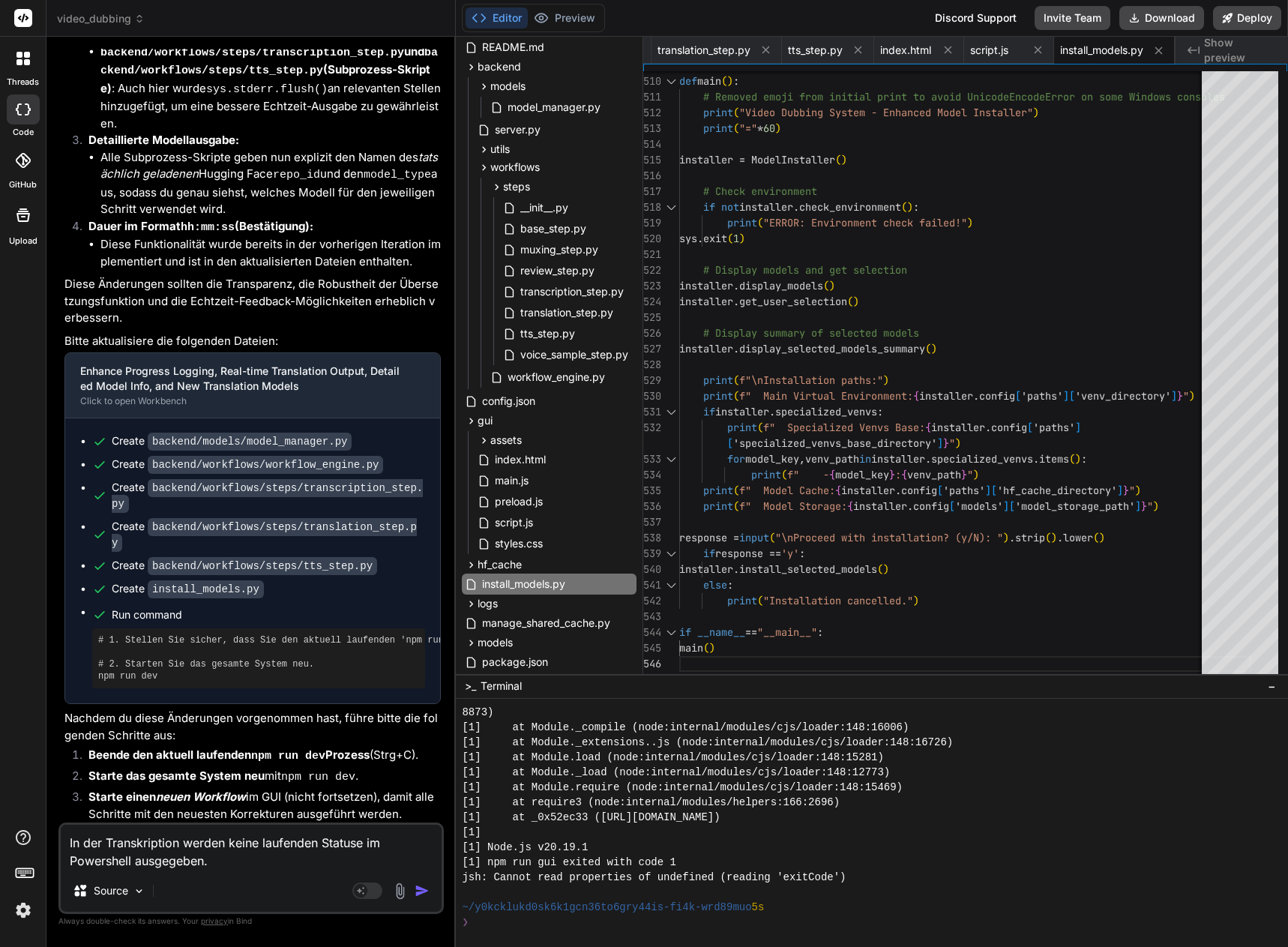
click at [227, 842] on textarea "In der Transkription werden keine laufenden Statuse im Powershell ausgegeben." at bounding box center [251, 847] width 381 height 45
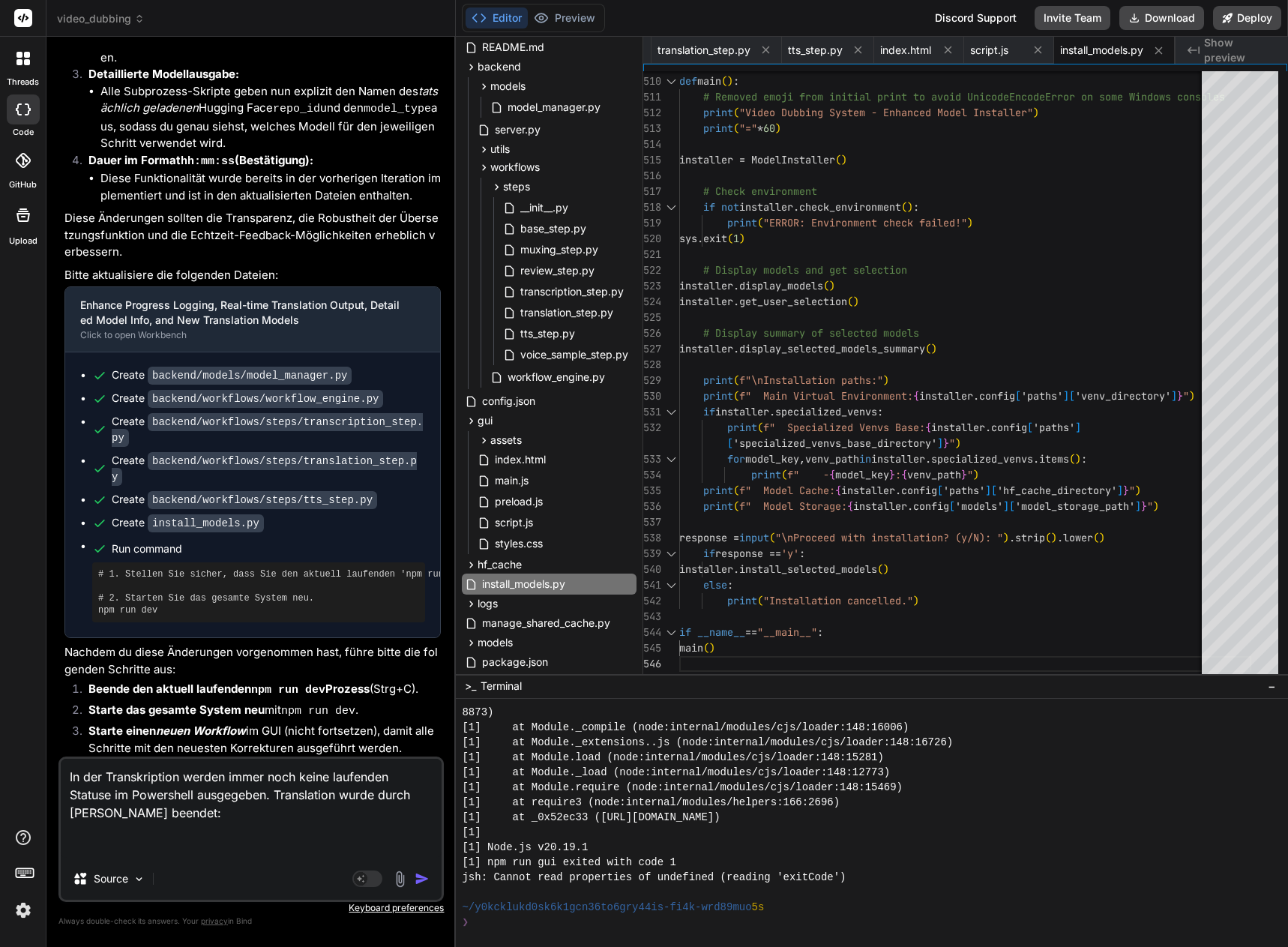
click at [123, 842] on textarea "In der Transkription werden immer noch keine laufenden Statuse im Powershell au…" at bounding box center [251, 808] width 381 height 99
paste textarea "ERROR - Step Übersetzung failed: 'Config' object has no attribute 'model_groups…"
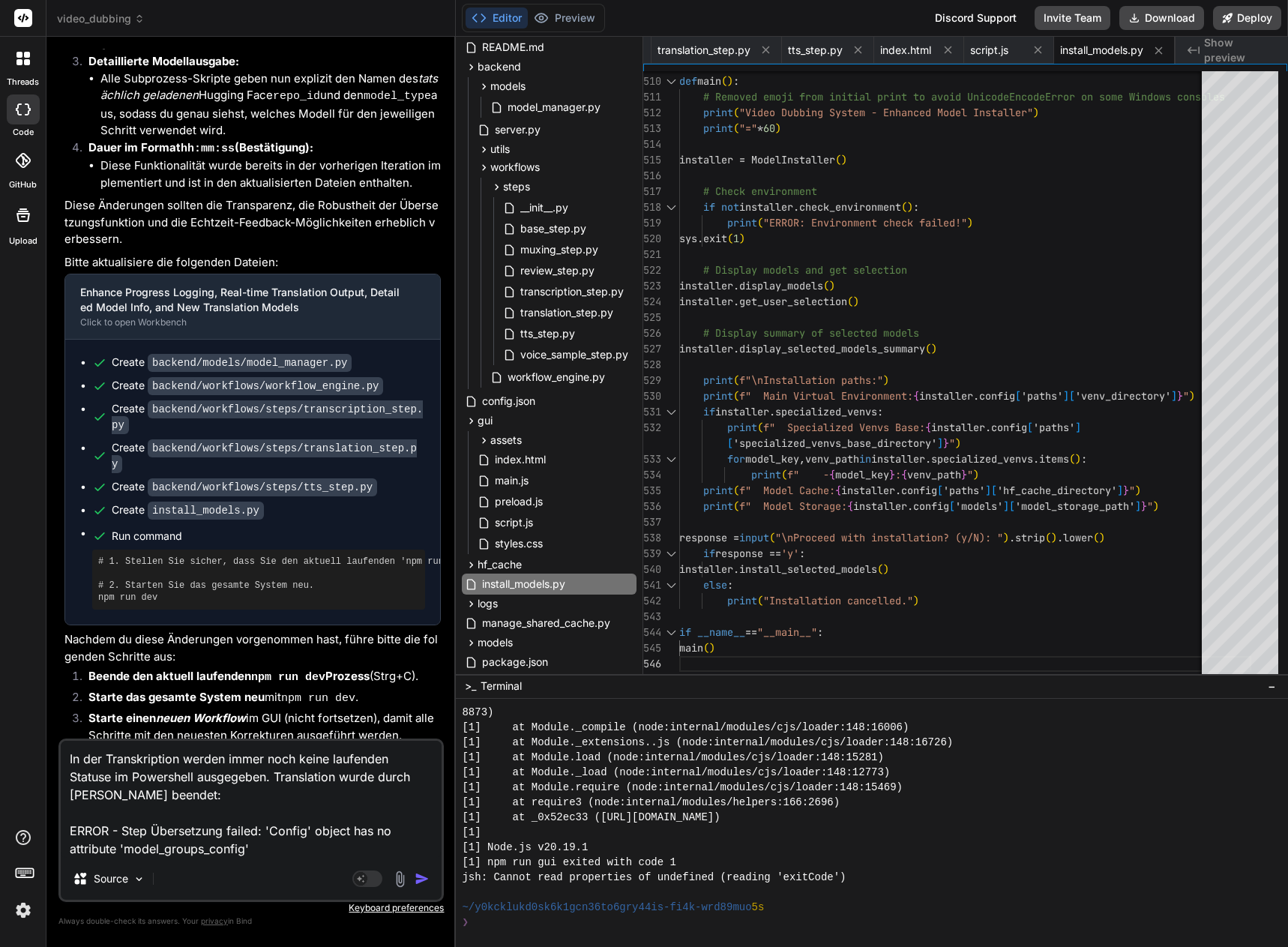
click at [419, 874] on img "button" at bounding box center [422, 879] width 15 height 15
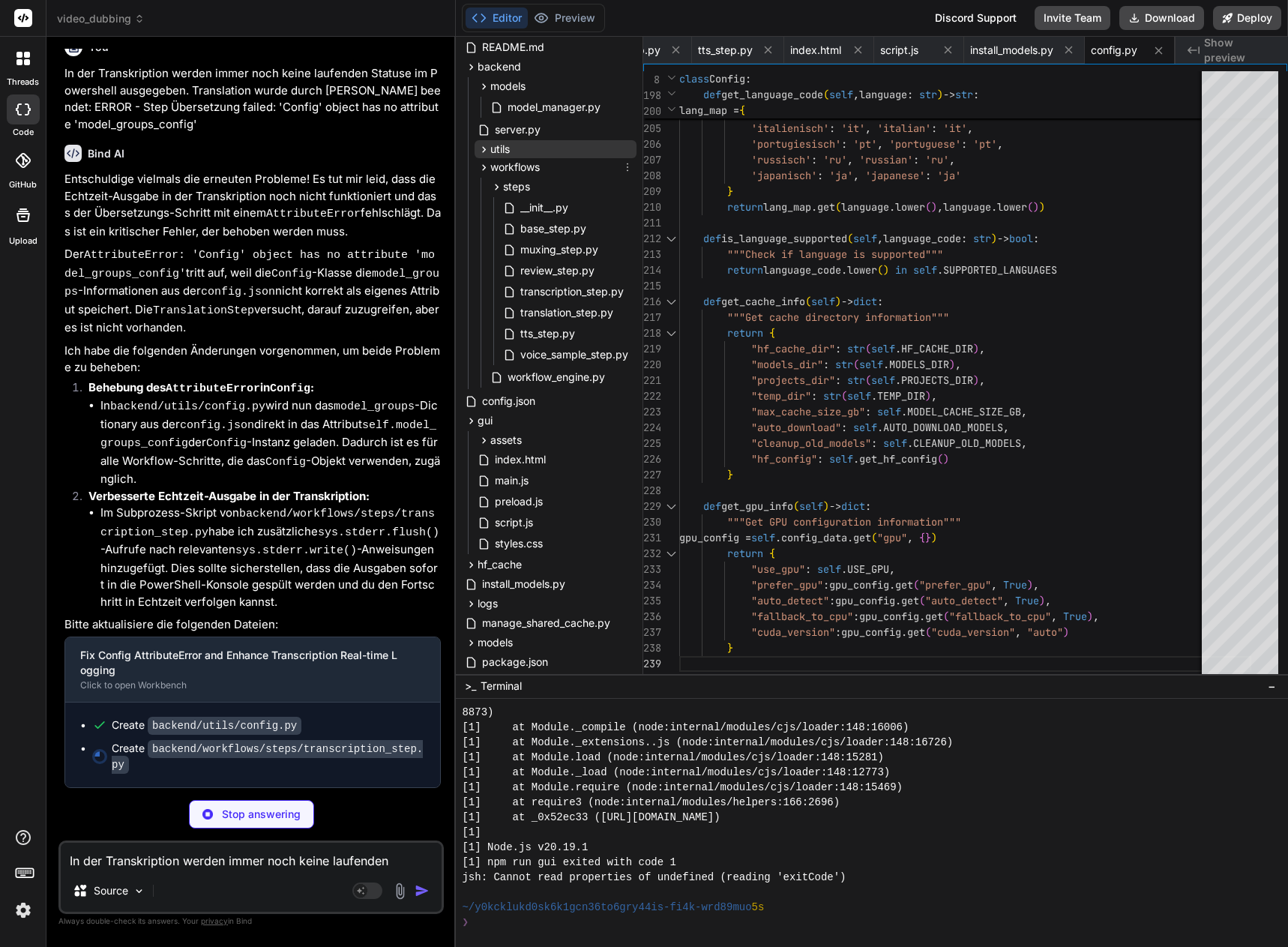
scroll to position [0, 268]
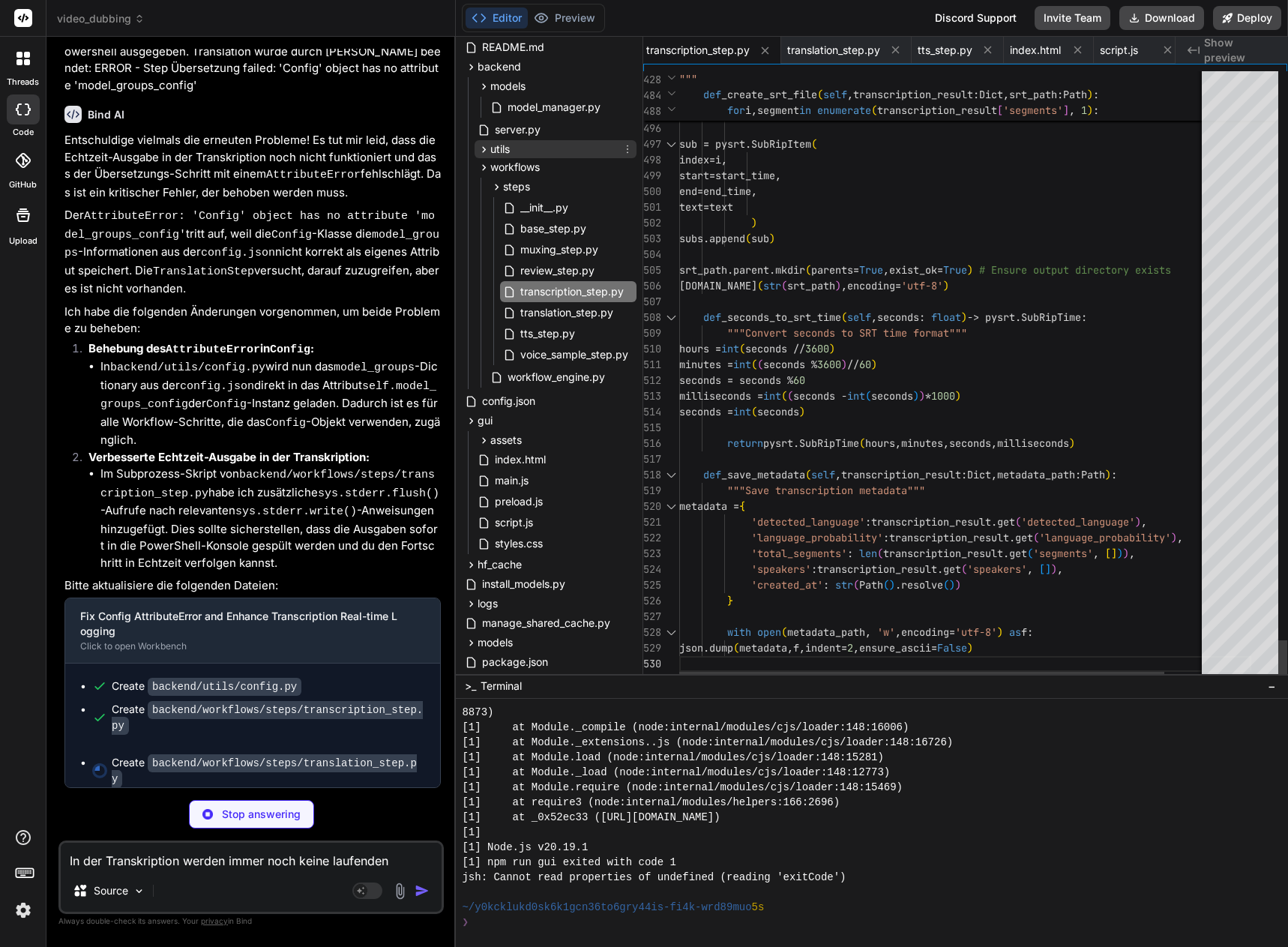
click at [484, 143] on icon at bounding box center [484, 149] width 13 height 13
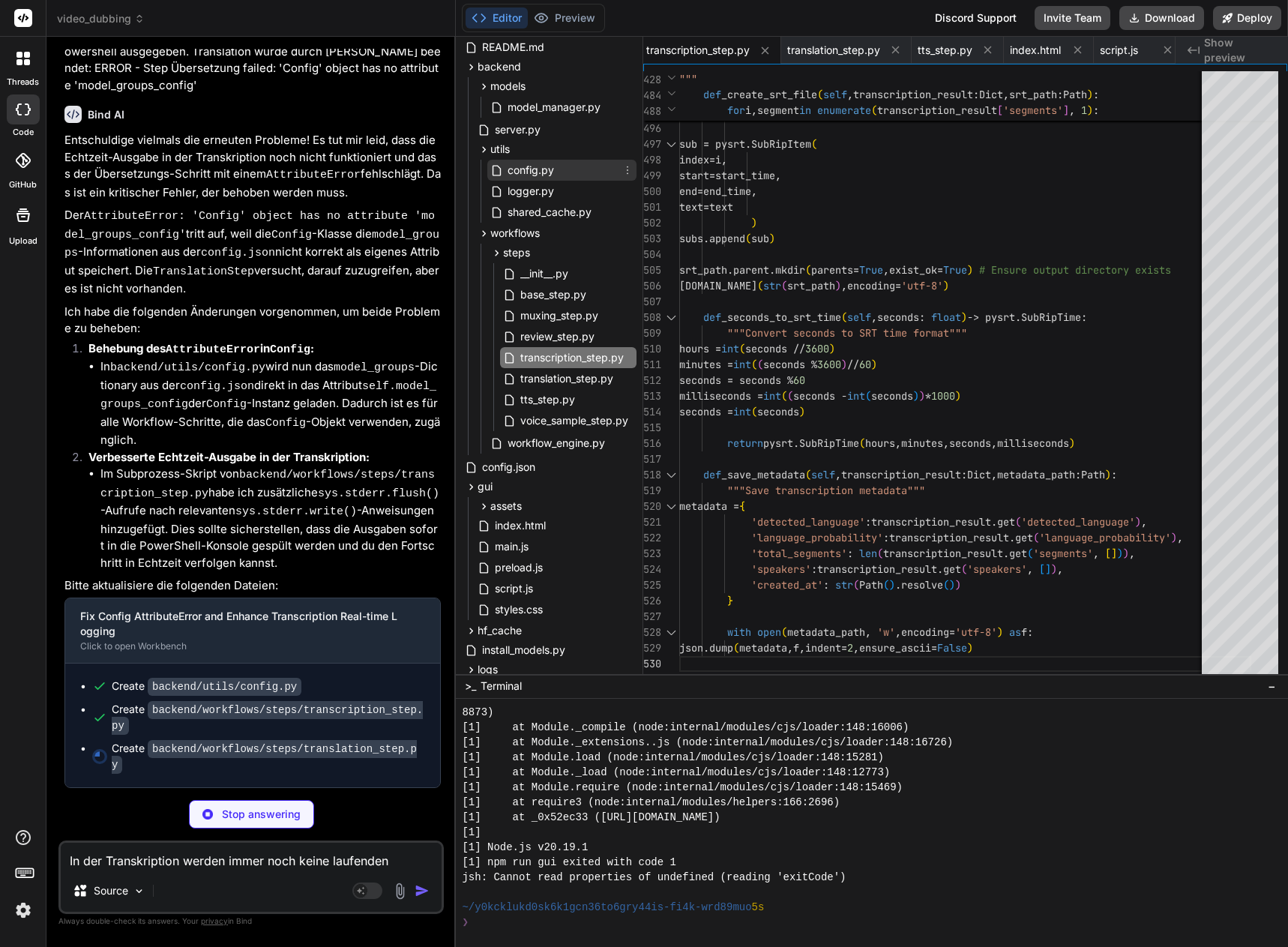
click at [547, 170] on span "config.py" at bounding box center [530, 169] width 50 height 18
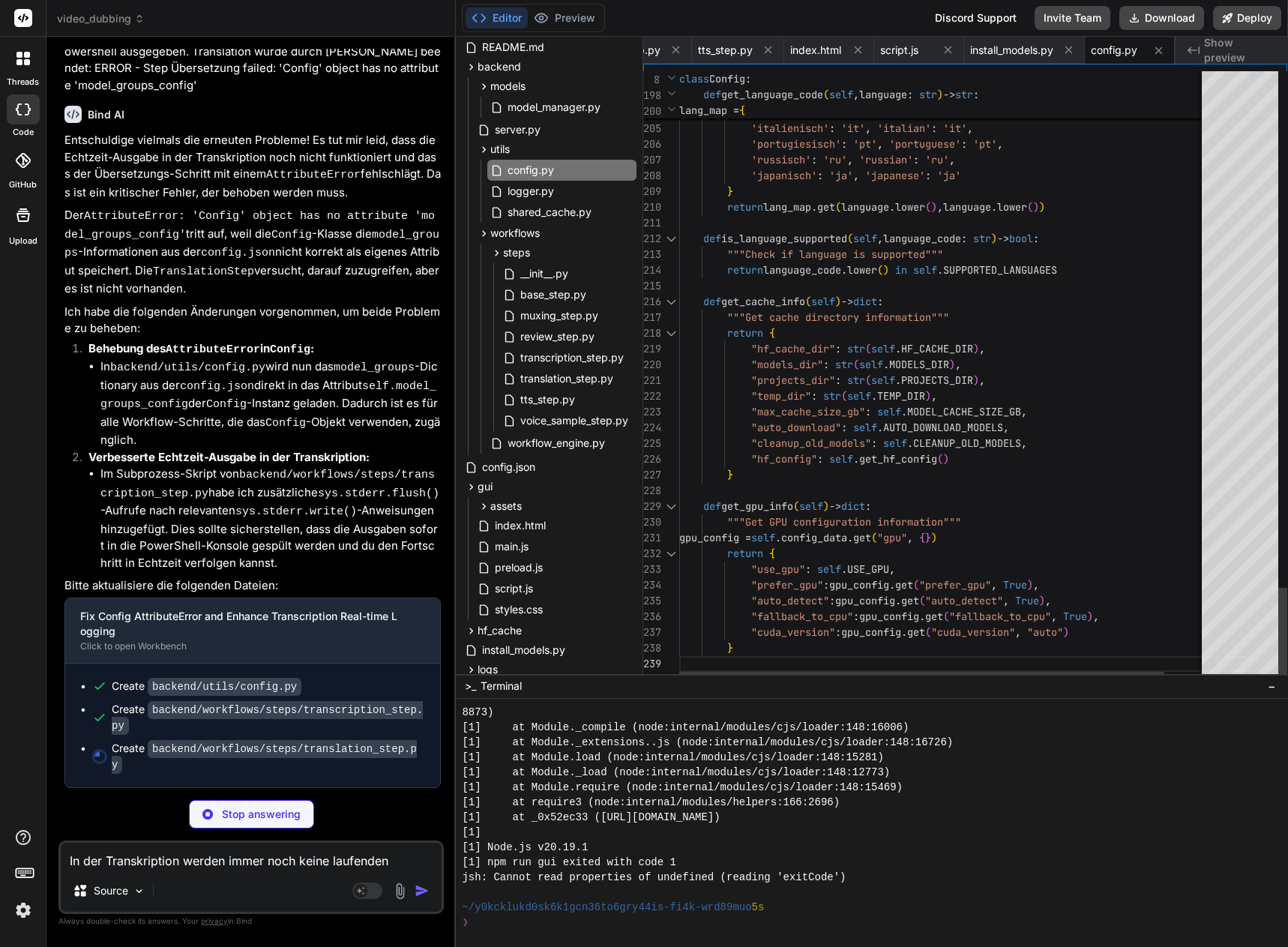
scroll to position [0, 0]
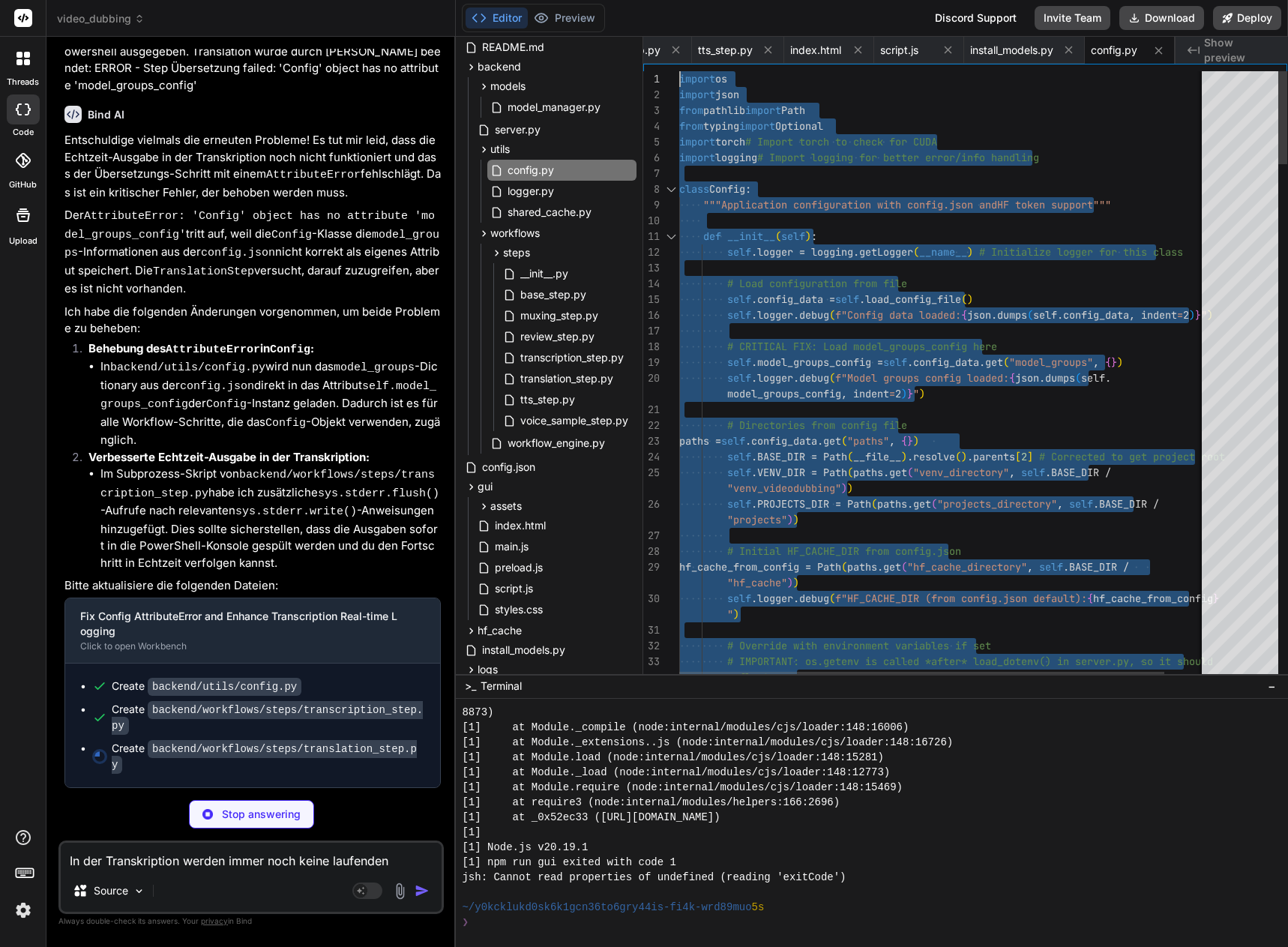
drag, startPoint x: 703, startPoint y: 667, endPoint x: 553, endPoint y: -91, distance: 772.7
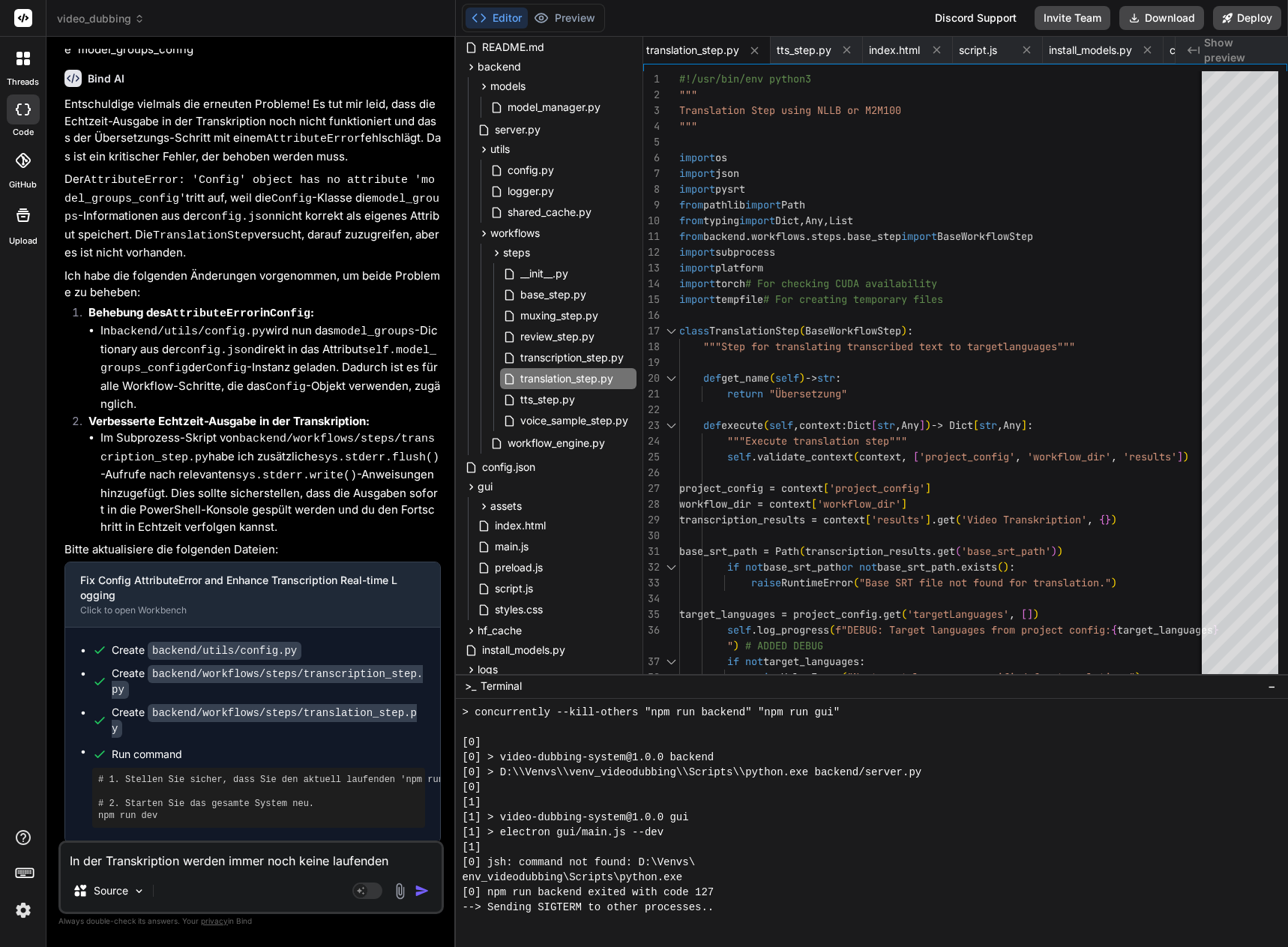
scroll to position [3015, 0]
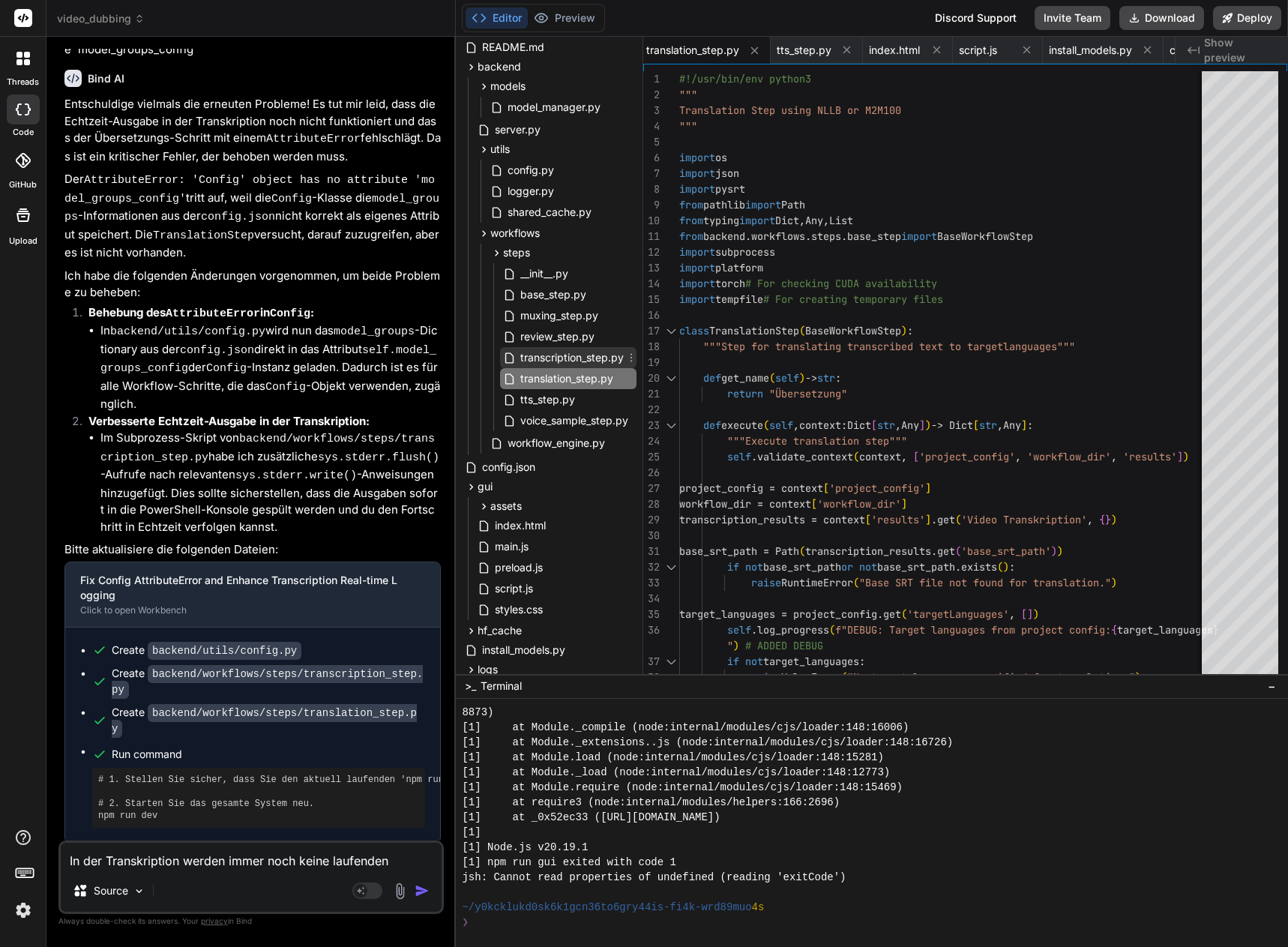
click at [586, 356] on span "transcription_step.py" at bounding box center [572, 358] width 106 height 18
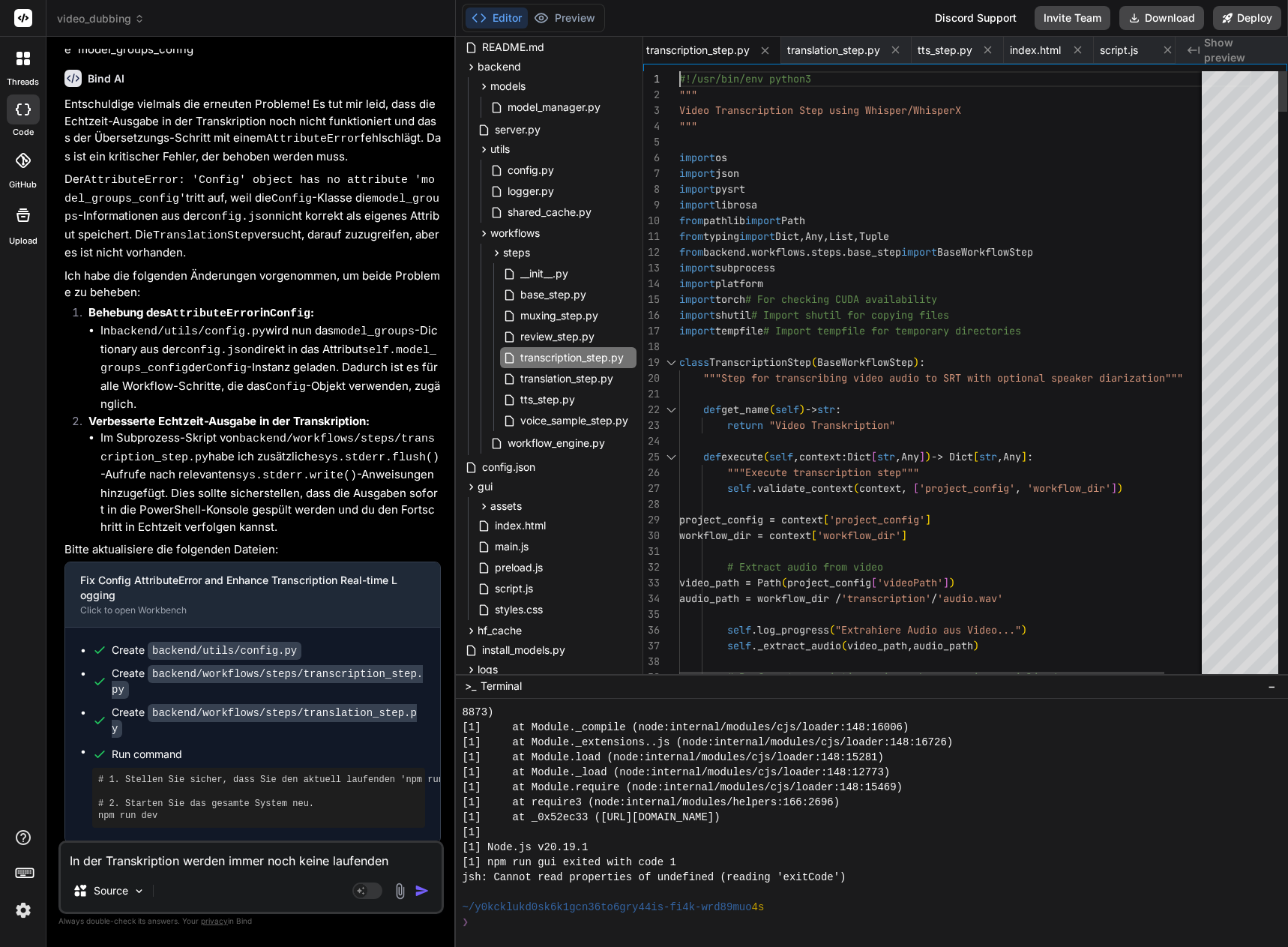
scroll to position [0, 0]
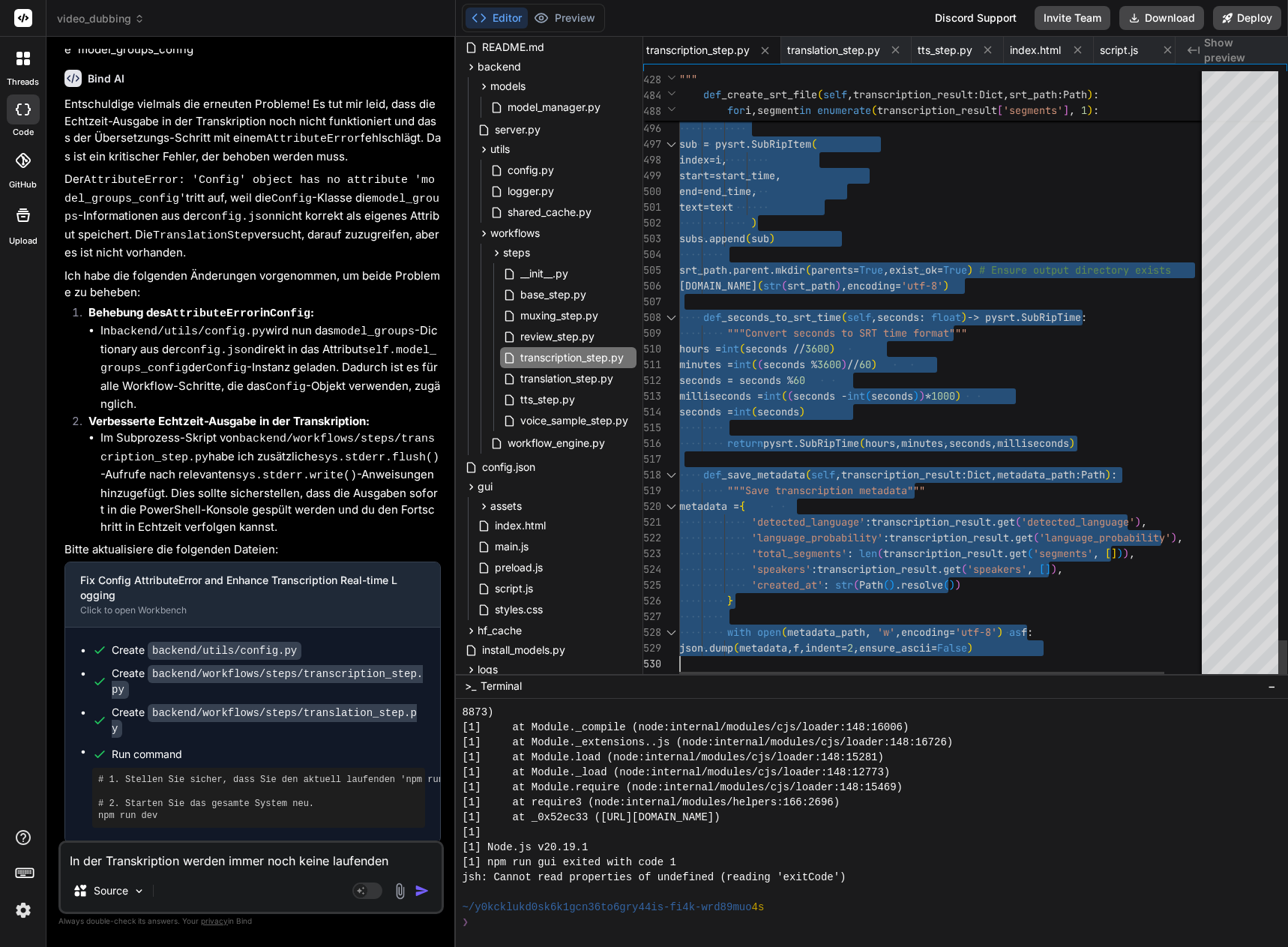
drag, startPoint x: 680, startPoint y: 78, endPoint x: 755, endPoint y: 857, distance: 782.6
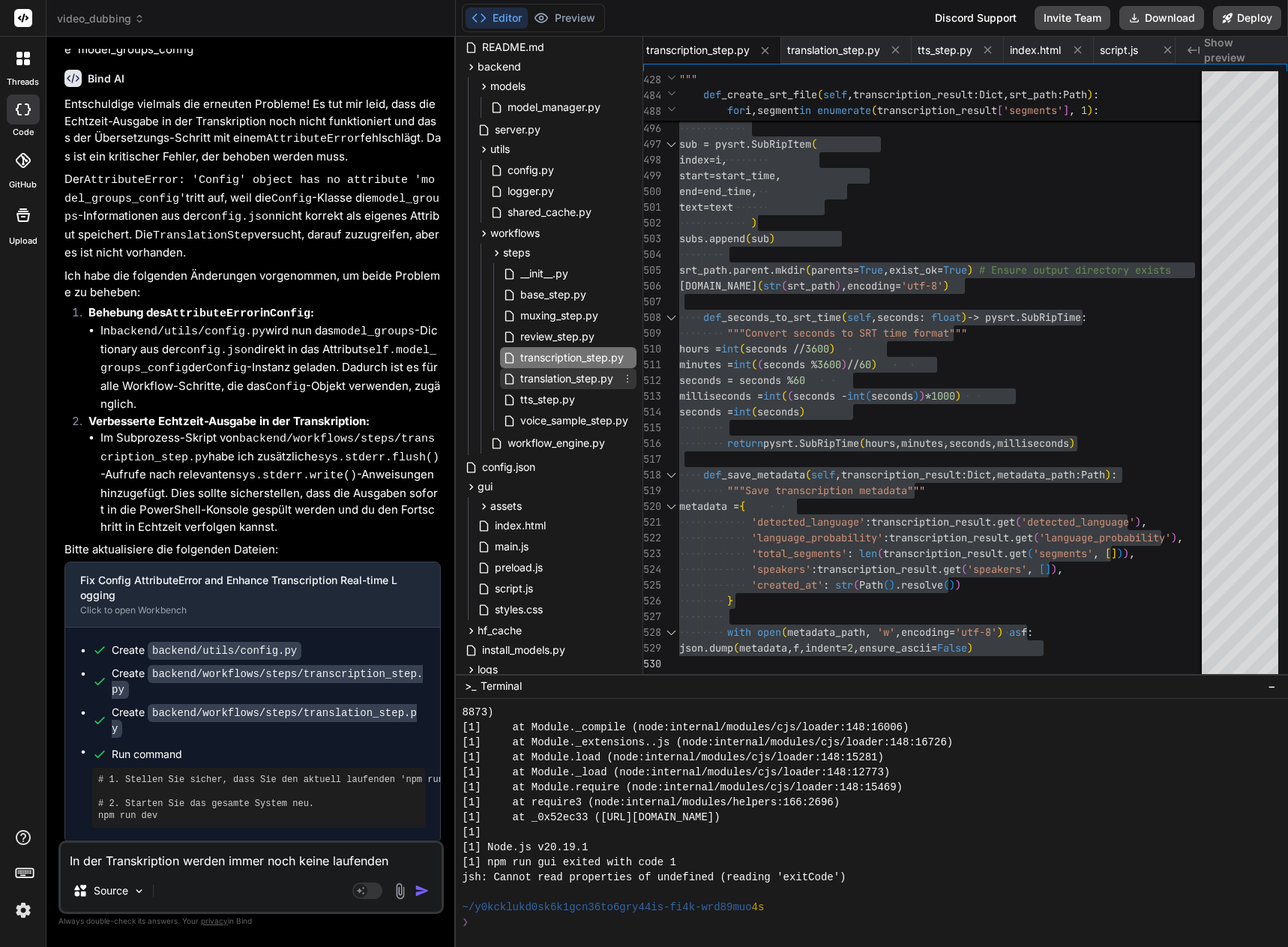
click at [599, 378] on span "translation_step.py" at bounding box center [566, 378] width 96 height 18
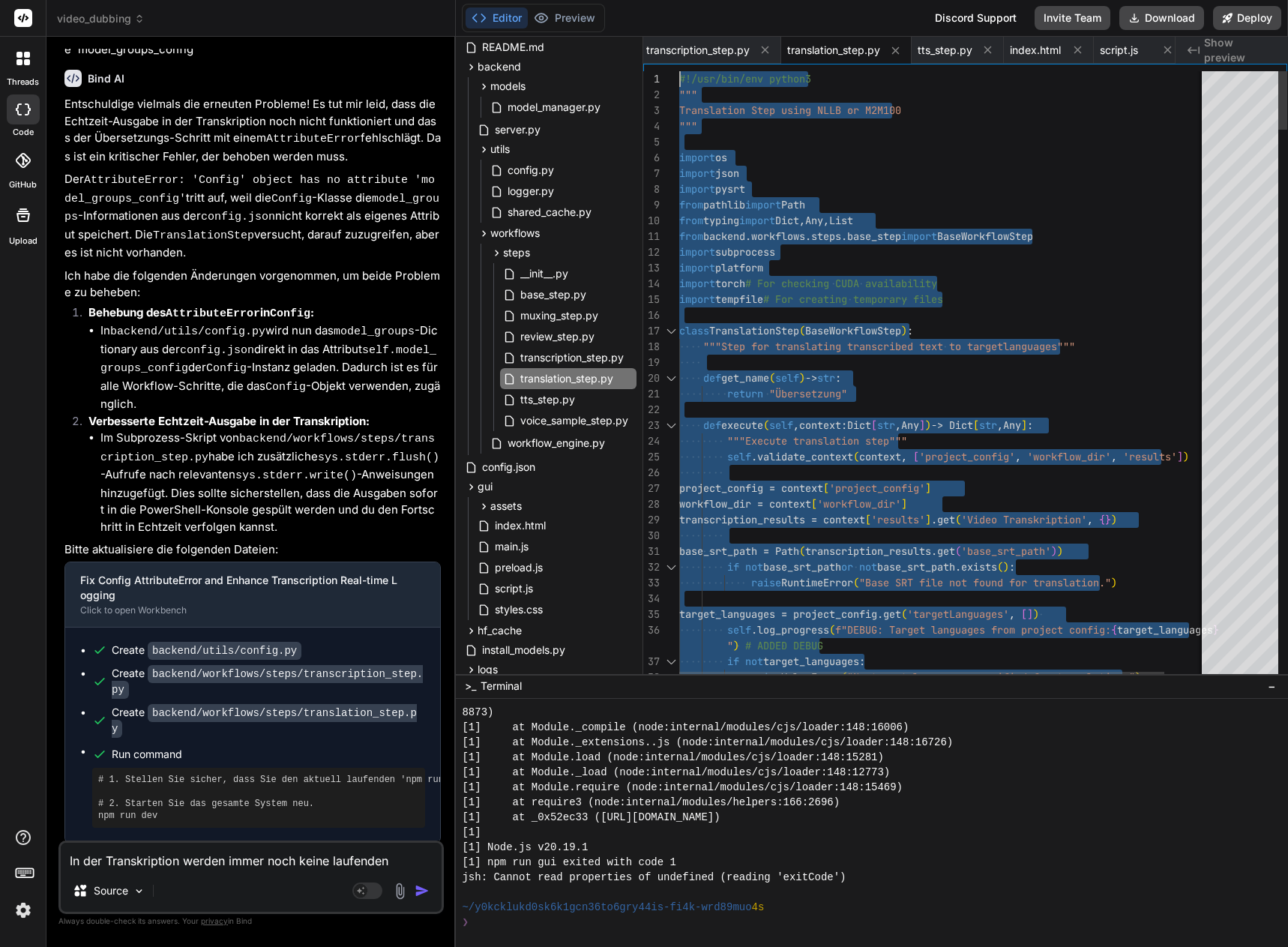
drag, startPoint x: 690, startPoint y: 663, endPoint x: 643, endPoint y: -91, distance: 755.5
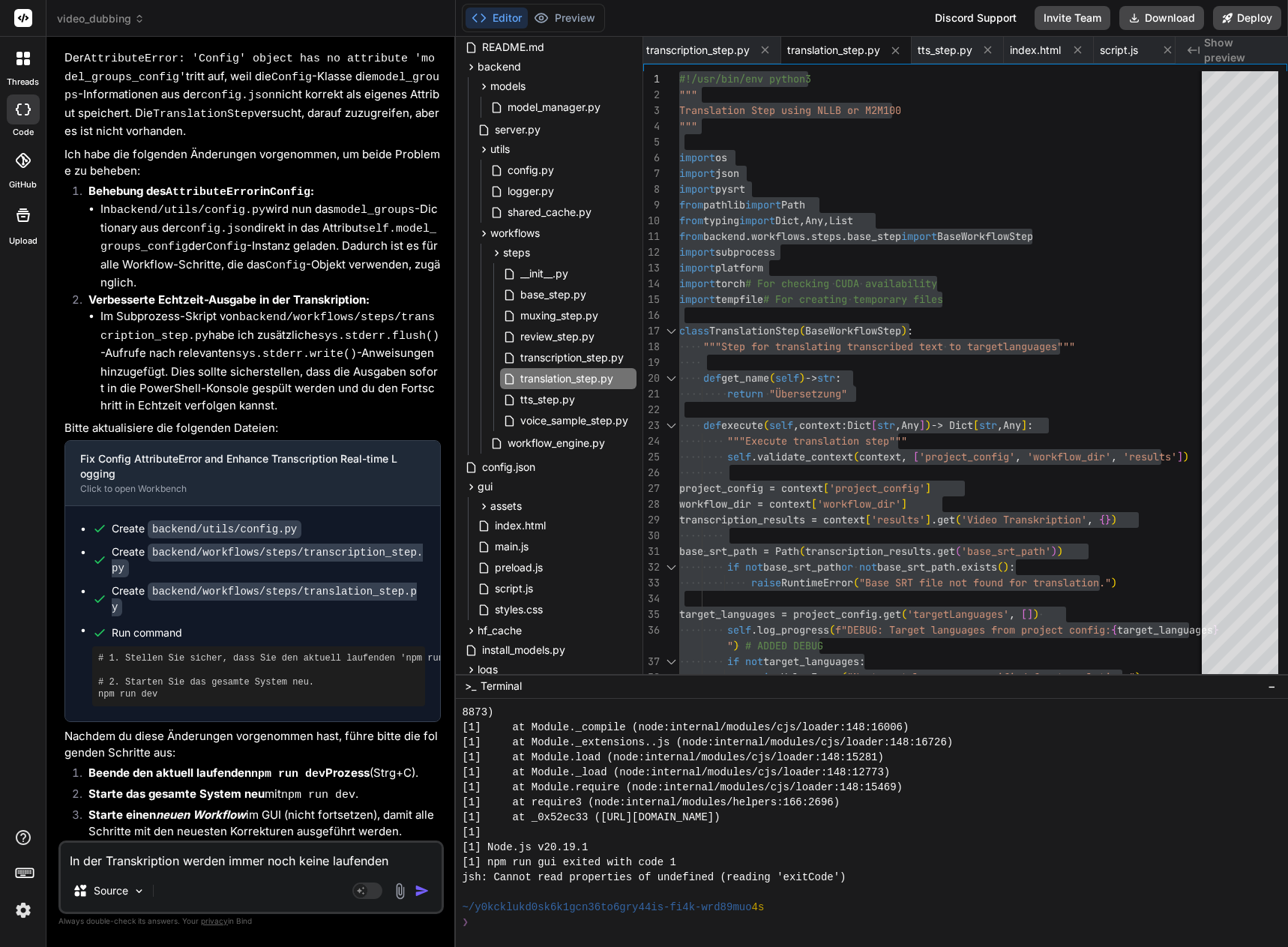
scroll to position [25929, 0]
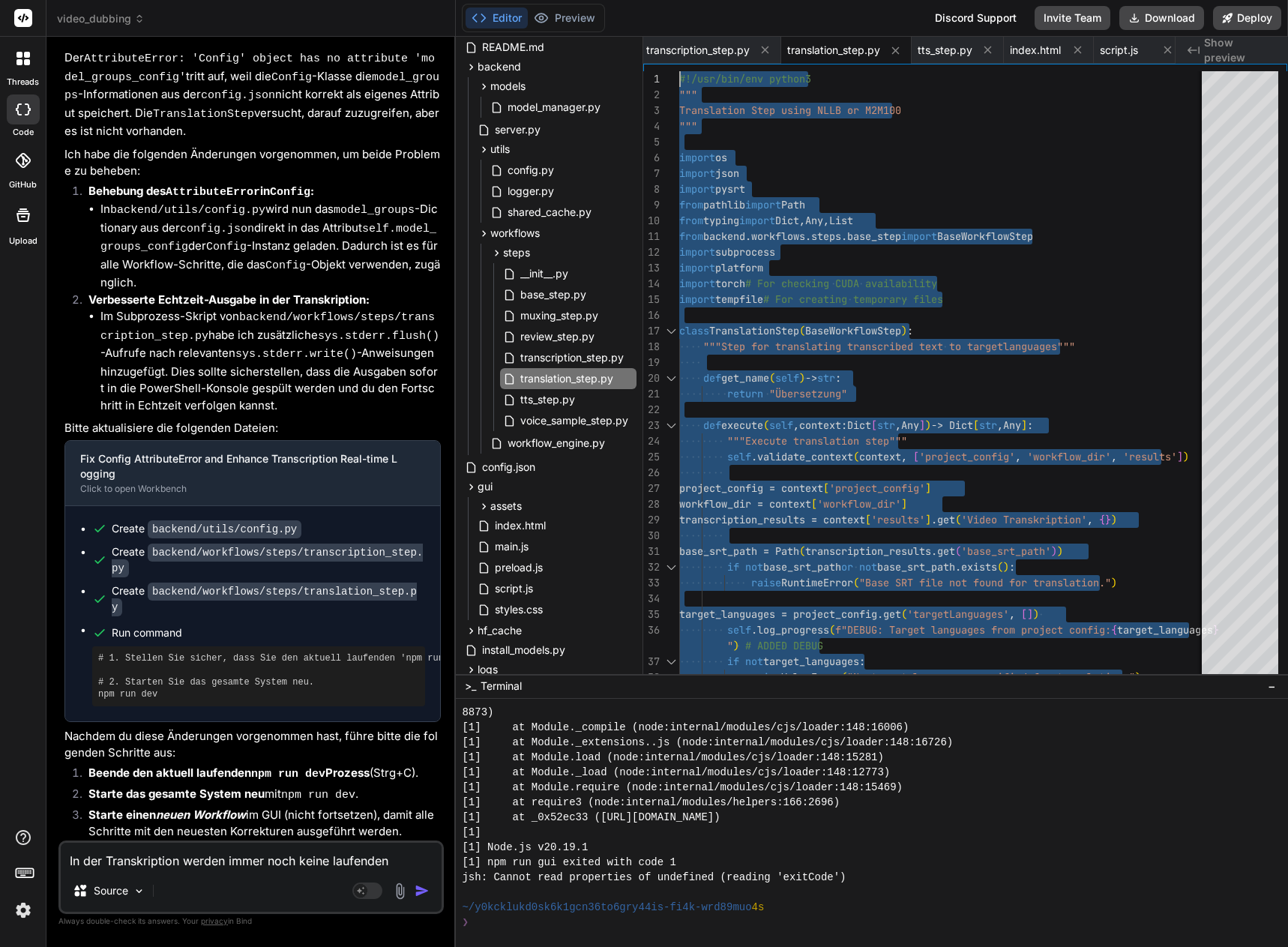
click at [193, 864] on textarea "In der Transkription werden immer noch keine laufenden Statuse im Powershell au…" at bounding box center [251, 857] width 381 height 27
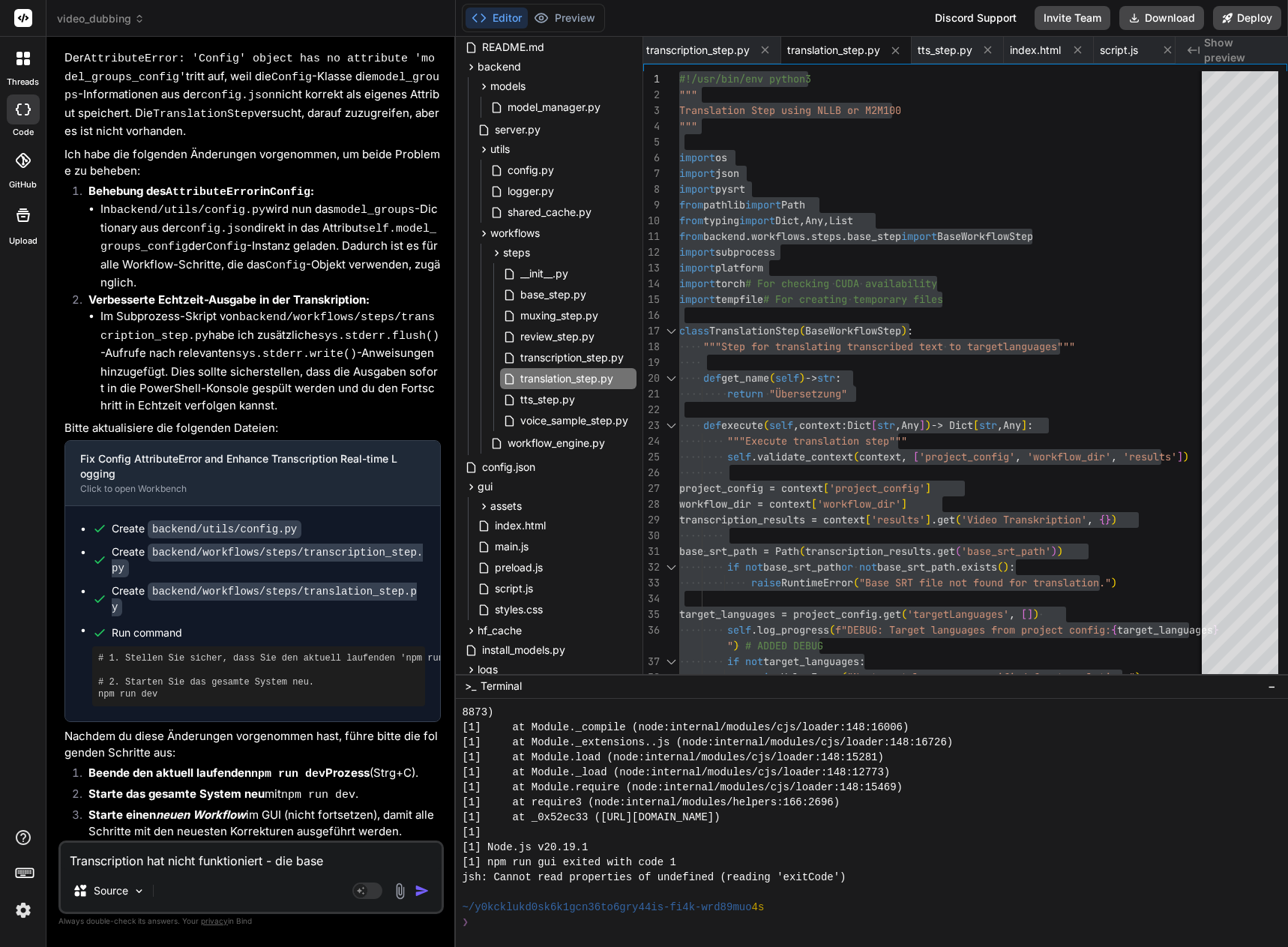
click at [335, 857] on textarea "Transcription hat nicht funktioniert - die base" at bounding box center [251, 857] width 381 height 27
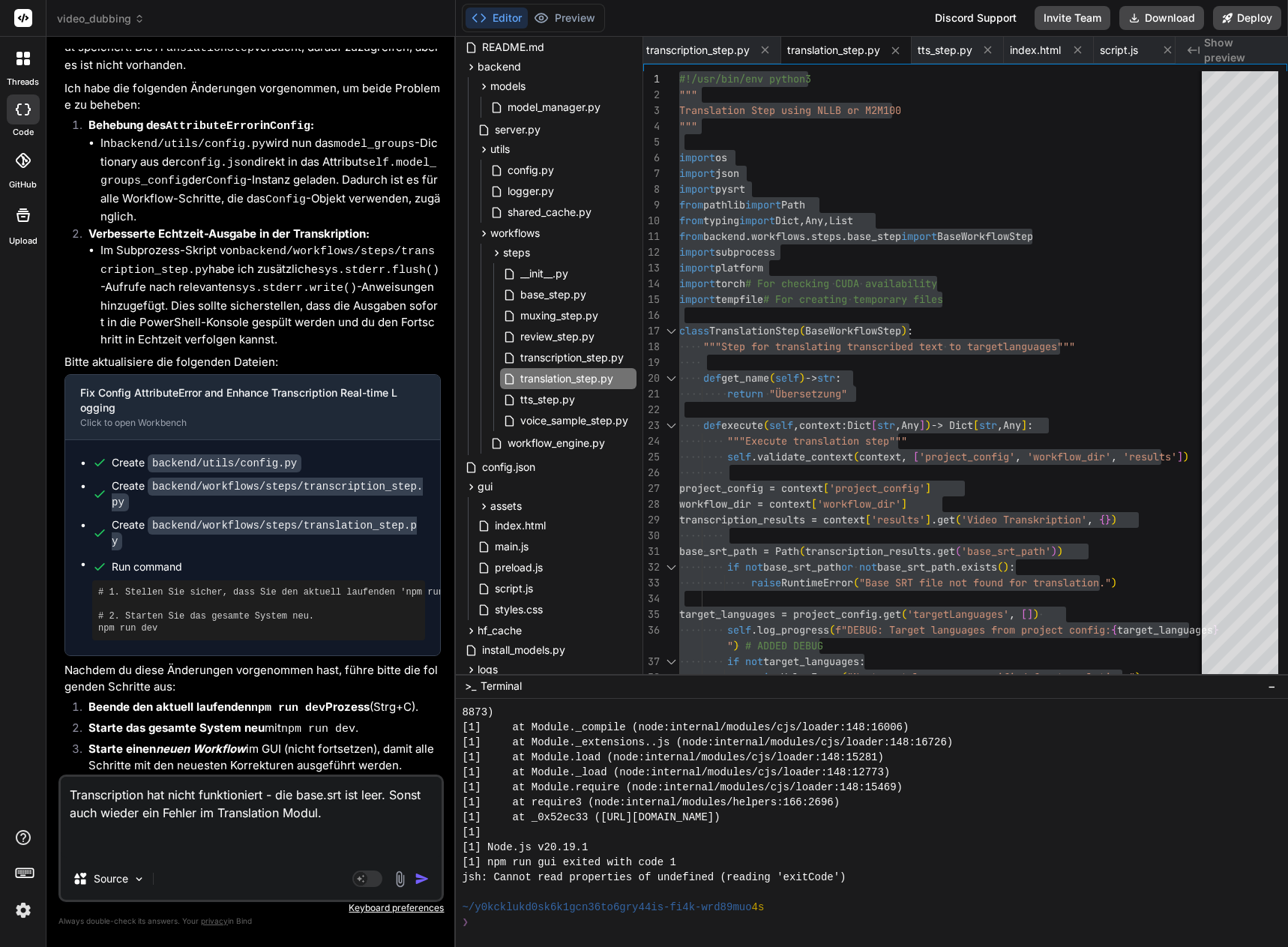
paste textarea "PS D:\_Projekte\Syn_PRG1\[DOMAIN_NAME]\video-dubbing-system> npm run dev > vide…"
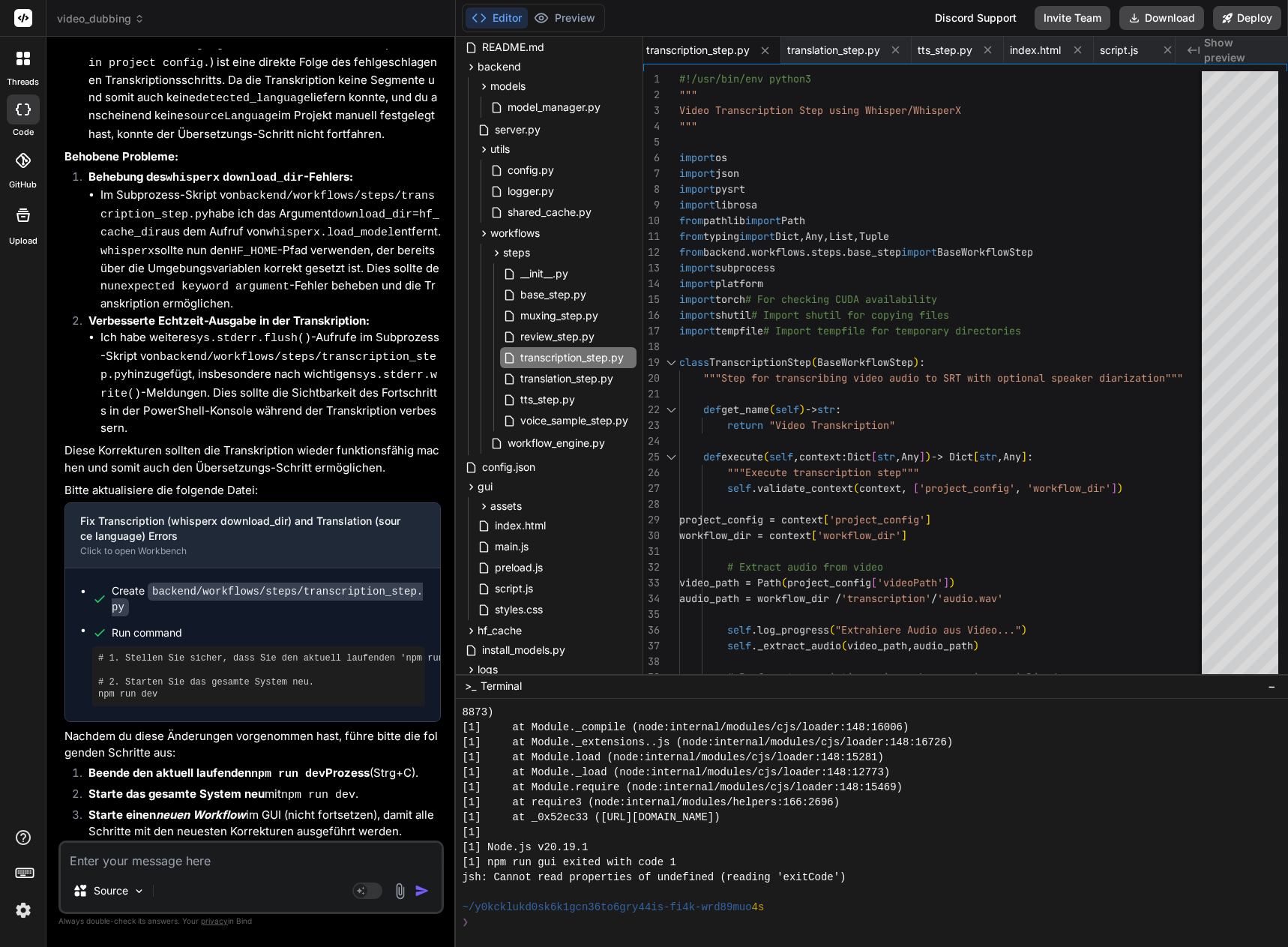
scroll to position [36917, 0]
drag, startPoint x: 681, startPoint y: 78, endPoint x: 755, endPoint y: 98, distance: 76.7
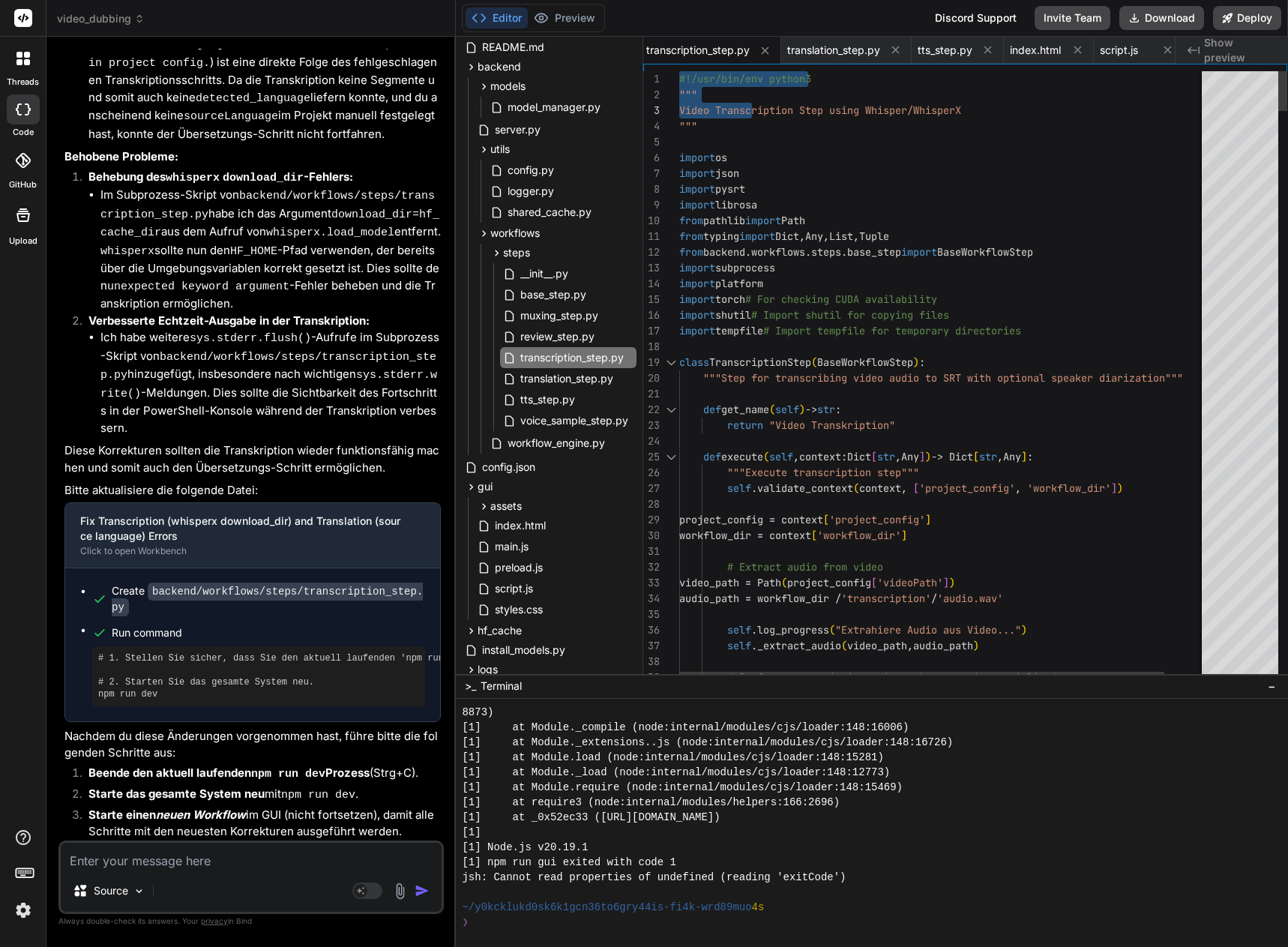
drag, startPoint x: 679, startPoint y: 72, endPoint x: 735, endPoint y: 96, distance: 60.9
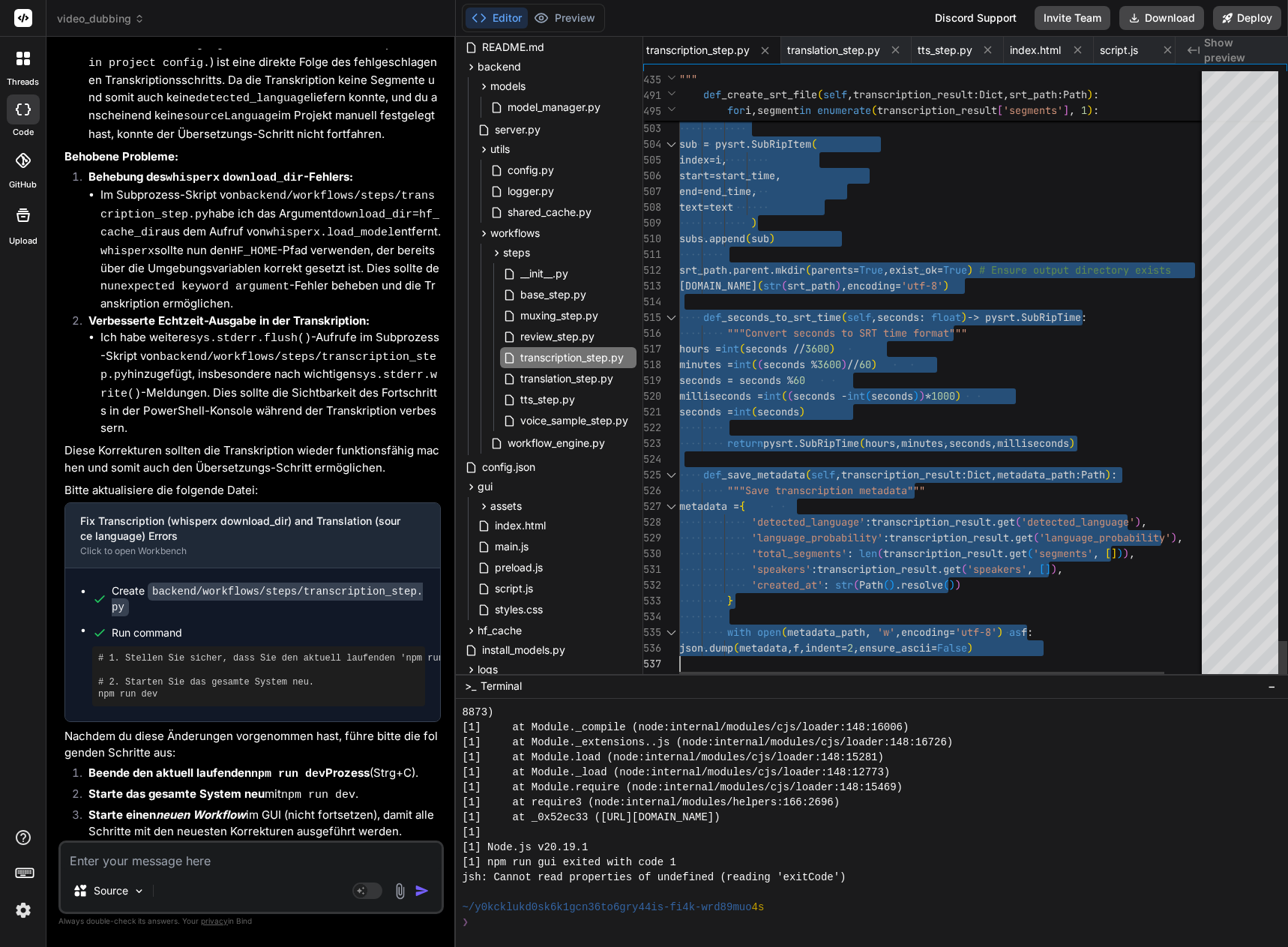
drag, startPoint x: 681, startPoint y: 76, endPoint x: 679, endPoint y: 906, distance: 830.0
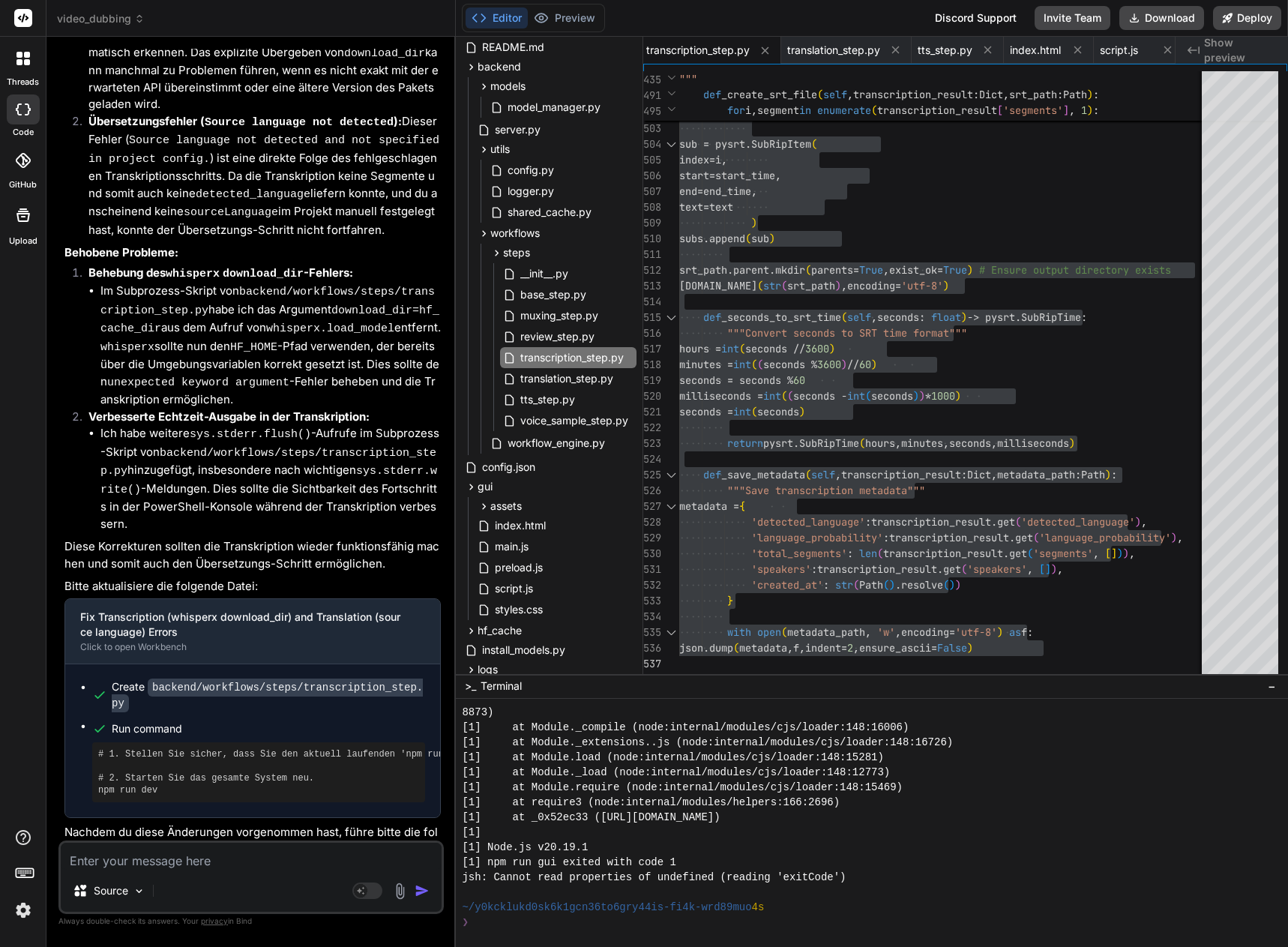
scroll to position [36917, 0]
